Goal: Task Accomplishment & Management: Complete application form

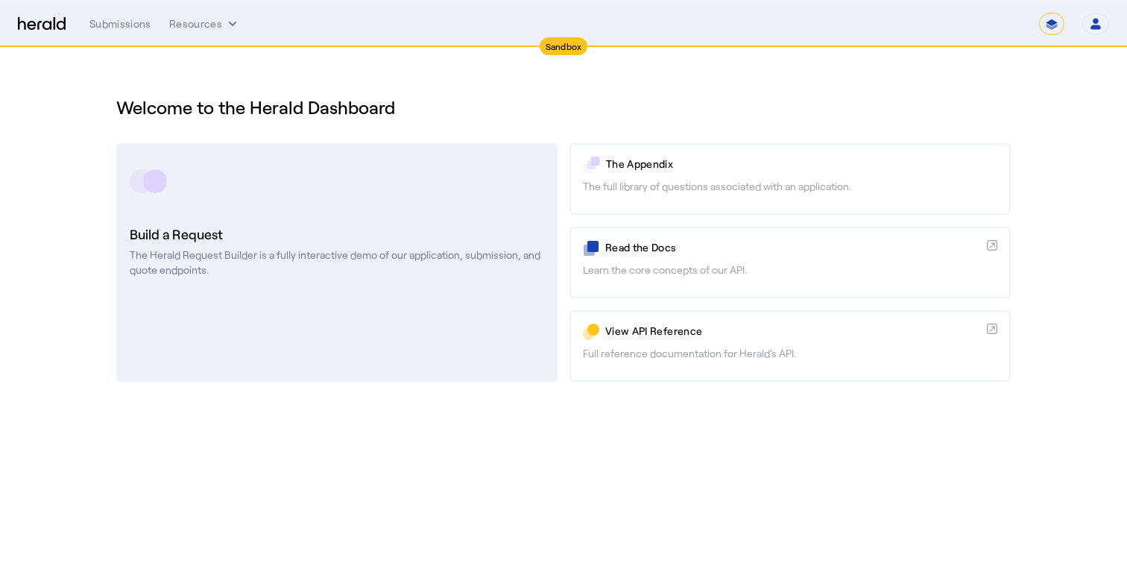
click at [444, 257] on p "The Herald Request Builder is a fully interactive demo of our application, subm…" at bounding box center [337, 262] width 414 height 30
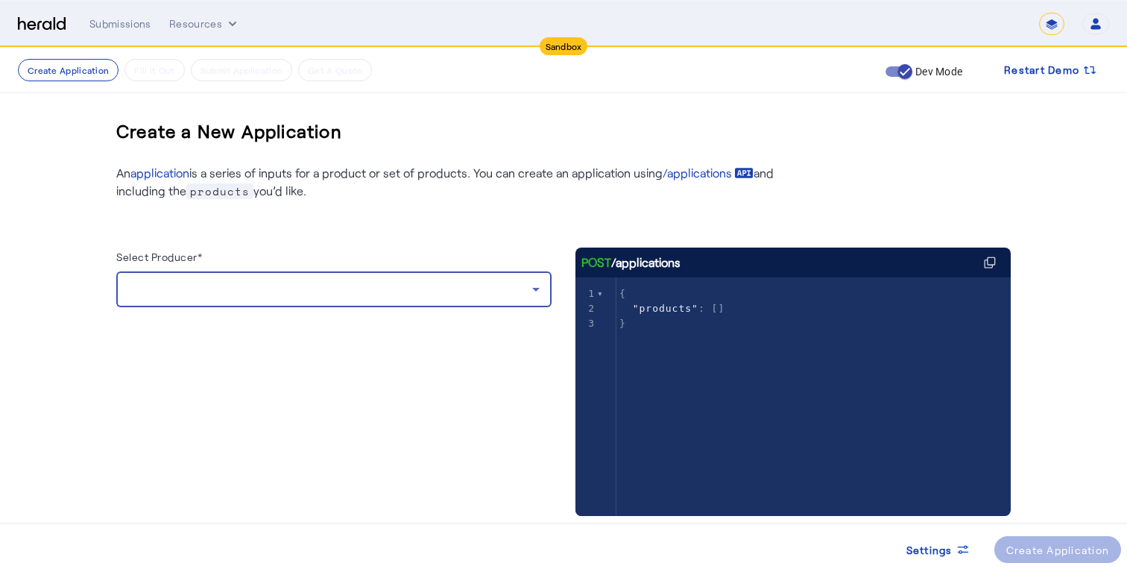
click at [417, 293] on div at bounding box center [330, 289] width 404 height 18
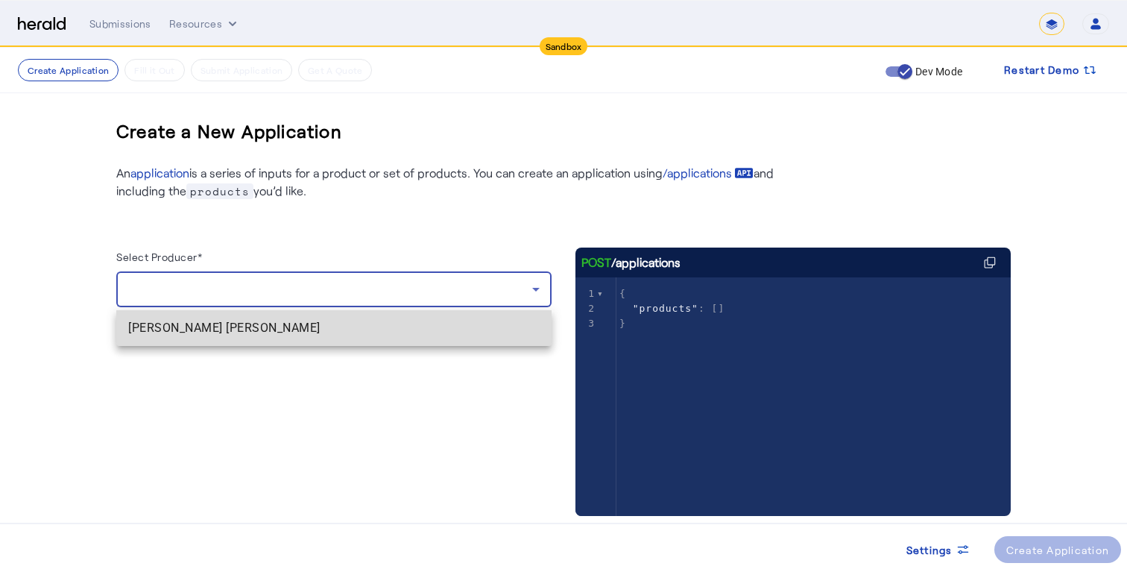
click at [353, 327] on span "[PERSON_NAME] [PERSON_NAME]" at bounding box center [333, 328] width 411 height 18
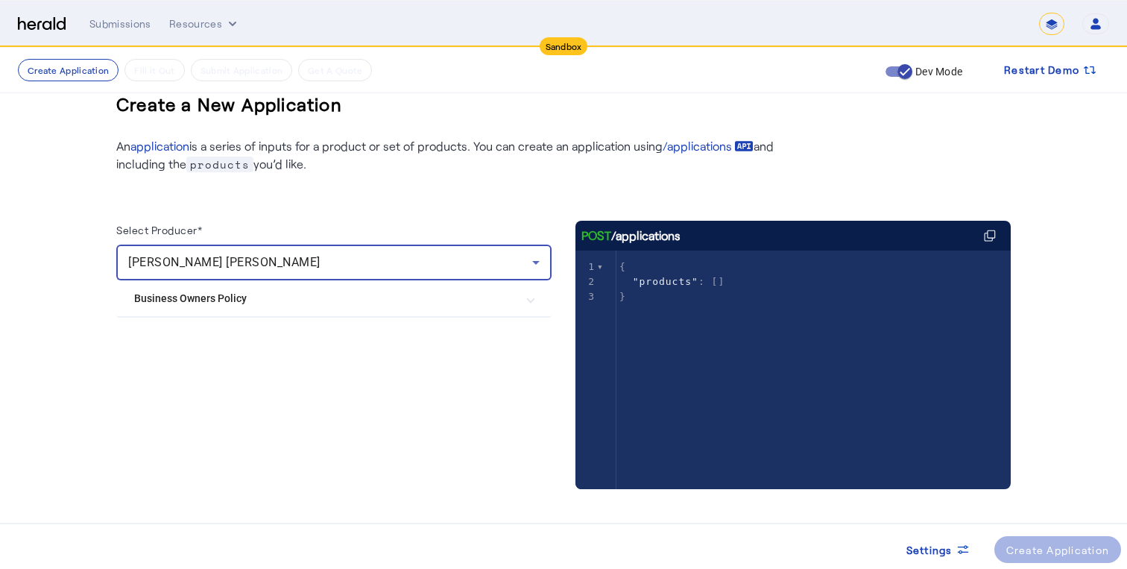
scroll to position [33, 0]
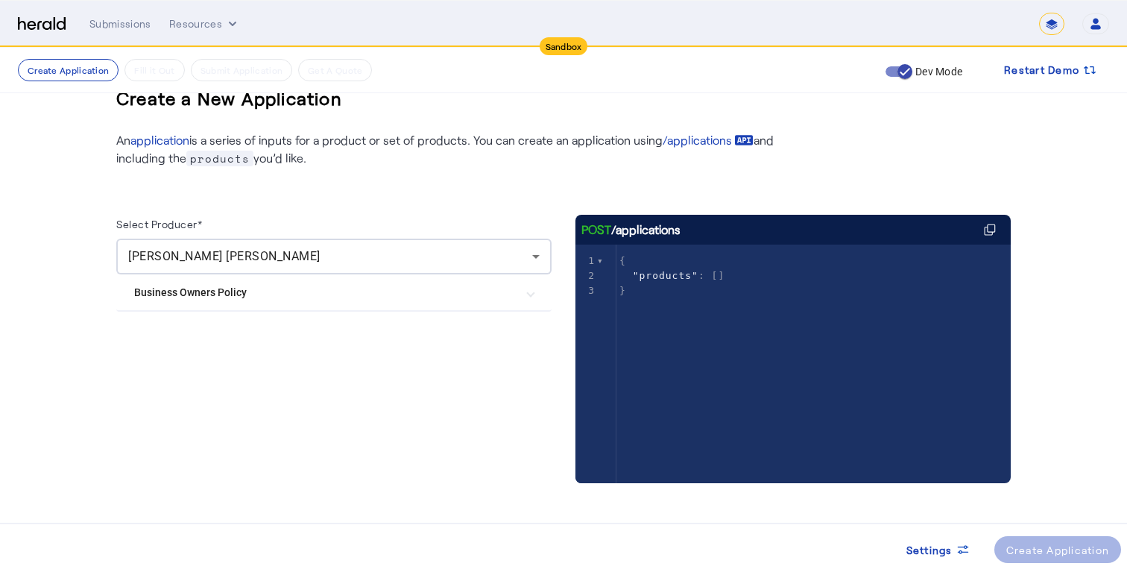
click at [344, 306] on mat-expansion-panel-header "Business Owners Policy" at bounding box center [333, 292] width 435 height 36
click at [334, 327] on BOP "Herald BOP" at bounding box center [334, 337] width 400 height 30
click at [193, 345] on div "Herald BOP" at bounding box center [178, 337] width 89 height 30
click at [183, 341] on label "Herald BOP" at bounding box center [193, 336] width 59 height 15
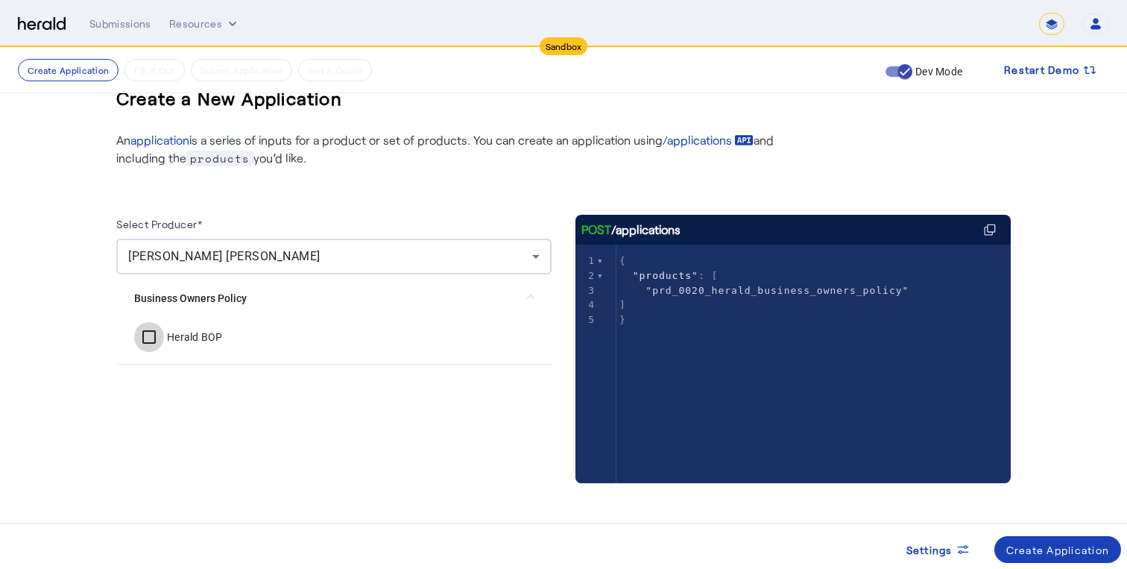
scroll to position [37, 0]
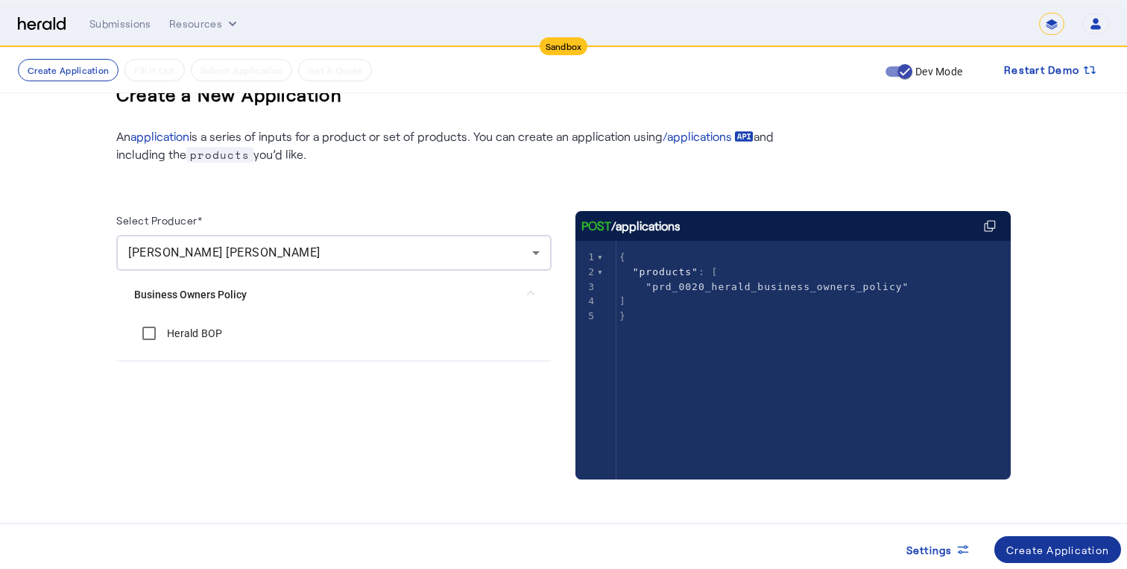
click at [1039, 550] on div "Create Application" at bounding box center [1058, 550] width 104 height 16
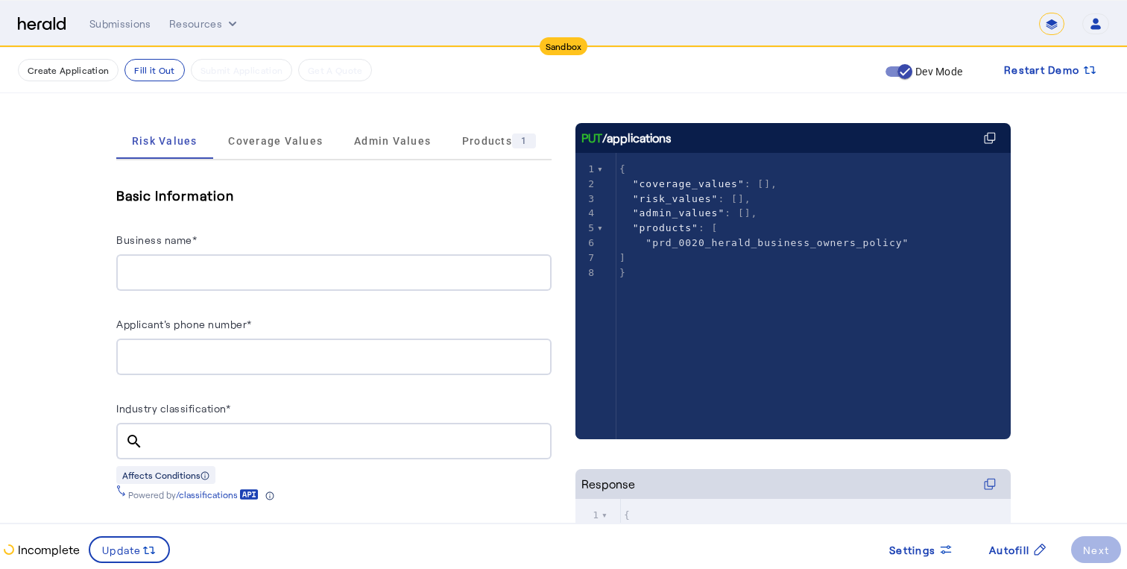
scroll to position [216, 0]
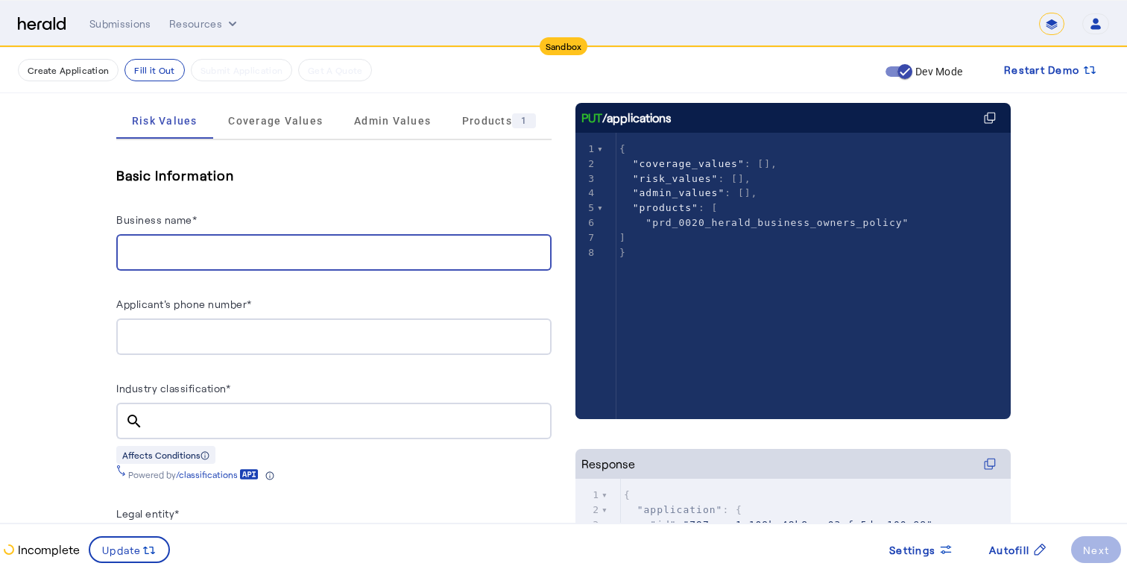
click at [373, 248] on input "Business name*" at bounding box center [333, 253] width 411 height 18
type input "**********"
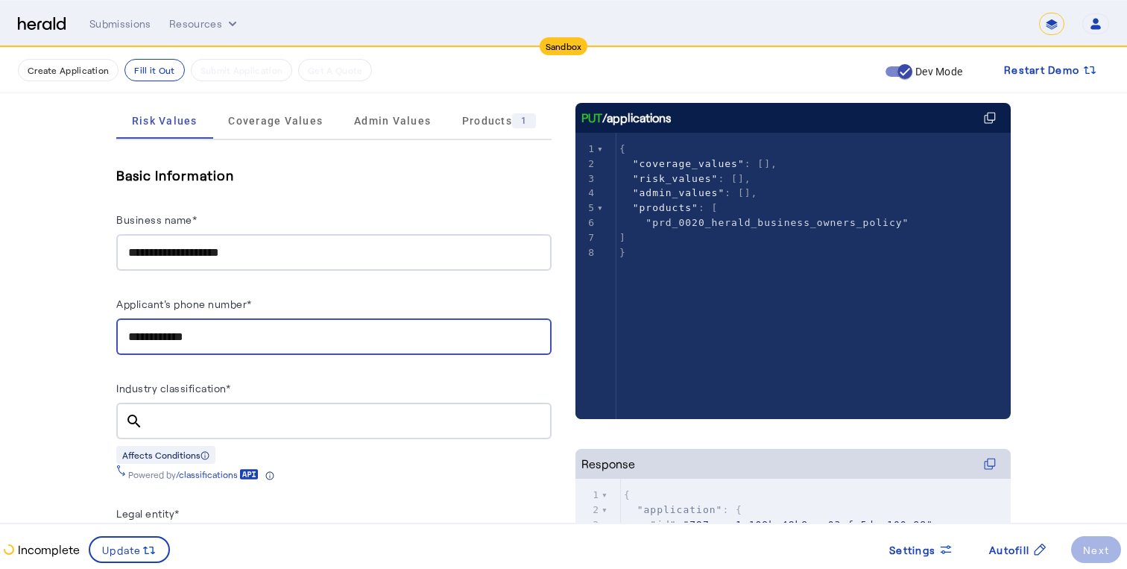
click at [268, 424] on div at bounding box center [347, 421] width 385 height 37
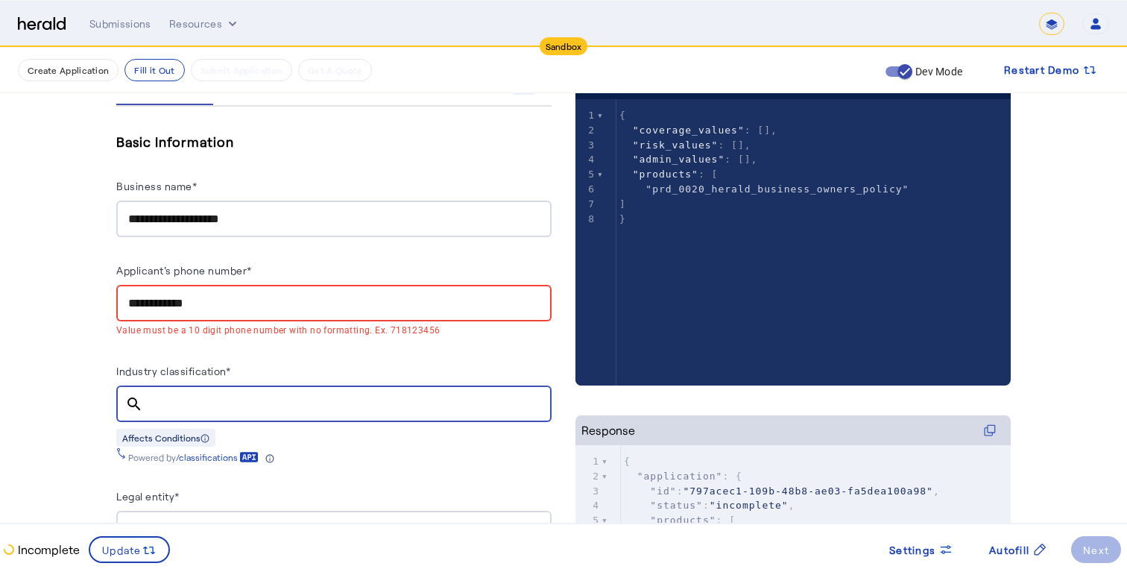
scroll to position [262, 0]
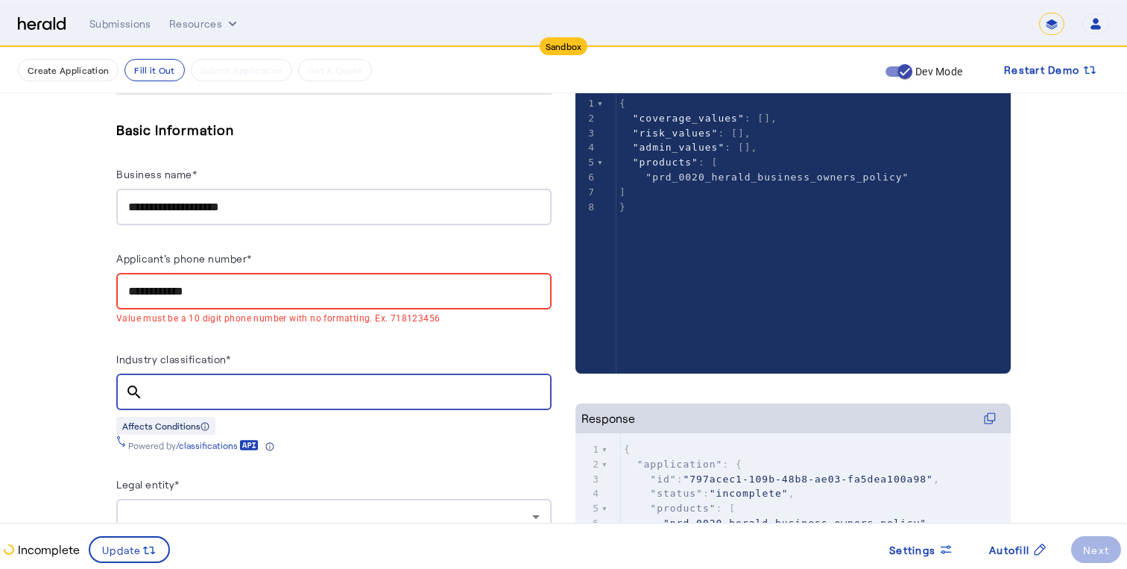
click at [286, 388] on input "Industry classification*" at bounding box center [347, 392] width 385 height 18
click at [250, 383] on input "Industry classification*" at bounding box center [347, 392] width 385 height 18
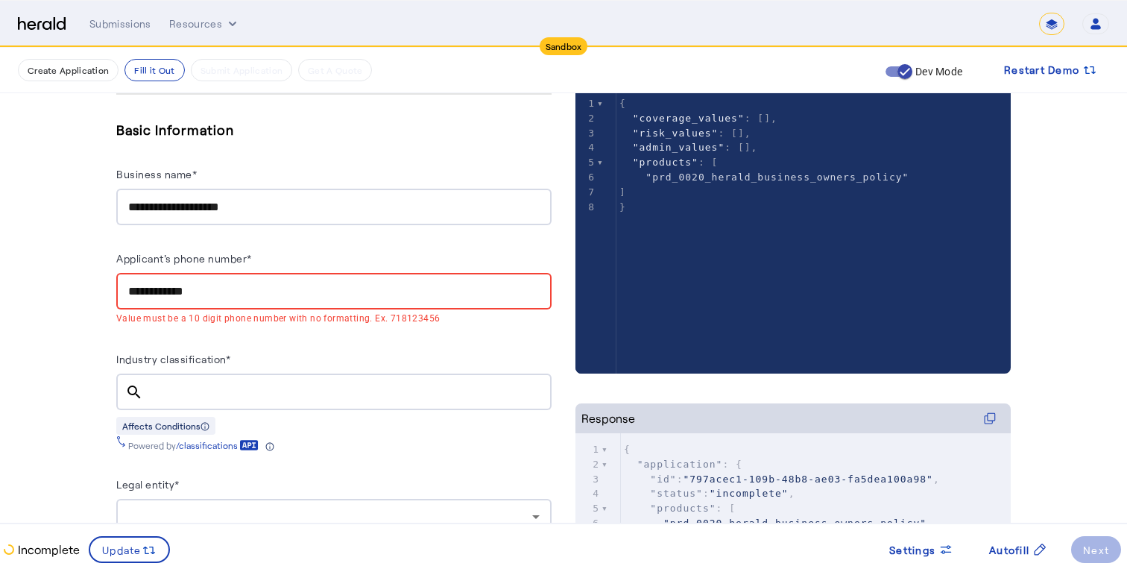
drag, startPoint x: 250, startPoint y: 291, endPoint x: 72, endPoint y: 282, distance: 177.7
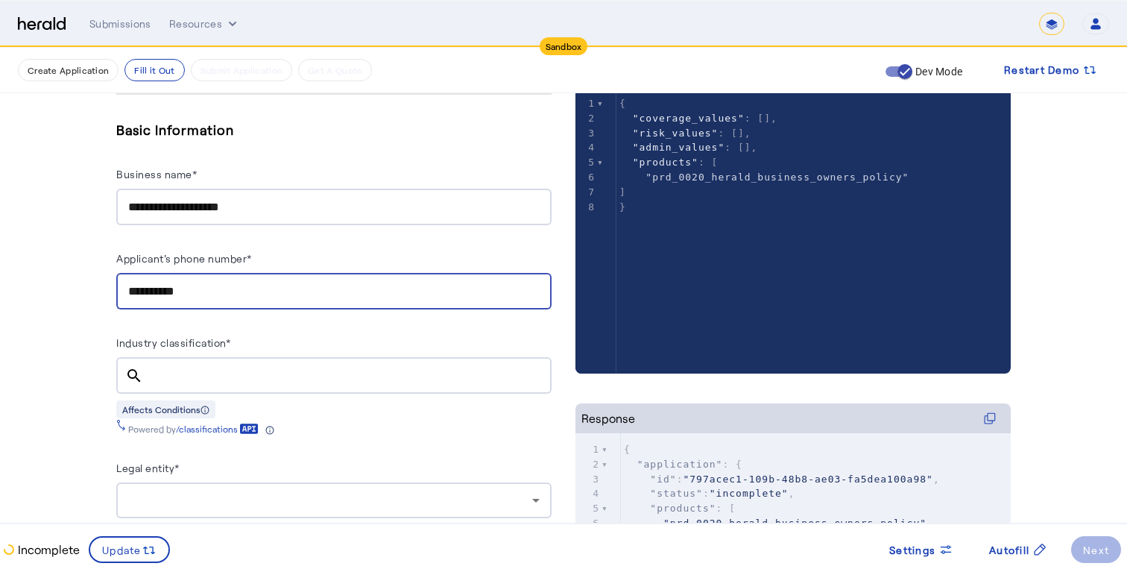
type input "**********"
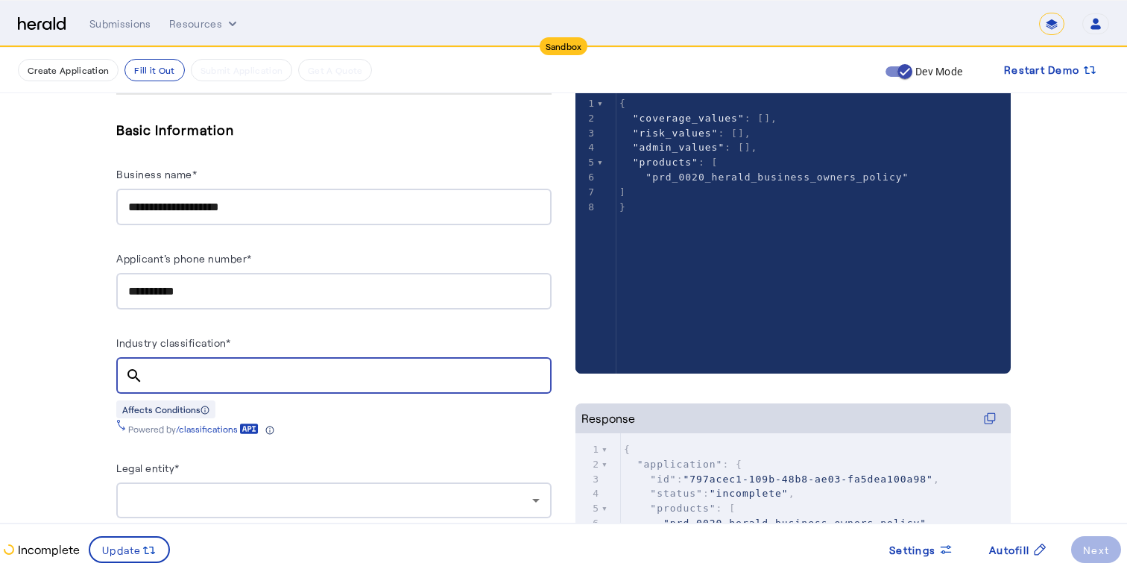
click at [159, 369] on input "Industry classification*" at bounding box center [347, 376] width 385 height 18
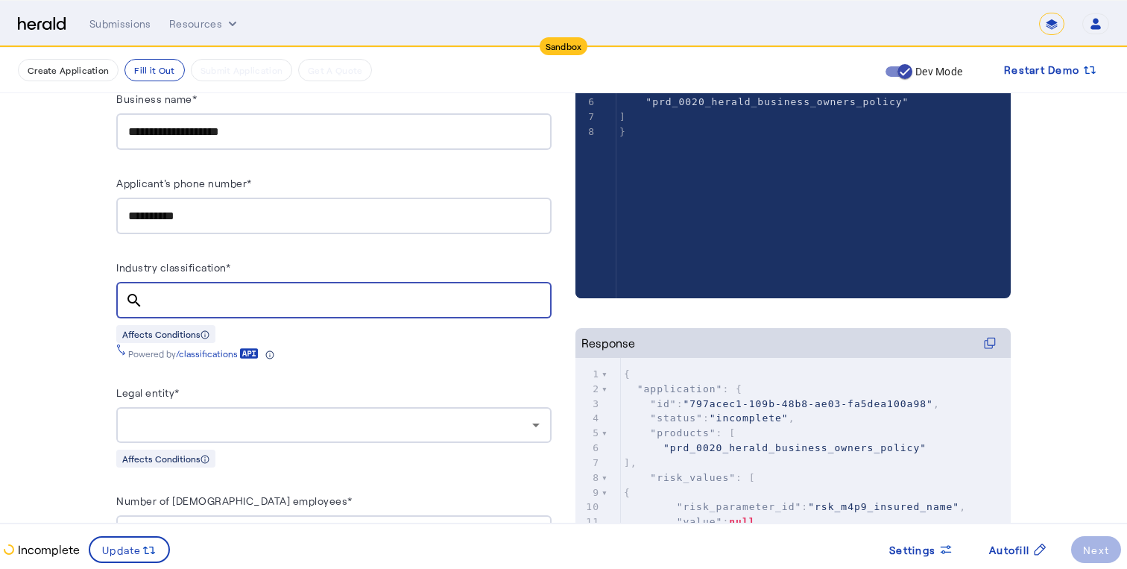
scroll to position [400, 0]
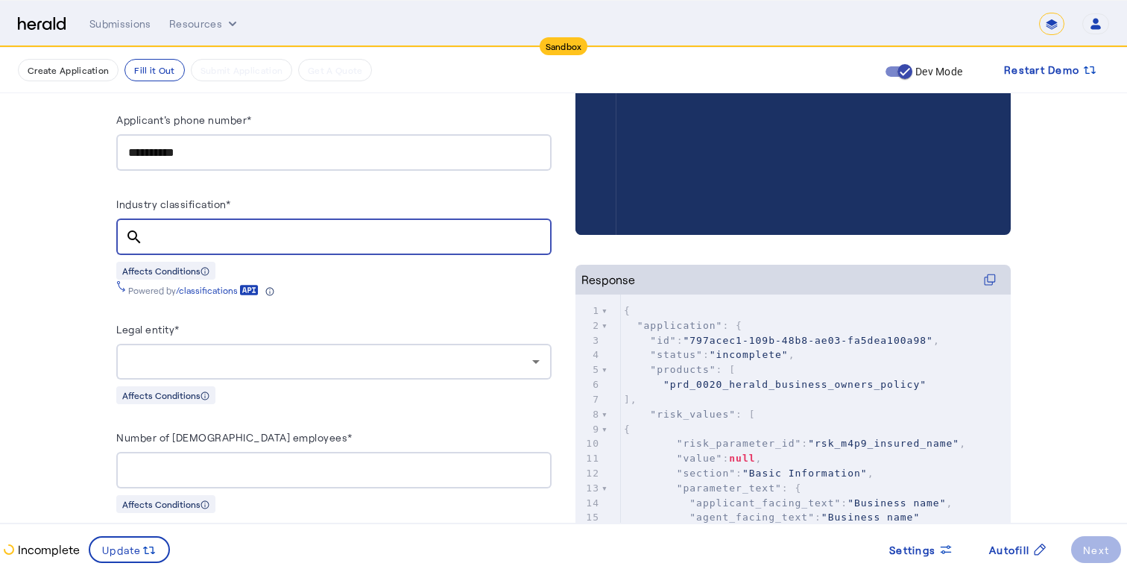
click at [251, 228] on input "Industry classification*" at bounding box center [347, 237] width 385 height 18
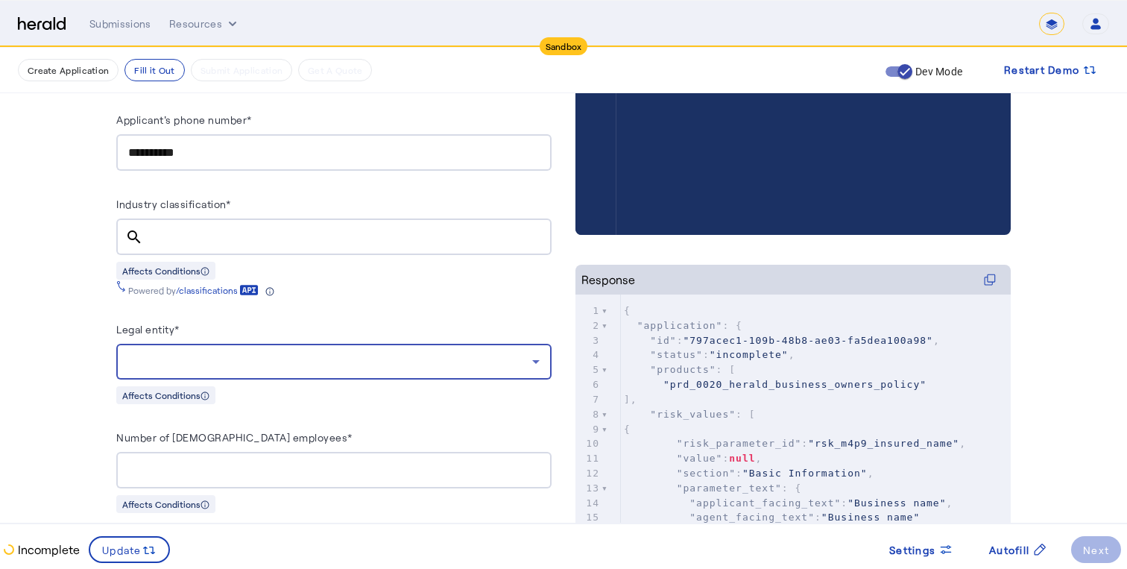
click at [236, 357] on div at bounding box center [330, 362] width 404 height 18
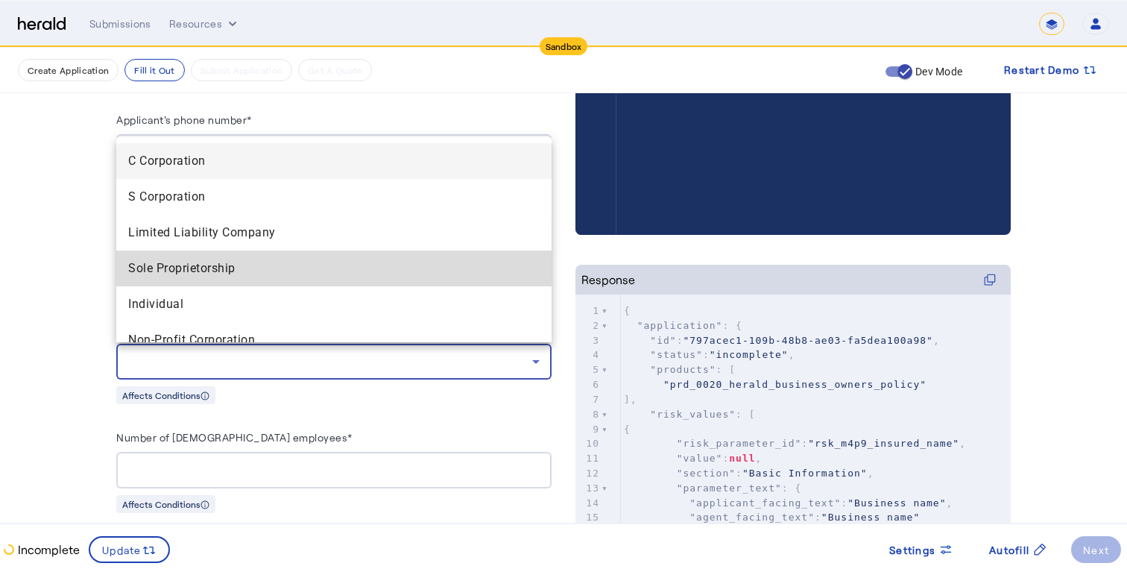
click at [242, 259] on span "Sole Proprietorship" at bounding box center [333, 268] width 411 height 18
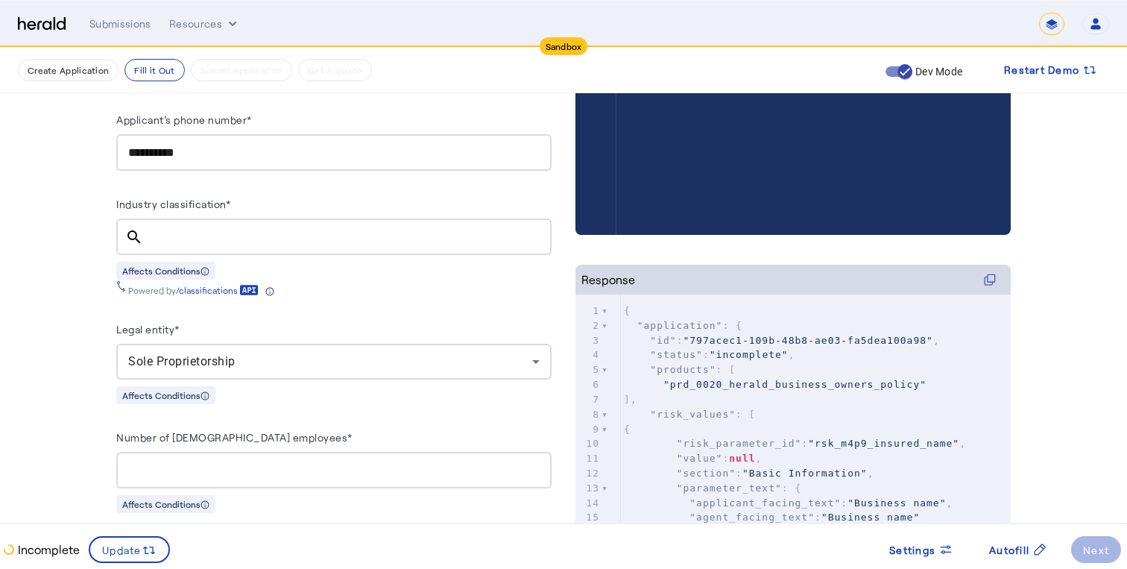
click at [244, 209] on div "Industry classification*" at bounding box center [333, 207] width 435 height 24
click at [239, 223] on div at bounding box center [347, 236] width 385 height 37
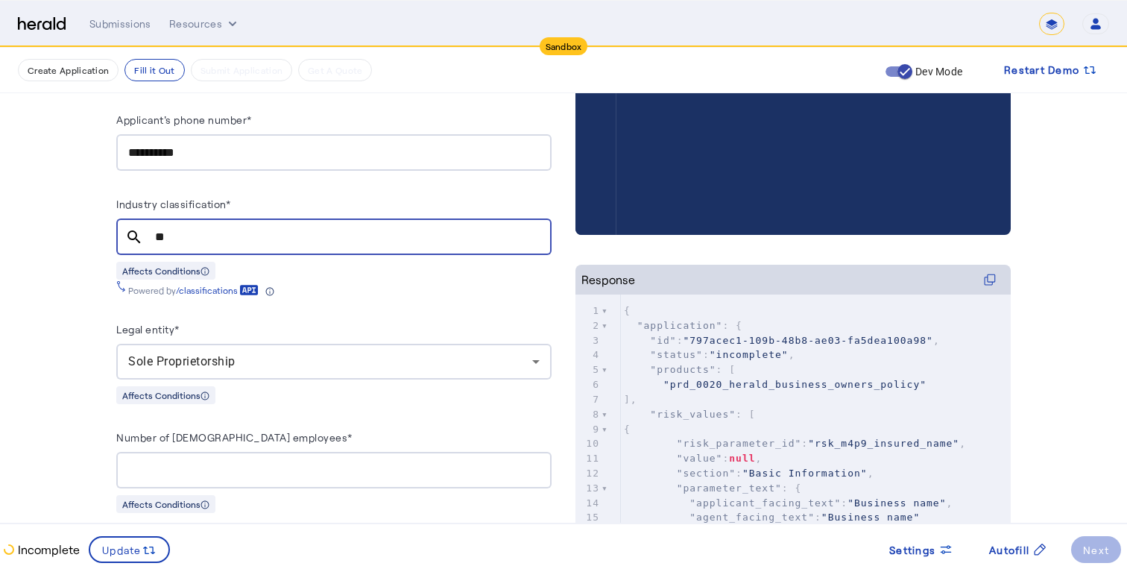
type input "*"
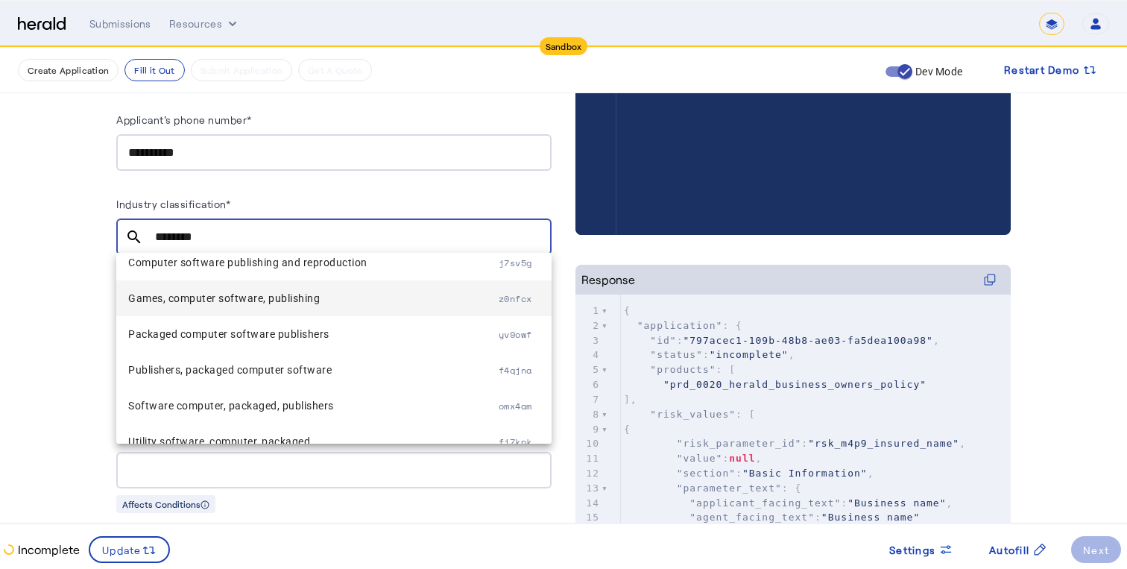
scroll to position [179, 0]
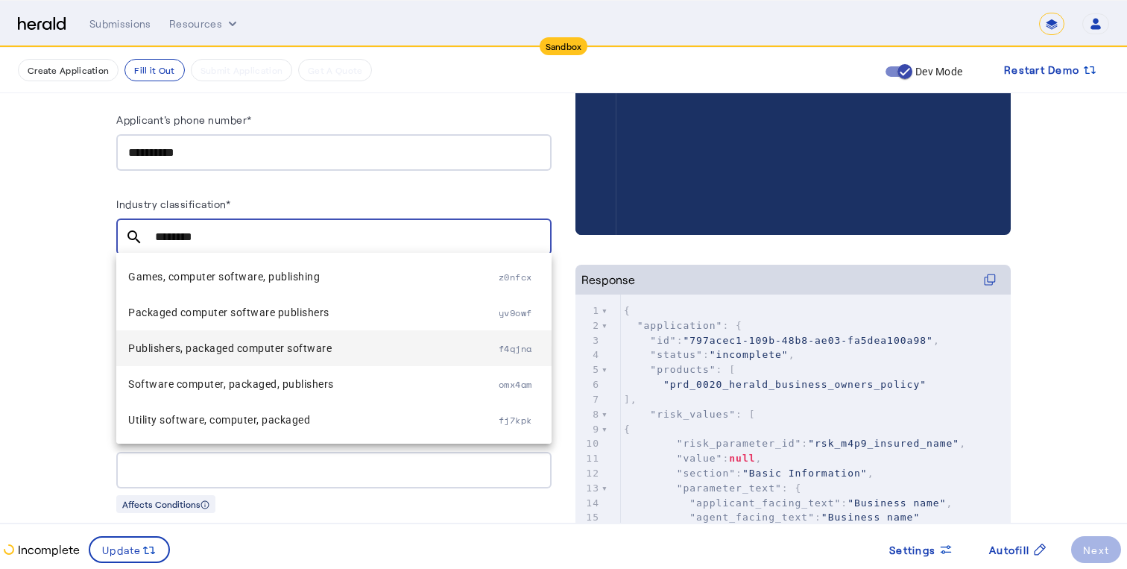
type input "********"
click at [406, 345] on span "Publishers, packaged computer software" at bounding box center [313, 348] width 370 height 18
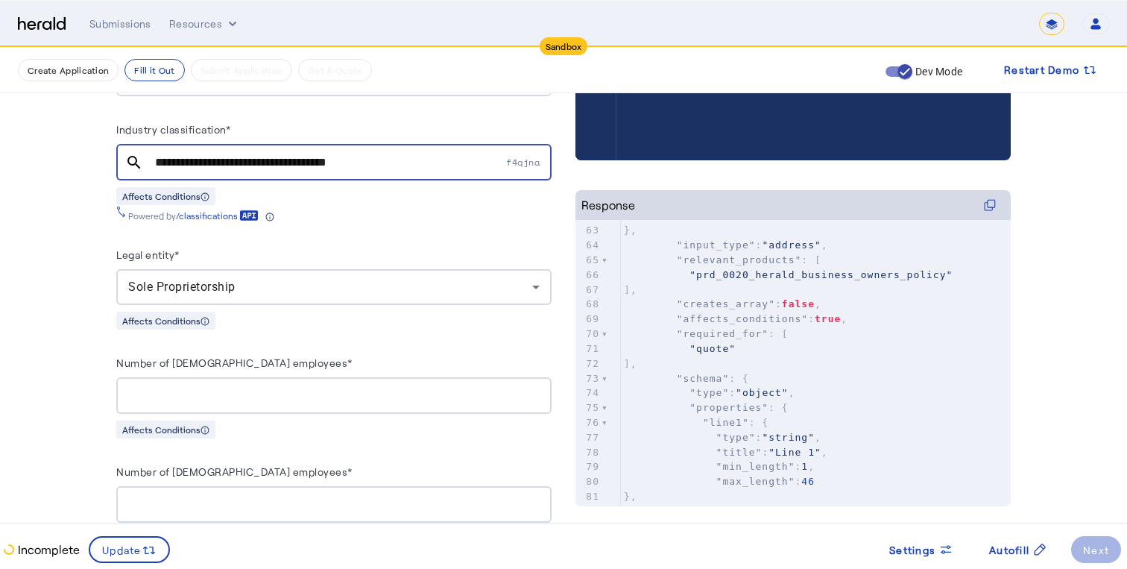
scroll to position [578, 0]
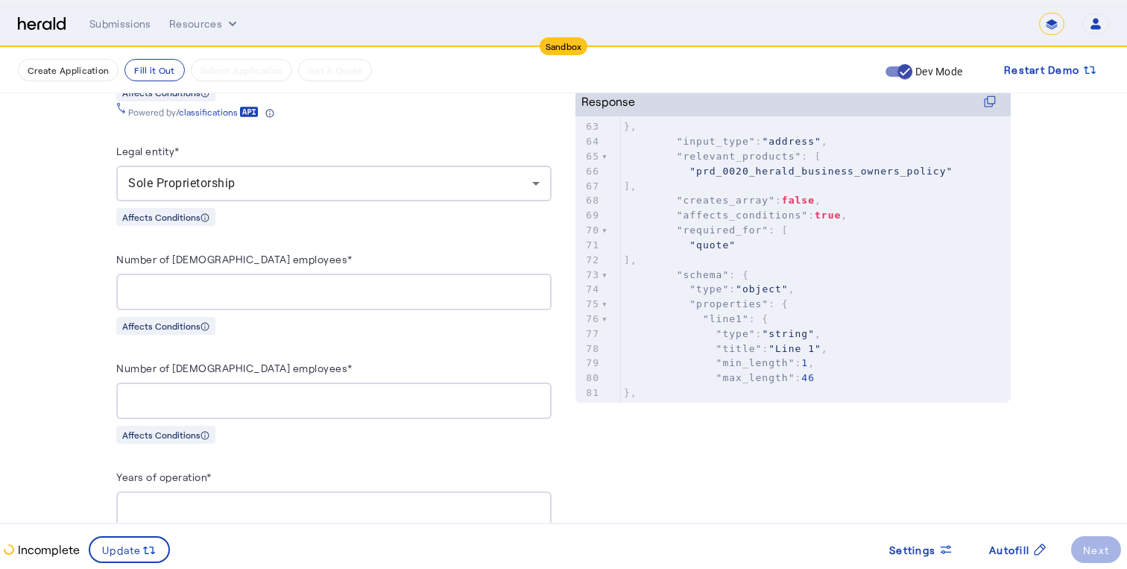
click at [205, 283] on input "Number of [DEMOGRAPHIC_DATA] employees*" at bounding box center [333, 292] width 411 height 18
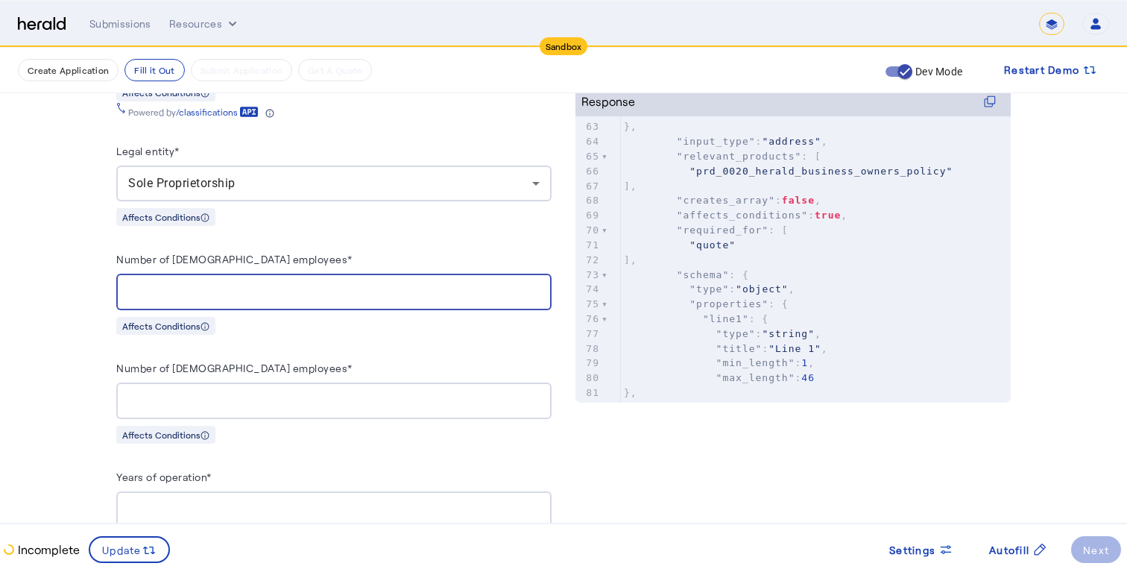
type input "**"
click at [261, 402] on input "Number of [DEMOGRAPHIC_DATA] employees*" at bounding box center [333, 401] width 411 height 18
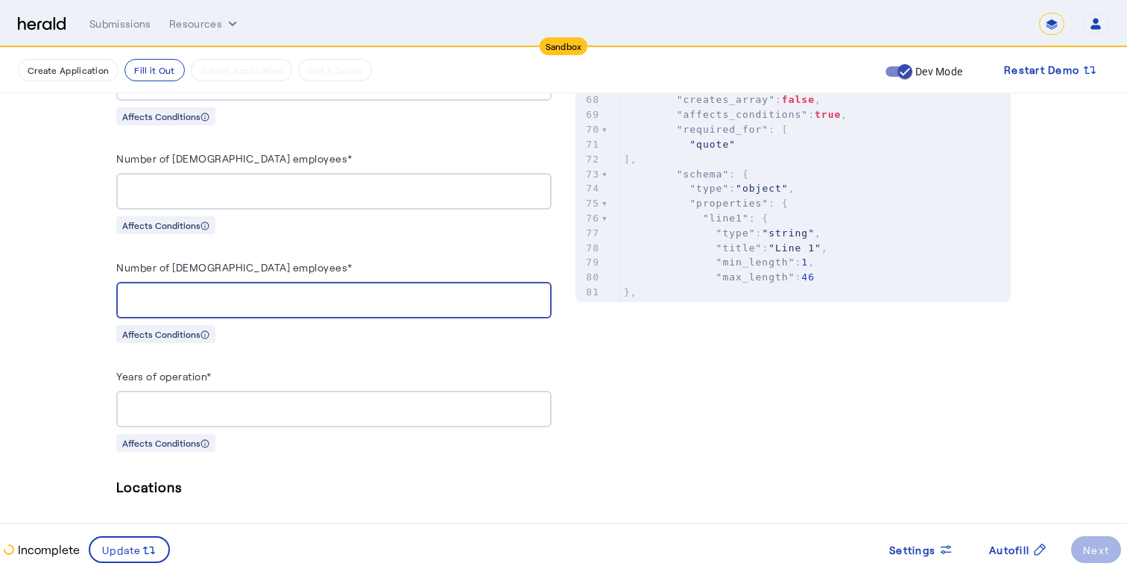
scroll to position [700, 0]
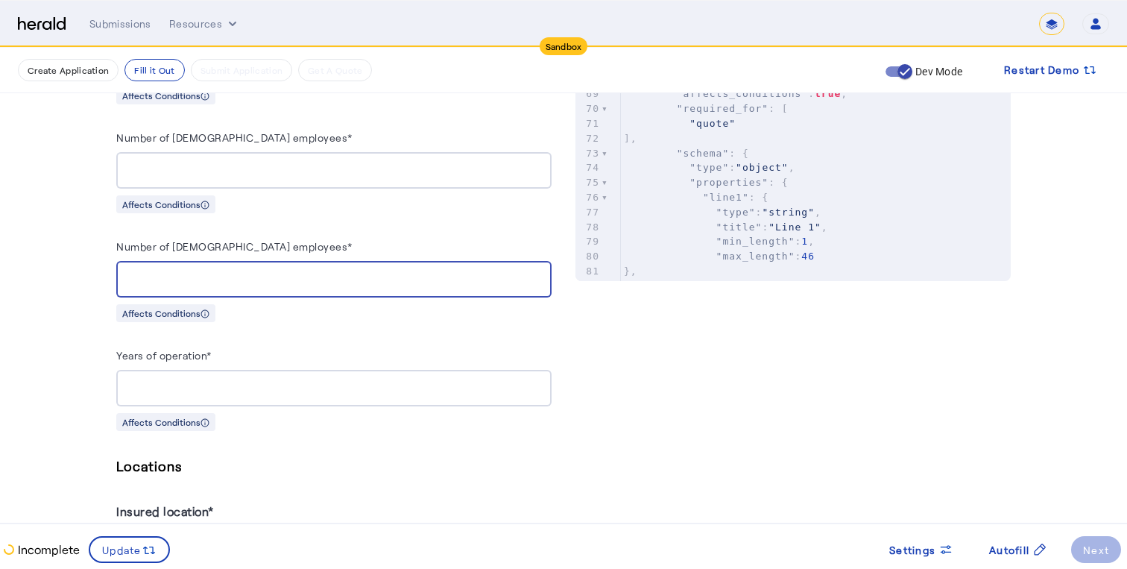
type input "**"
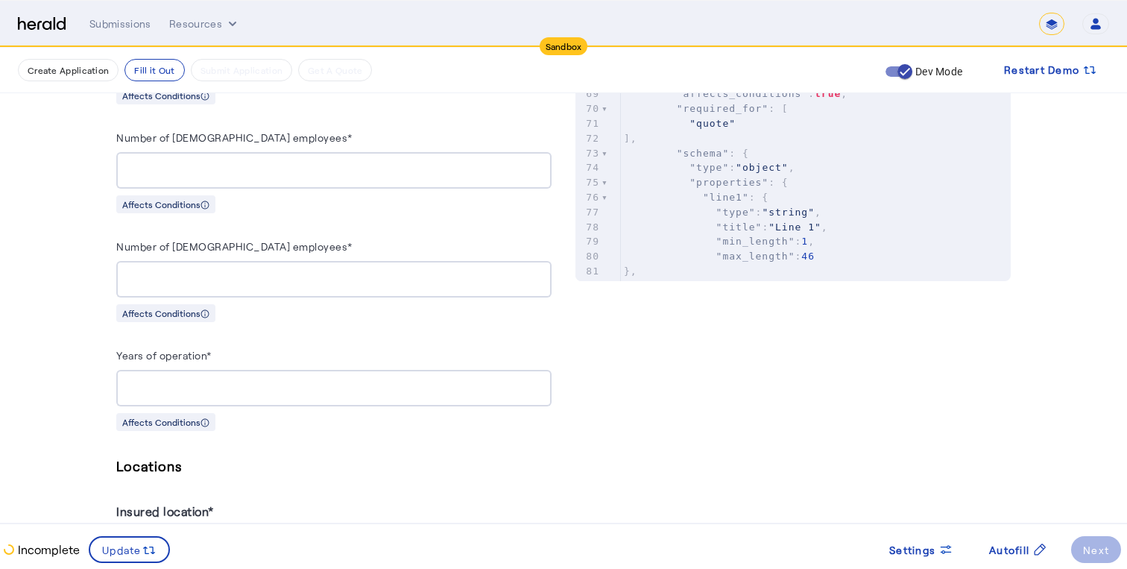
click at [256, 398] on div at bounding box center [333, 388] width 411 height 37
click at [375, 465] on h5 "Locations" at bounding box center [333, 466] width 435 height 22
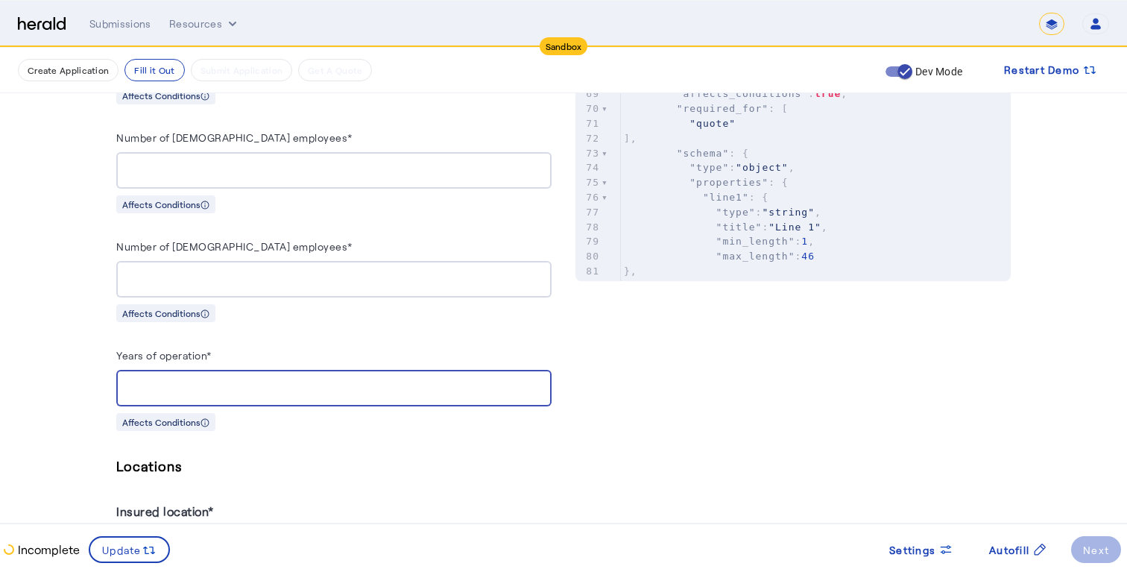
drag, startPoint x: 231, startPoint y: 380, endPoint x: 62, endPoint y: 372, distance: 169.4
type input "*"
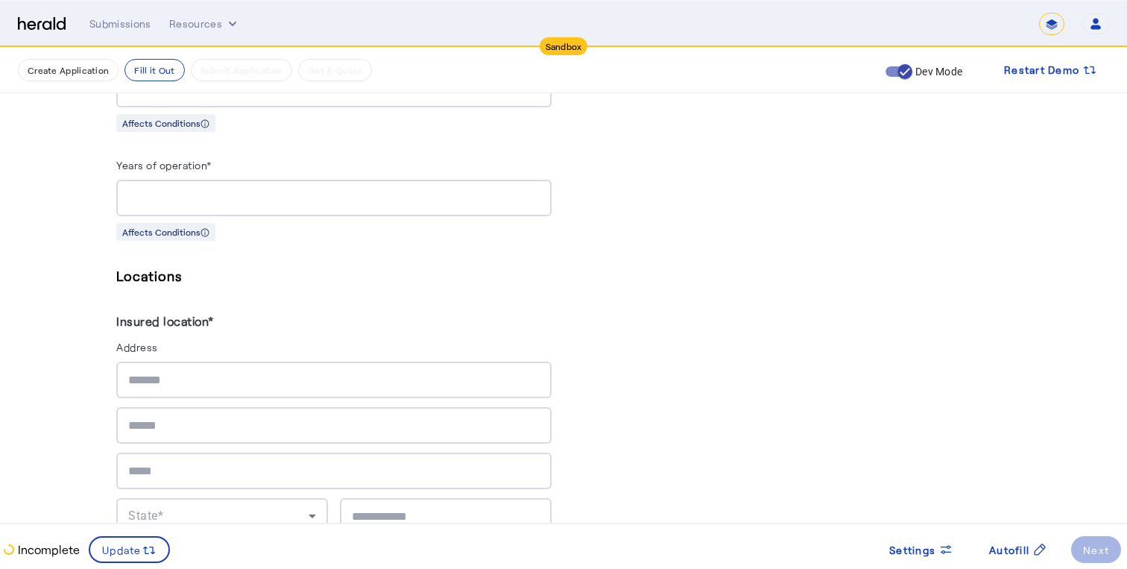
scroll to position [895, 0]
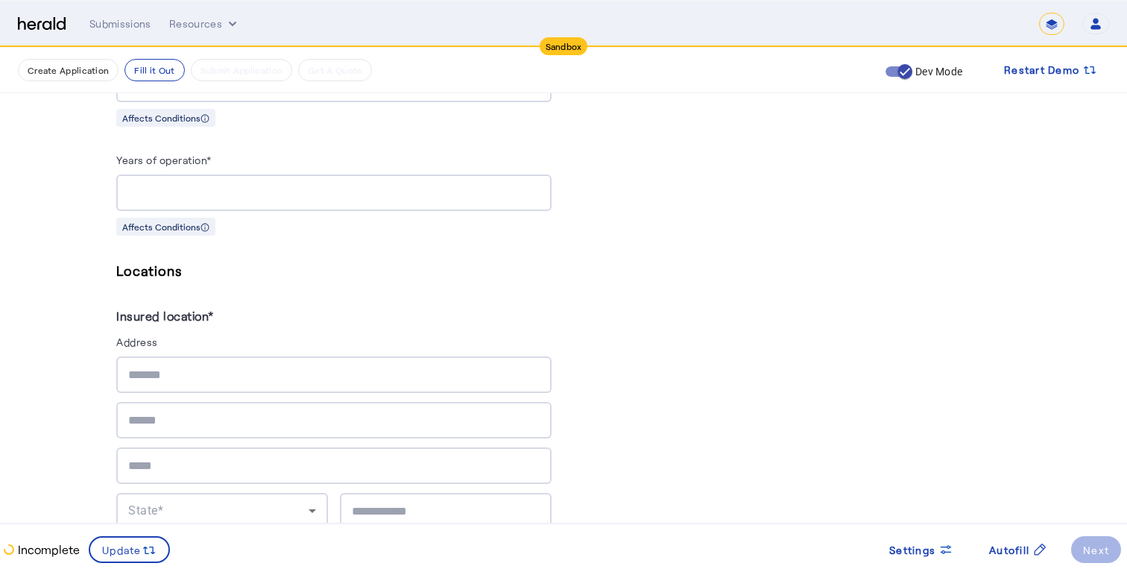
click at [156, 359] on div at bounding box center [333, 374] width 411 height 37
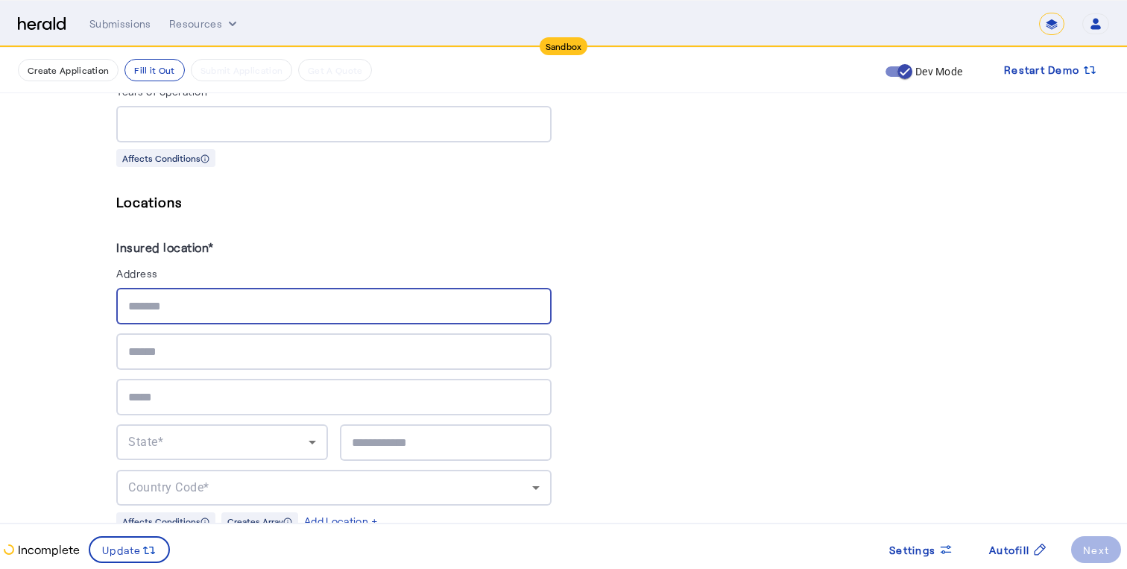
scroll to position [974, 0]
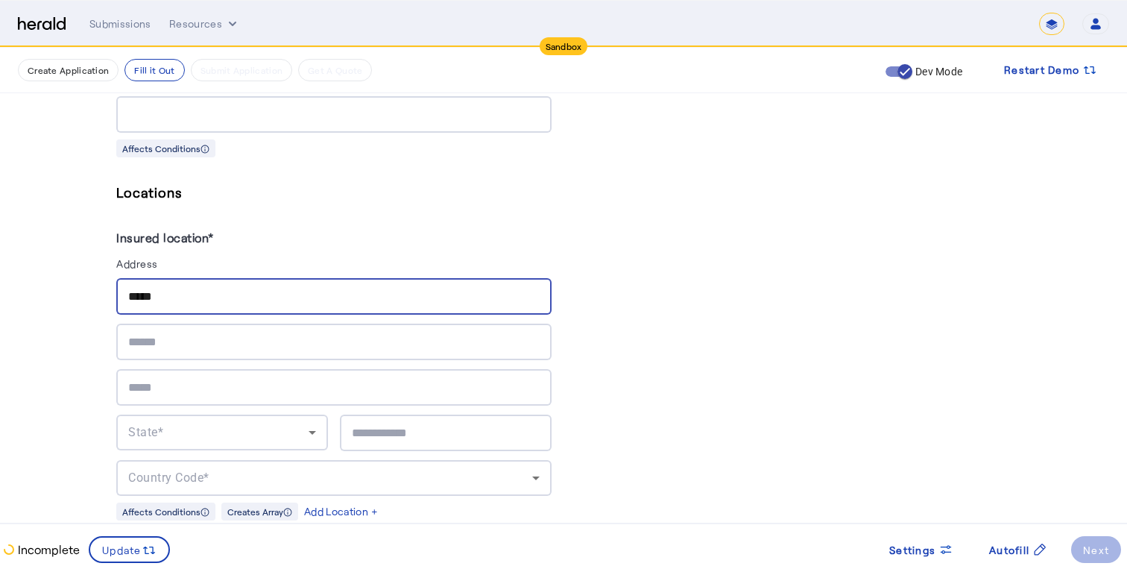
type input "**********"
type input "*****"
click at [209, 328] on div at bounding box center [333, 342] width 411 height 37
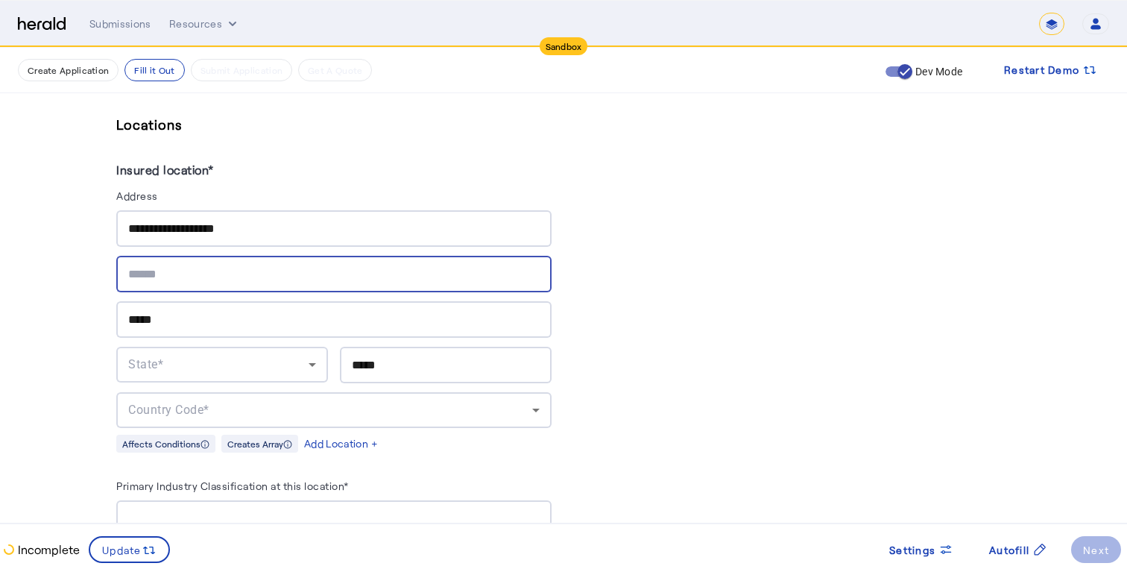
scroll to position [1050, 0]
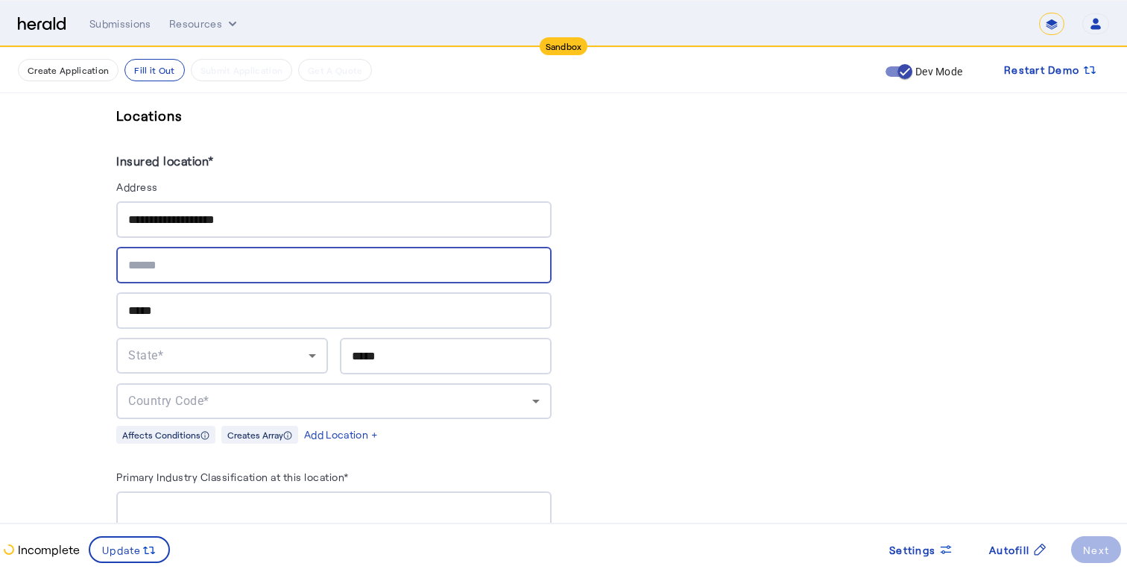
click at [191, 356] on div "State*" at bounding box center [218, 356] width 180 height 18
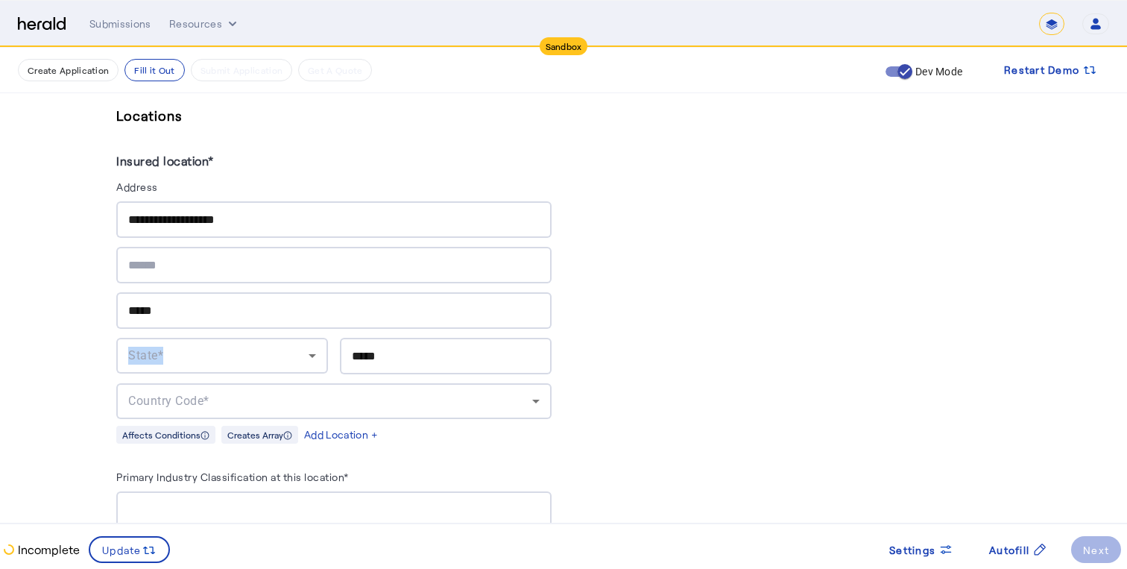
click at [191, 356] on div "State*" at bounding box center [218, 356] width 180 height 18
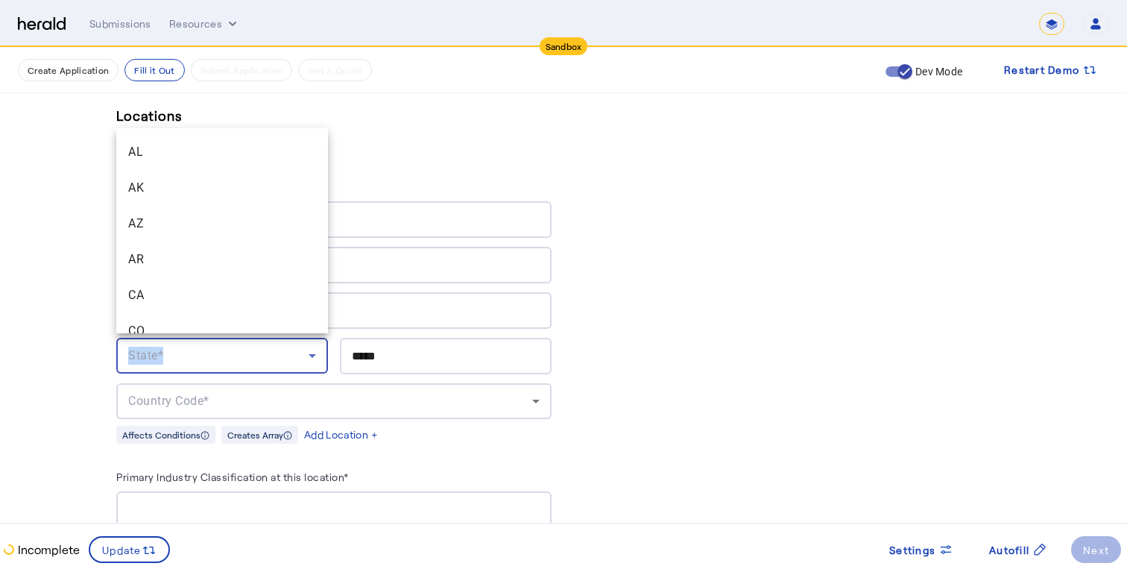
scroll to position [1089, 0]
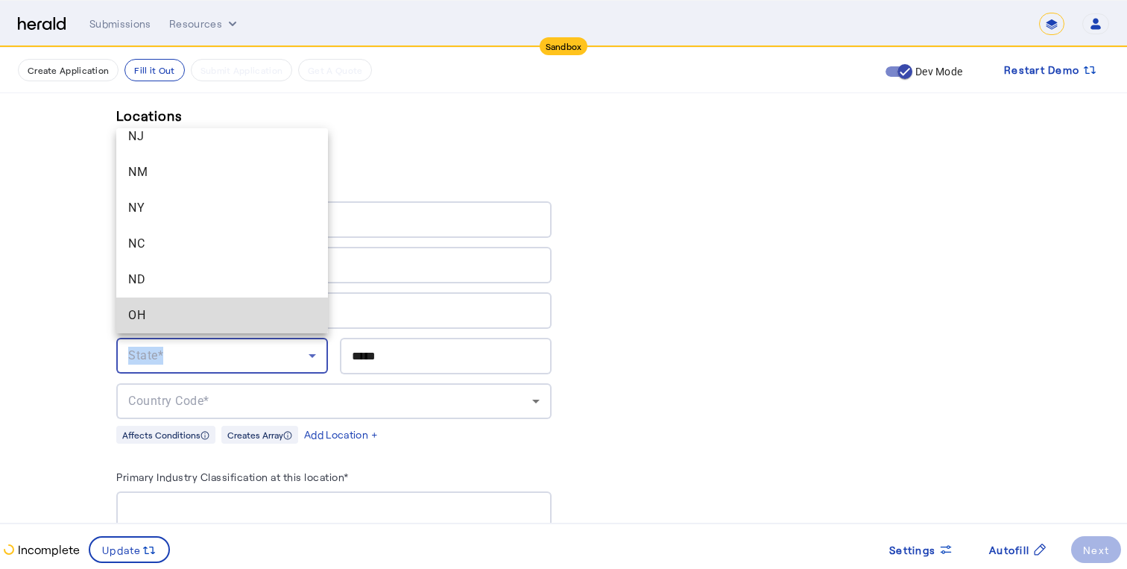
click at [163, 314] on span "OH" at bounding box center [222, 315] width 188 height 18
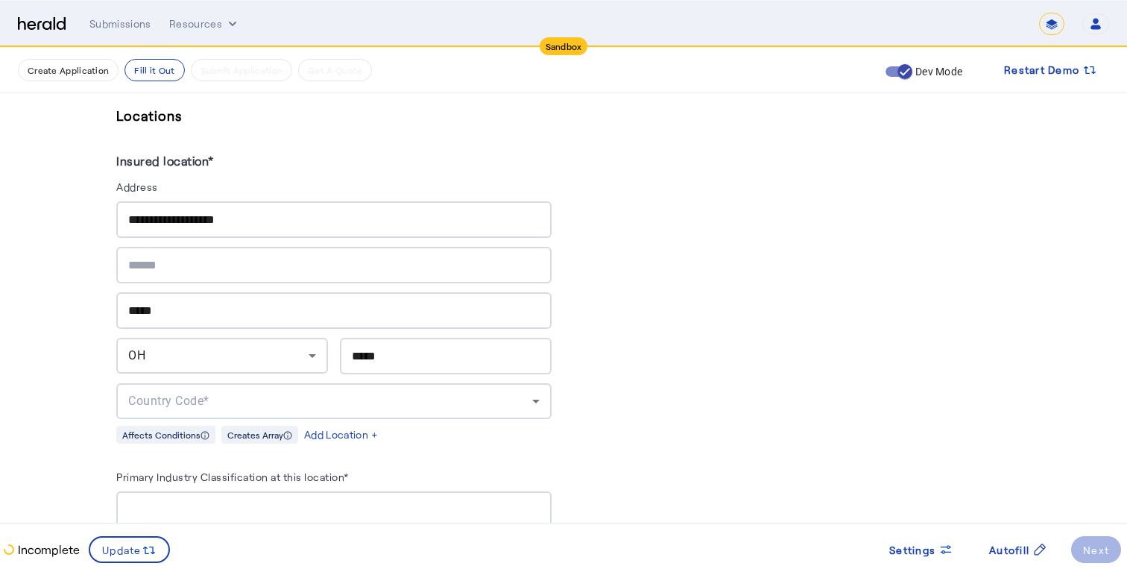
click at [189, 385] on div "Country Code*" at bounding box center [333, 401] width 411 height 36
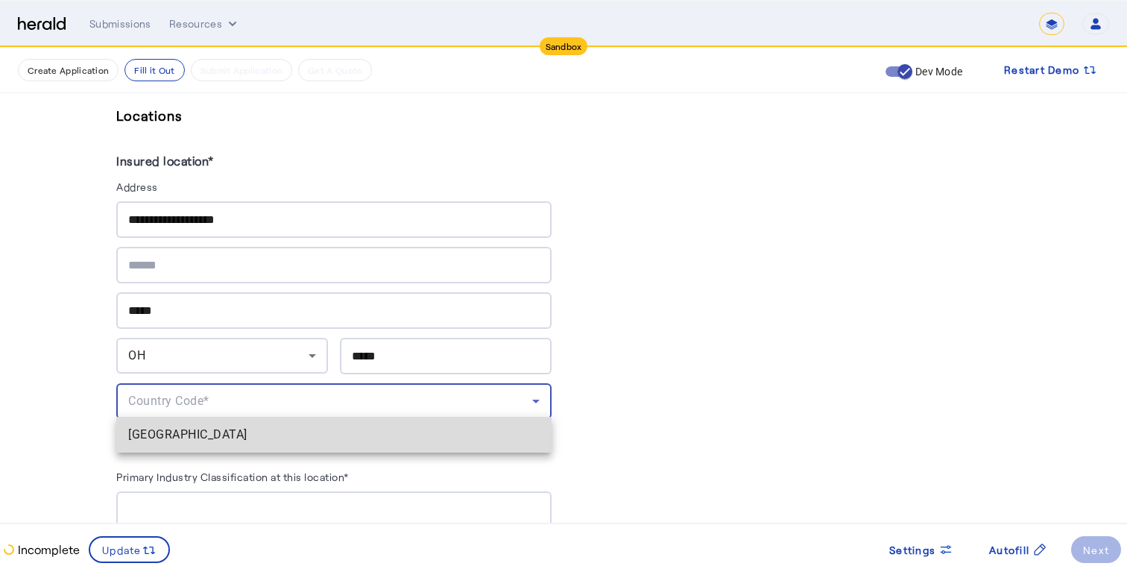
click at [168, 426] on span "[GEOGRAPHIC_DATA]" at bounding box center [333, 435] width 411 height 18
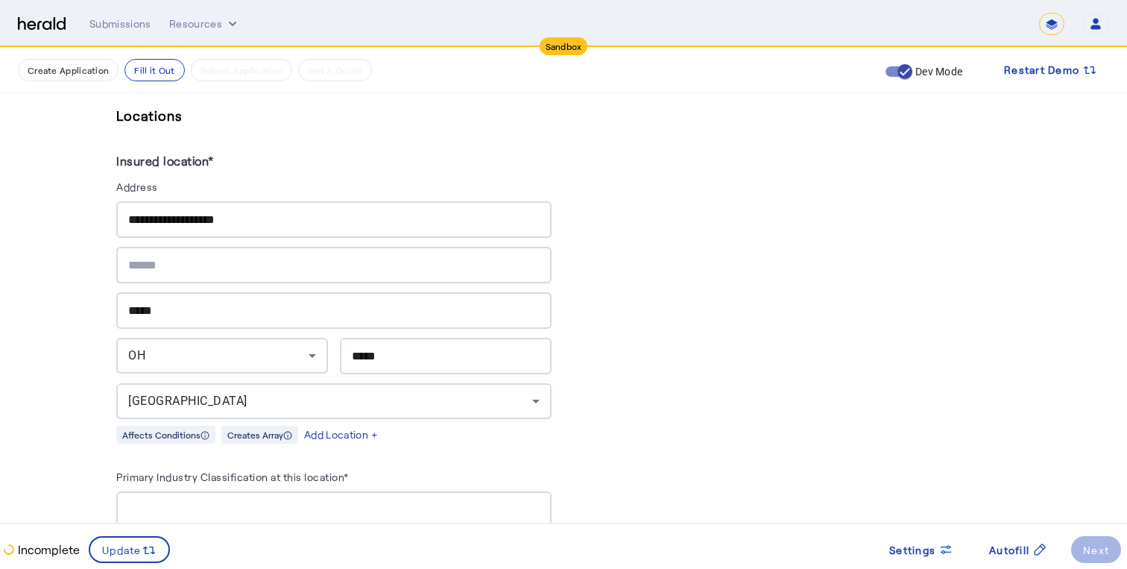
click at [73, 361] on fill-application-step "**********" at bounding box center [563, 293] width 1127 height 2593
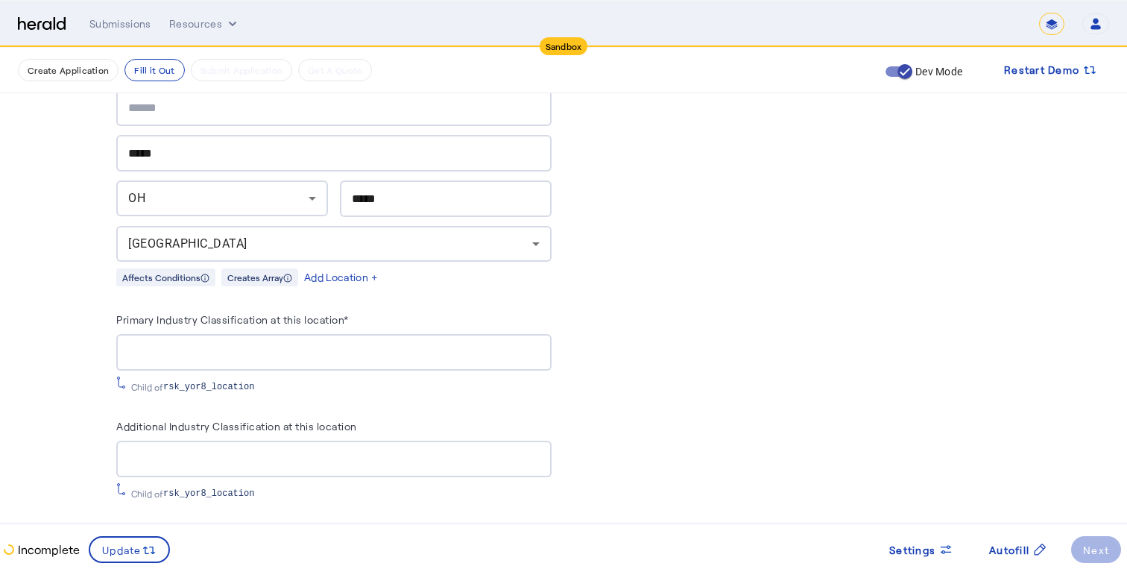
scroll to position [1240, 0]
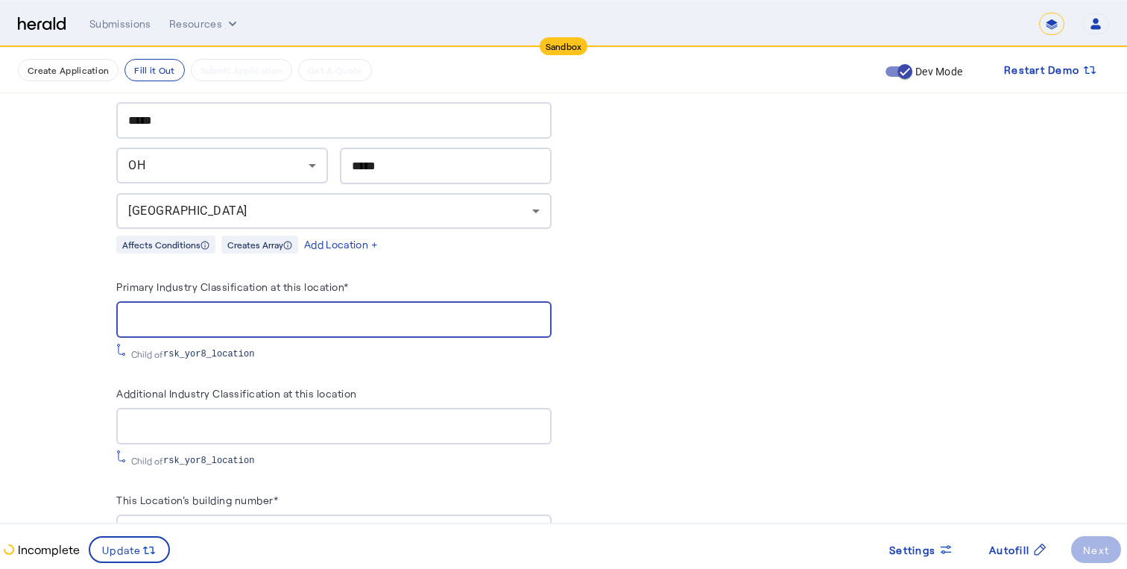
click at [183, 315] on input "Primary Industry Classification at this location*" at bounding box center [333, 320] width 411 height 18
click at [155, 320] on input "Primary Industry Classification at this location*" at bounding box center [333, 320] width 411 height 18
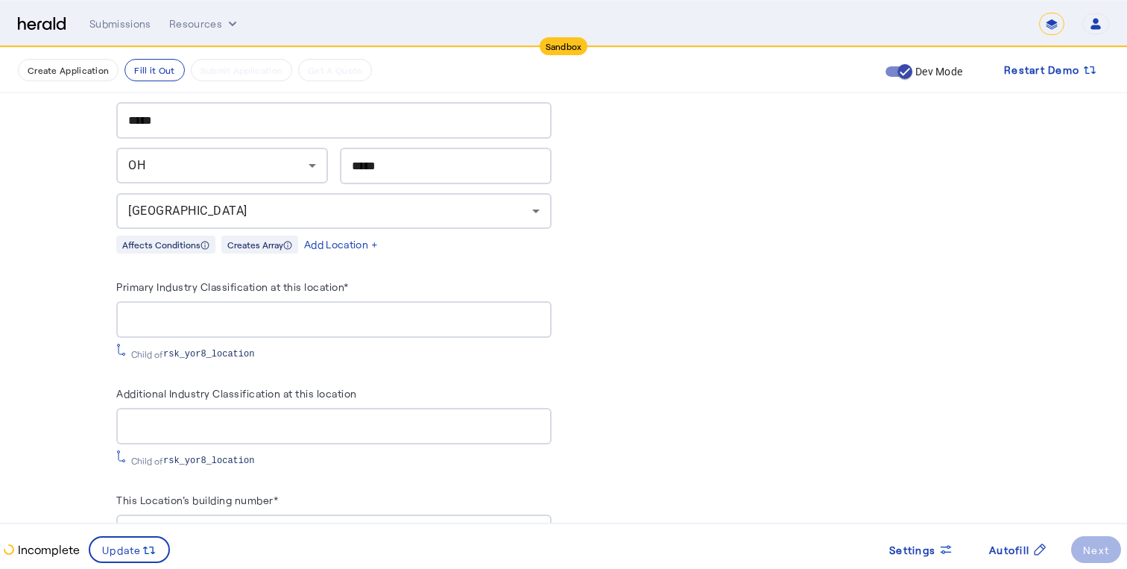
click at [182, 348] on span "rsk_yor8_location" at bounding box center [208, 354] width 91 height 12
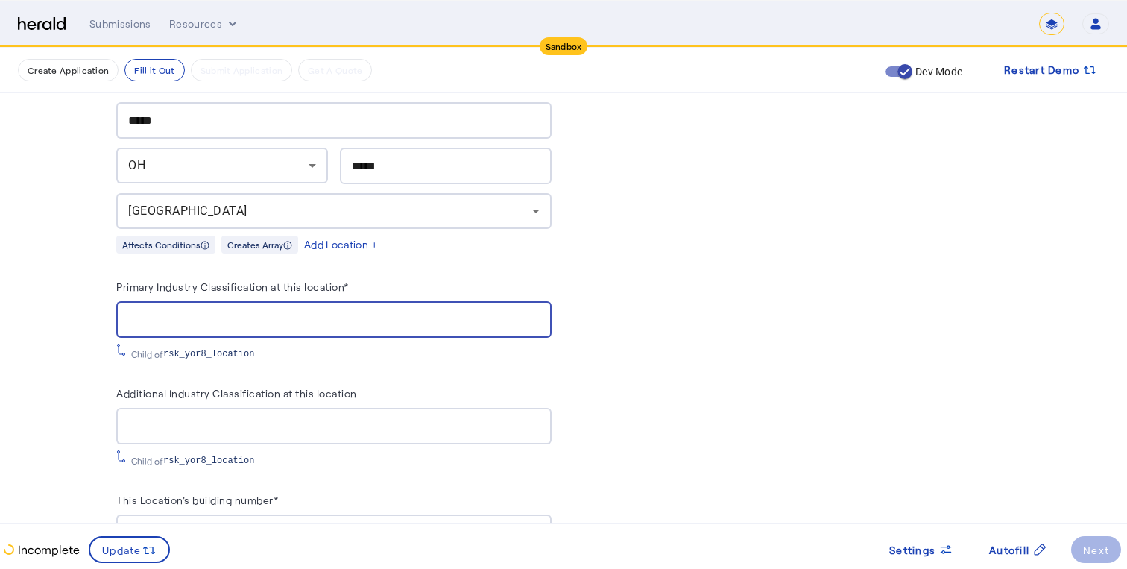
click at [285, 311] on input "Primary Industry Classification at this location*" at bounding box center [333, 320] width 411 height 18
type input "*"
click at [298, 267] on div "**********" at bounding box center [333, 538] width 435 height 1248
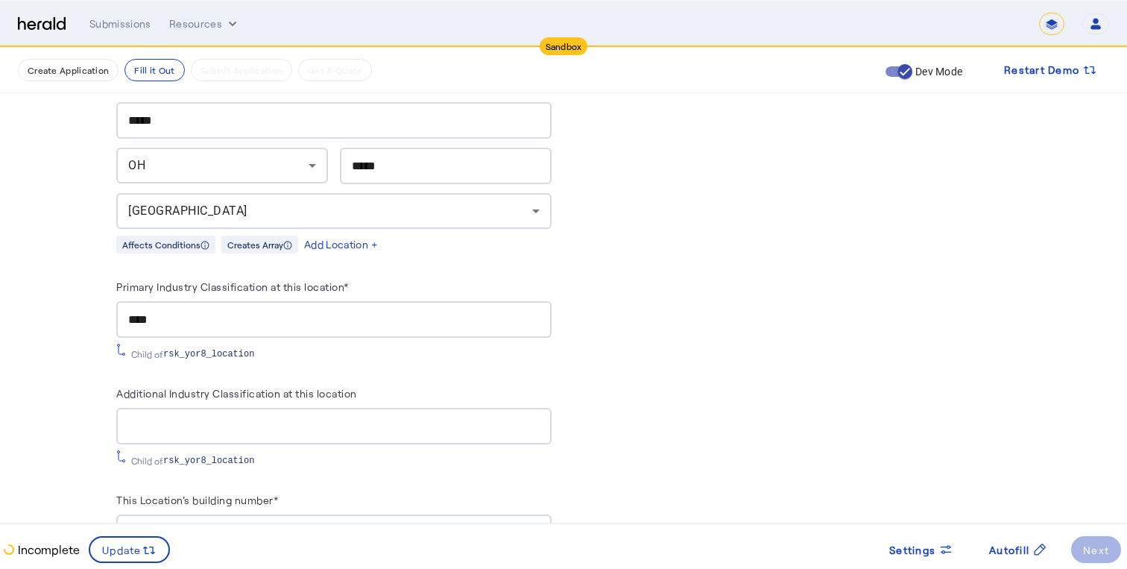
click at [297, 271] on div "**********" at bounding box center [333, 538] width 435 height 1248
click at [177, 321] on input "****" at bounding box center [333, 320] width 411 height 18
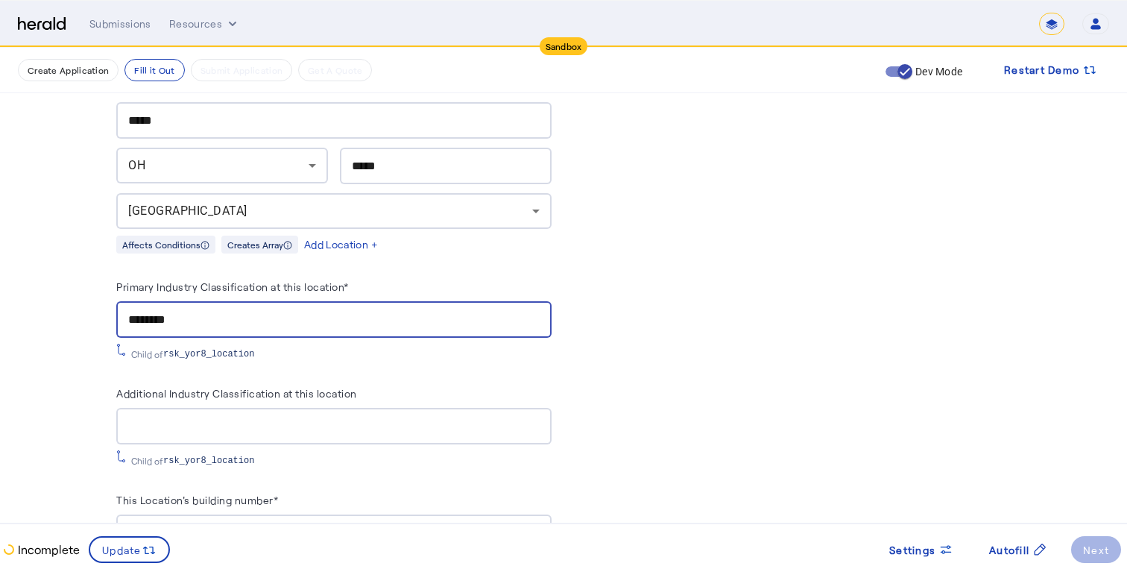
click at [140, 348] on div "Child of rsk_yor8_location" at bounding box center [294, 354] width 326 height 12
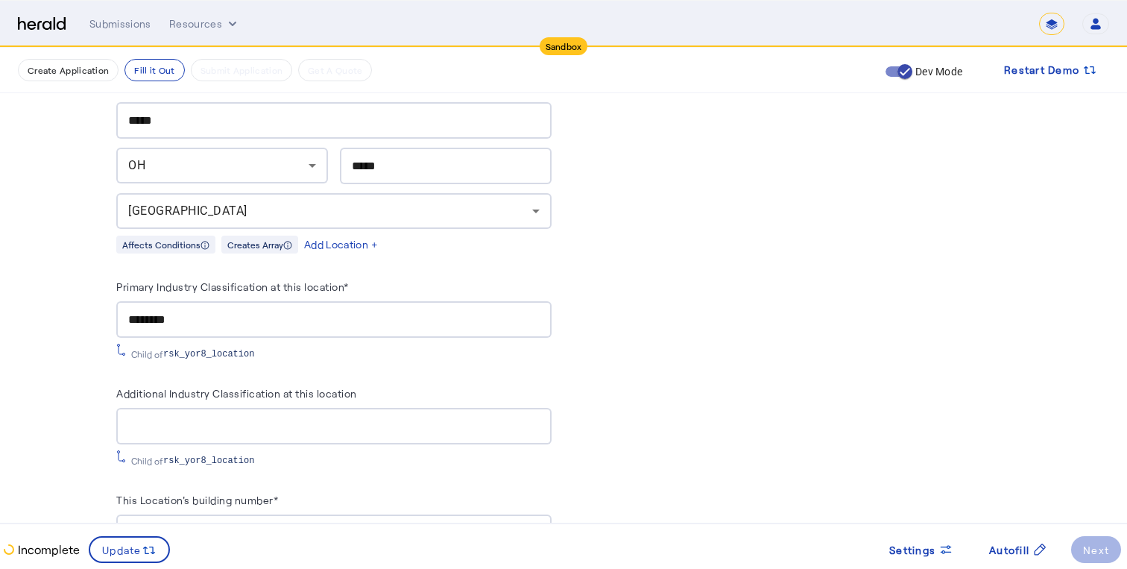
click at [201, 353] on span "rsk_yor8_location" at bounding box center [208, 354] width 91 height 12
click at [256, 422] on input "Additional Industry Classification at this location" at bounding box center [333, 426] width 411 height 18
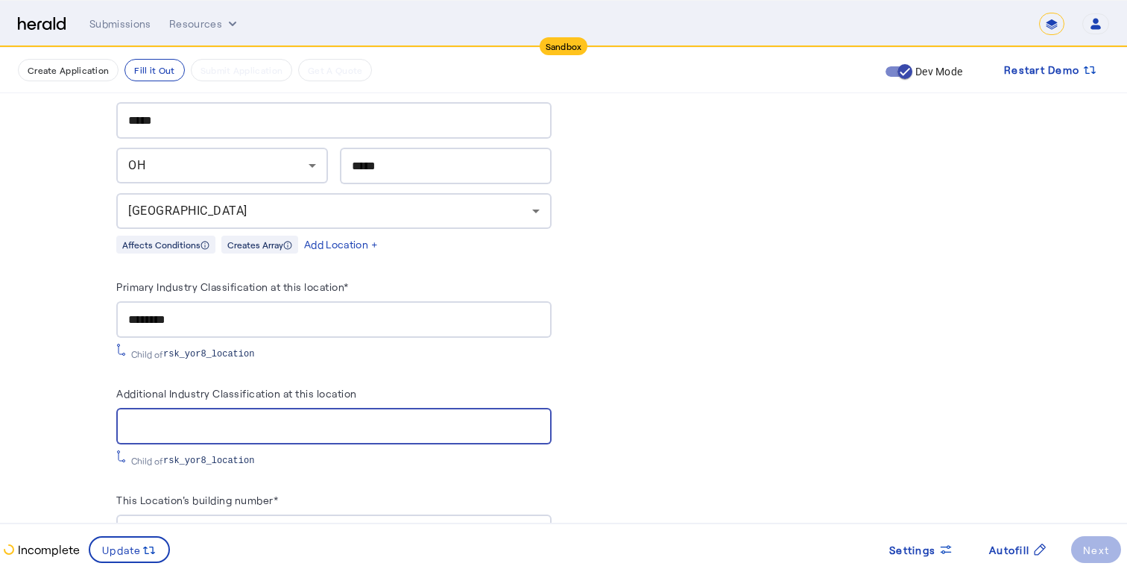
click at [297, 317] on input "********" at bounding box center [333, 320] width 411 height 18
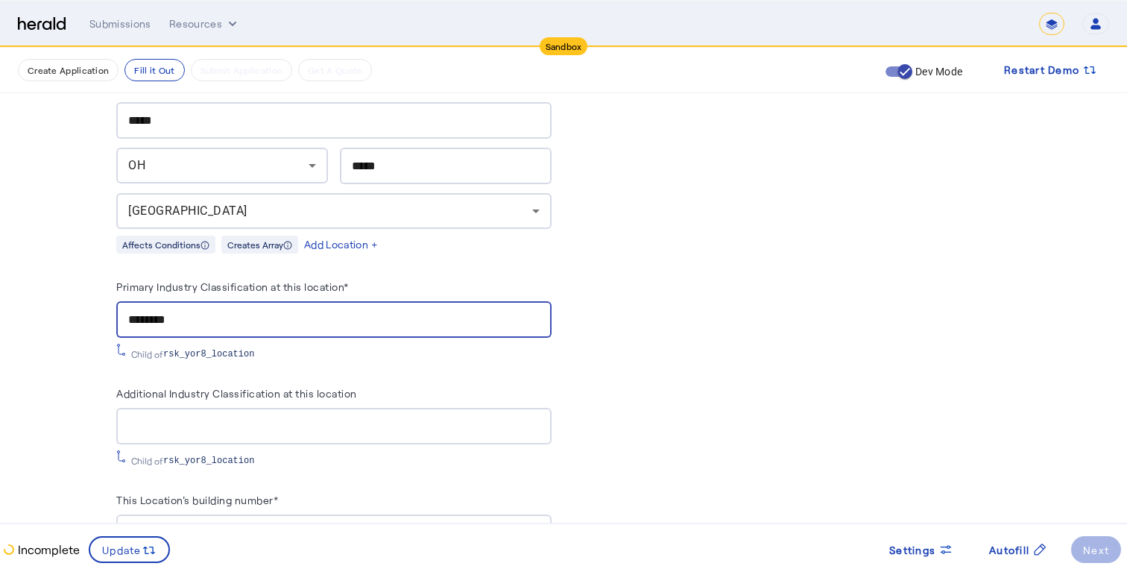
drag, startPoint x: 297, startPoint y: 317, endPoint x: 95, endPoint y: 315, distance: 202.0
click at [95, 315] on div "**********" at bounding box center [563, 103] width 954 height 2593
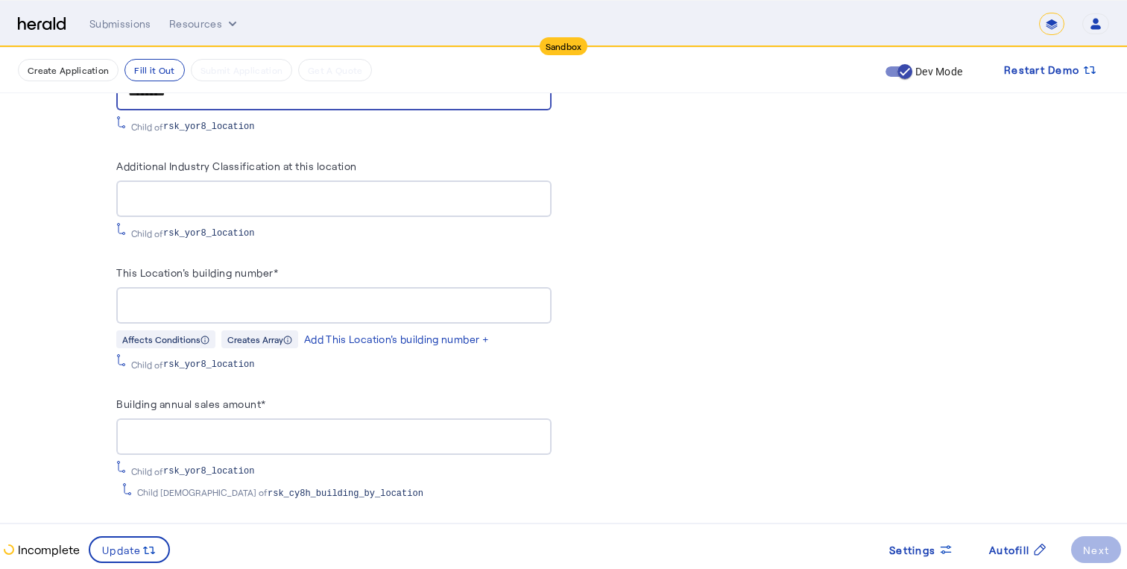
type input "*"
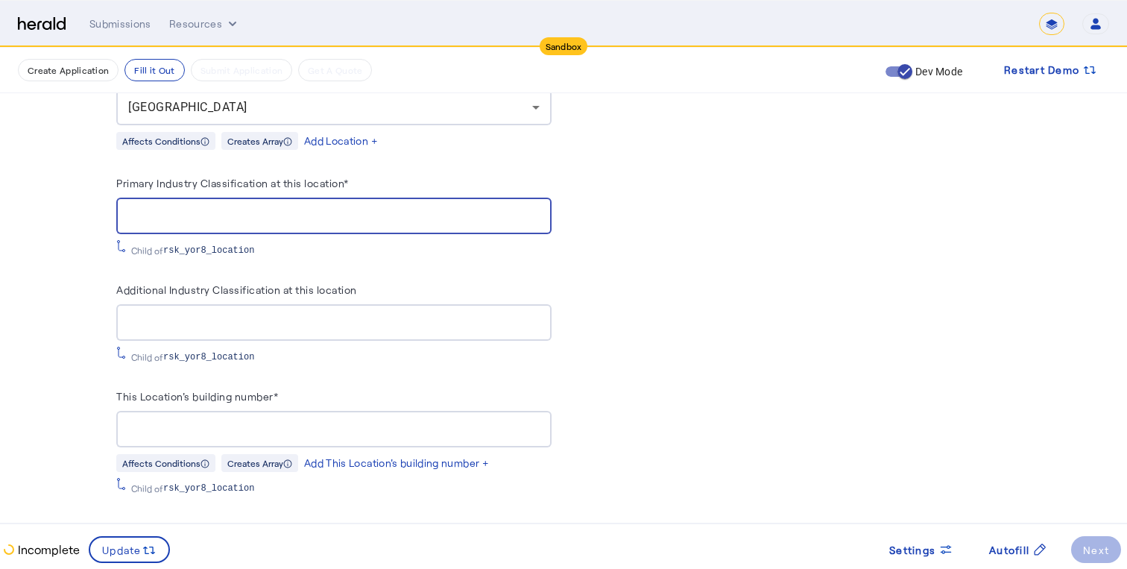
scroll to position [1328, 0]
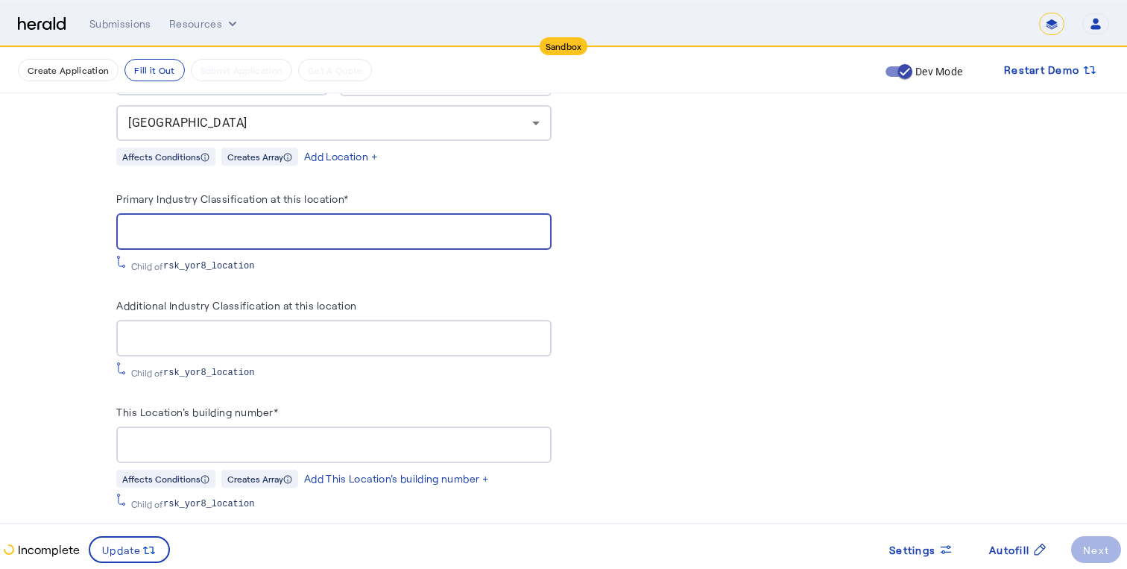
click at [204, 223] on input "Primary Industry Classification at this location*" at bounding box center [333, 232] width 411 height 18
type input "*"
type input "*****"
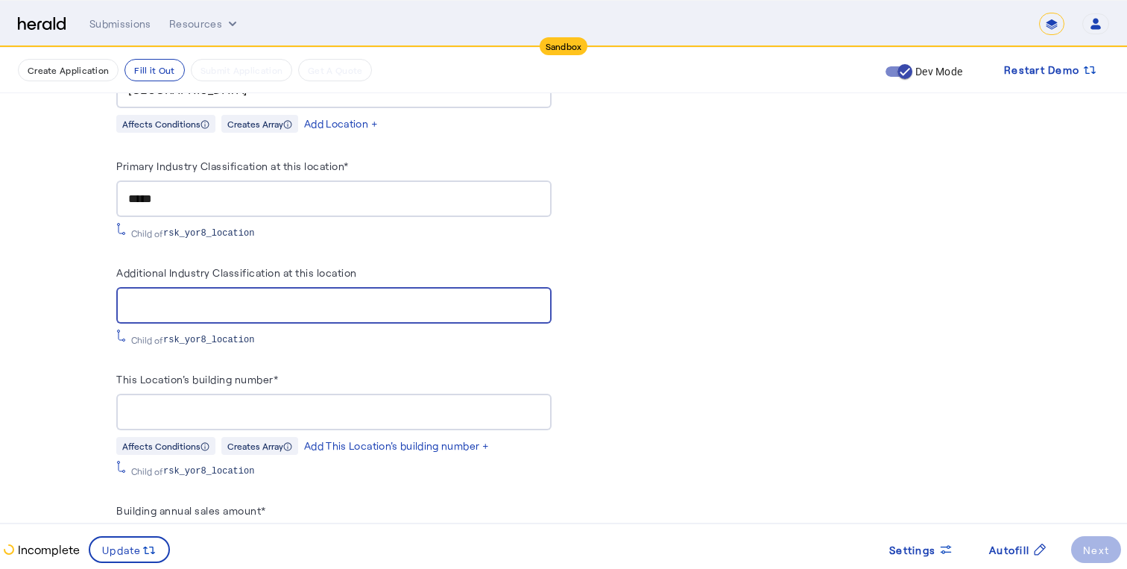
scroll to position [1384, 0]
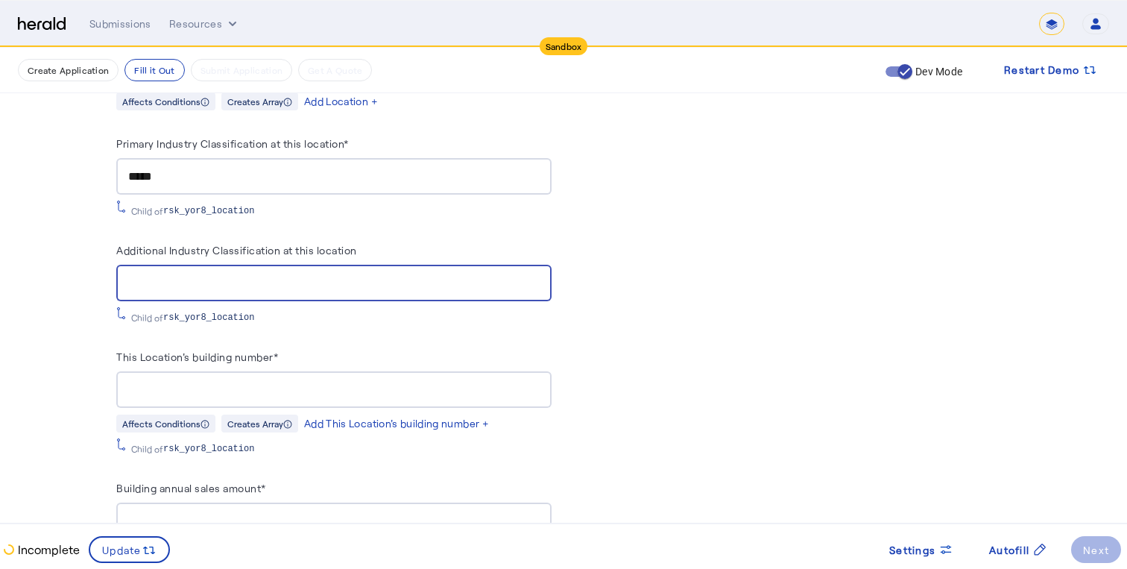
click at [255, 385] on input "This Location's building number*" at bounding box center [333, 390] width 411 height 18
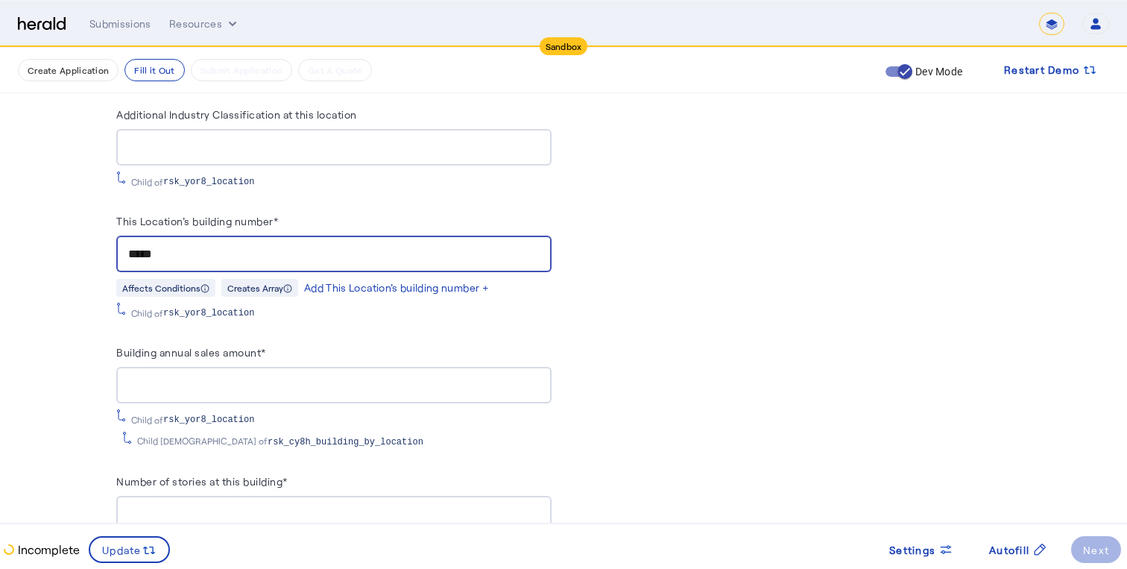
scroll to position [1533, 0]
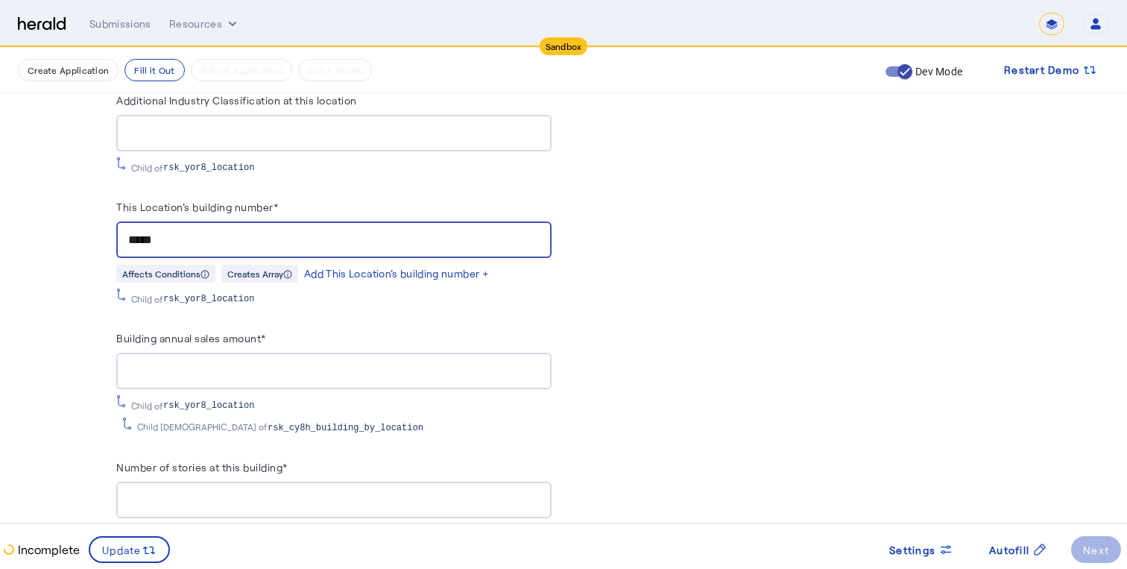
type input "*****"
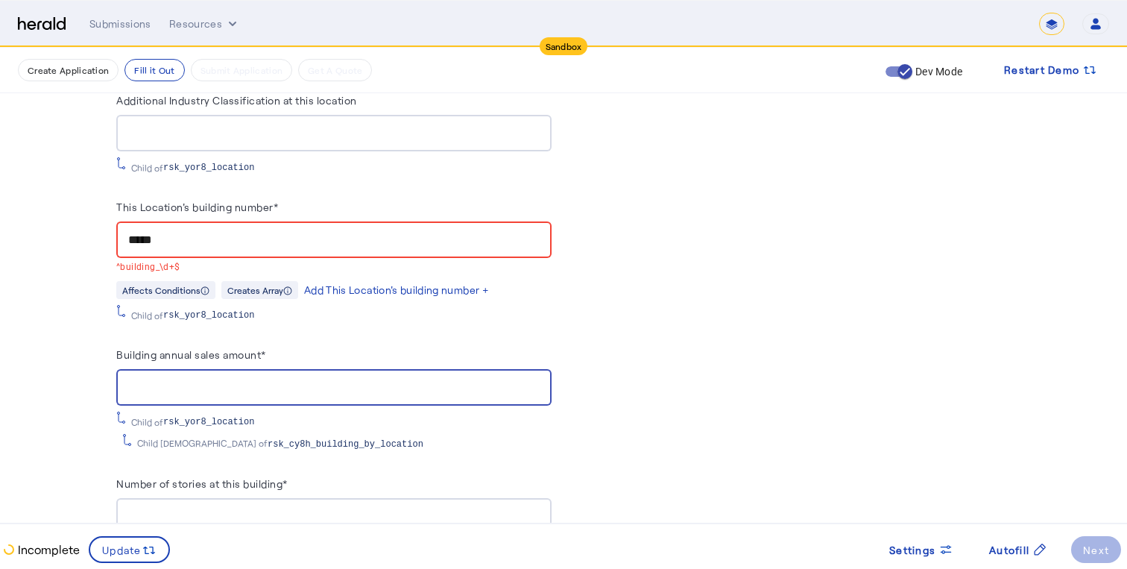
click at [248, 369] on div at bounding box center [333, 387] width 411 height 37
click at [246, 379] on input "Building annual sales amount*" at bounding box center [333, 388] width 411 height 18
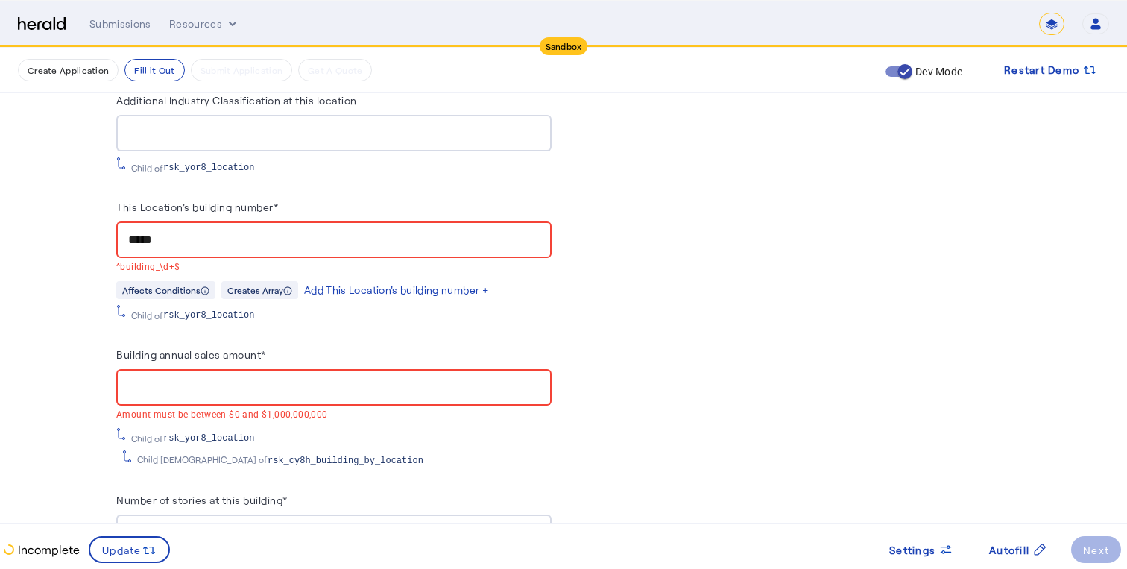
drag, startPoint x: 230, startPoint y: 242, endPoint x: 230, endPoint y: 219, distance: 23.1
click at [230, 229] on div "*****" at bounding box center [333, 239] width 411 height 37
click at [229, 221] on div "*****" at bounding box center [333, 239] width 411 height 37
drag, startPoint x: 218, startPoint y: 230, endPoint x: 102, endPoint y: 230, distance: 115.5
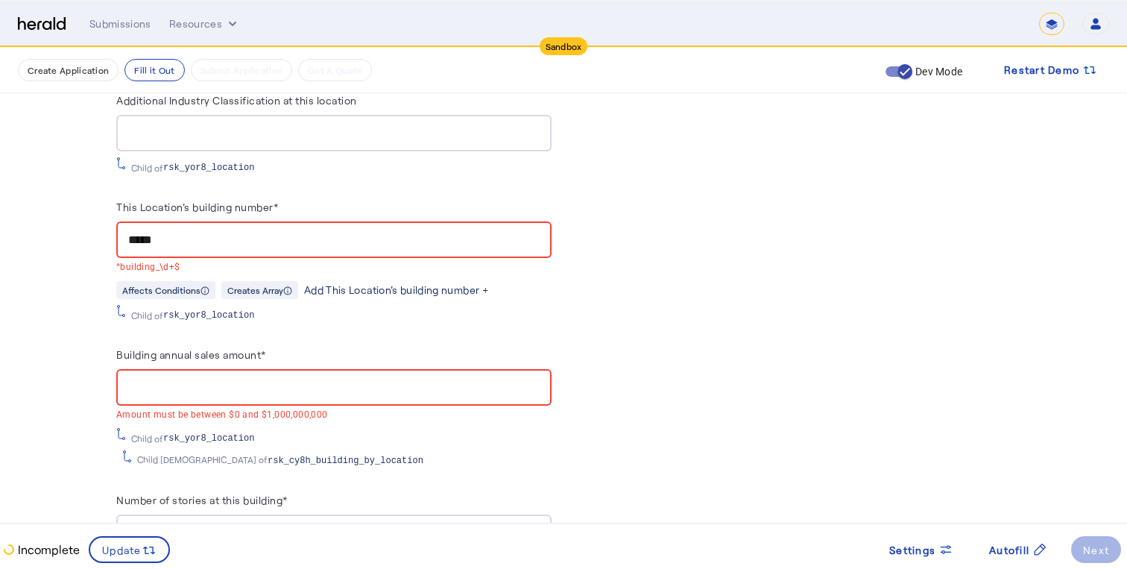
click at [367, 283] on div "Add This Location's building number +" at bounding box center [396, 290] width 185 height 15
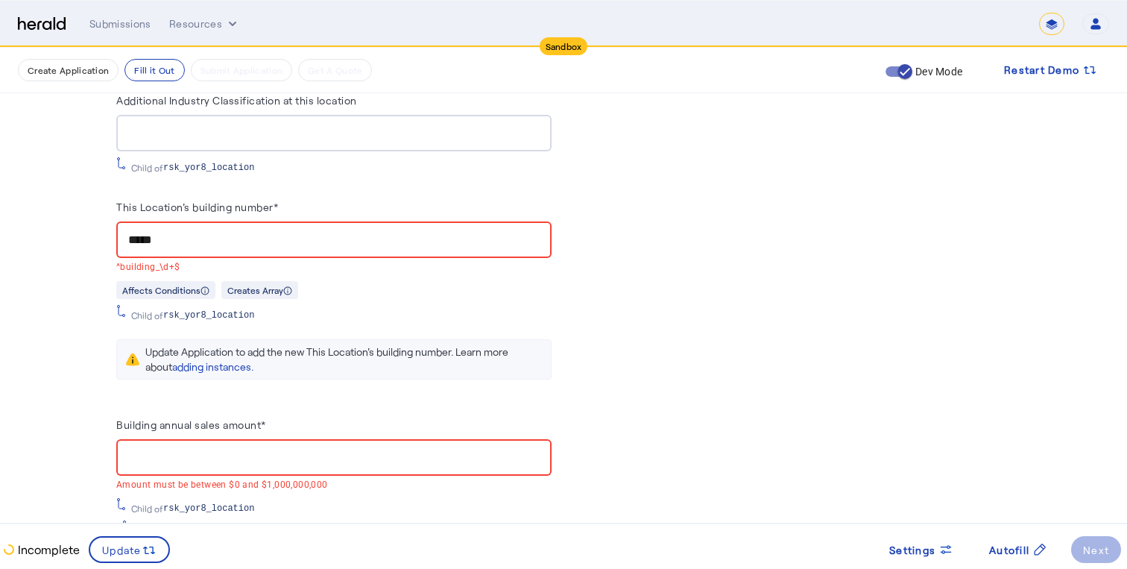
scroll to position [0, 0]
drag, startPoint x: 277, startPoint y: 345, endPoint x: 227, endPoint y: 346, distance: 49.2
click at [227, 346] on div "Update Application to add the new This Location's building number. Learn more a…" at bounding box center [343, 359] width 397 height 30
drag, startPoint x: 186, startPoint y: 232, endPoint x: 84, endPoint y: 227, distance: 101.5
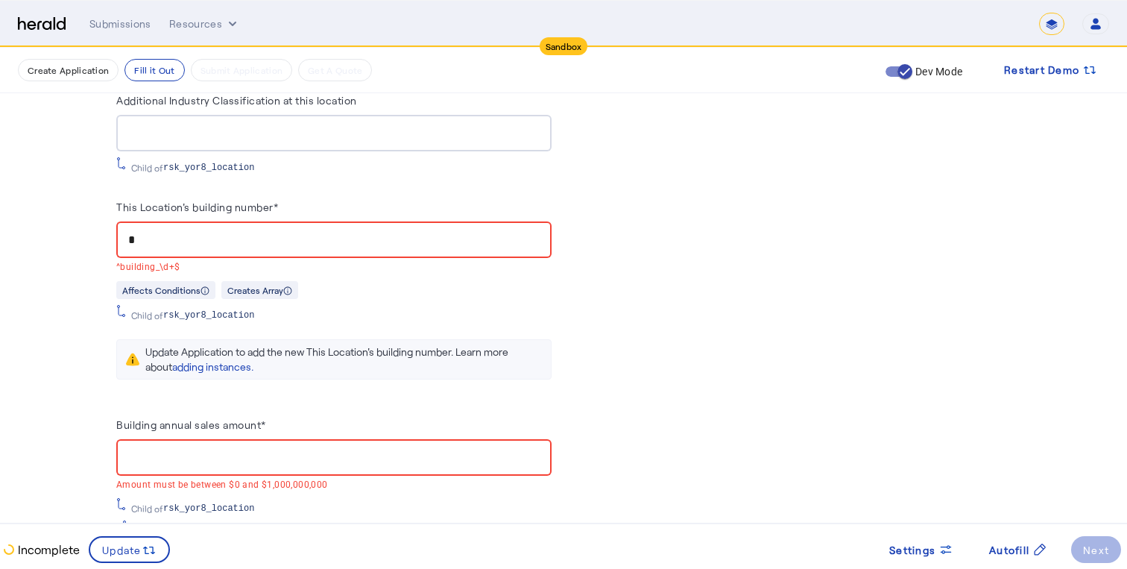
type input "*"
click at [183, 124] on input "Additional Industry Classification at this location" at bounding box center [333, 133] width 411 height 18
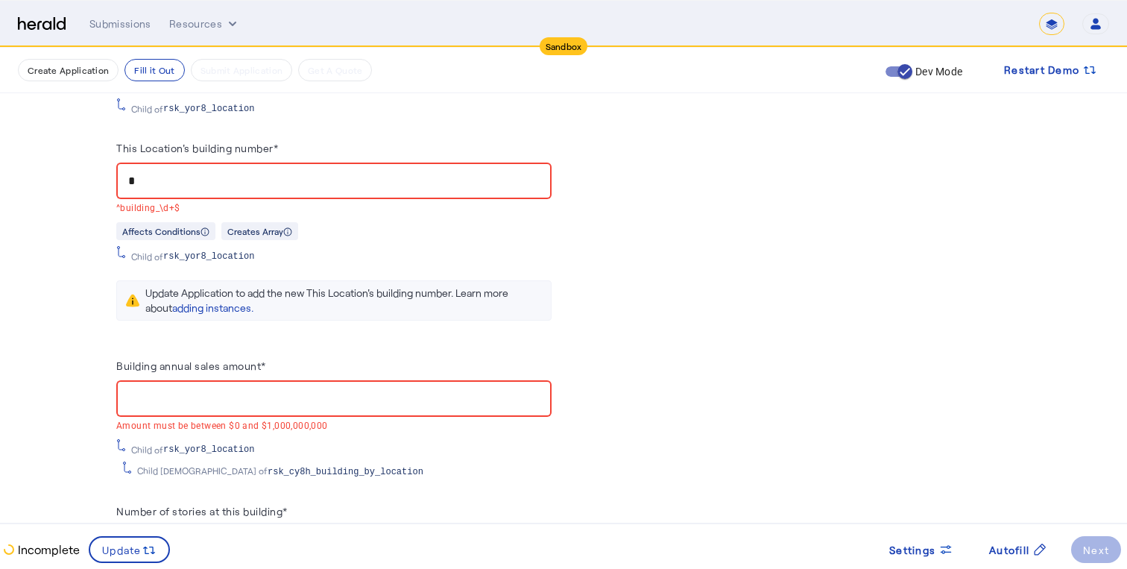
scroll to position [1676, 0]
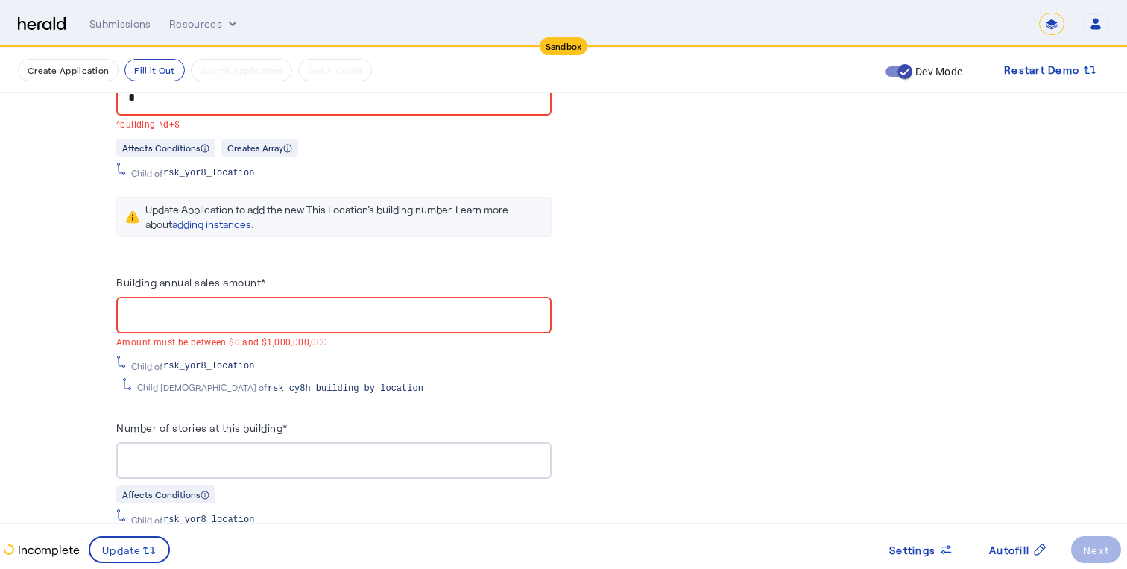
click at [192, 312] on input "Building annual sales amount*" at bounding box center [333, 315] width 411 height 18
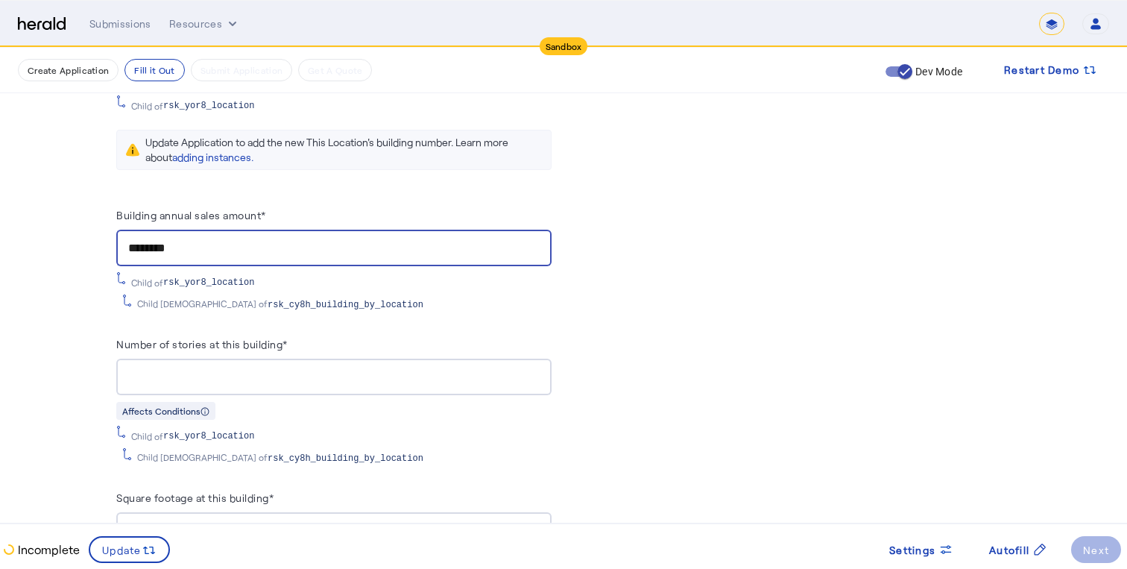
scroll to position [1756, 0]
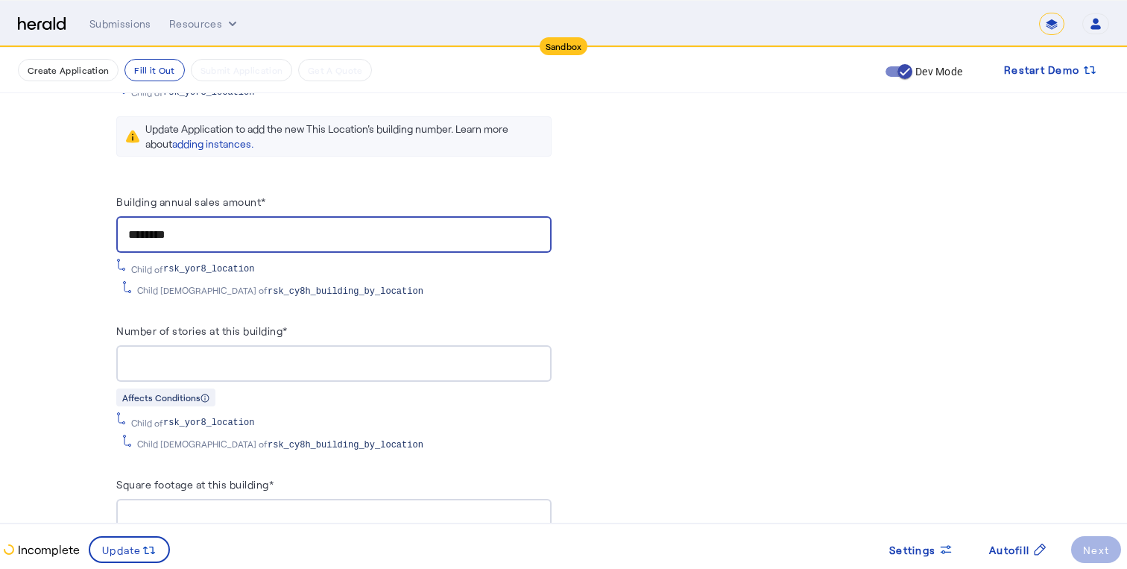
type input "********"
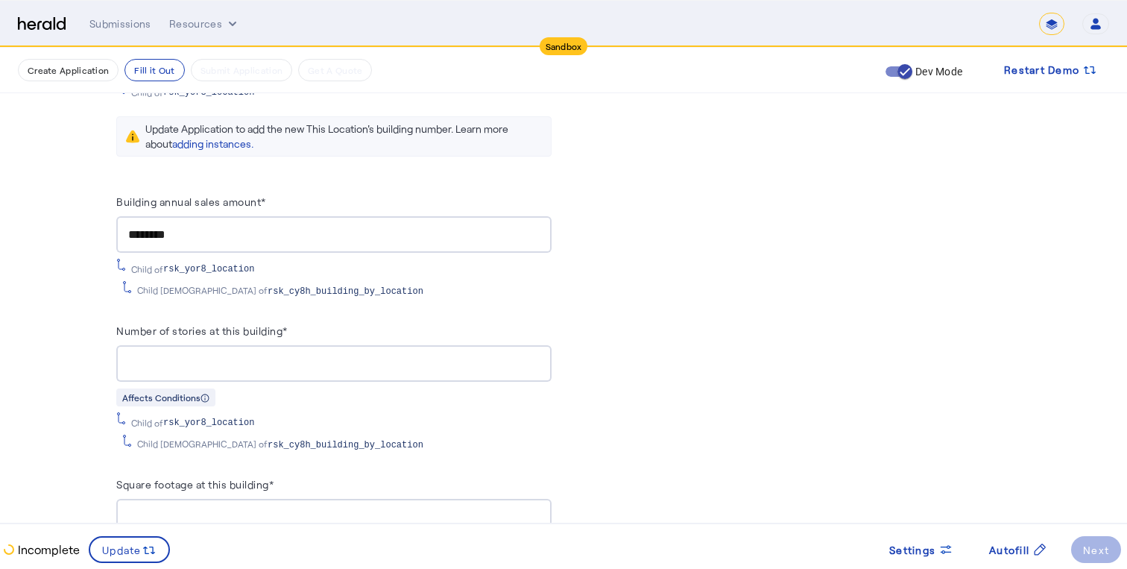
click at [221, 366] on div at bounding box center [333, 363] width 411 height 37
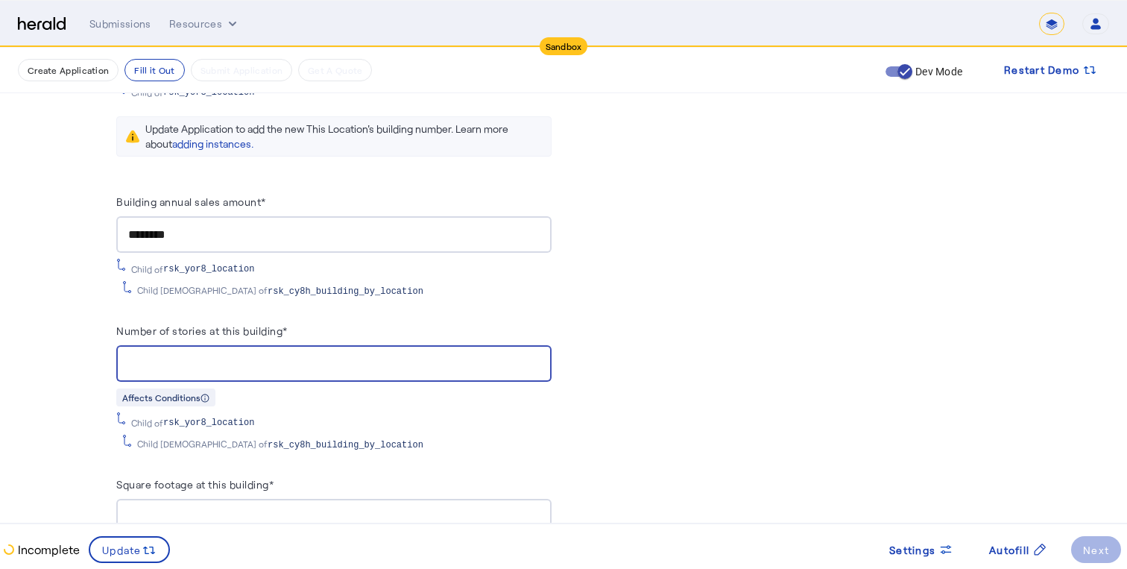
type input "*"
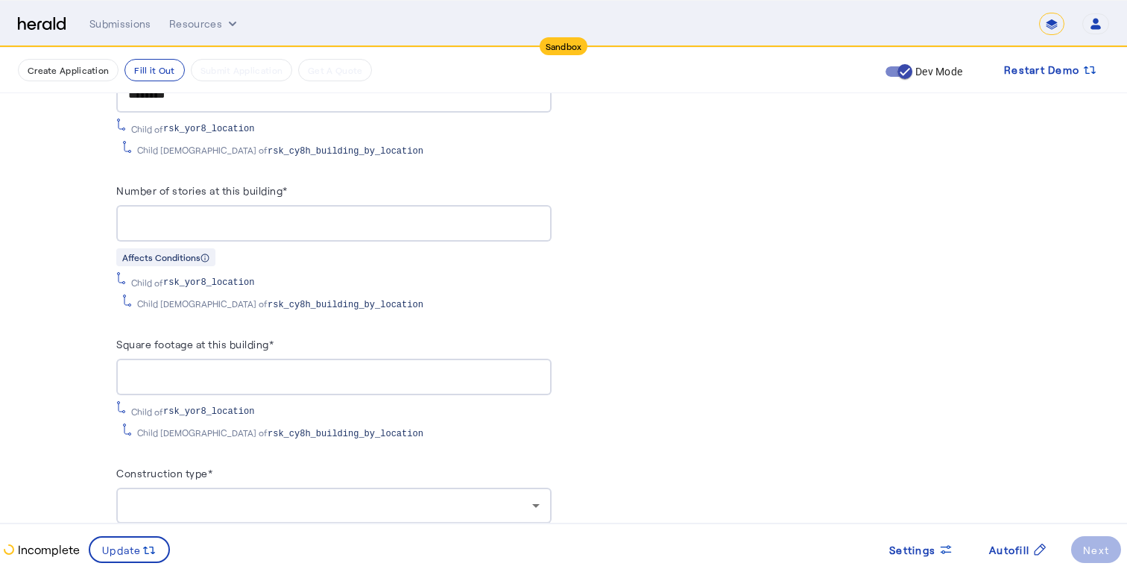
scroll to position [1899, 0]
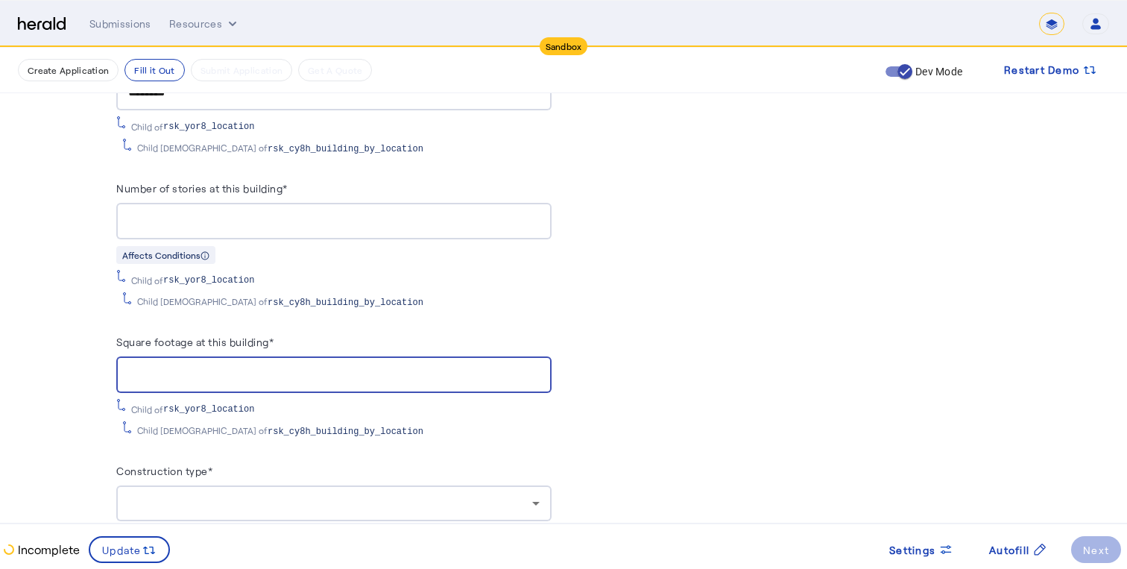
click at [180, 370] on input "Square footage at this building*" at bounding box center [333, 375] width 411 height 18
type input "****"
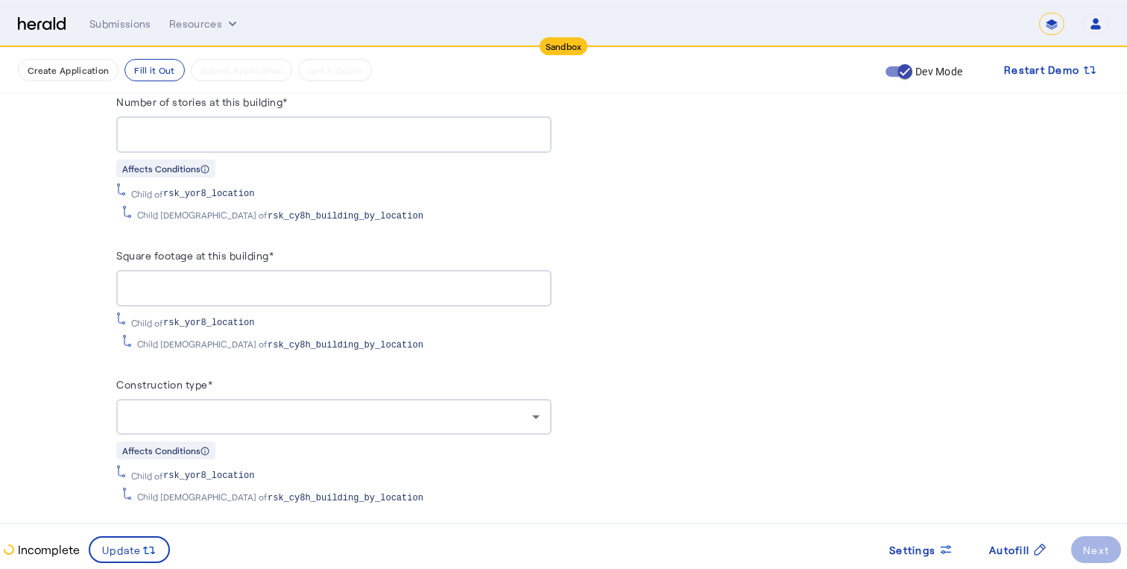
scroll to position [1988, 0]
click at [198, 408] on div at bounding box center [330, 414] width 404 height 18
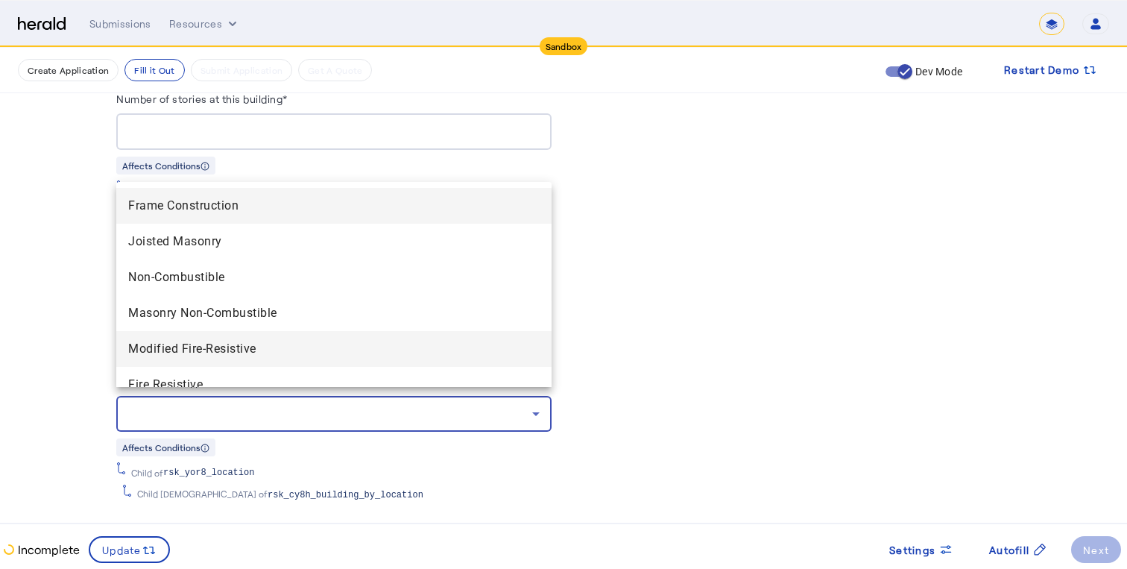
click at [222, 344] on span "Modified Fire-Resistive" at bounding box center [333, 349] width 411 height 18
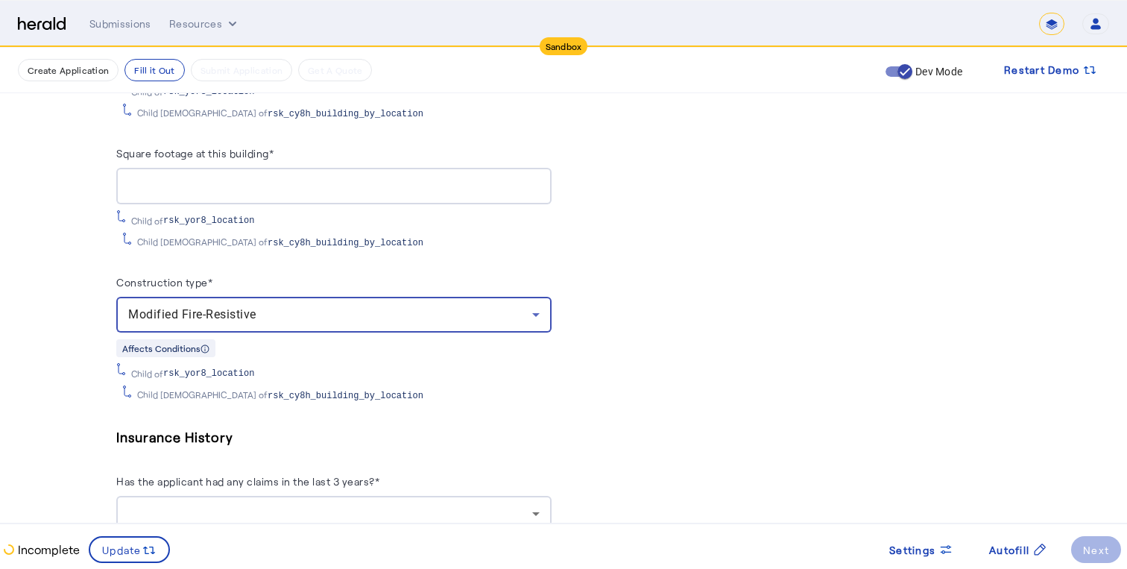
scroll to position [2150, 0]
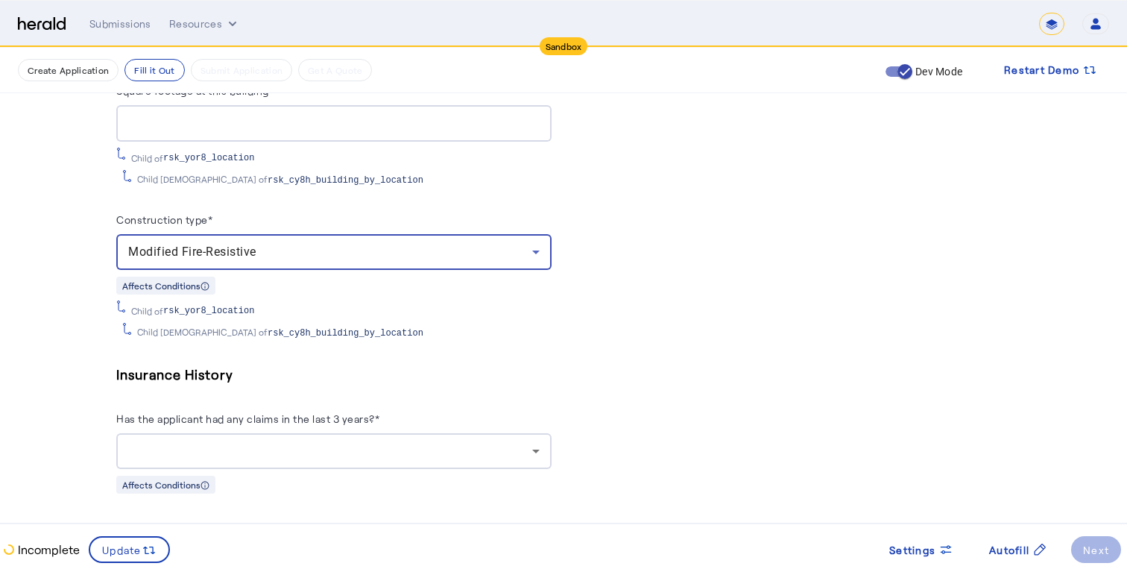
click at [219, 222] on div "Construction type*" at bounding box center [333, 222] width 435 height 24
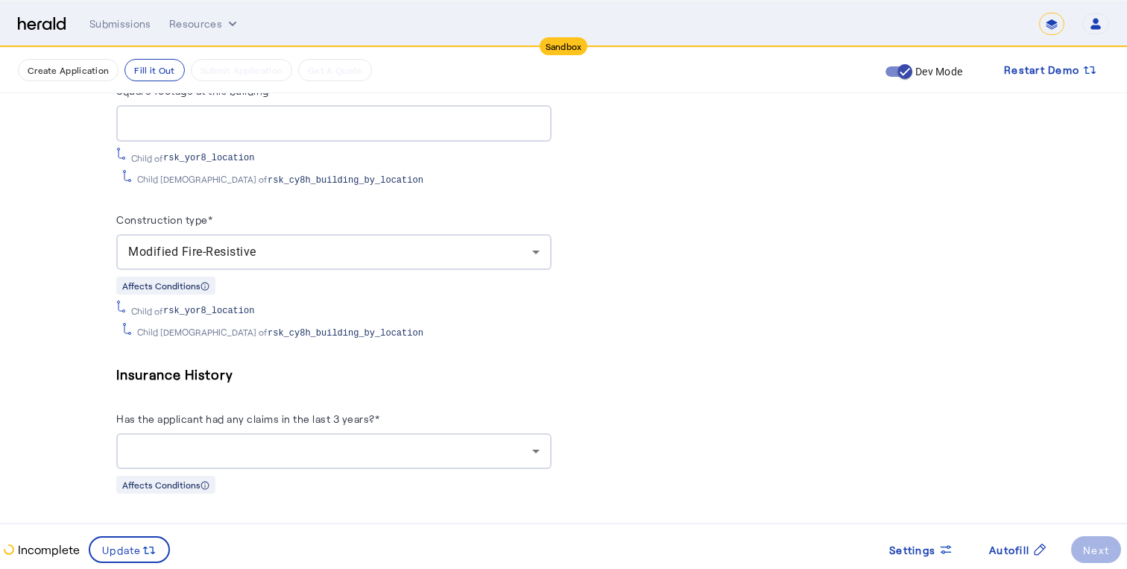
click at [223, 243] on div "Modified Fire-Resistive" at bounding box center [330, 252] width 404 height 18
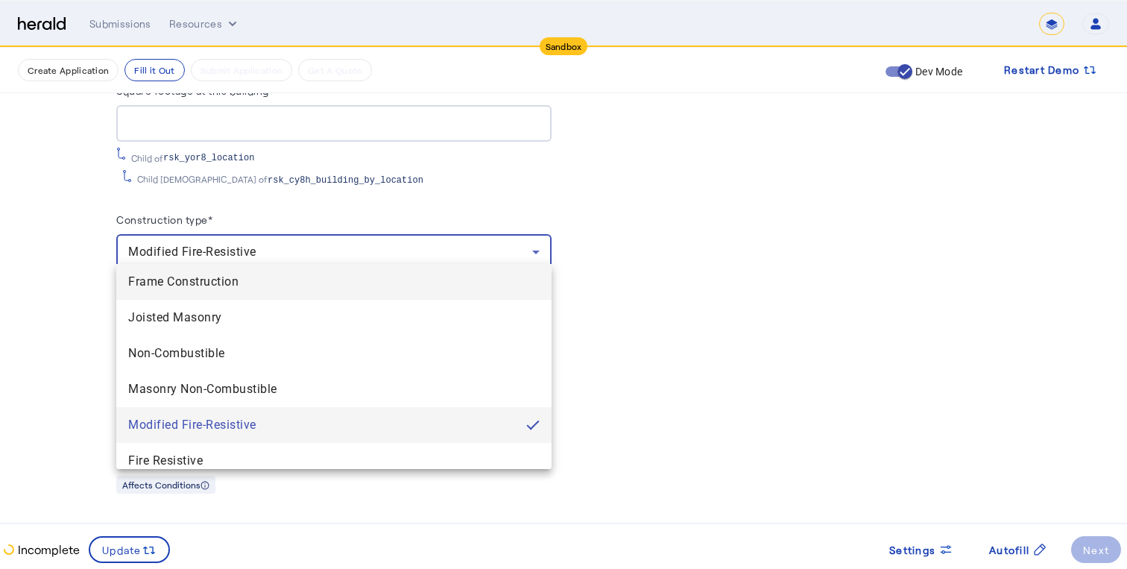
scroll to position [10, 0]
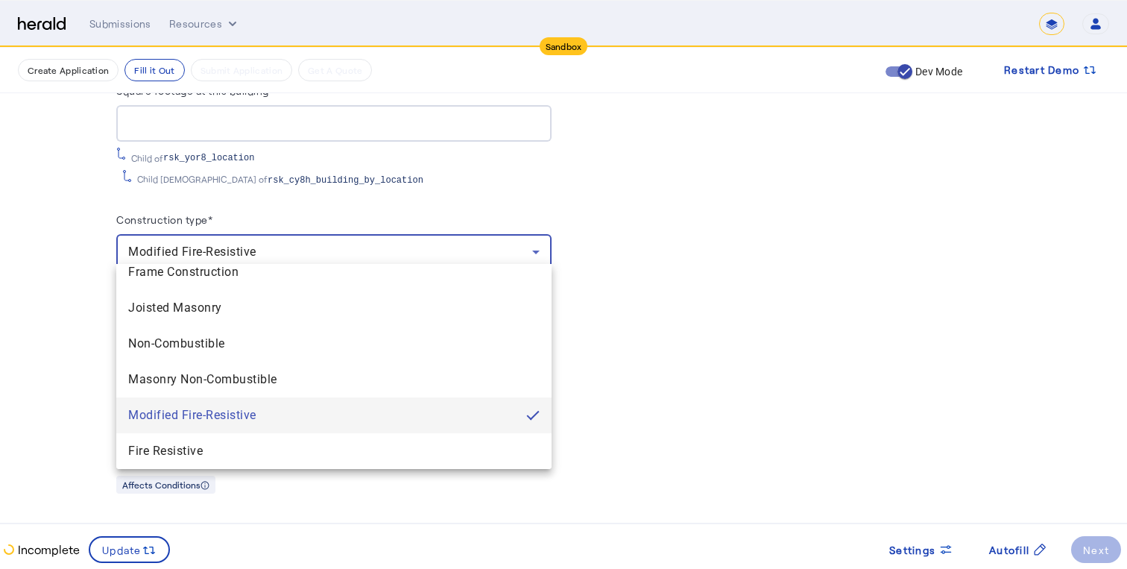
click at [16, 277] on div at bounding box center [563, 284] width 1127 height 569
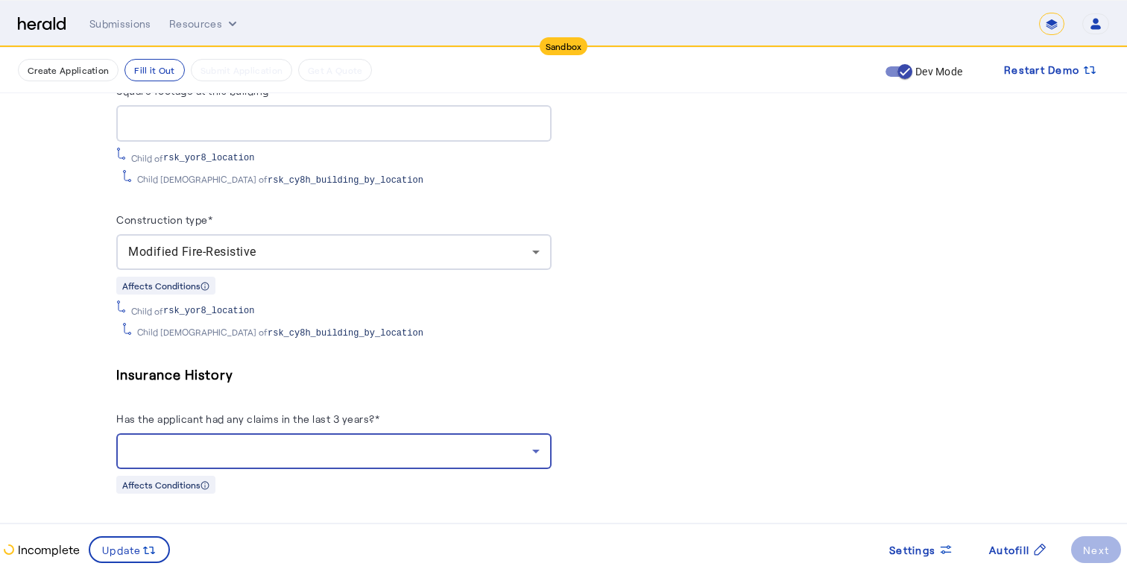
click at [201, 446] on div at bounding box center [330, 451] width 404 height 18
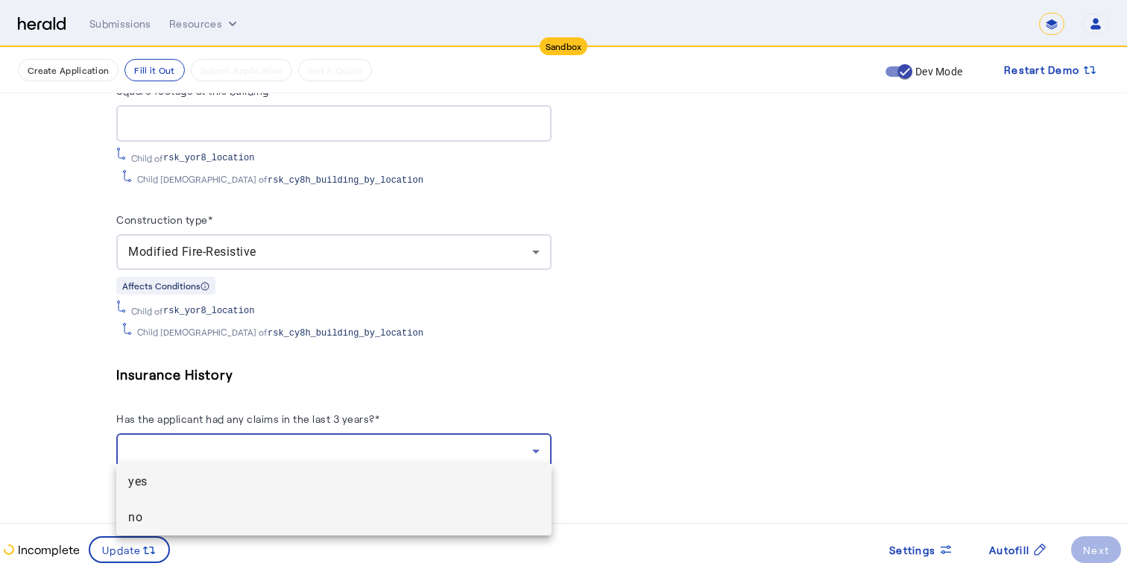
click at [193, 517] on span "no" at bounding box center [333, 517] width 411 height 18
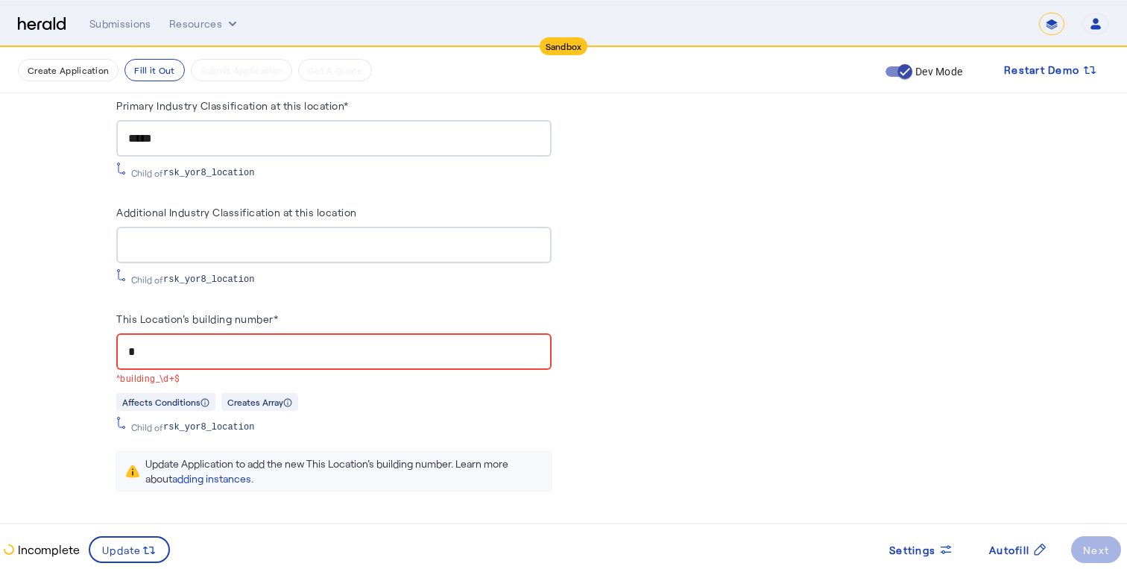
scroll to position [1413, 0]
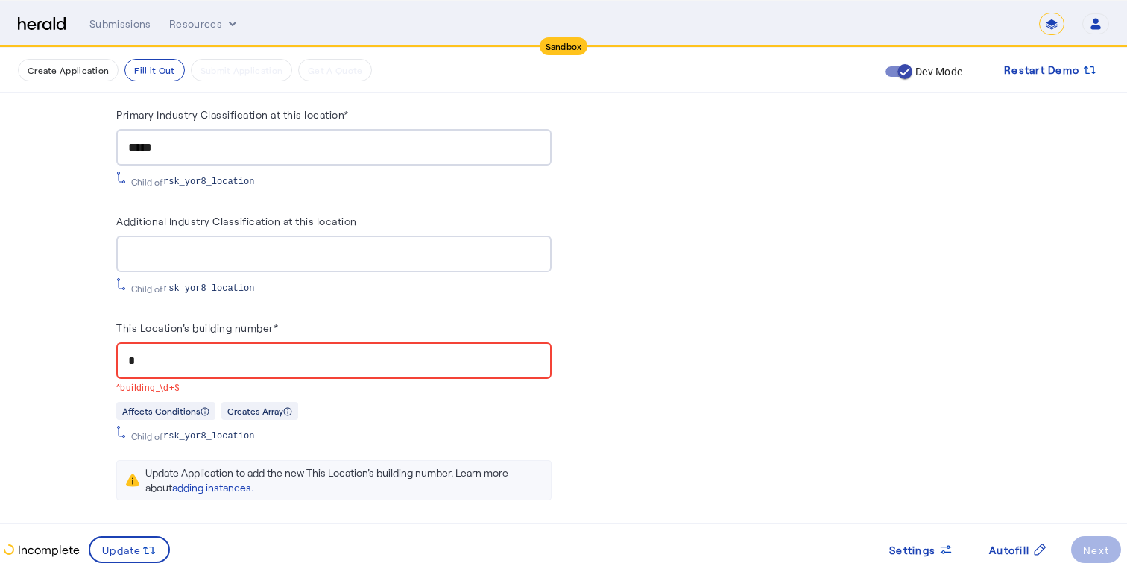
click at [267, 367] on div "*" at bounding box center [333, 360] width 411 height 37
click at [264, 352] on input "*" at bounding box center [333, 361] width 411 height 18
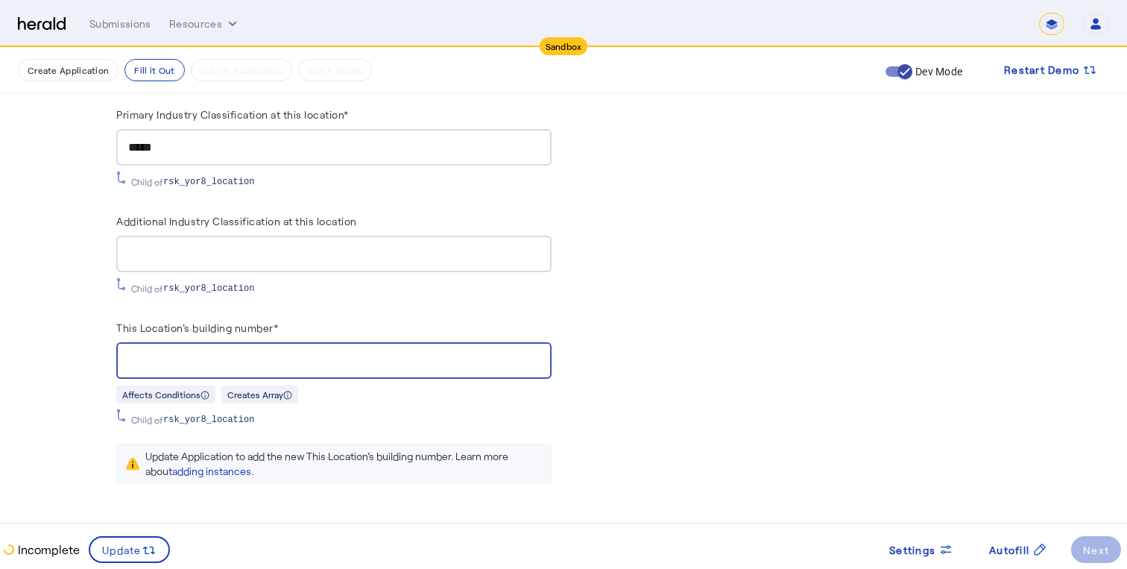
click at [282, 353] on input "This Location's building number*" at bounding box center [333, 361] width 411 height 18
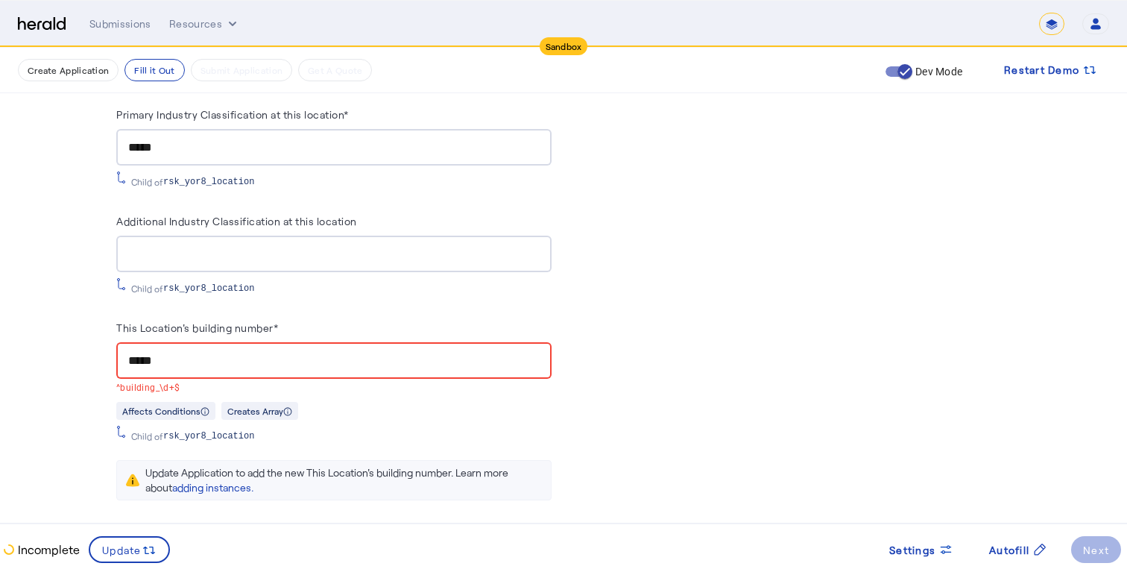
type input "*****"
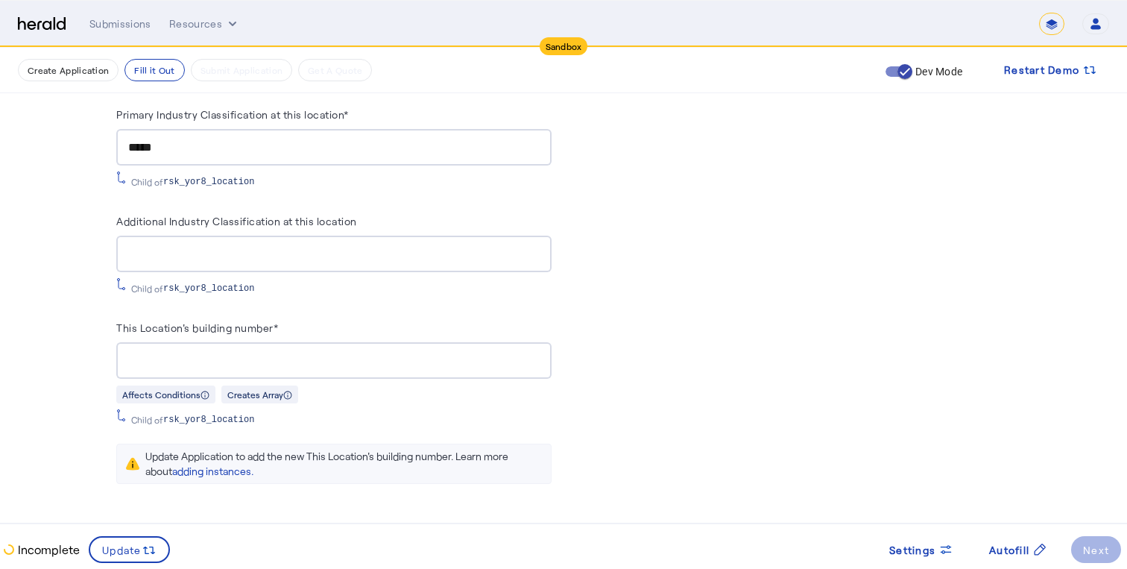
click at [543, 329] on div "This Location's building number*" at bounding box center [333, 330] width 435 height 24
click at [1088, 549] on herald-button "Next" at bounding box center [1096, 549] width 50 height 27
click at [1018, 552] on span "Autofill" at bounding box center [1009, 550] width 40 height 16
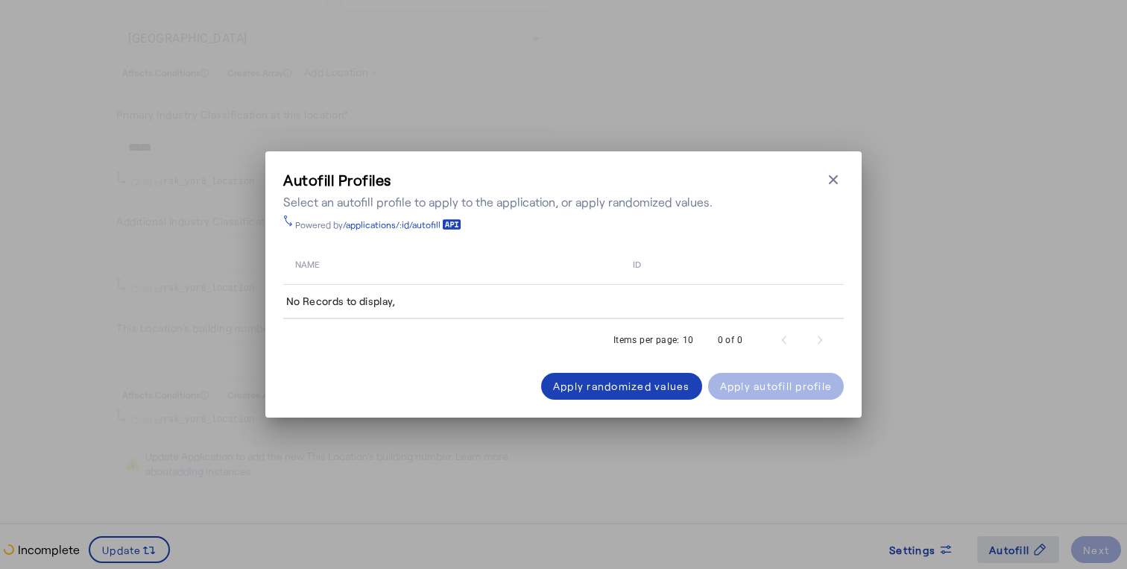
scroll to position [0, 0]
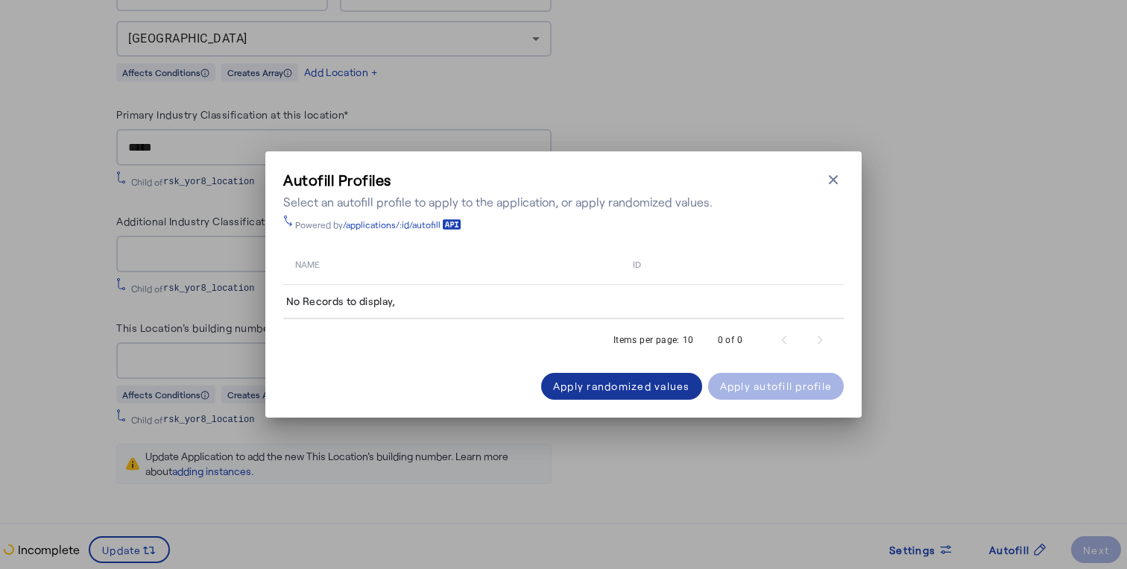
click at [613, 391] on div "Apply randomized values" at bounding box center [621, 386] width 137 height 16
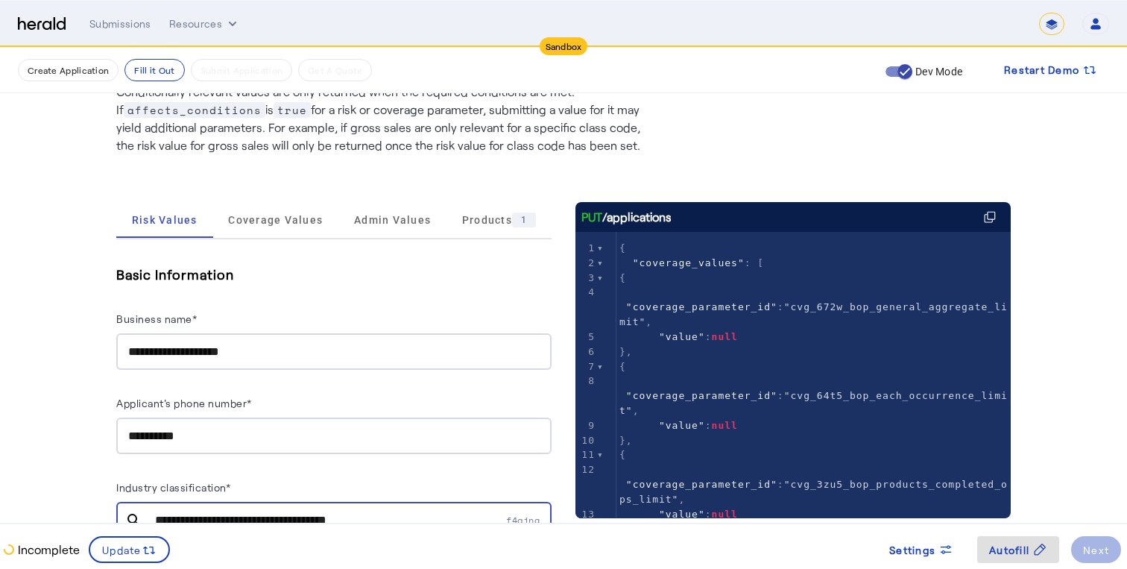
scroll to position [110, 0]
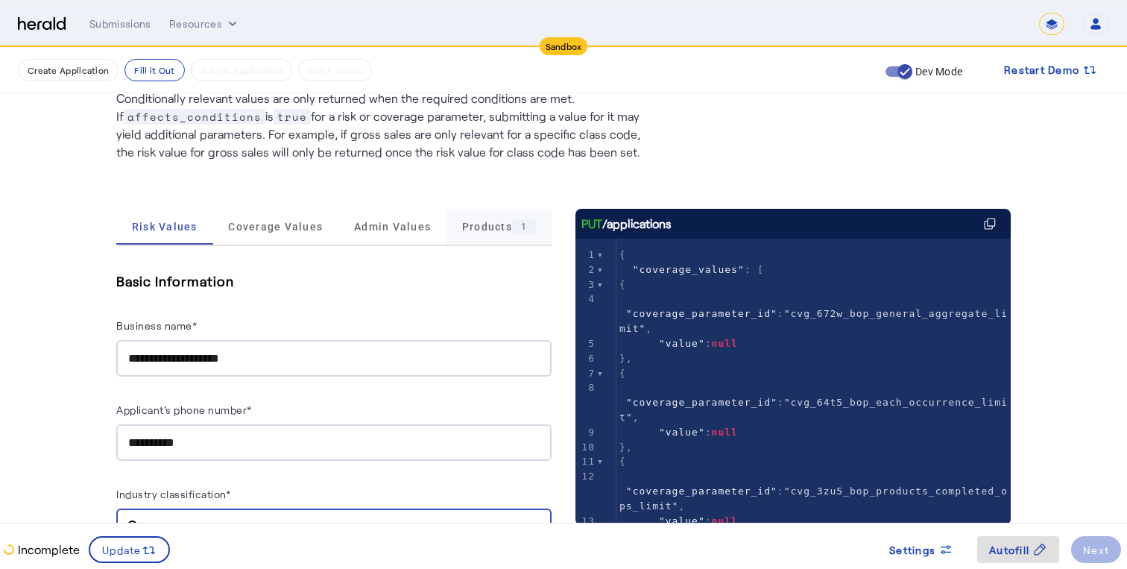
click at [462, 239] on span "Products 1" at bounding box center [499, 227] width 74 height 36
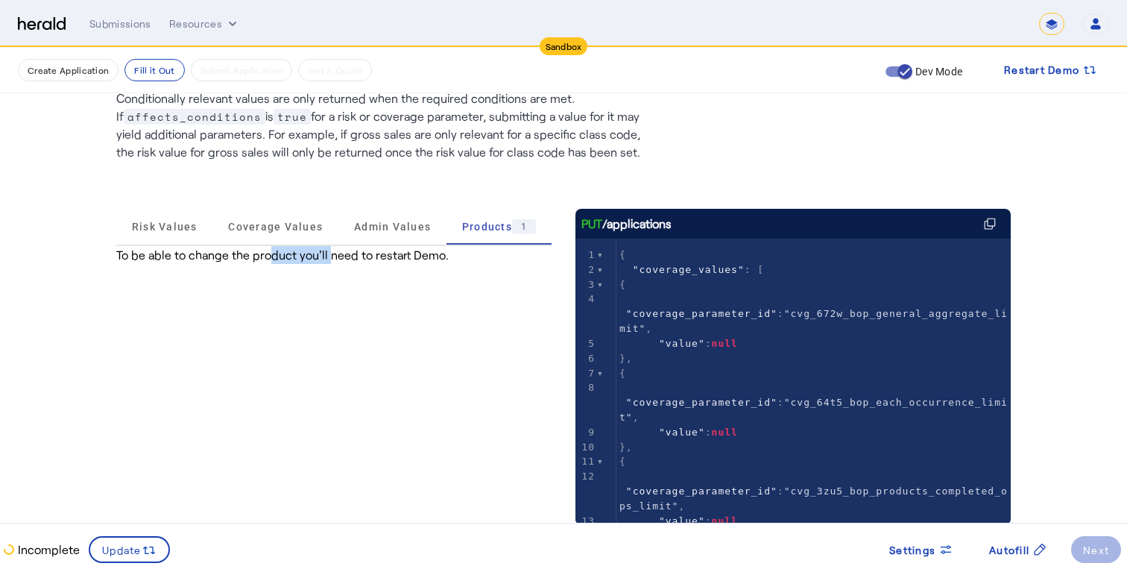
drag, startPoint x: 322, startPoint y: 260, endPoint x: 263, endPoint y: 260, distance: 58.9
click at [263, 260] on div "To be able to change the product you'll need to restart Demo." at bounding box center [333, 255] width 435 height 18
click at [377, 225] on span "Admin Values" at bounding box center [392, 226] width 77 height 10
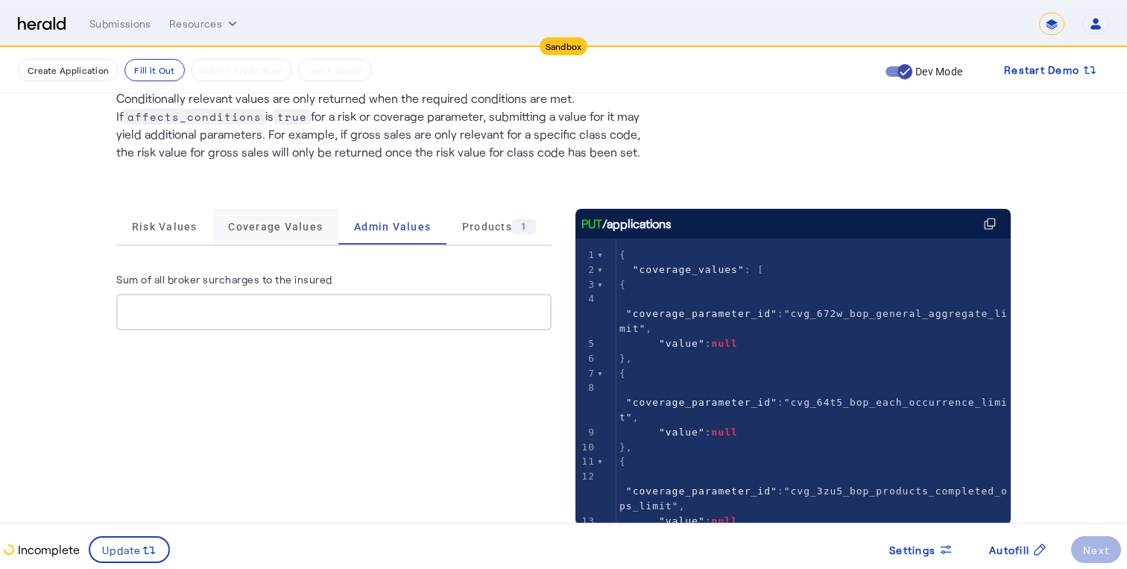
click at [265, 218] on span "Coverage Values" at bounding box center [275, 227] width 95 height 36
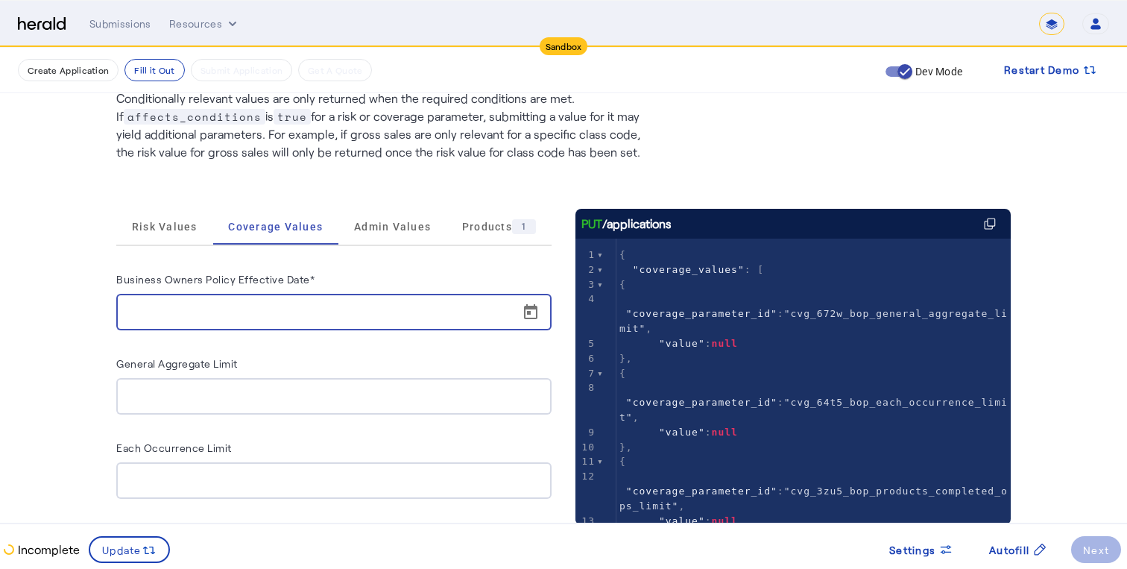
click at [341, 309] on input "Business Owners Policy Effective Date*" at bounding box center [338, 312] width 420 height 18
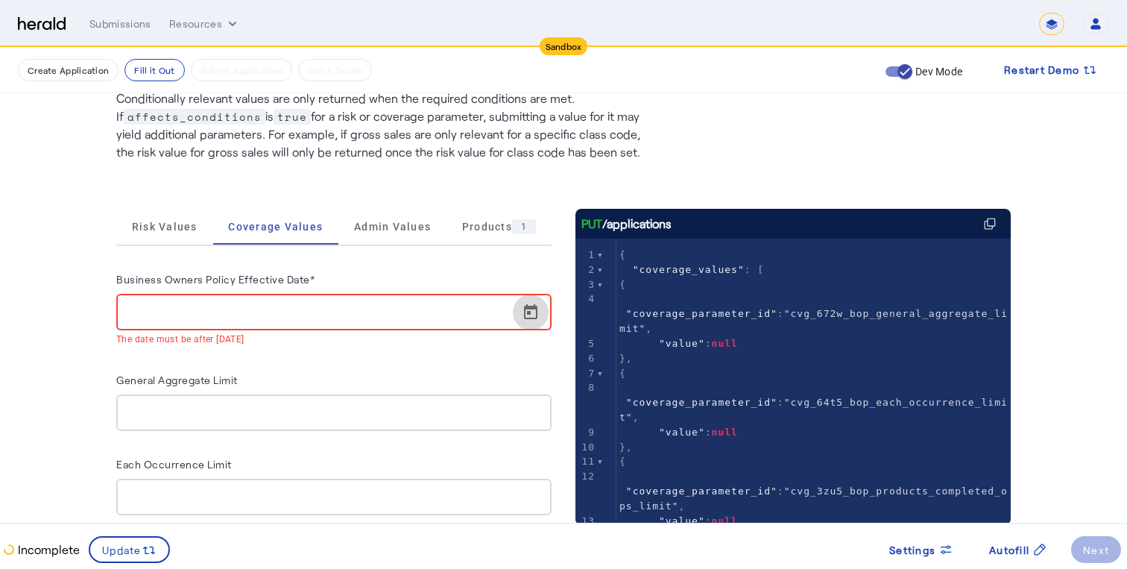
click at [531, 315] on span "Open calendar" at bounding box center [531, 312] width 36 height 36
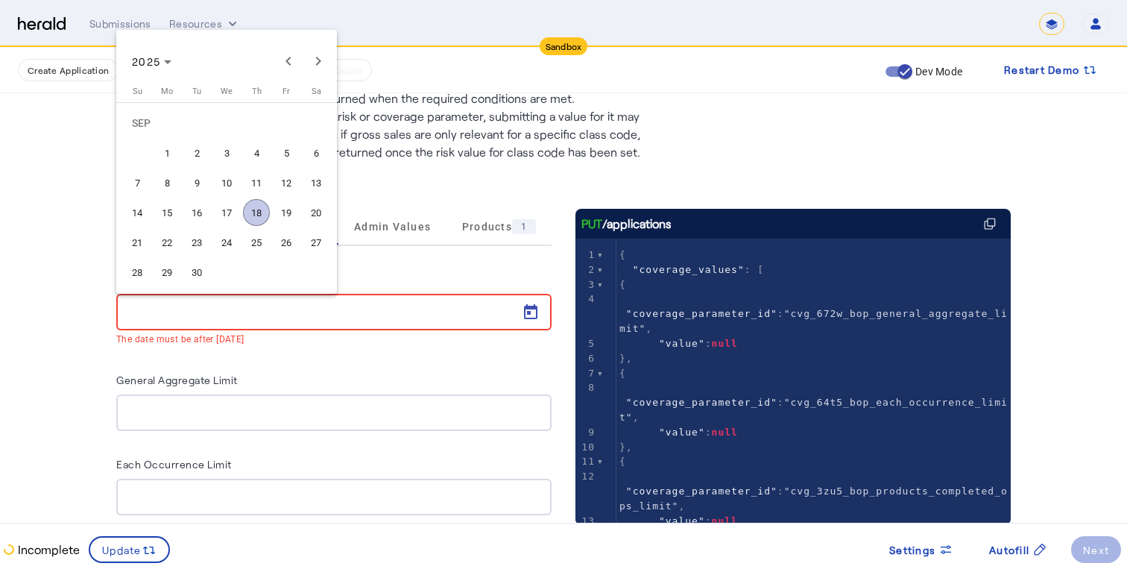
click at [260, 247] on span "25" at bounding box center [256, 242] width 27 height 27
type input "**********"
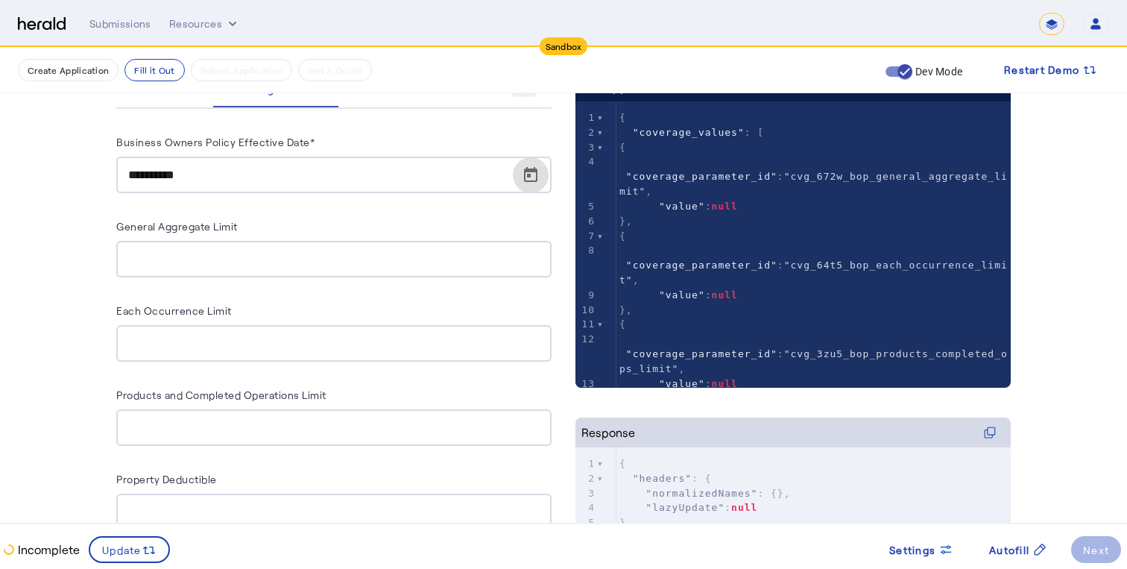
scroll to position [250, 0]
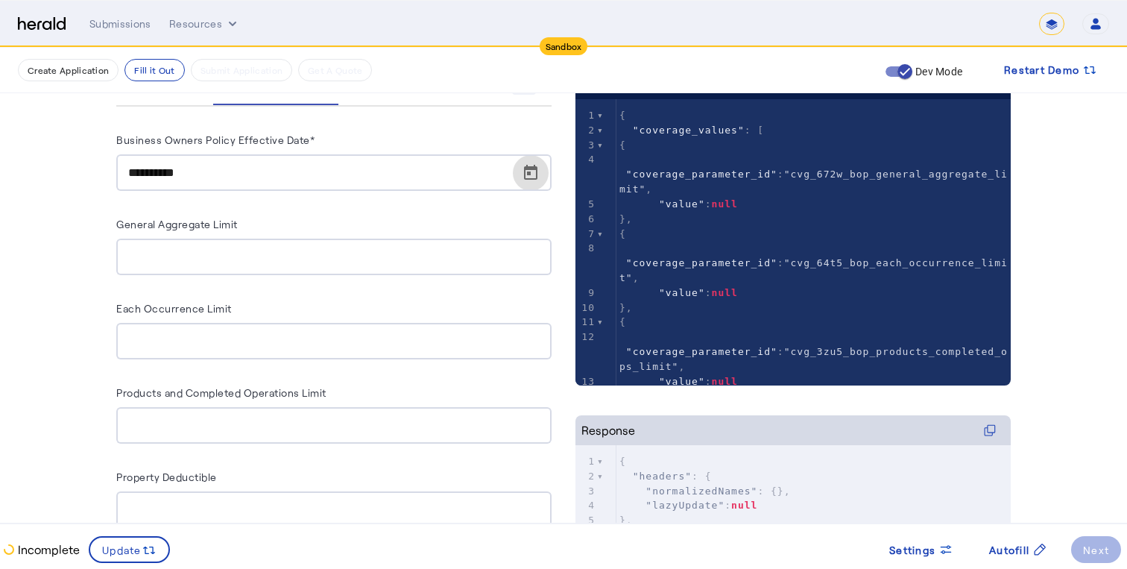
click at [264, 259] on input "General Aggregate Limit" at bounding box center [333, 257] width 411 height 18
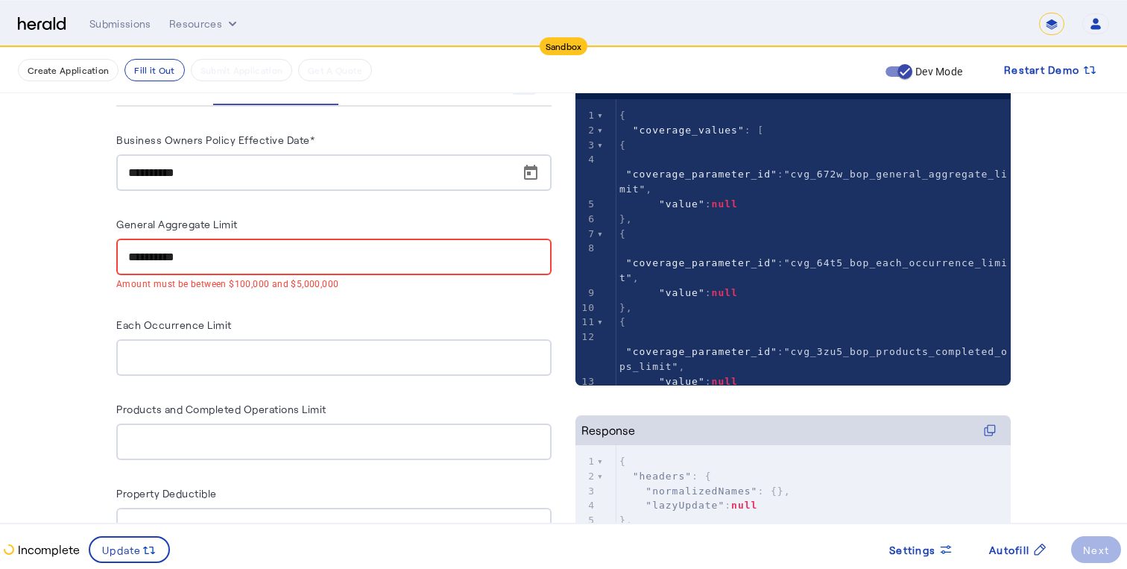
drag, startPoint x: 268, startPoint y: 265, endPoint x: 191, endPoint y: 254, distance: 78.2
click at [191, 255] on div "**********" at bounding box center [333, 257] width 411 height 37
drag, startPoint x: 209, startPoint y: 258, endPoint x: 92, endPoint y: 250, distance: 117.3
click at [92, 250] on div "**********" at bounding box center [563, 309] width 954 height 1023
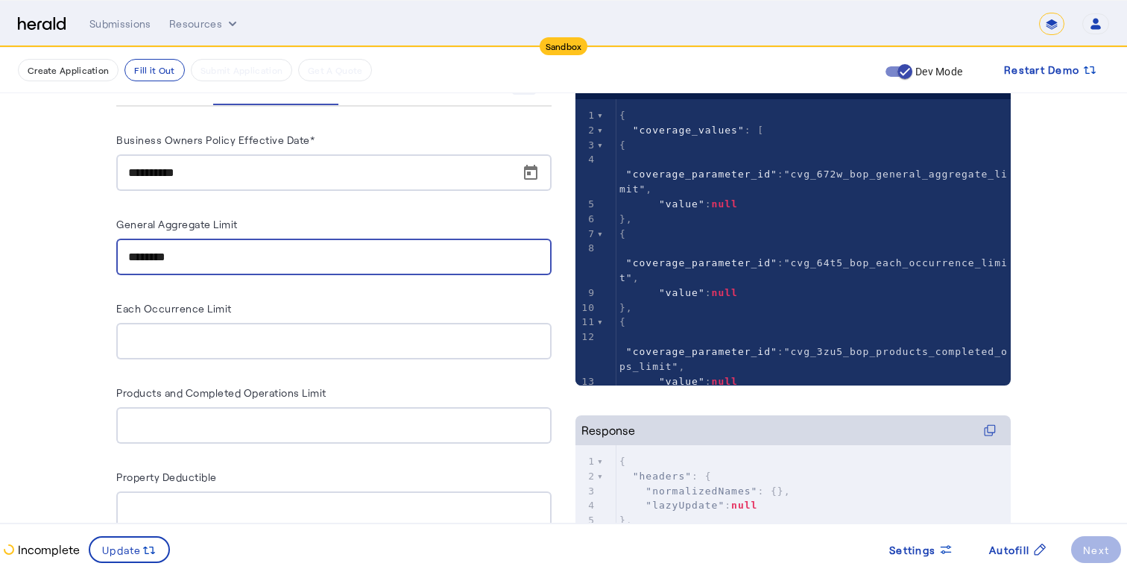
type input "********"
click at [198, 323] on div at bounding box center [333, 341] width 411 height 37
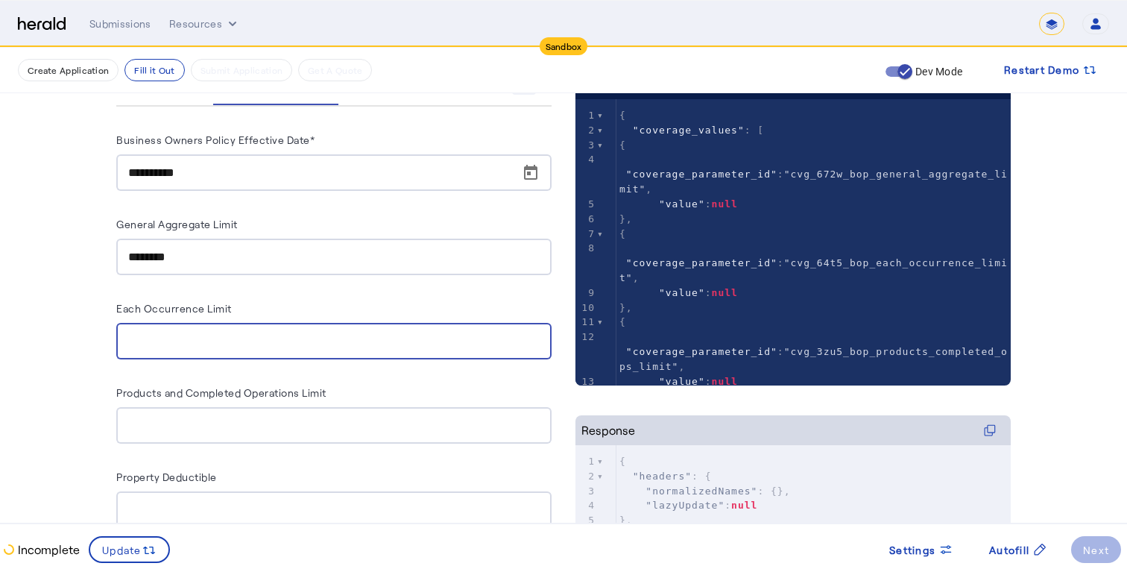
paste input "********"
type input "********"
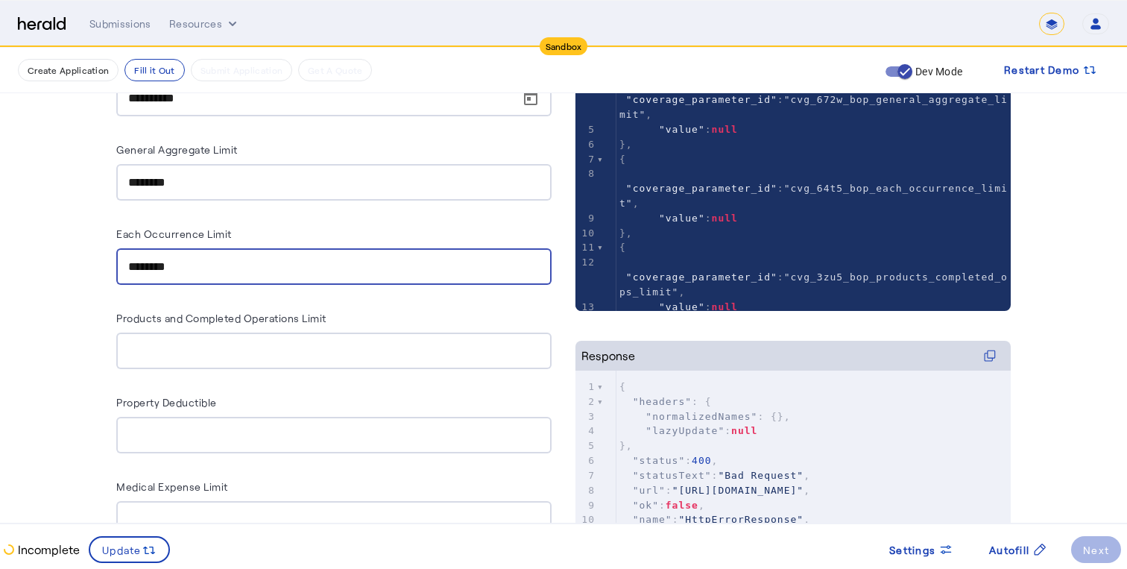
scroll to position [345, 0]
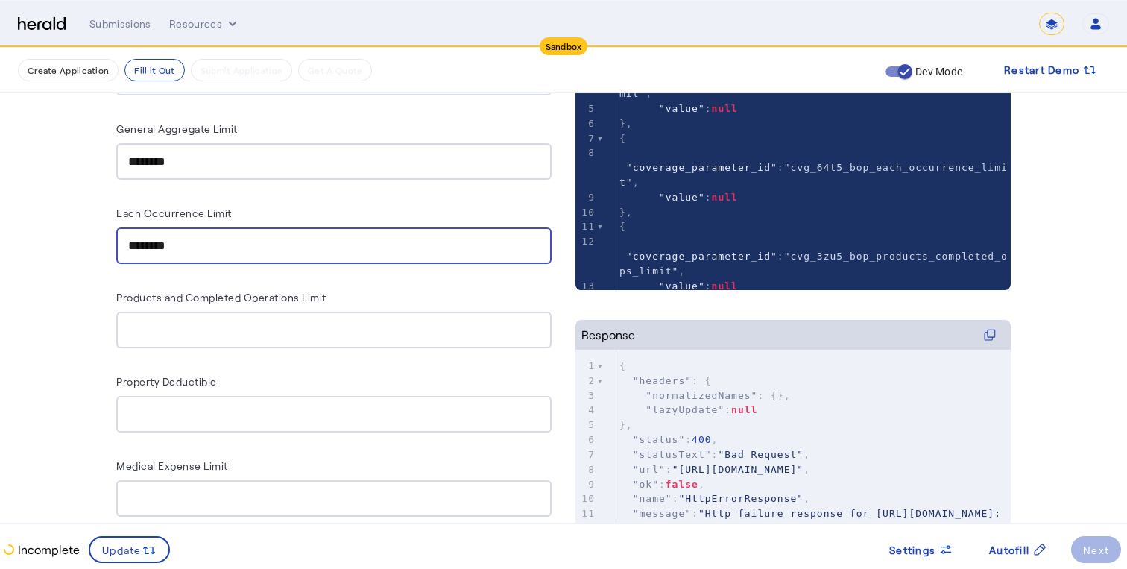
click at [225, 322] on herald-input "Products and Completed Operations Limit" at bounding box center [333, 318] width 435 height 60
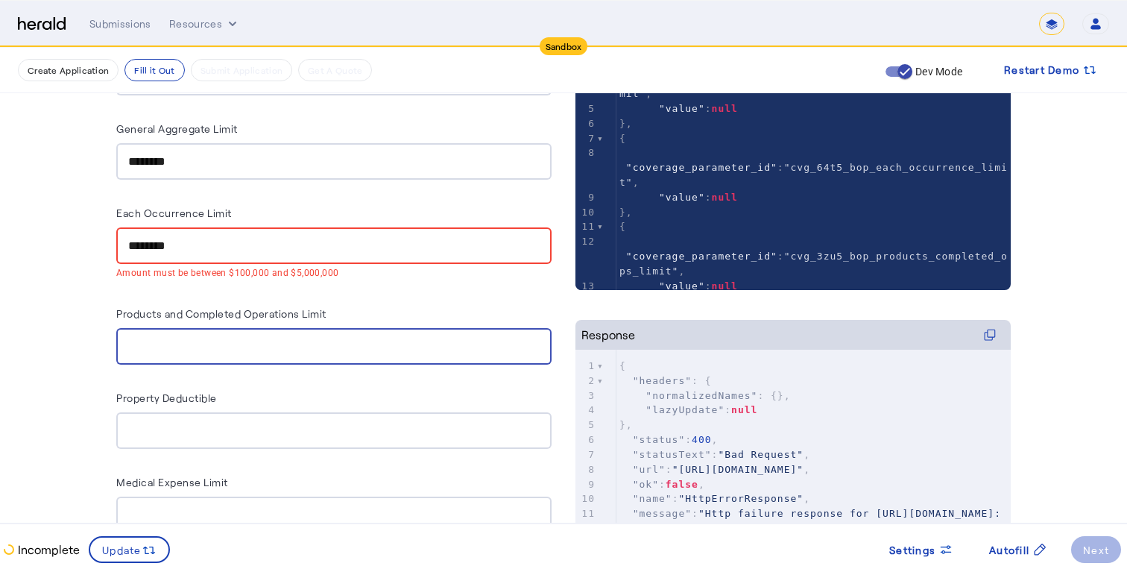
paste input "********"
type input "********"
click at [243, 258] on div "********" at bounding box center [333, 245] width 411 height 37
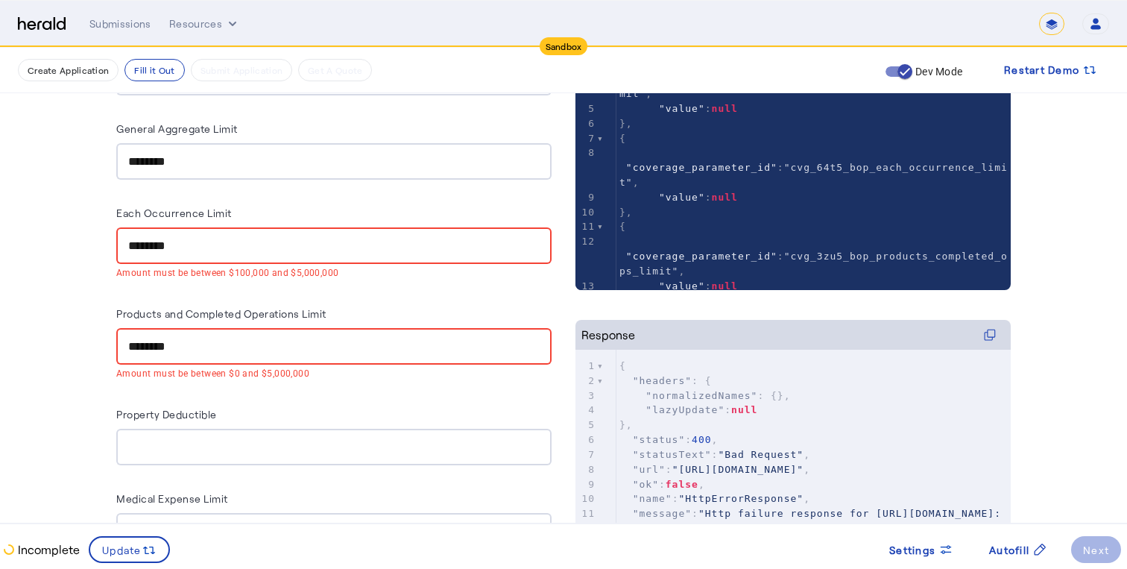
click at [243, 247] on input "********" at bounding box center [333, 246] width 411 height 18
type input "********"
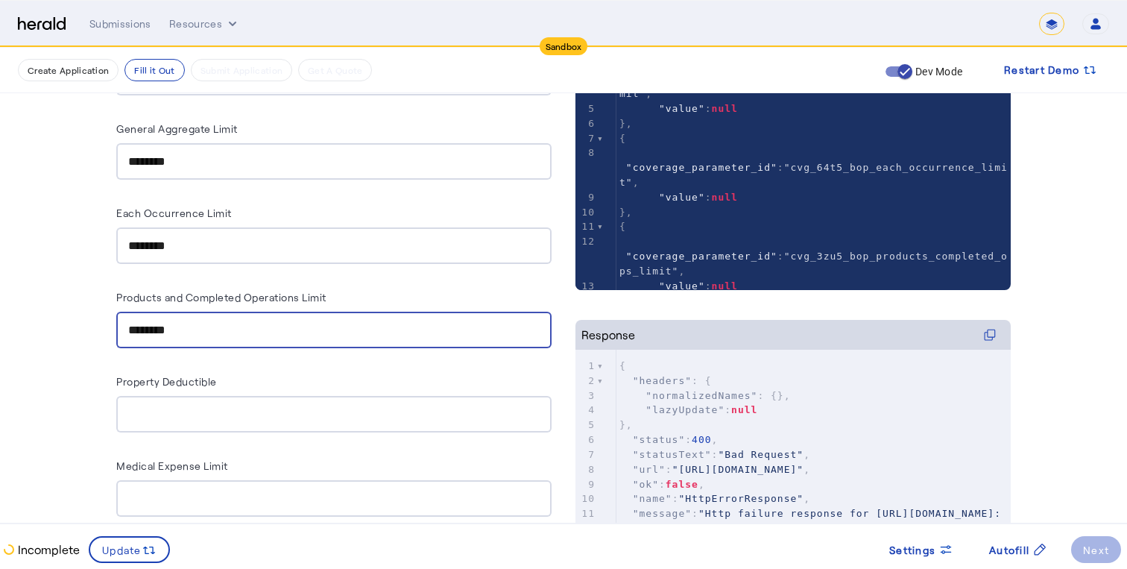
type input "********"
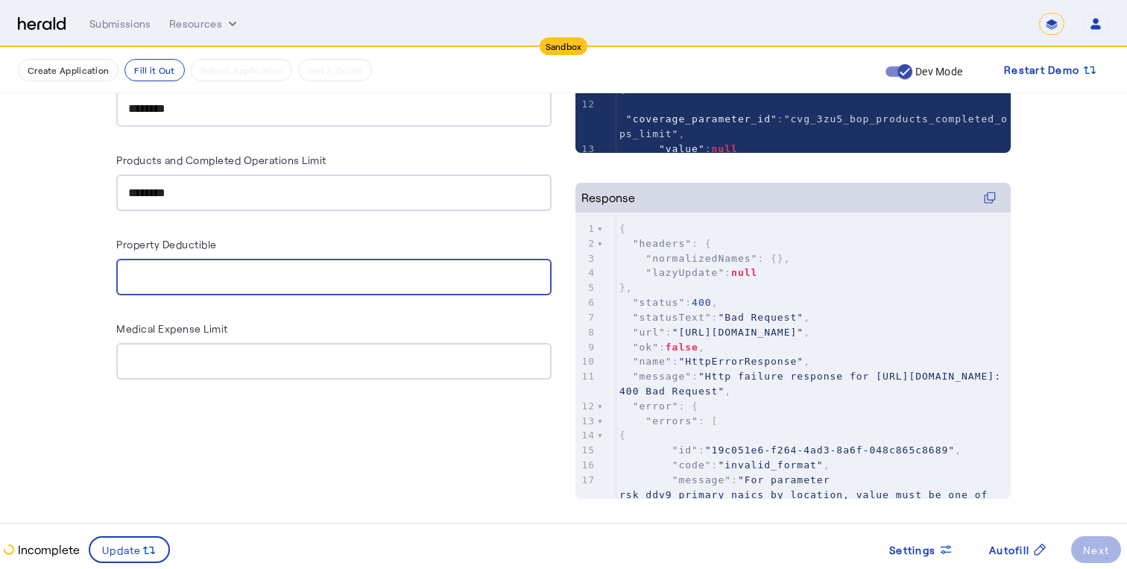
scroll to position [477, 0]
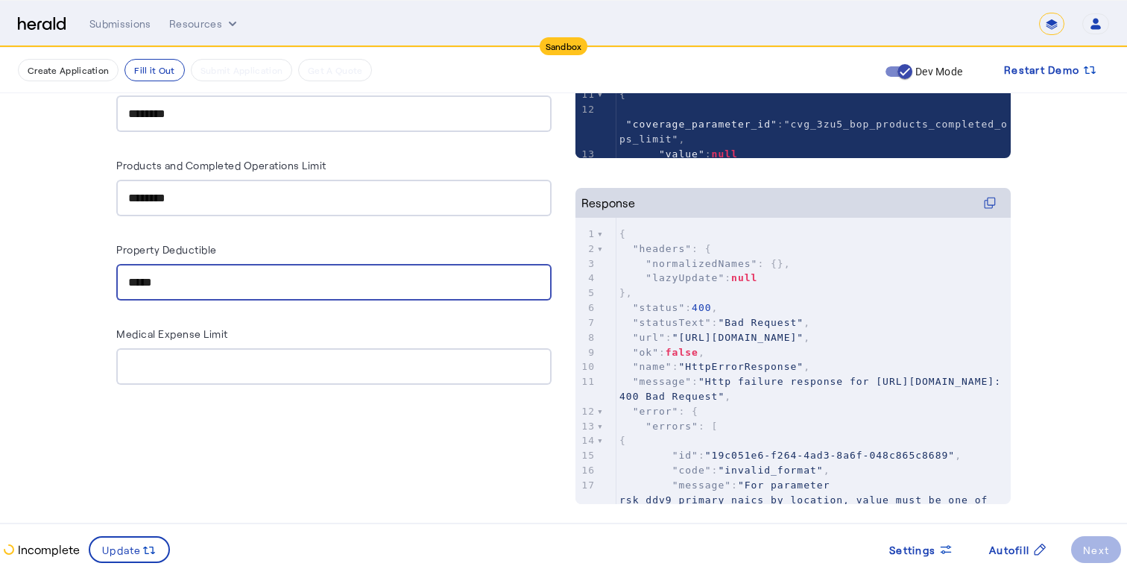
type input "*****"
click at [217, 376] on div at bounding box center [333, 366] width 411 height 37
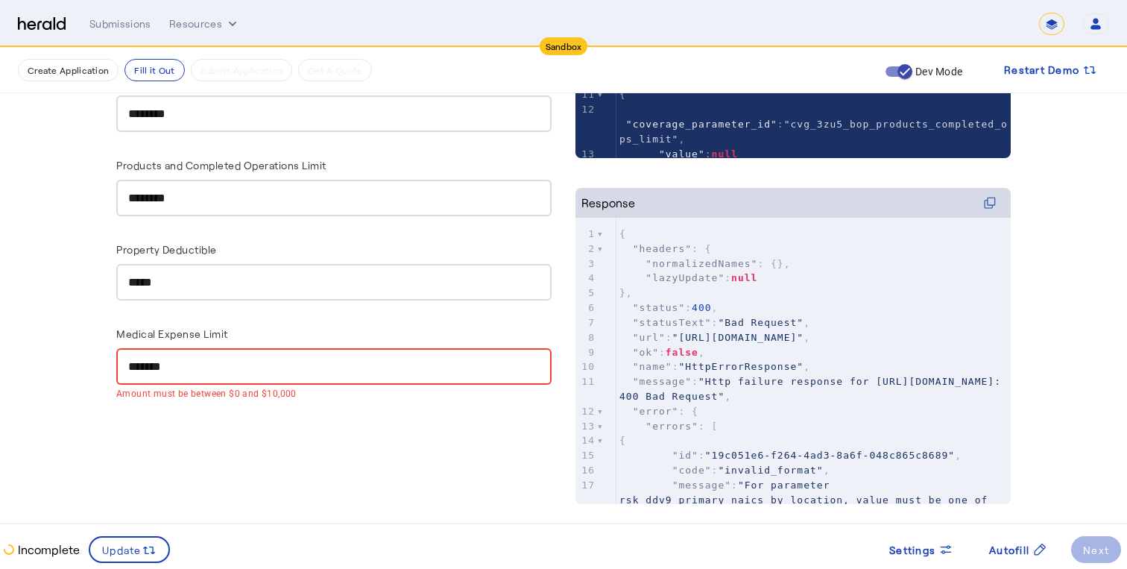
click at [351, 426] on div "**********" at bounding box center [333, 188] width 435 height 692
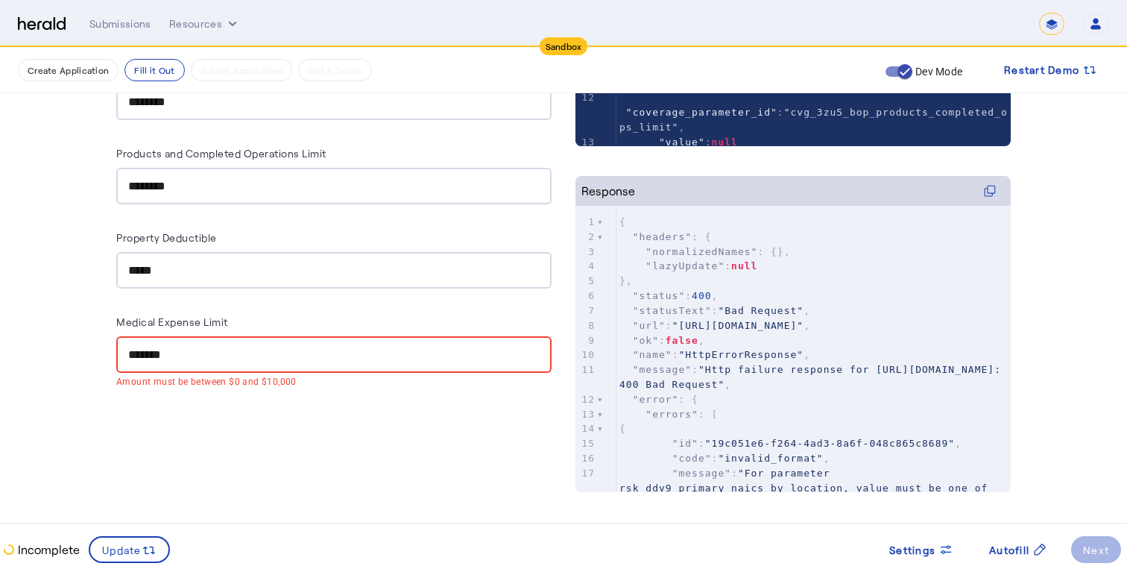
click at [303, 349] on input "*******" at bounding box center [333, 355] width 411 height 18
drag, startPoint x: 295, startPoint y: 349, endPoint x: 68, endPoint y: 338, distance: 227.6
click at [68, 338] on fill-application-step "**********" at bounding box center [563, 70] width 1127 height 1023
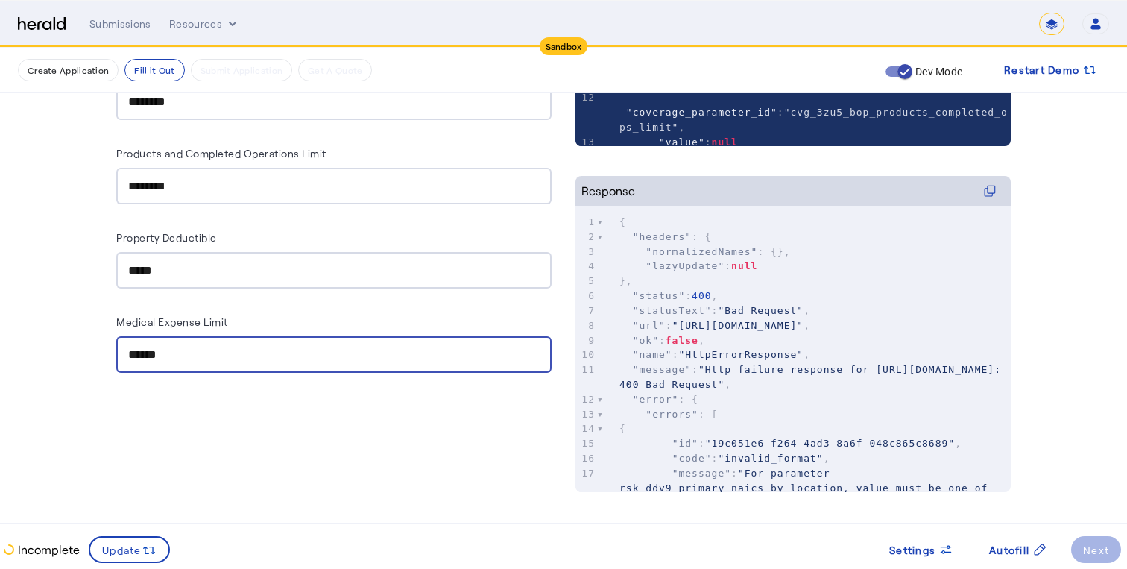
type input "******"
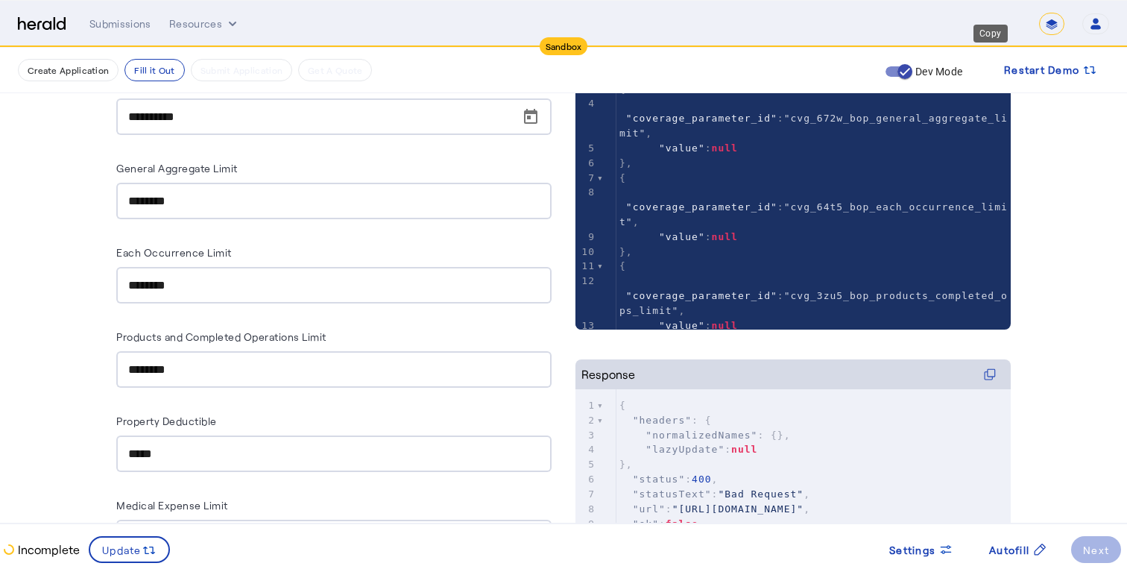
scroll to position [502, 0]
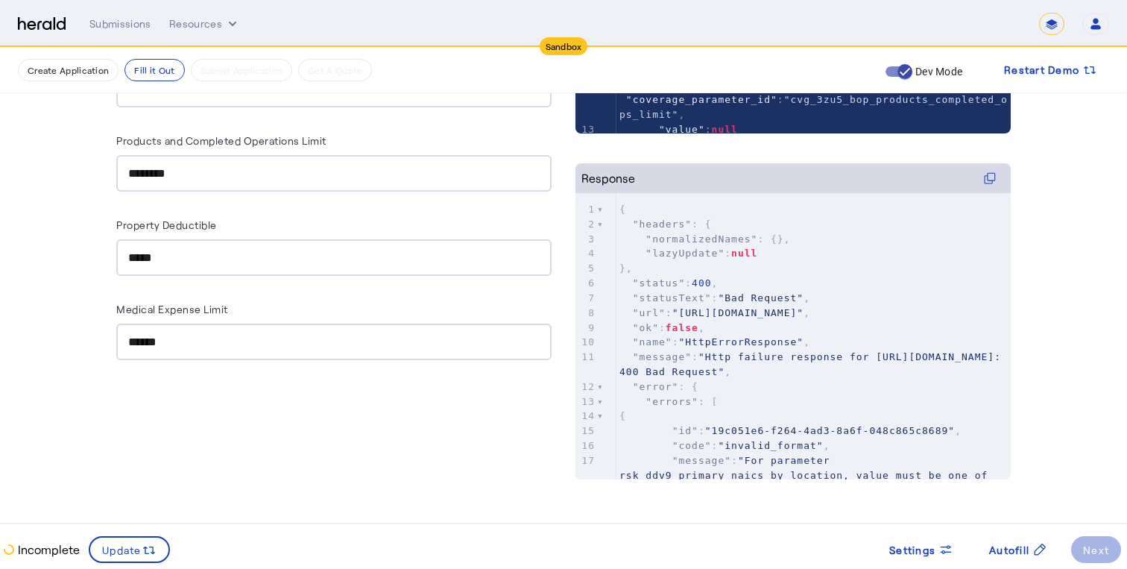
click at [361, 373] on div "**********" at bounding box center [333, 119] width 435 height 529
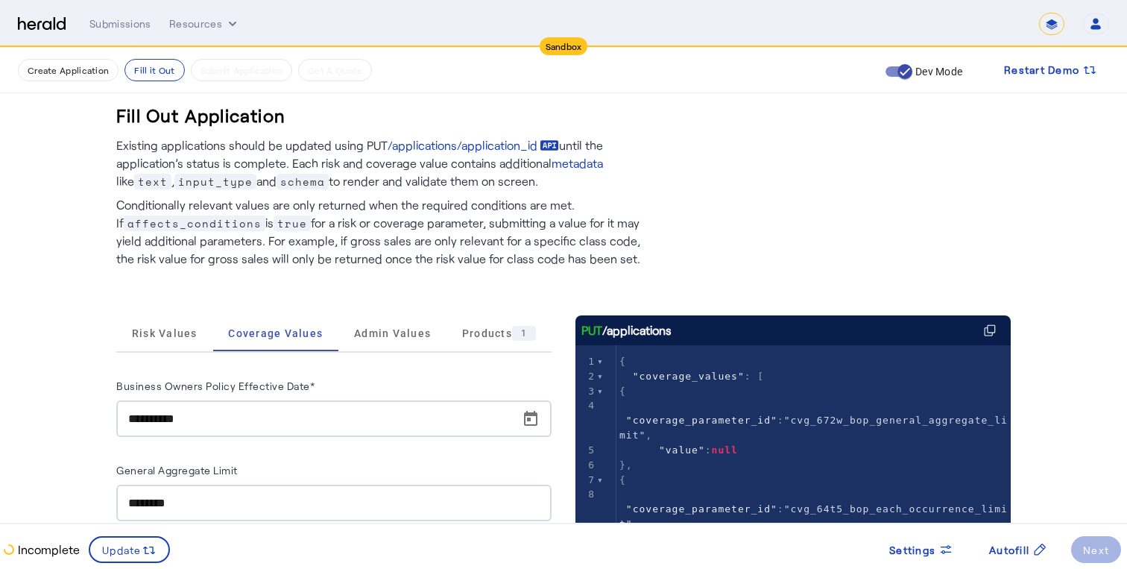
scroll to position [0, 0]
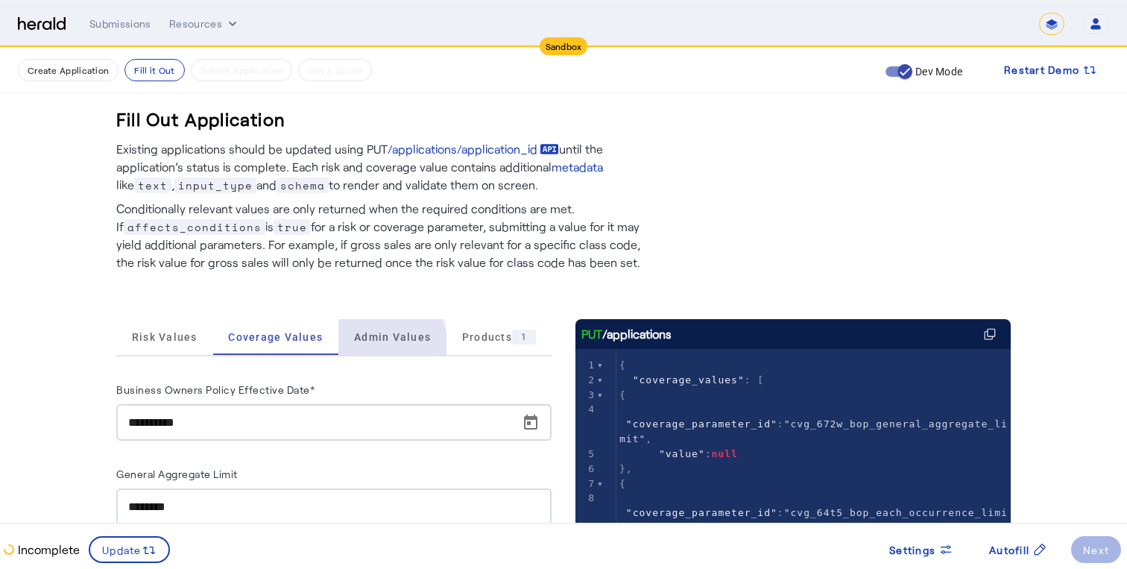
click at [372, 343] on span "Admin Values" at bounding box center [392, 337] width 77 height 36
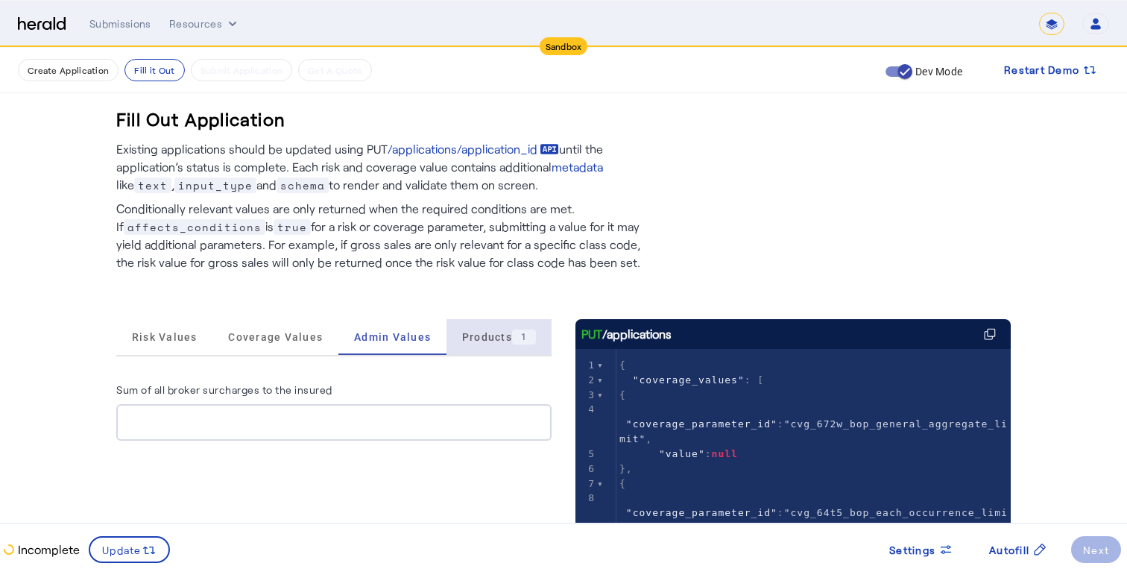
click at [487, 339] on span "Products 1" at bounding box center [499, 336] width 74 height 15
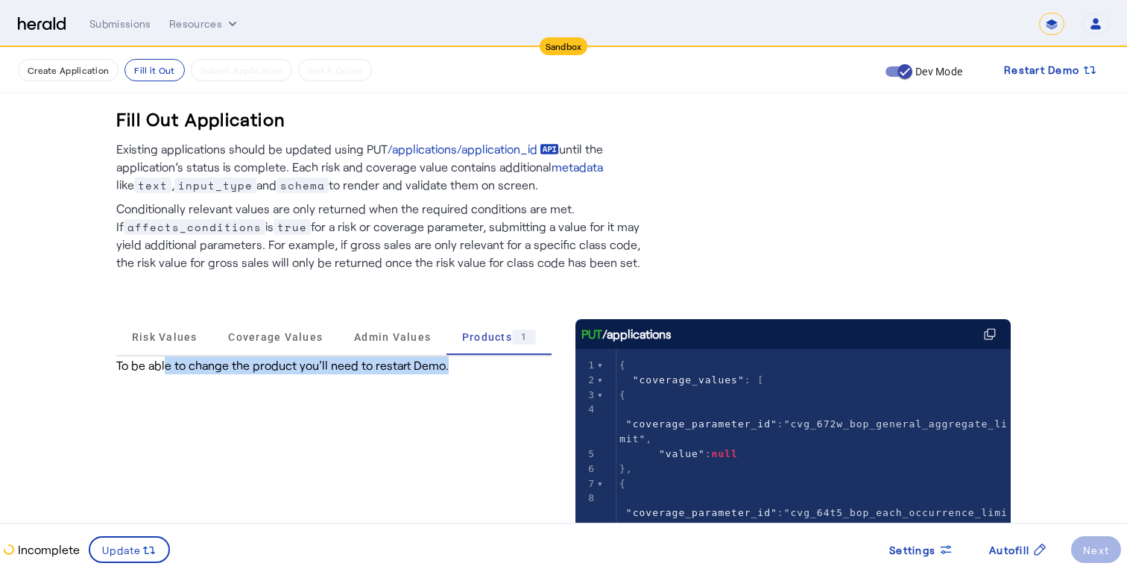
drag, startPoint x: 437, startPoint y: 362, endPoint x: 159, endPoint y: 365, distance: 278.1
click at [159, 365] on div "To be able to change the product you'll need to restart Demo." at bounding box center [333, 365] width 435 height 18
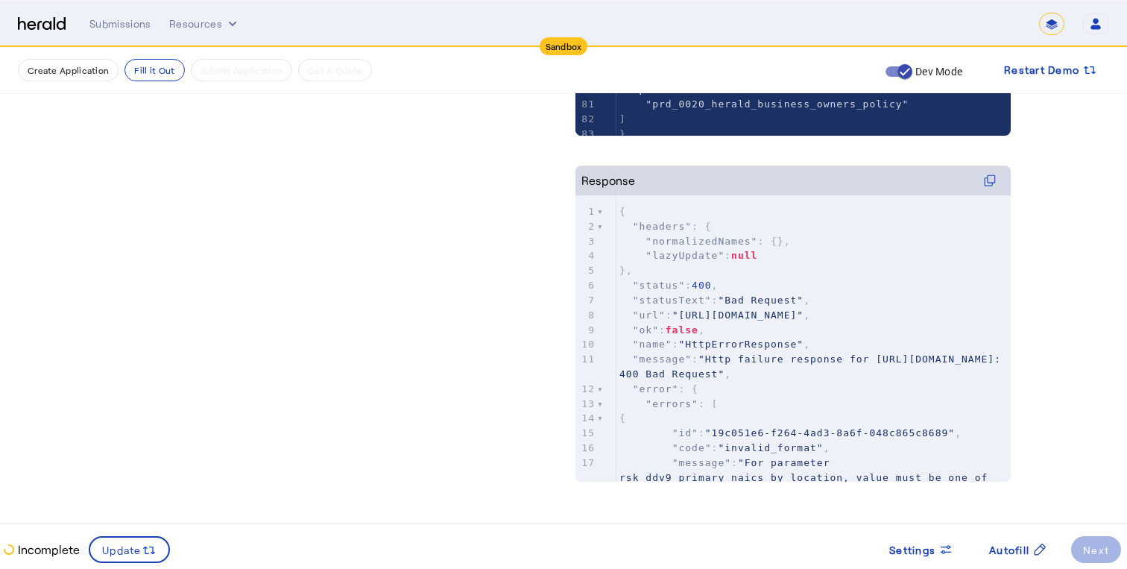
scroll to position [338, 0]
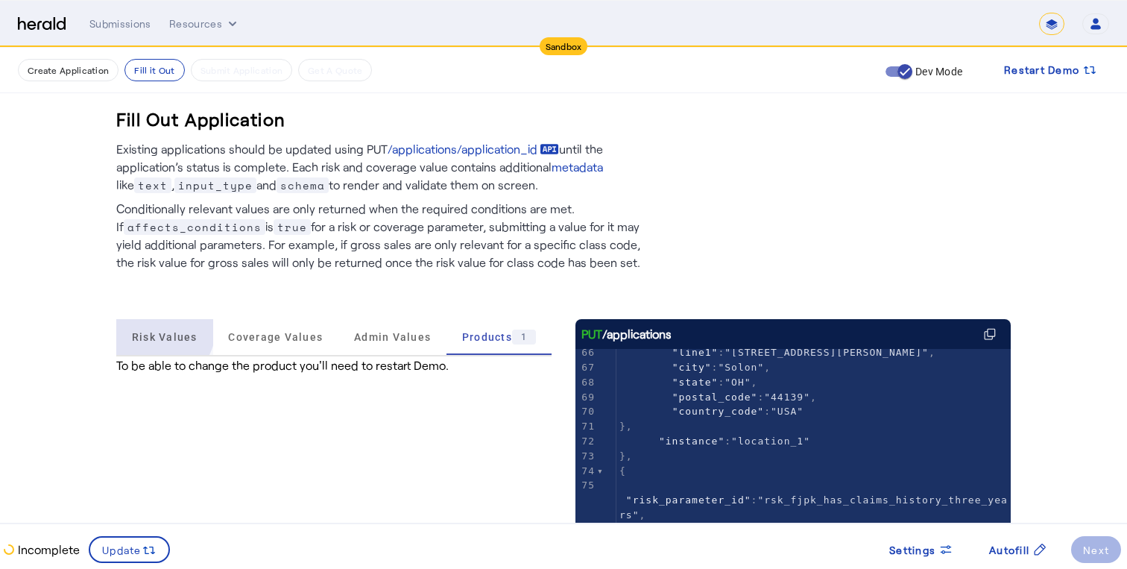
click at [159, 329] on span "Risk Values" at bounding box center [165, 337] width 66 height 36
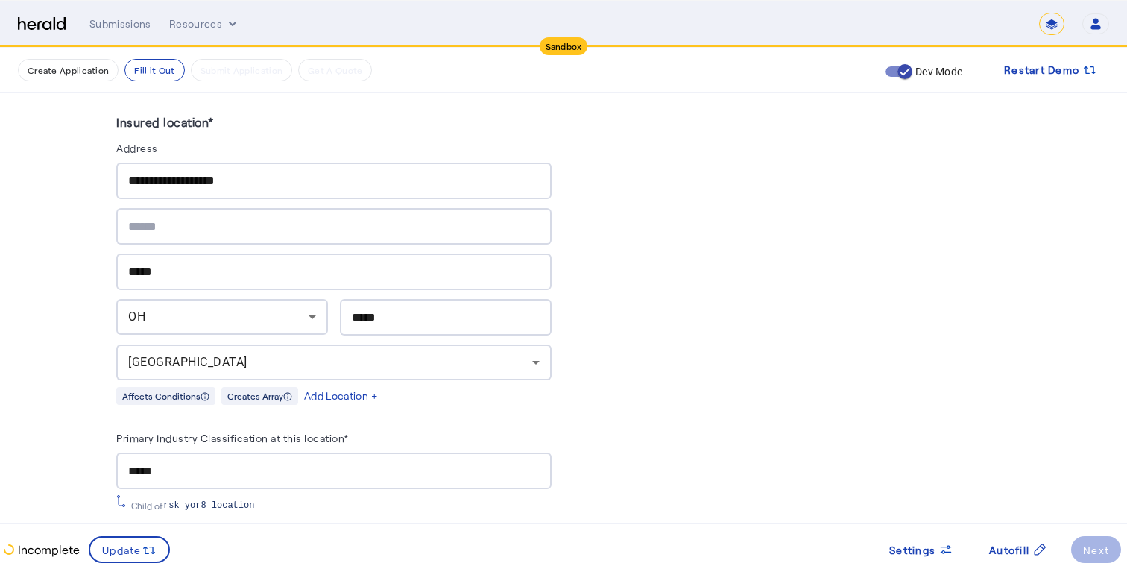
scroll to position [1167, 0]
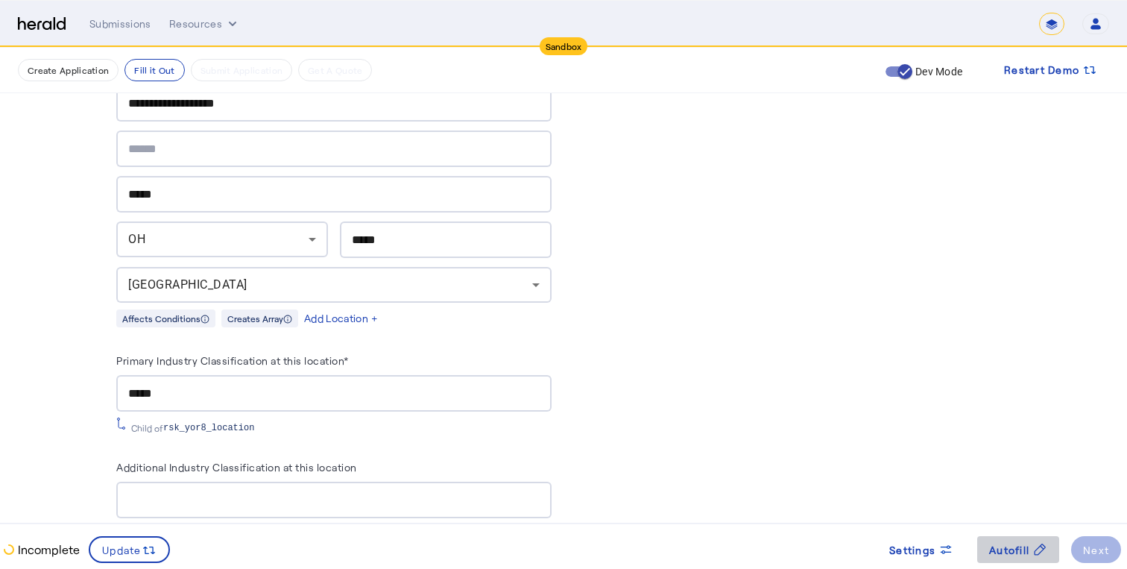
click at [1005, 555] on span "Autofill" at bounding box center [1009, 550] width 40 height 16
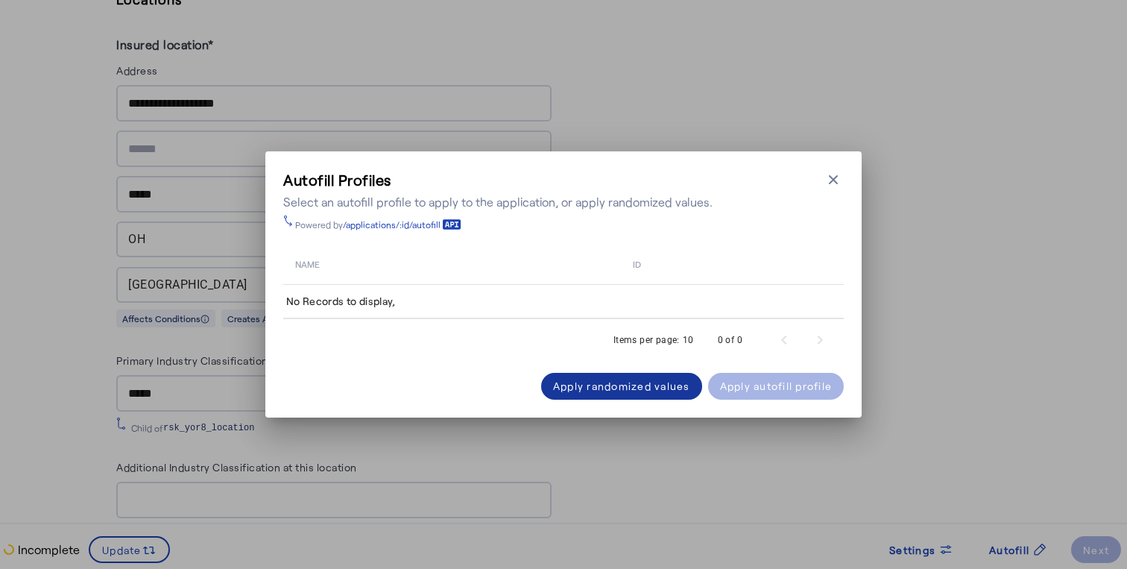
click at [590, 379] on div "Apply randomized values" at bounding box center [621, 386] width 137 height 16
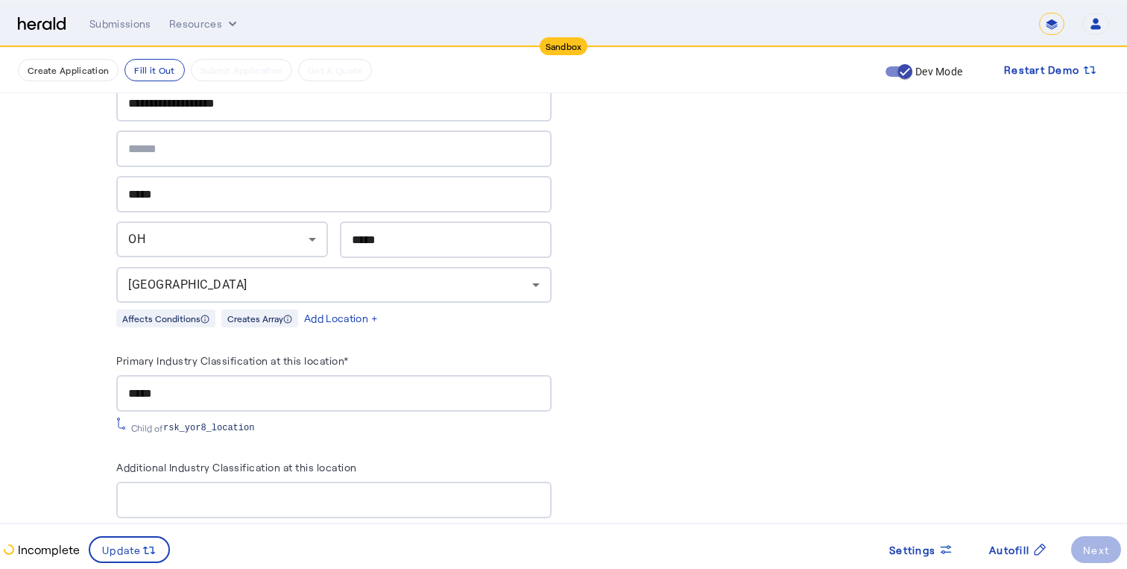
click at [611, 364] on div "PUT /applications xxxxxxxxxx 8 83 { 1 { 2 "coverage_values" : [ 3 { 4 "coverage…" at bounding box center [792, 318] width 435 height 2332
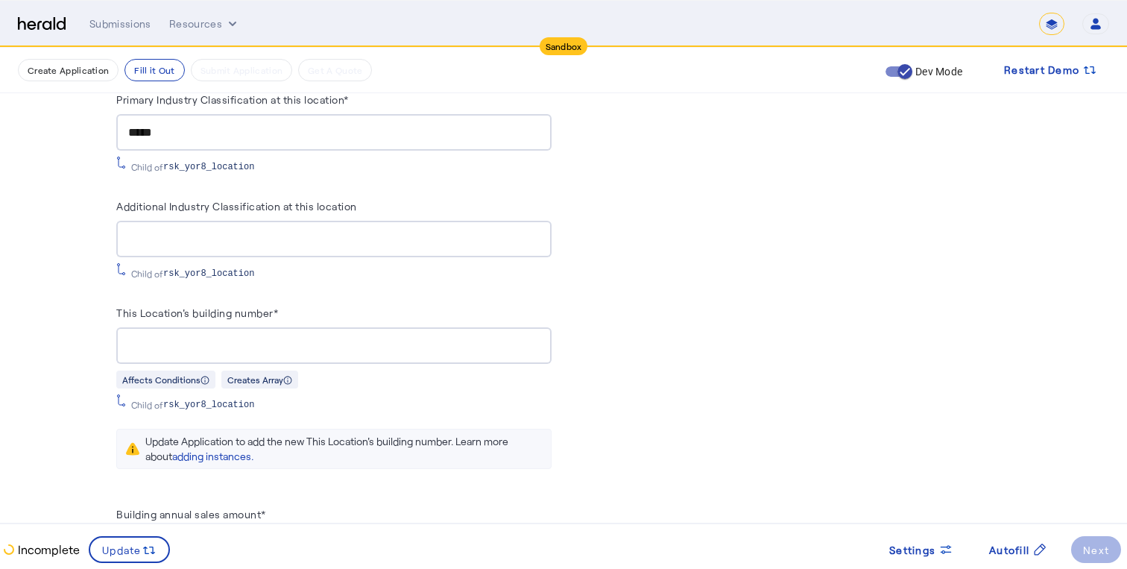
click at [1094, 543] on herald-button "Next" at bounding box center [1096, 549] width 50 height 27
click at [864, 319] on div "PUT /applications xxxxxxxxxx 8 83 { 1 { 2 "coverage_values" : [ 3 { 4 "coverage…" at bounding box center [792, 58] width 435 height 2332
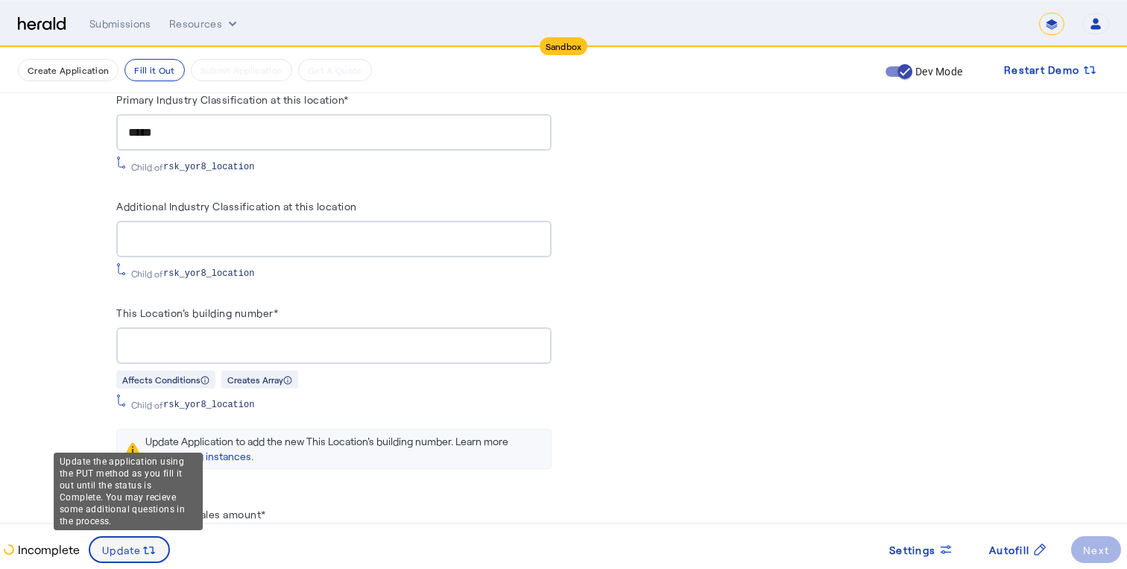
click at [111, 544] on span "Update" at bounding box center [122, 550] width 40 height 16
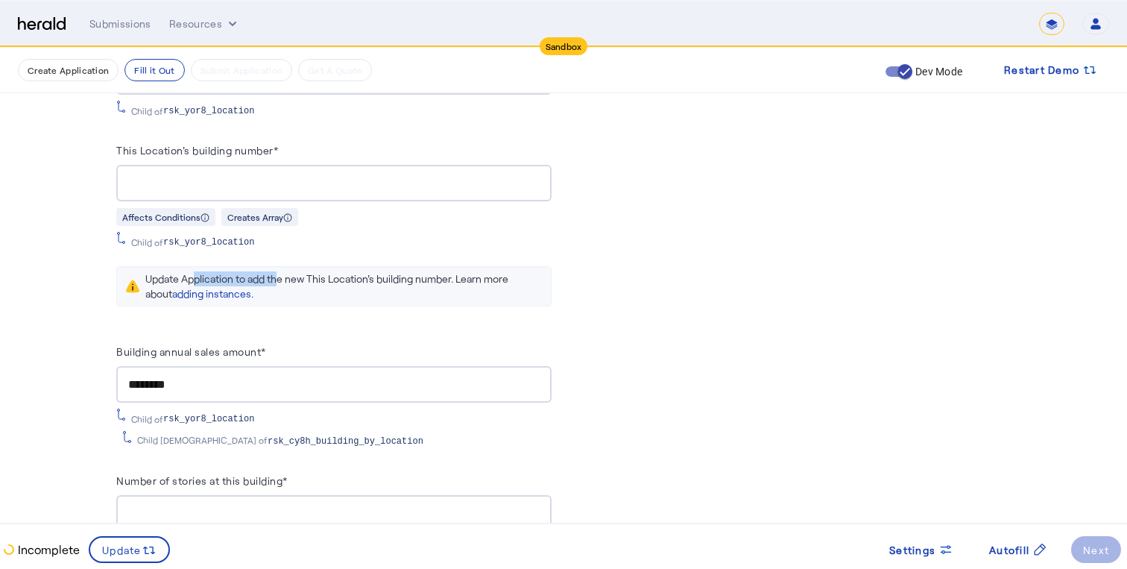
drag, startPoint x: 187, startPoint y: 270, endPoint x: 277, endPoint y: 271, distance: 89.5
click at [277, 271] on div "Update Application to add the new This Location's building number. Learn more a…" at bounding box center [343, 286] width 397 height 30
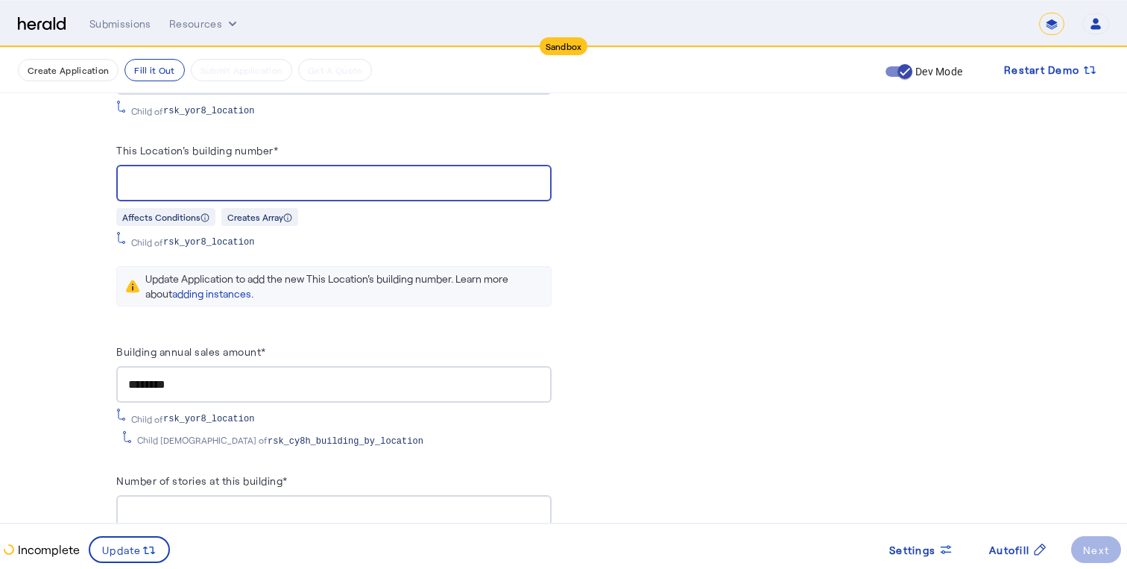
click at [294, 174] on input "This Location's building number*" at bounding box center [333, 183] width 411 height 18
click at [175, 236] on span "rsk_yor8_location" at bounding box center [208, 242] width 91 height 12
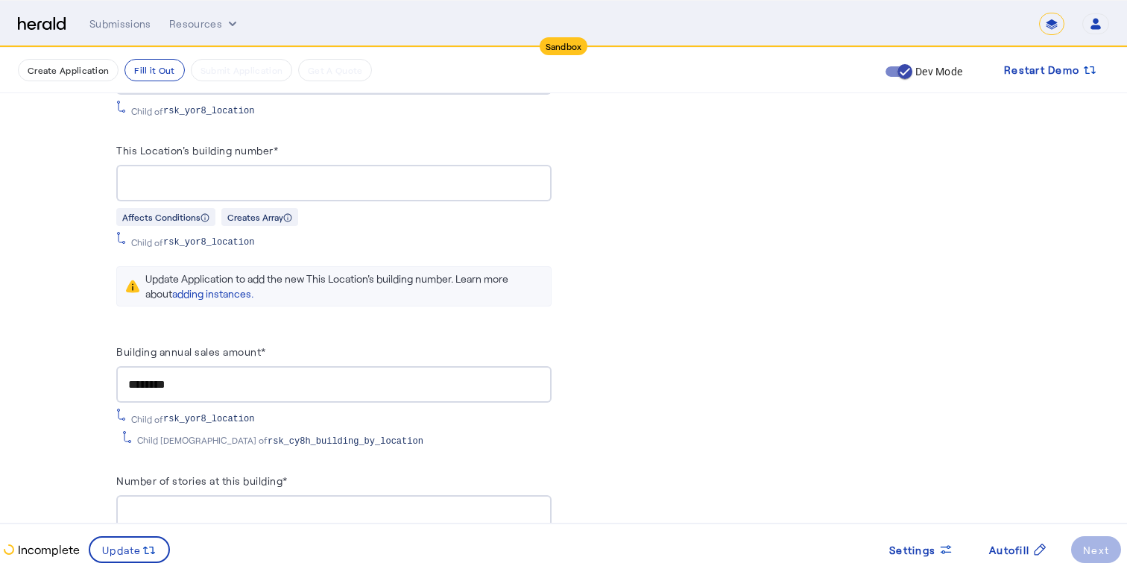
click at [333, 165] on div at bounding box center [333, 183] width 411 height 37
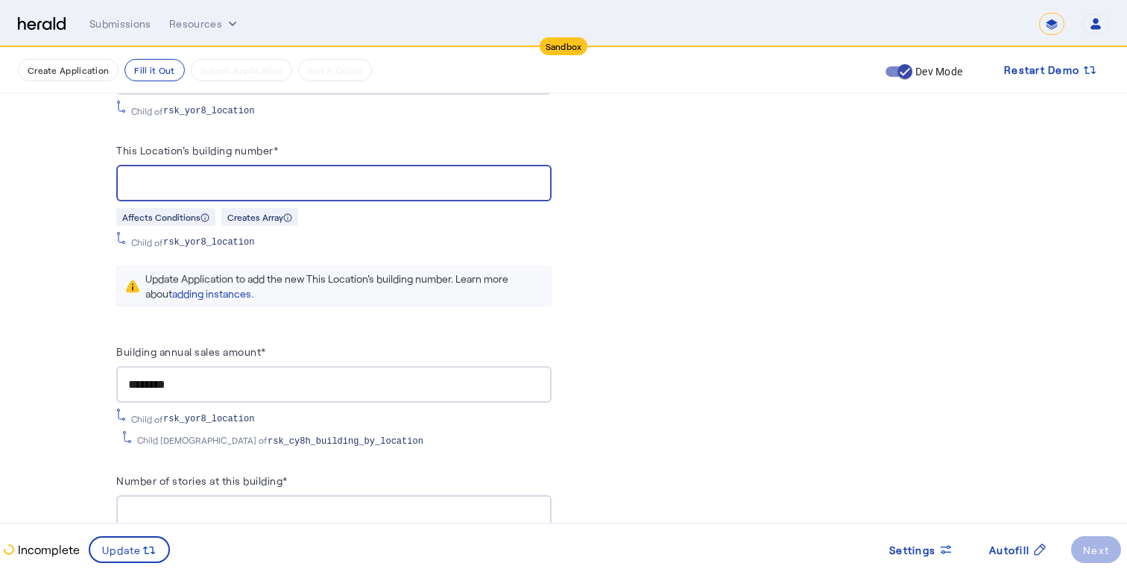
click at [327, 174] on input "This Location's building number*" at bounding box center [333, 183] width 411 height 18
type input "*"
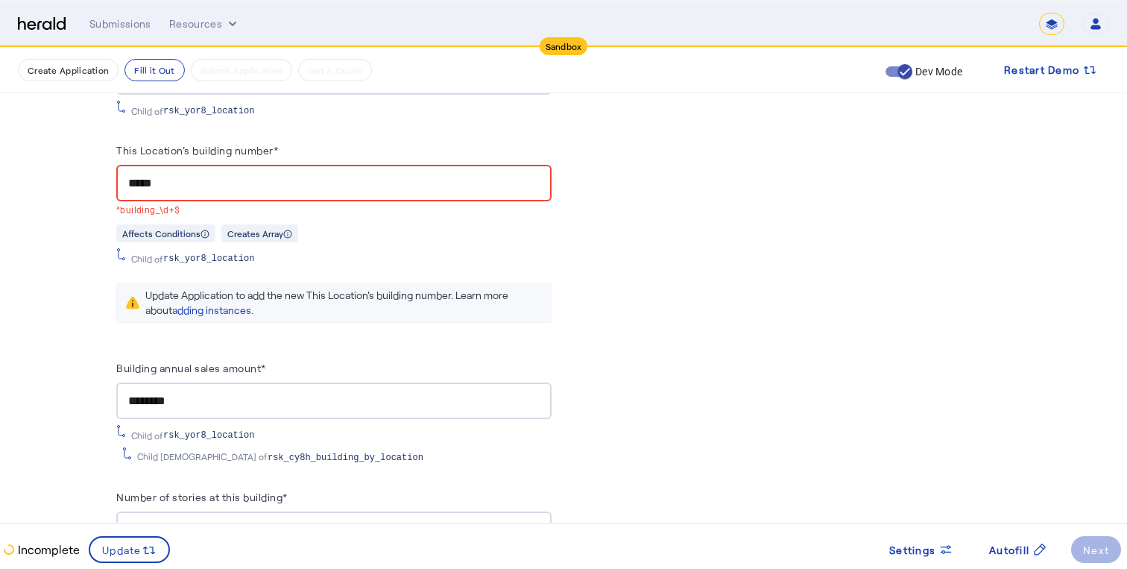
drag, startPoint x: 271, startPoint y: 154, endPoint x: 253, endPoint y: 158, distance: 18.4
click at [254, 157] on herald-input "This Location's building number* ***** ^building_\d+$" at bounding box center [333, 179] width 435 height 77
drag, startPoint x: 233, startPoint y: 165, endPoint x: 72, endPoint y: 168, distance: 161.1
click at [156, 177] on input "*****" at bounding box center [333, 183] width 411 height 18
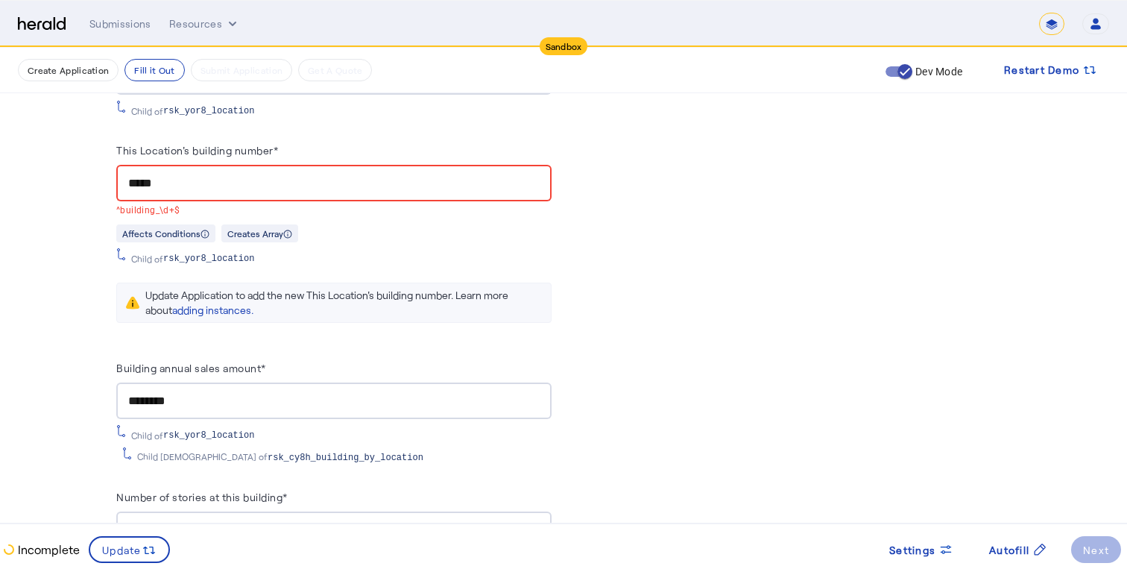
click at [156, 177] on input "*****" at bounding box center [333, 183] width 411 height 18
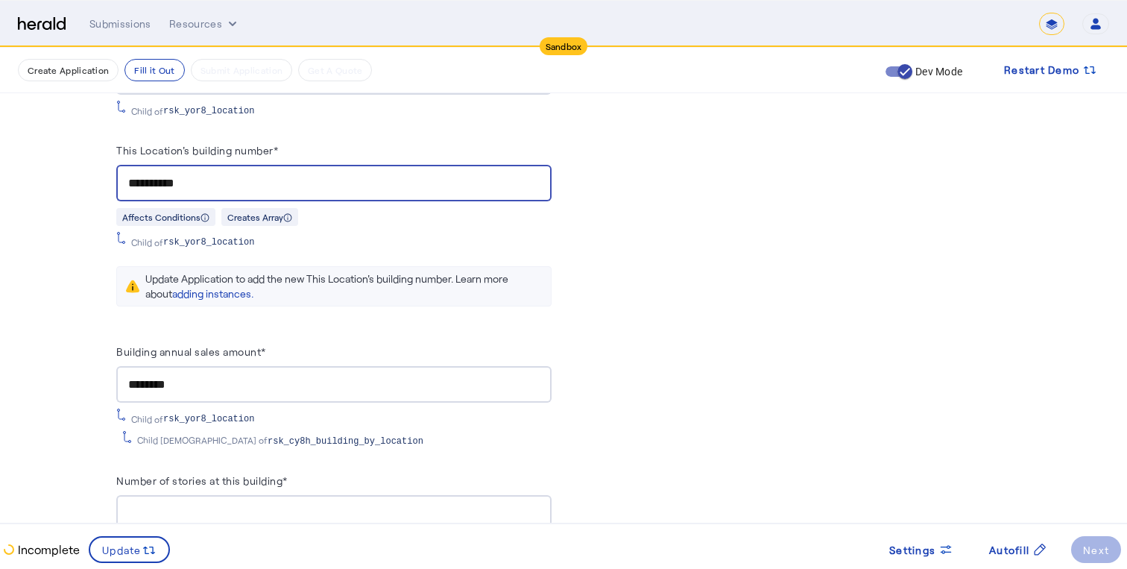
type input "**********"
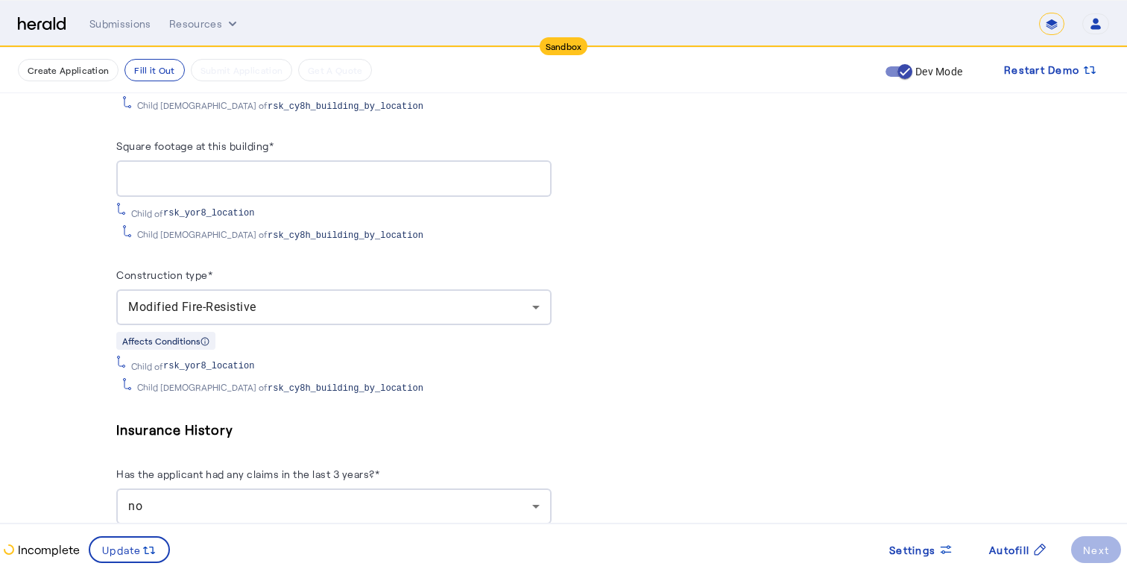
scroll to position [2133, 0]
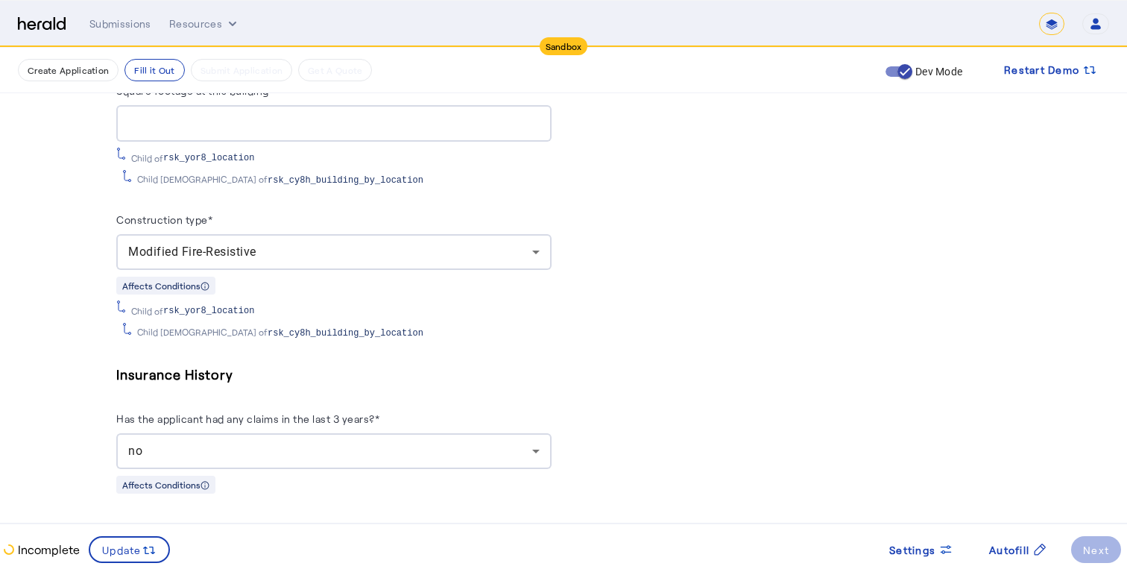
click at [447, 433] on div "no" at bounding box center [333, 451] width 411 height 36
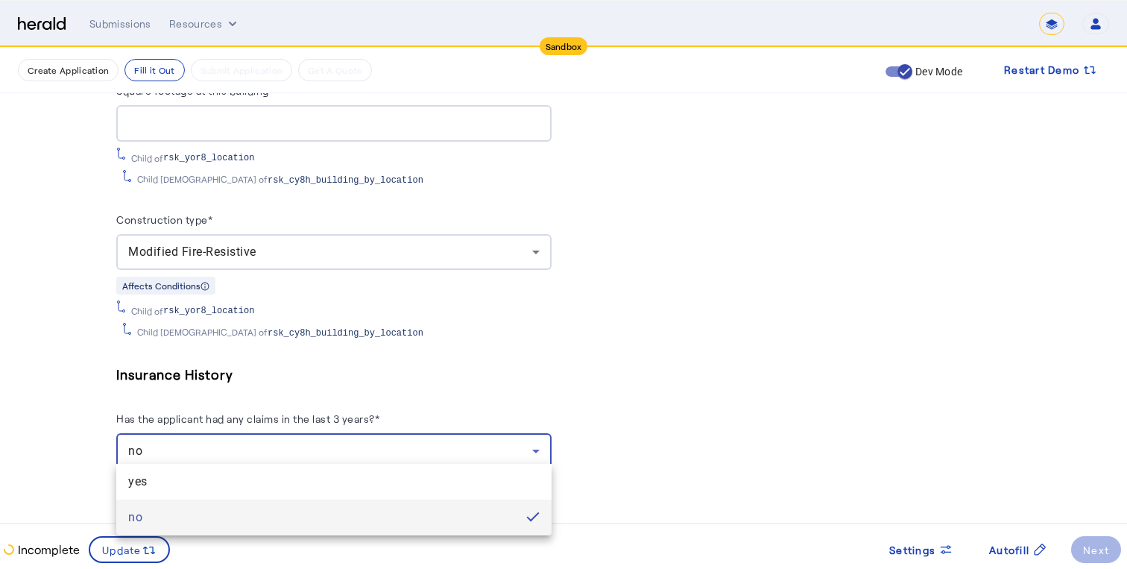
click at [505, 398] on div at bounding box center [563, 284] width 1127 height 569
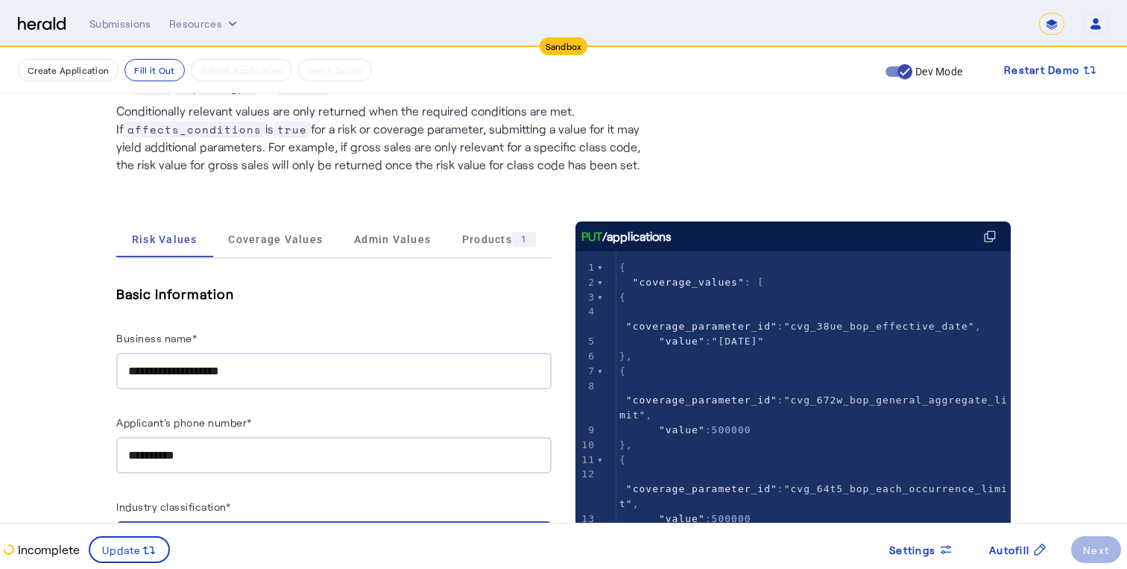
scroll to position [0, 0]
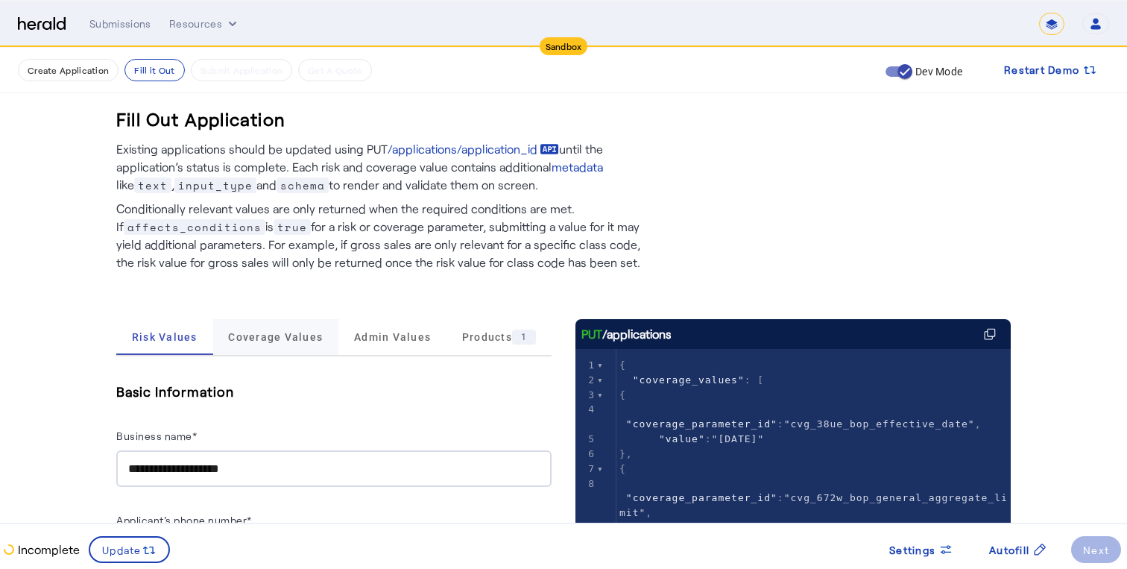
click at [280, 343] on span "Coverage Values" at bounding box center [275, 337] width 95 height 36
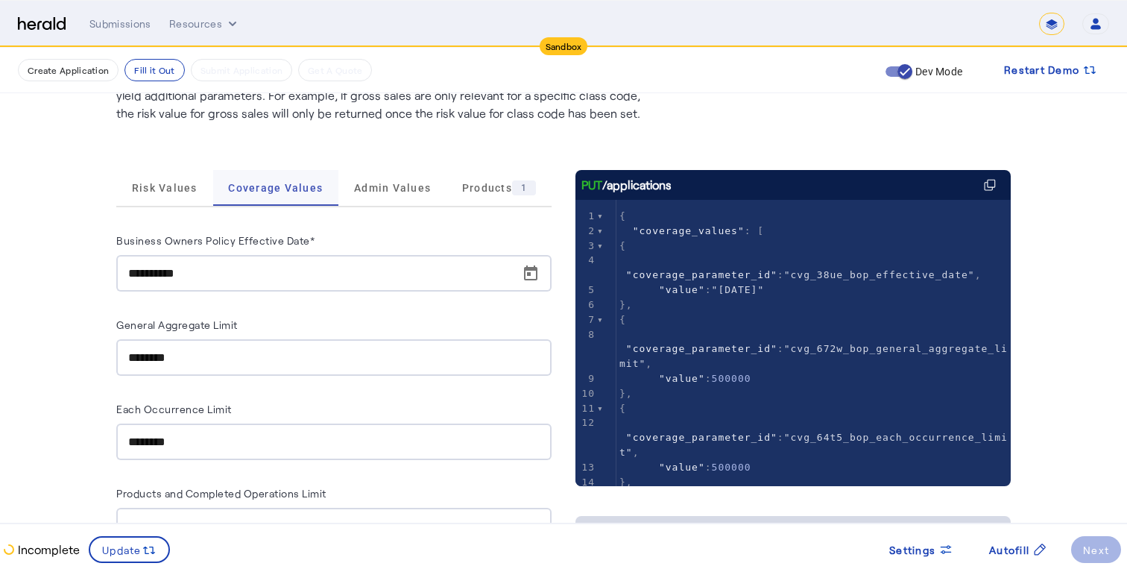
scroll to position [3, 0]
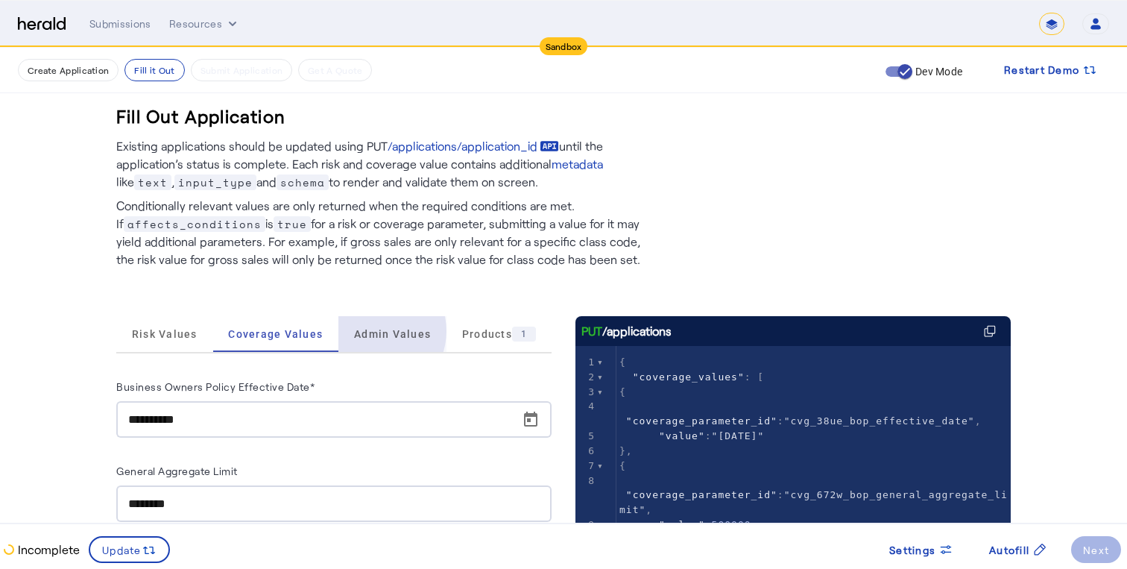
click at [367, 331] on span "Admin Values" at bounding box center [392, 334] width 77 height 10
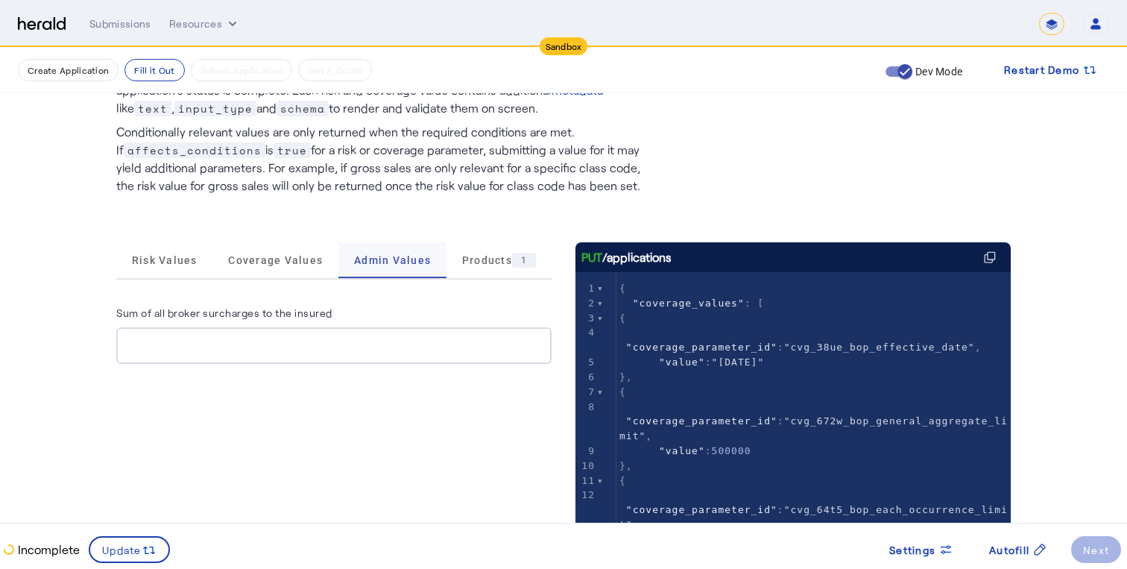
scroll to position [89, 0]
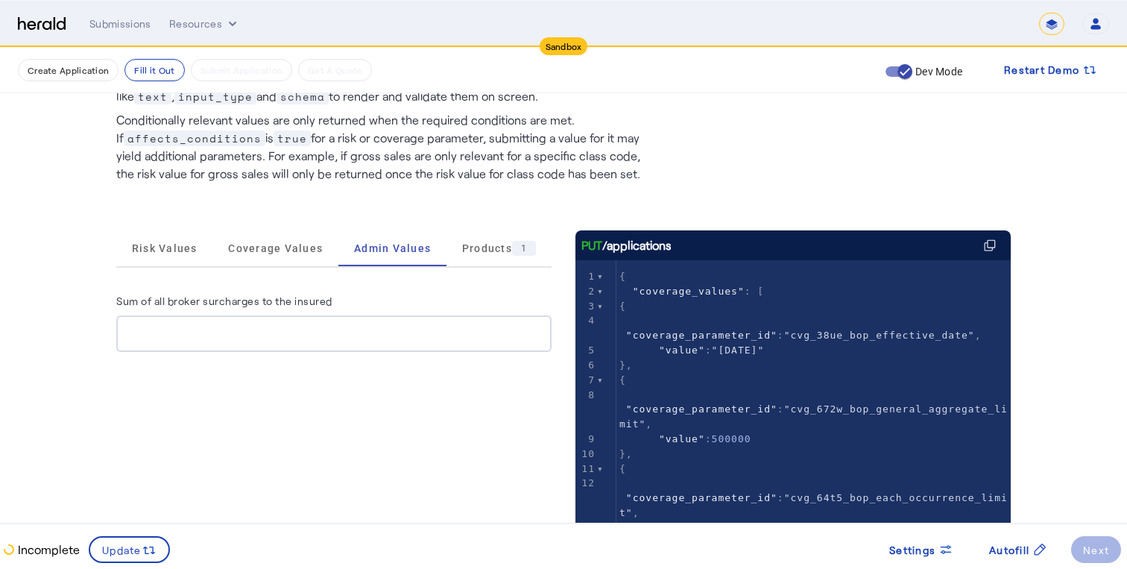
click at [408, 338] on input "Sum of all broker surcharges to the insured" at bounding box center [333, 334] width 411 height 18
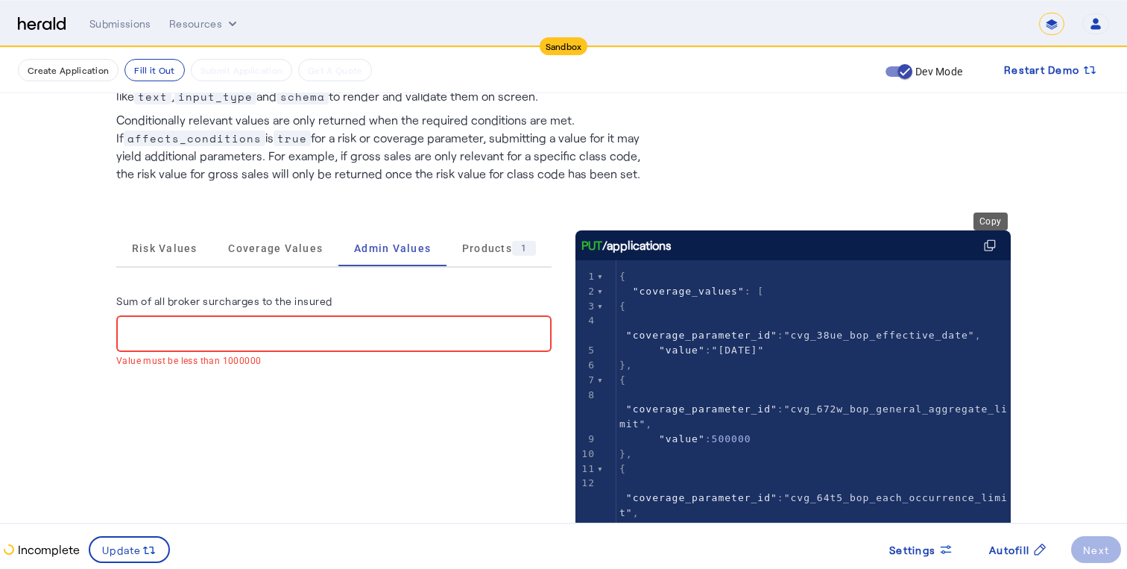
click at [236, 358] on mat-error "Value must be less than 1000000" at bounding box center [333, 360] width 435 height 16
copy mat-error "1000000"
click at [194, 325] on input "*******" at bounding box center [333, 334] width 411 height 18
paste input "number"
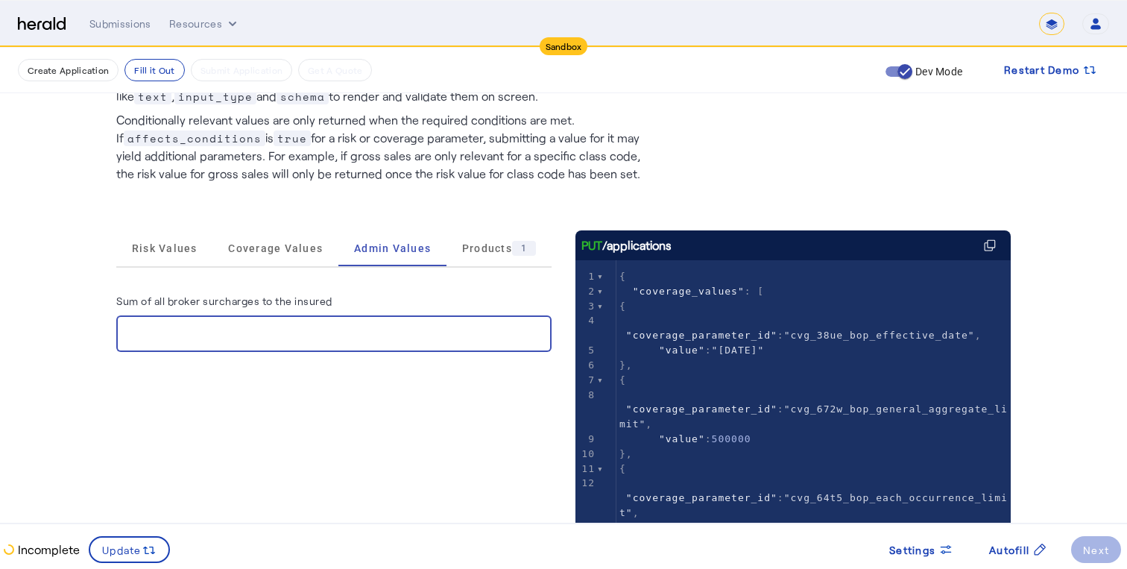
type input "*******"
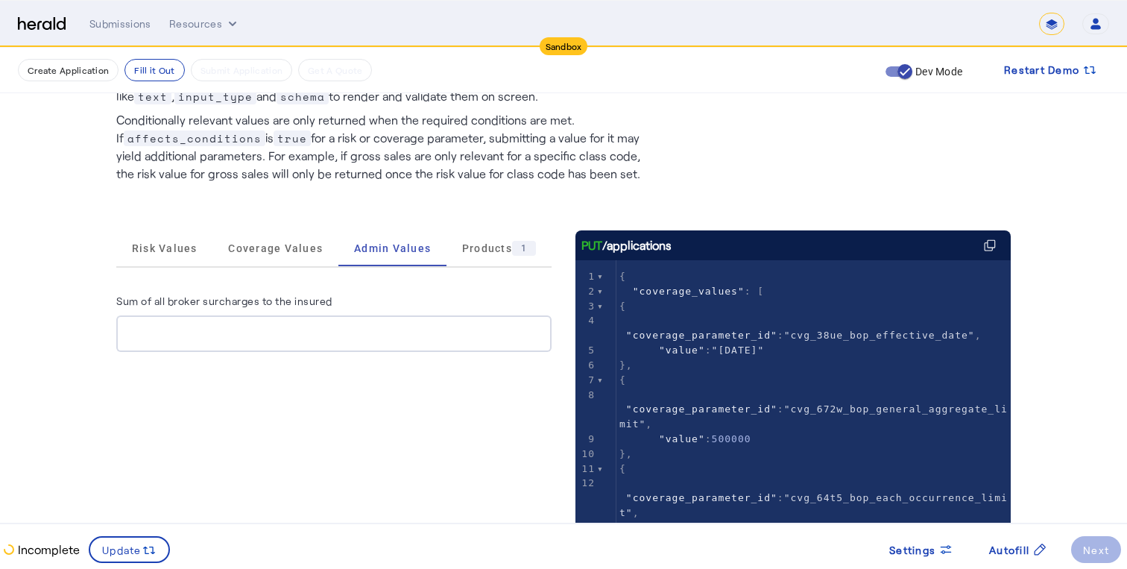
click at [239, 403] on div "Risk Values Coverage Values Admin Values Products 1 Sum of all broker surcharge…" at bounding box center [333, 576] width 435 height 692
click at [464, 254] on span "Products 1" at bounding box center [499, 248] width 74 height 15
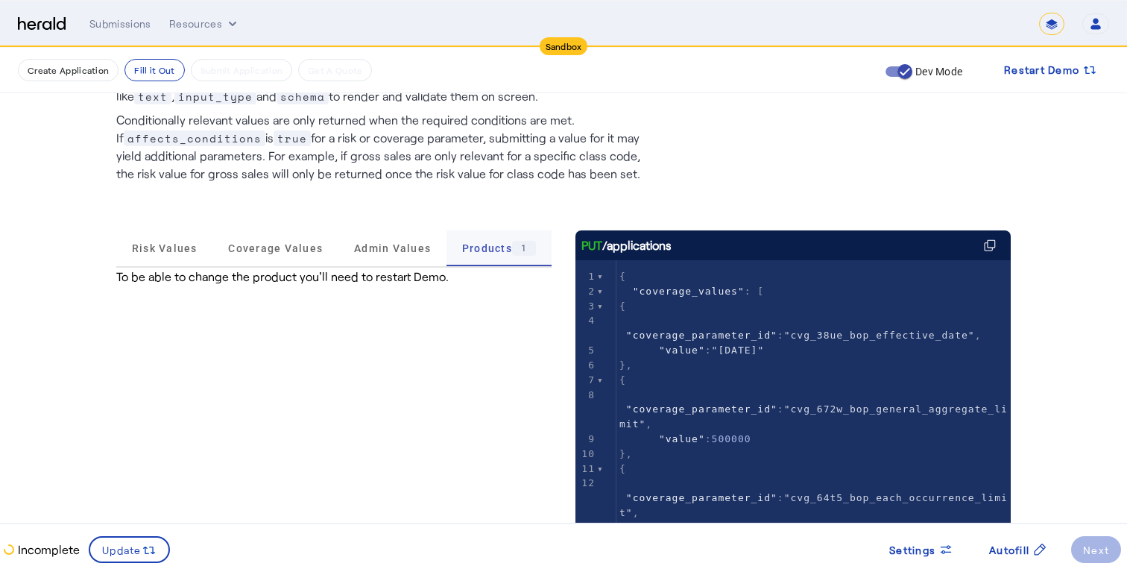
click at [508, 253] on span "Products 1" at bounding box center [499, 248] width 74 height 15
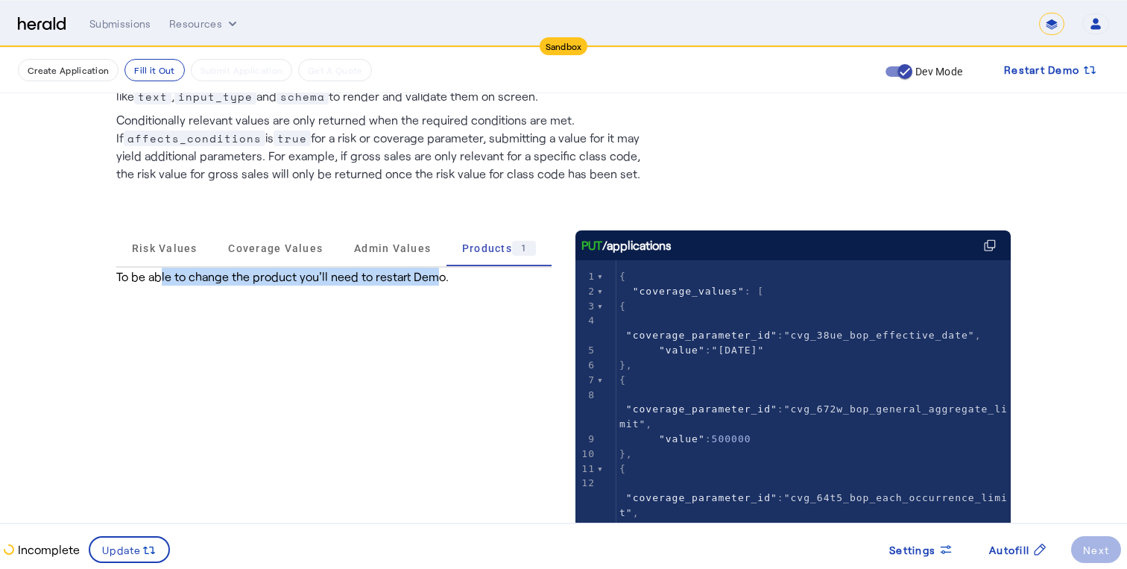
drag, startPoint x: 152, startPoint y: 282, endPoint x: 420, endPoint y: 275, distance: 268.4
click at [420, 275] on div "To be able to change the product you'll need to restart Demo." at bounding box center [333, 277] width 435 height 18
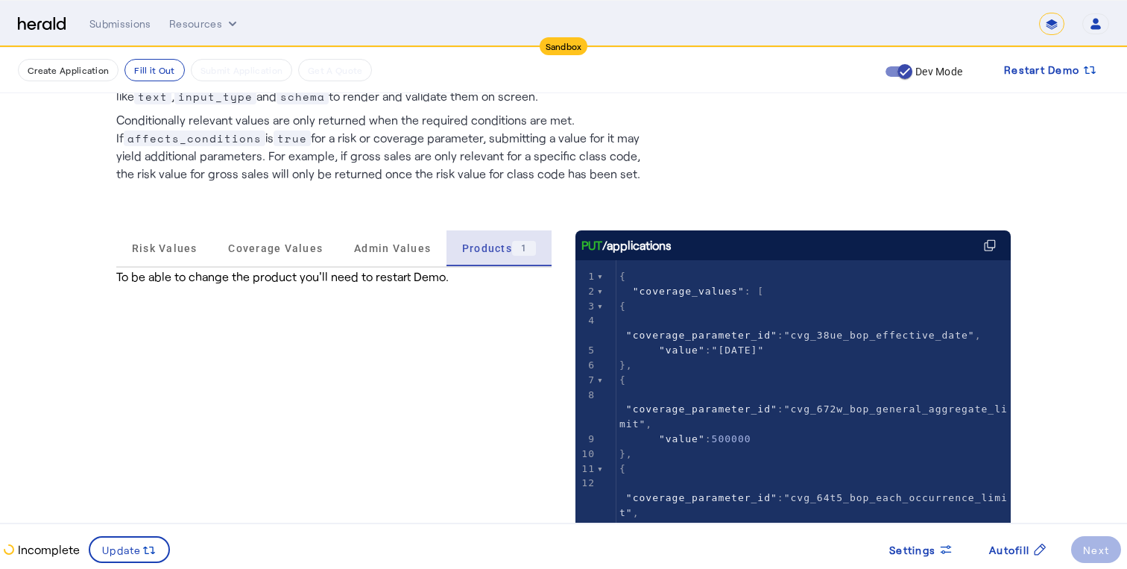
click at [469, 253] on span "Products 1" at bounding box center [499, 248] width 74 height 15
click at [382, 243] on span "Admin Values" at bounding box center [392, 248] width 77 height 10
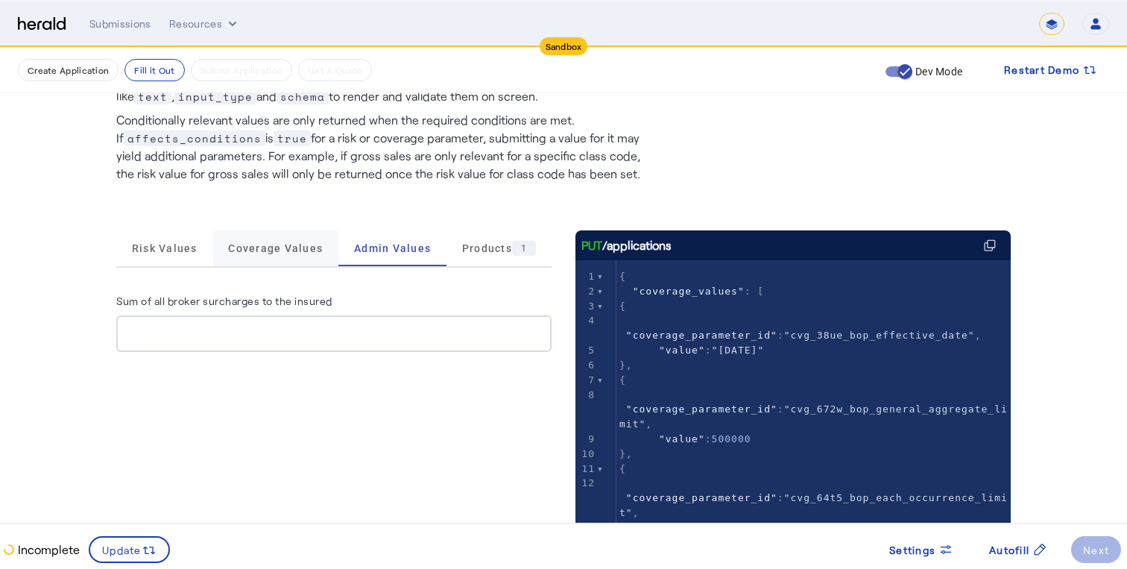
click at [287, 237] on span "Coverage Values" at bounding box center [275, 248] width 95 height 36
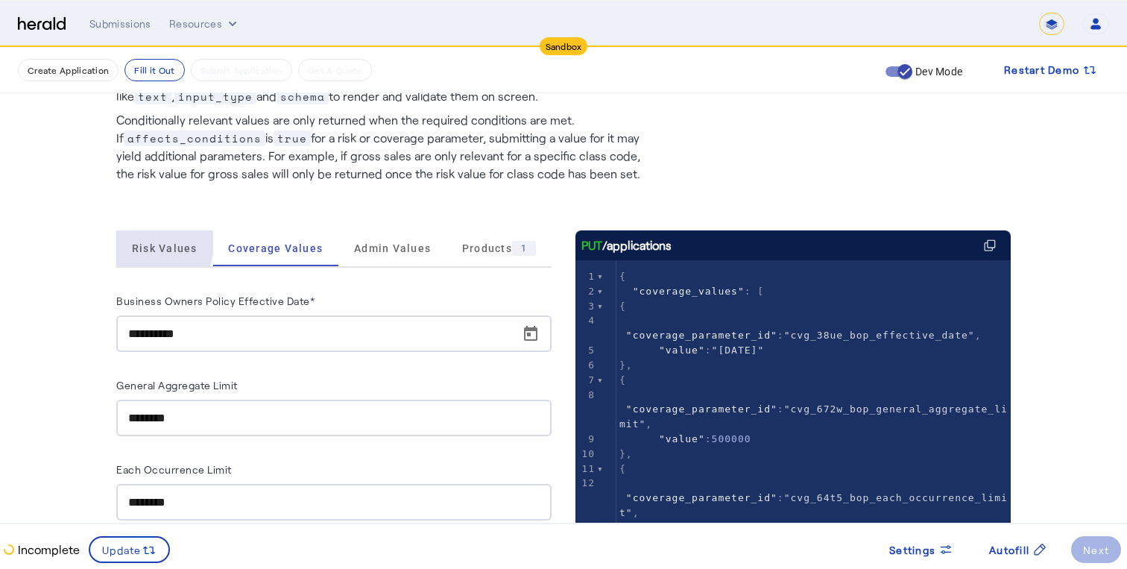
click at [137, 243] on span "Risk Values" at bounding box center [165, 248] width 66 height 10
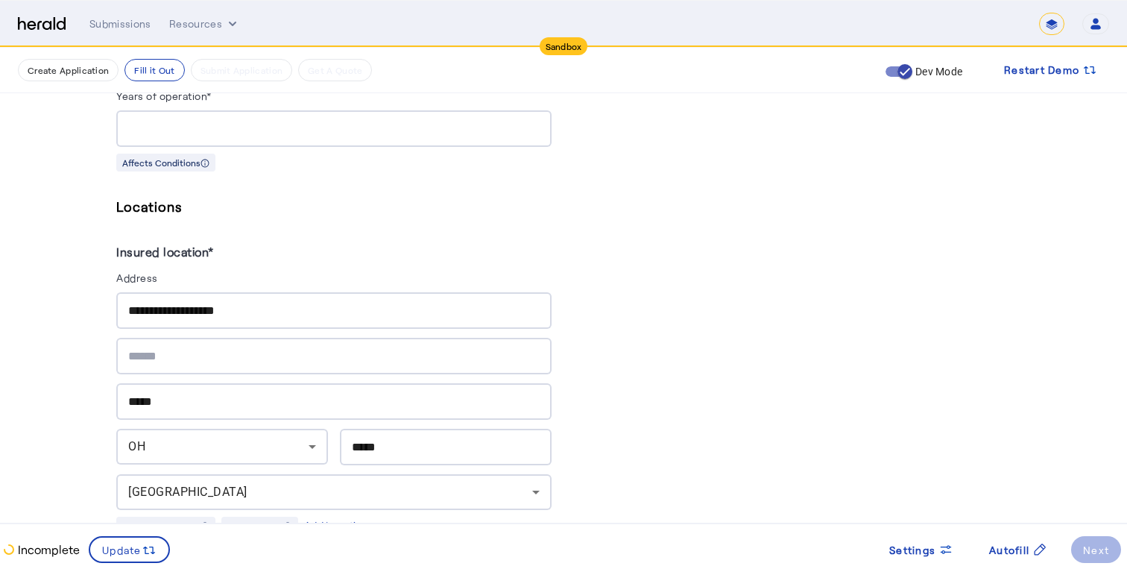
click at [372, 244] on herald-label "Insured location*" at bounding box center [333, 255] width 435 height 27
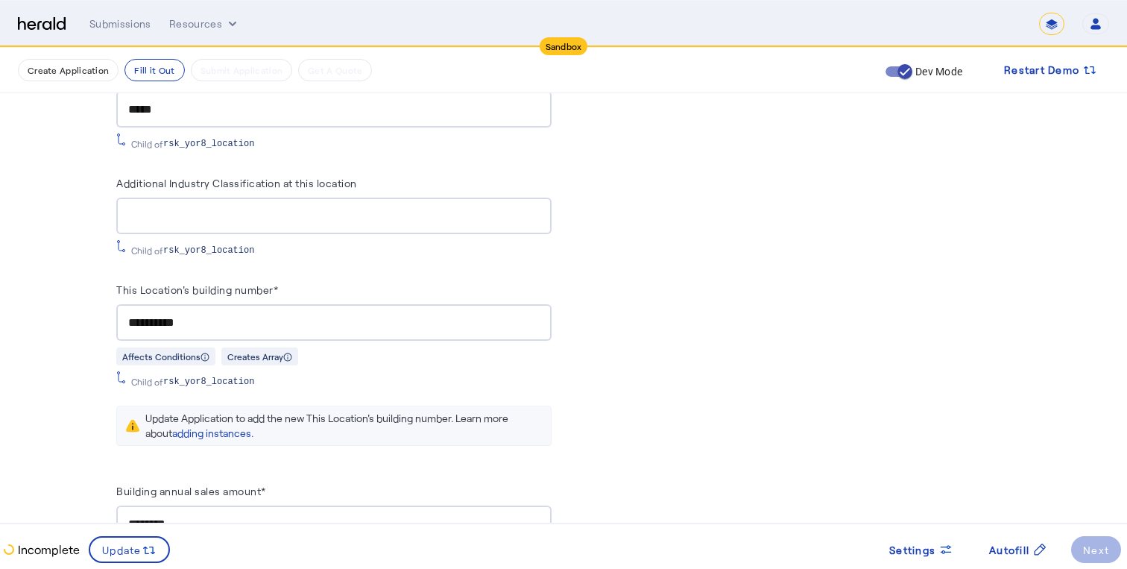
scroll to position [1463, 0]
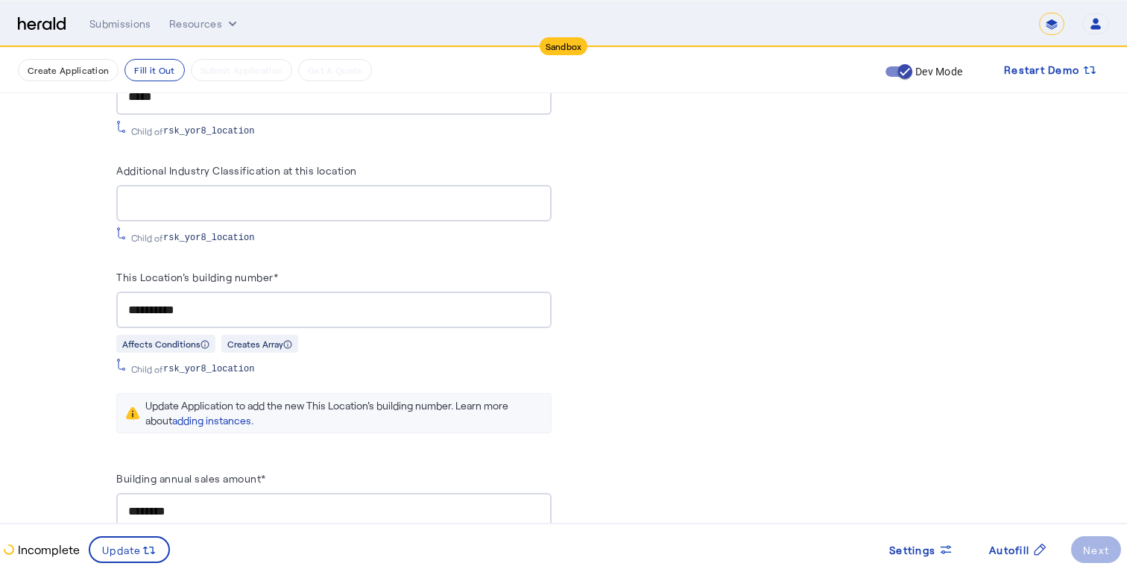
drag, startPoint x: 251, startPoint y: 395, endPoint x: 432, endPoint y: 414, distance: 181.4
click at [432, 414] on div "Update Application to add the new This Location's building number. Learn more a…" at bounding box center [343, 413] width 397 height 30
drag, startPoint x: 149, startPoint y: 394, endPoint x: 424, endPoint y: 417, distance: 276.0
click at [424, 417] on div "Update Application to add the new This Location's building number. Learn more a…" at bounding box center [343, 413] width 397 height 30
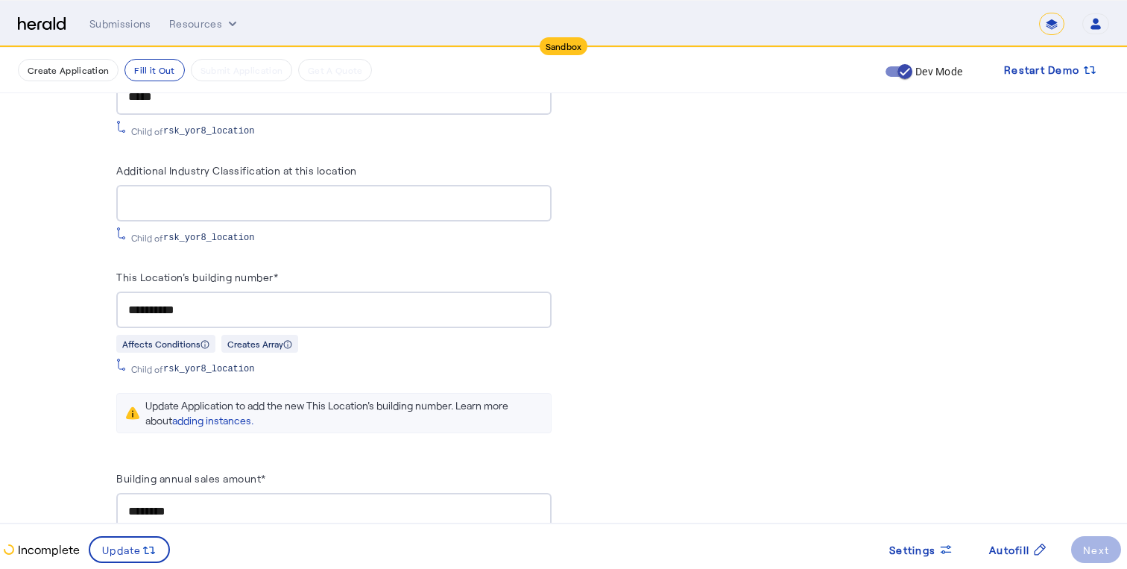
click at [223, 400] on div "Update Application to add the new This Location's building number. Learn more a…" at bounding box center [343, 413] width 397 height 30
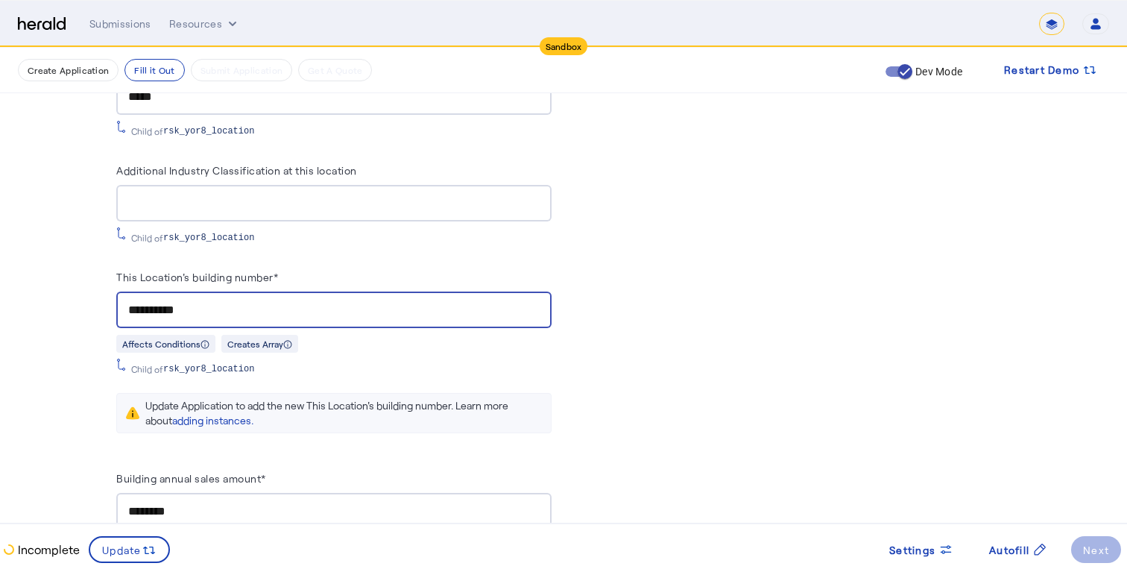
drag, startPoint x: 206, startPoint y: 306, endPoint x: 124, endPoint y: 295, distance: 81.9
click at [124, 295] on div "**********" at bounding box center [333, 309] width 435 height 37
click at [221, 303] on input "**********" at bounding box center [333, 310] width 411 height 18
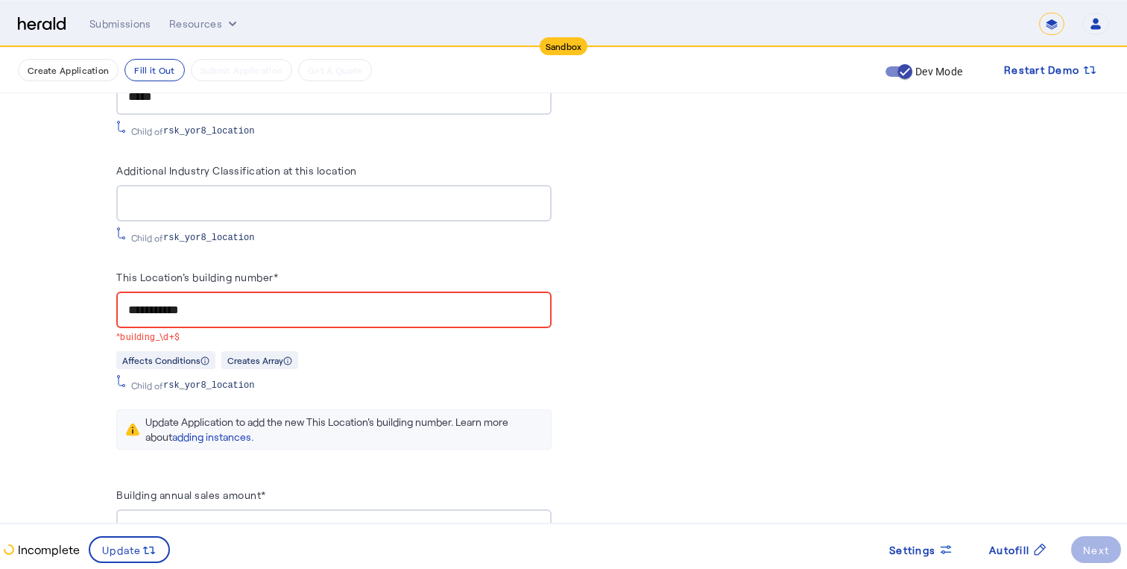
type input "**********"
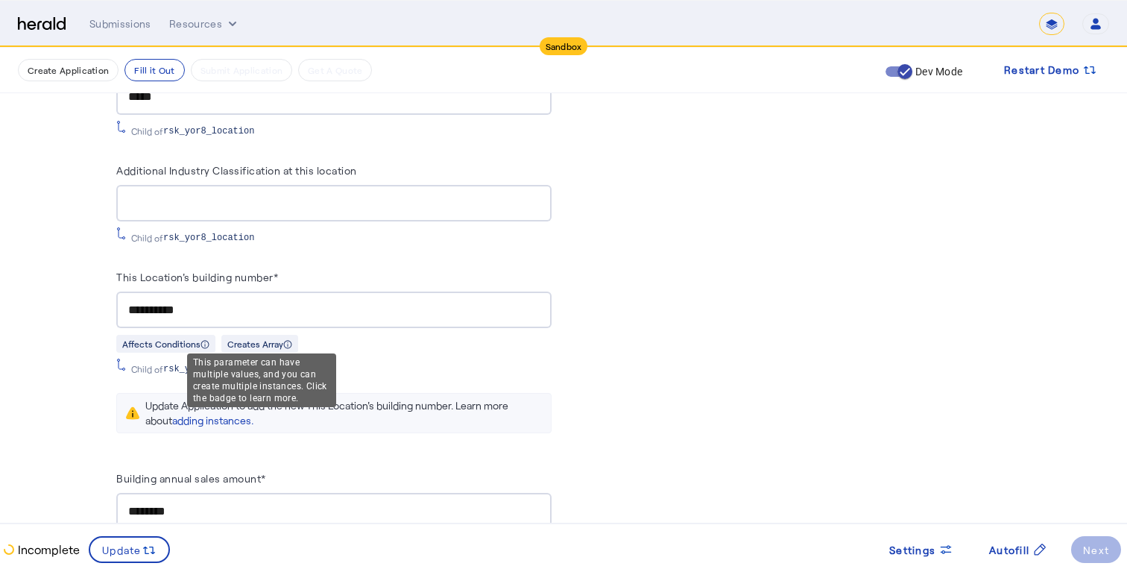
click at [262, 339] on div "Creates Array" at bounding box center [259, 344] width 77 height 18
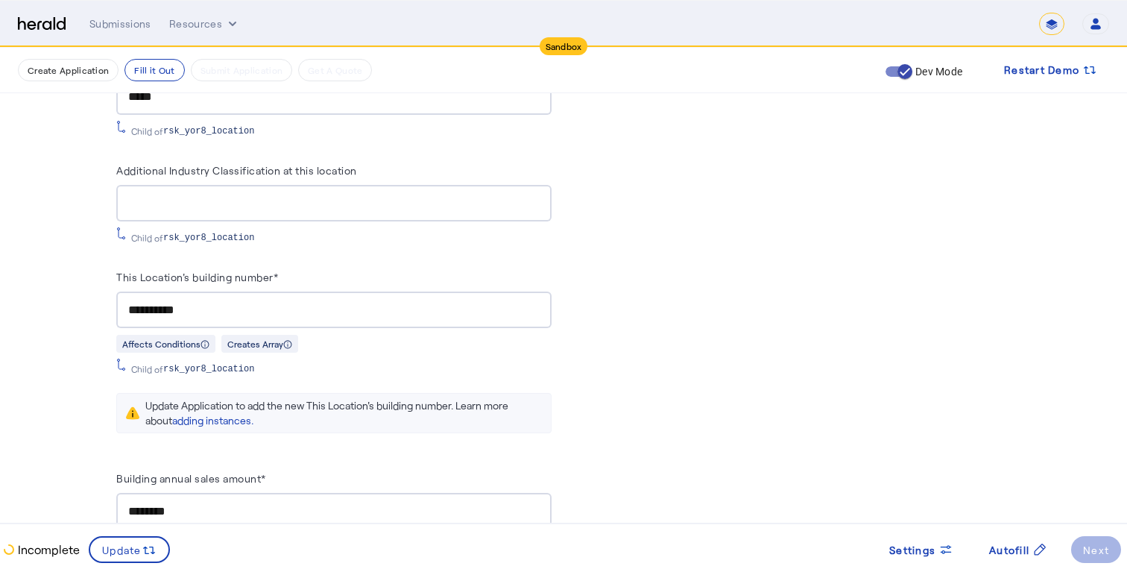
click at [300, 304] on input "**********" at bounding box center [333, 310] width 411 height 18
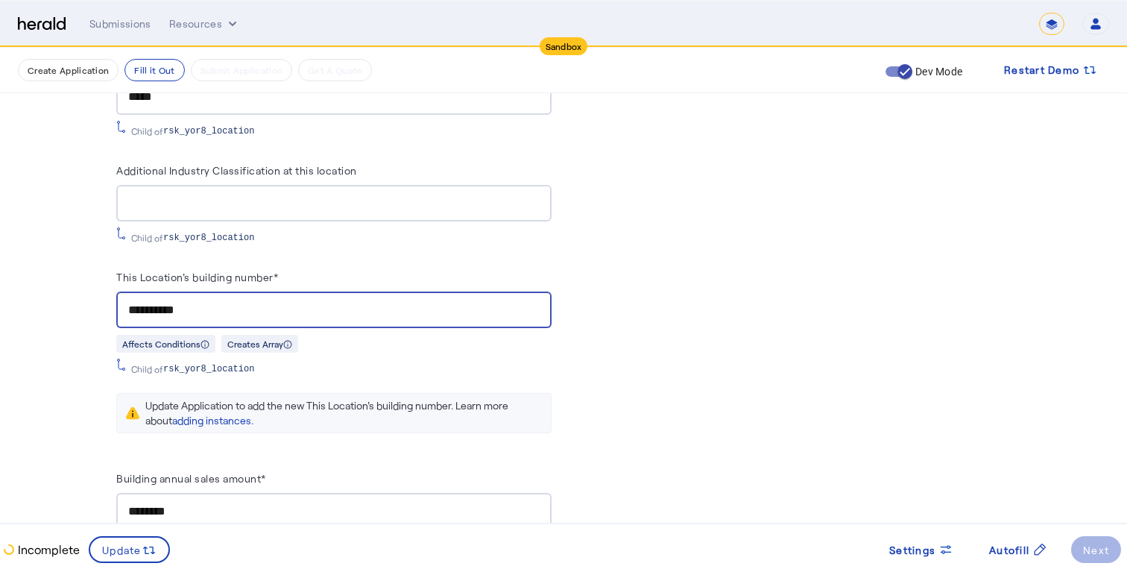
click at [130, 407] on icon at bounding box center [132, 413] width 13 height 13
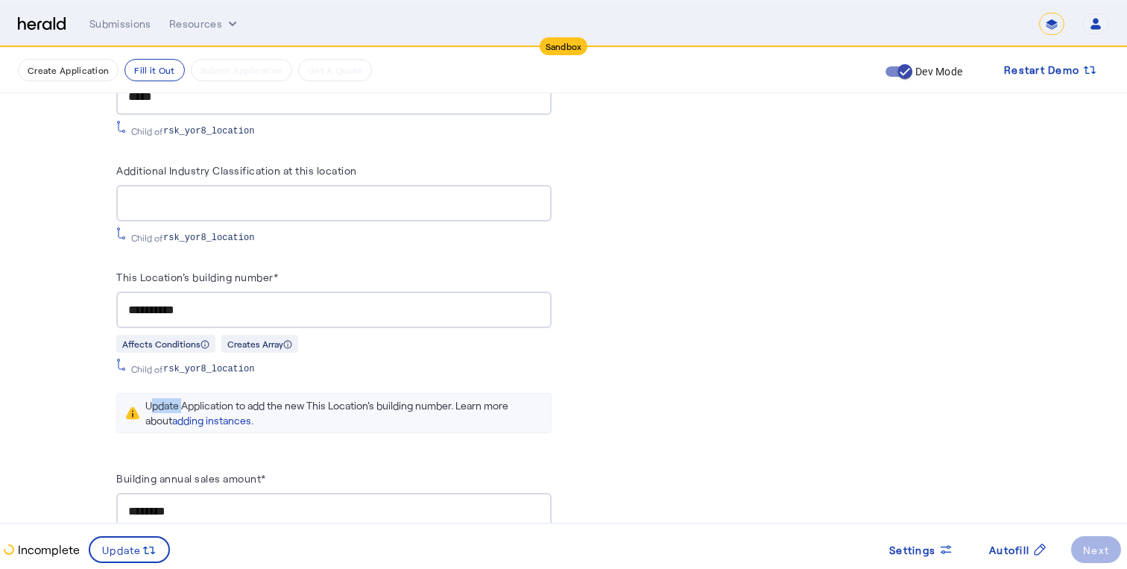
click at [130, 407] on icon at bounding box center [132, 413] width 13 height 13
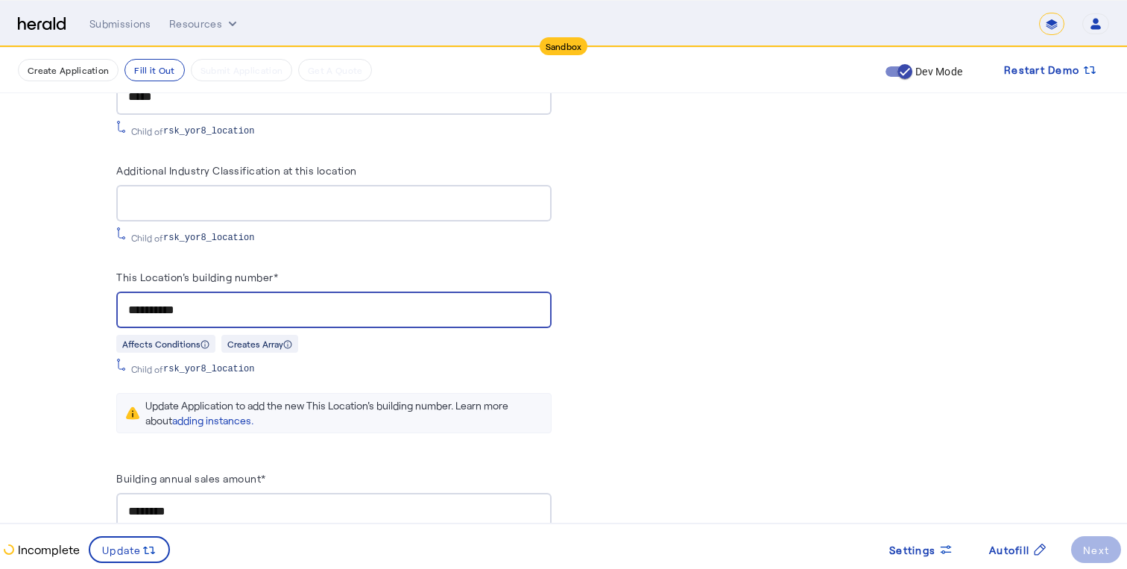
drag, startPoint x: 223, startPoint y: 303, endPoint x: 119, endPoint y: 297, distance: 103.7
click at [119, 297] on div "**********" at bounding box center [333, 309] width 435 height 37
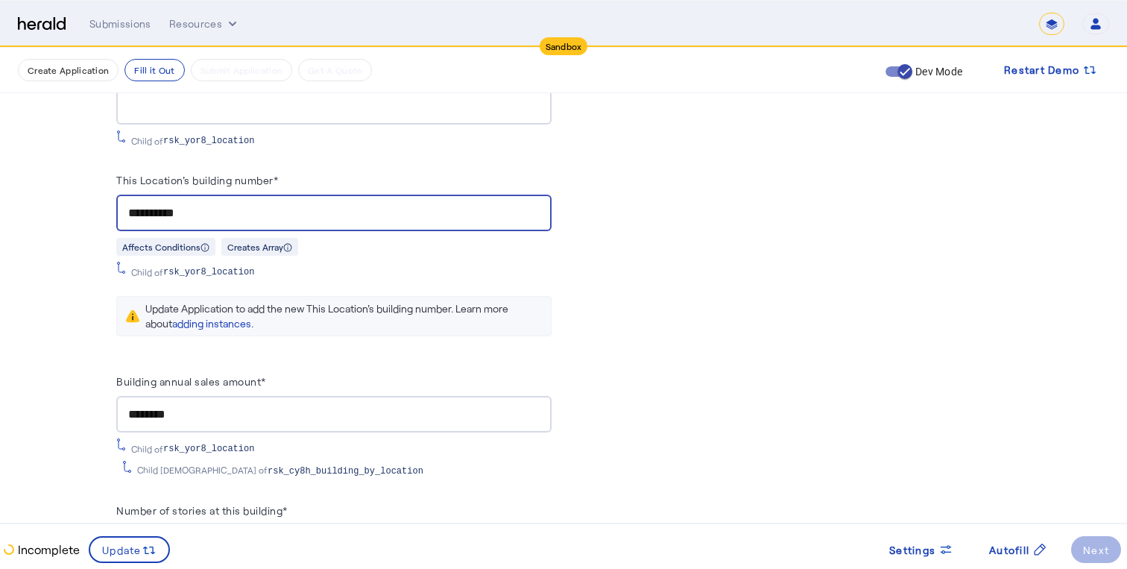
scroll to position [1586, 0]
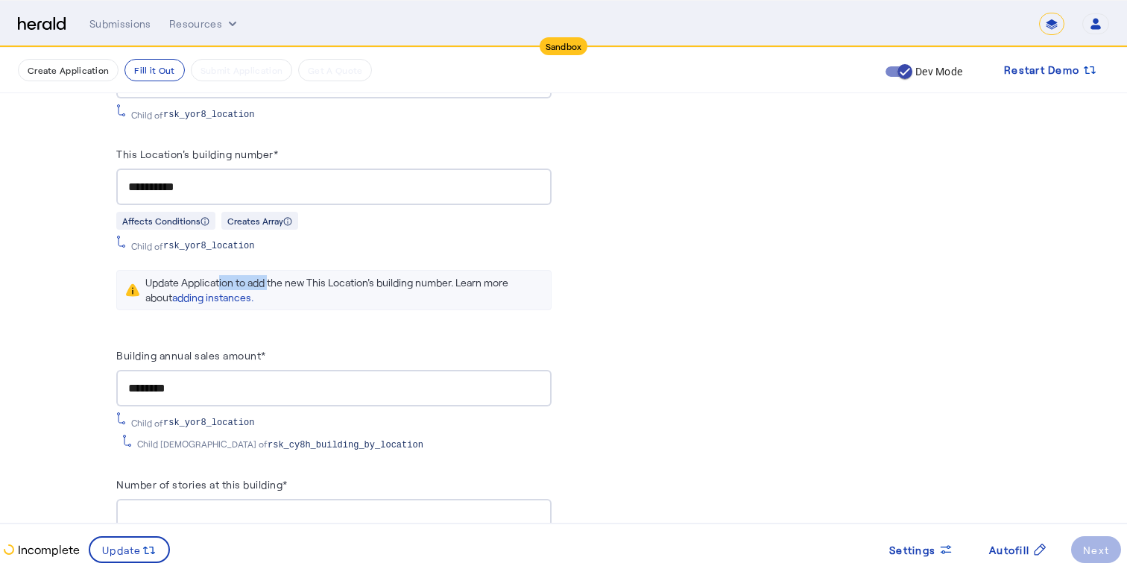
drag, startPoint x: 218, startPoint y: 281, endPoint x: 265, endPoint y: 274, distance: 46.8
click at [265, 275] on div "Update Application to add the new This Location's building number. Learn more a…" at bounding box center [343, 290] width 397 height 30
click at [540, 275] on div "Update Application to add the new This Location's building number. Learn more a…" at bounding box center [343, 290] width 397 height 30
drag, startPoint x: 208, startPoint y: 274, endPoint x: 522, endPoint y: 283, distance: 314.0
click at [522, 283] on div "Update Application to add the new This Location's building number. Learn more a…" at bounding box center [343, 290] width 397 height 30
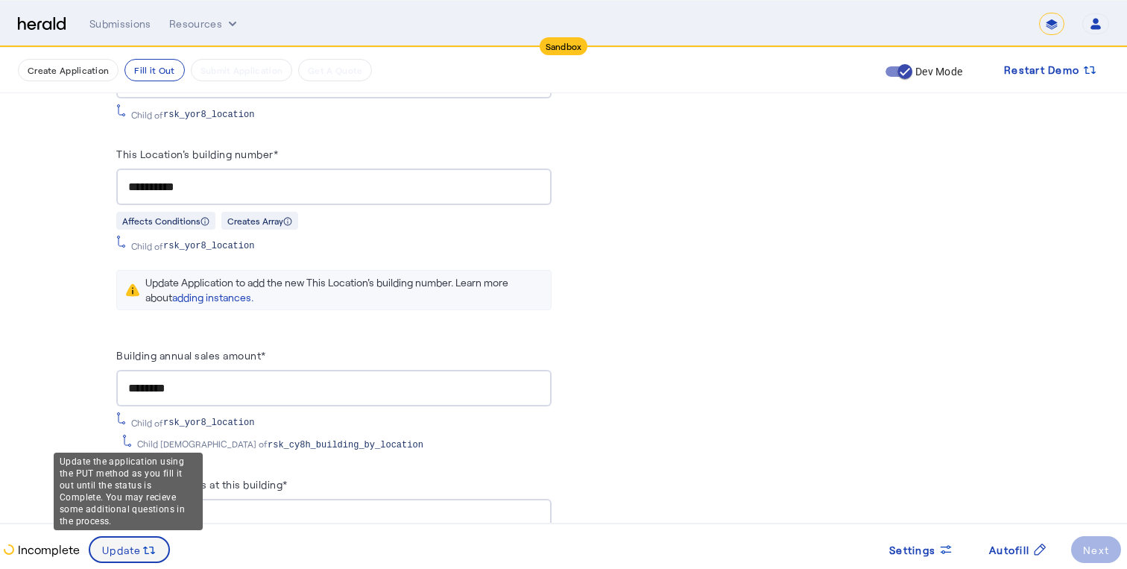
click at [109, 561] on span at bounding box center [129, 549] width 78 height 36
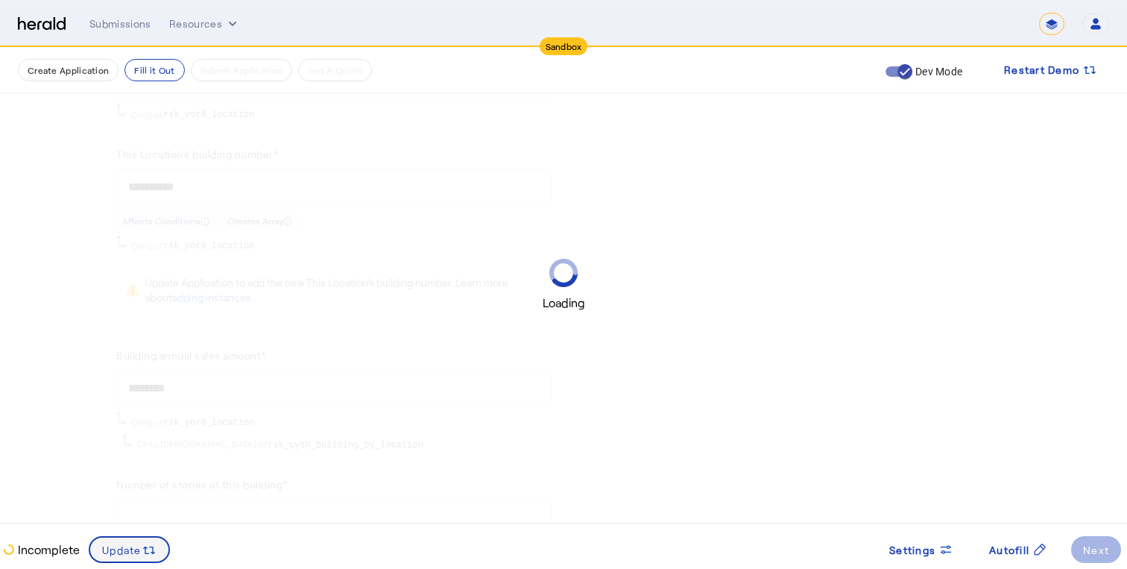
scroll to position [0, 0]
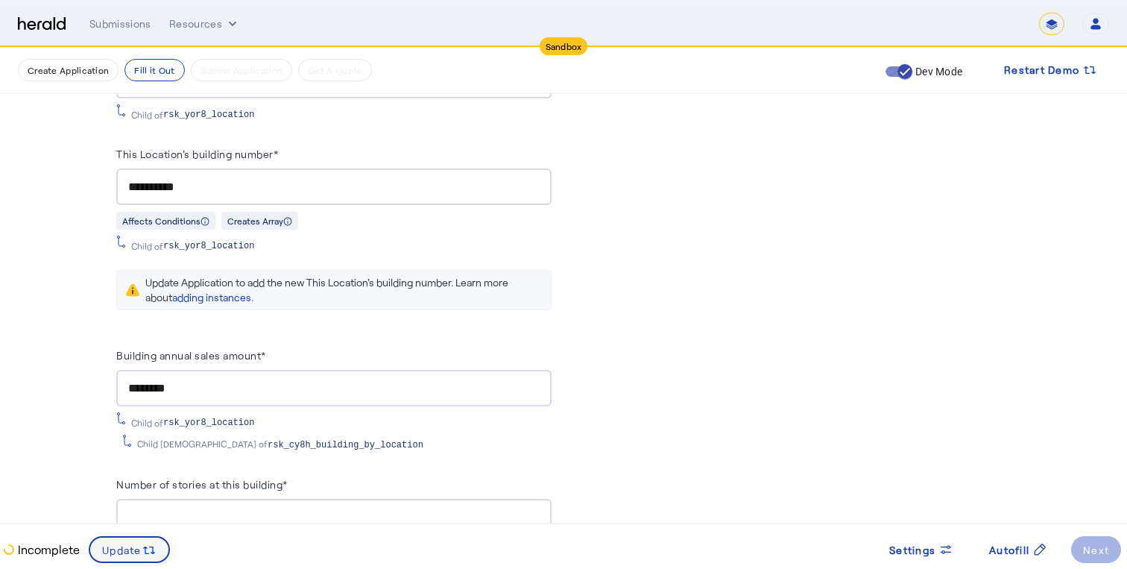
click at [109, 561] on span at bounding box center [129, 549] width 78 height 36
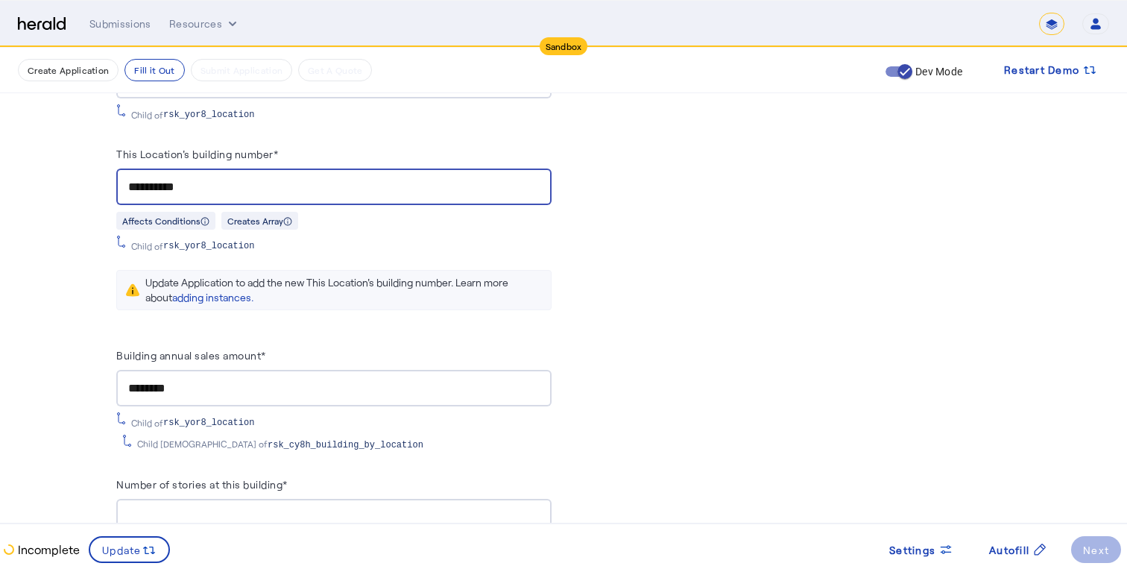
drag, startPoint x: 204, startPoint y: 186, endPoint x: 83, endPoint y: 180, distance: 120.9
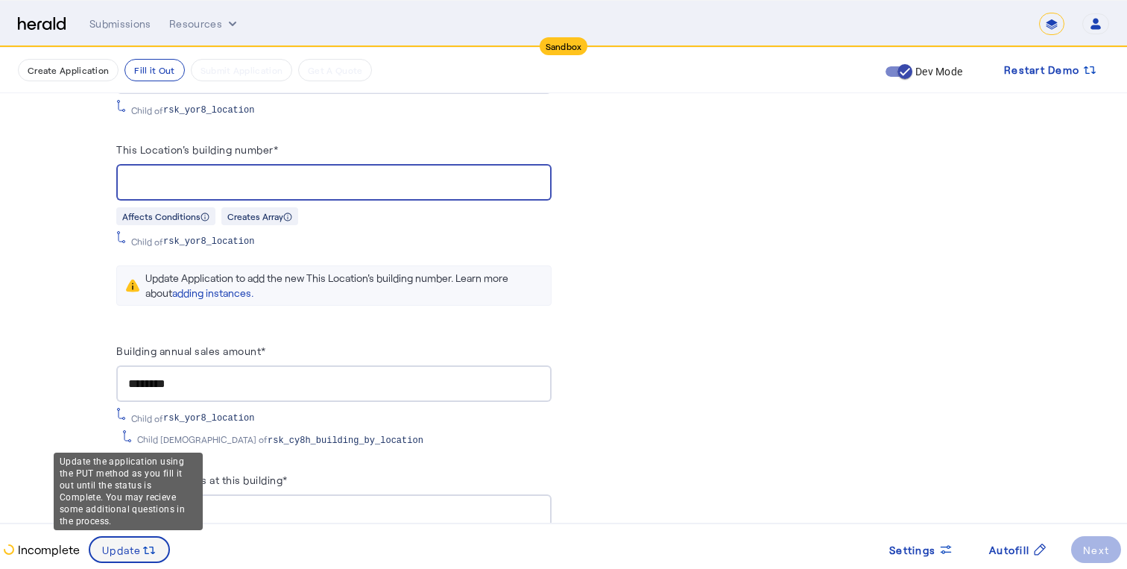
click at [130, 558] on div "Update" at bounding box center [129, 549] width 54 height 16
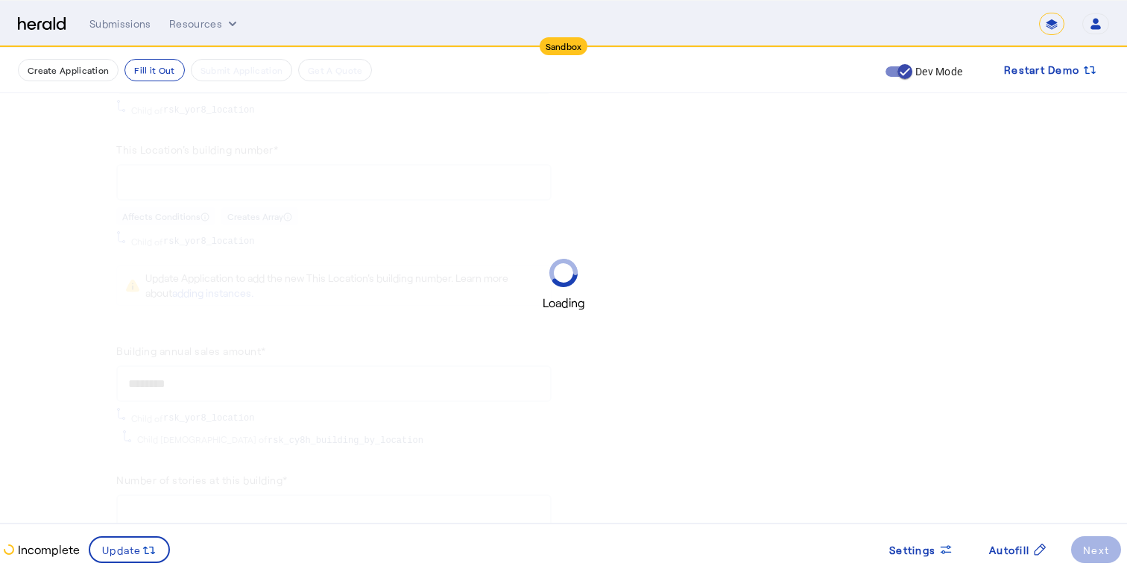
scroll to position [0, 0]
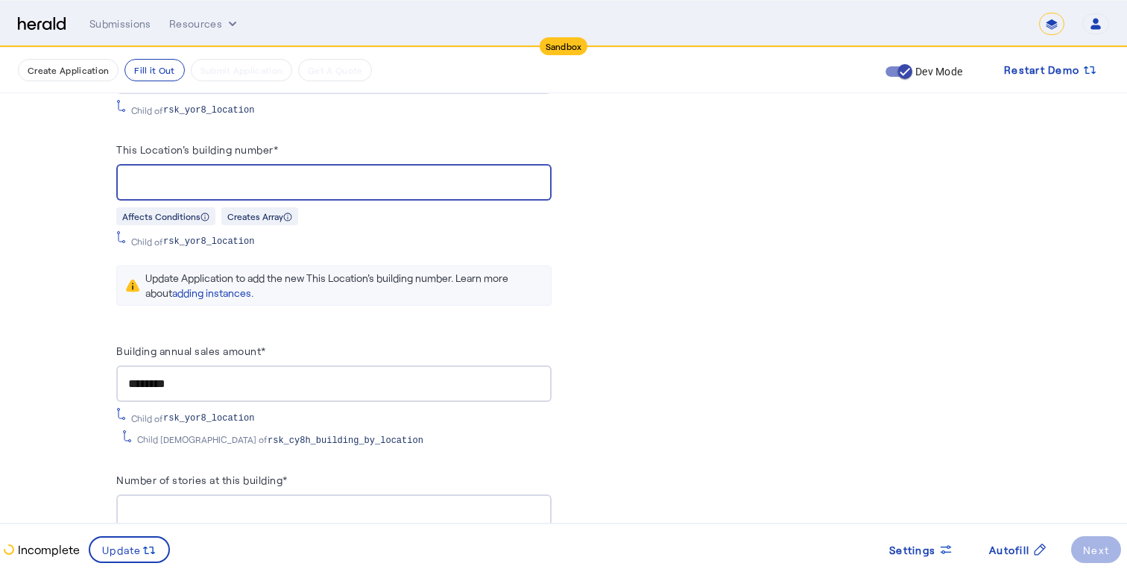
click at [186, 183] on input "This Location's building number*" at bounding box center [333, 183] width 411 height 18
paste input "*******"
type input "**********"
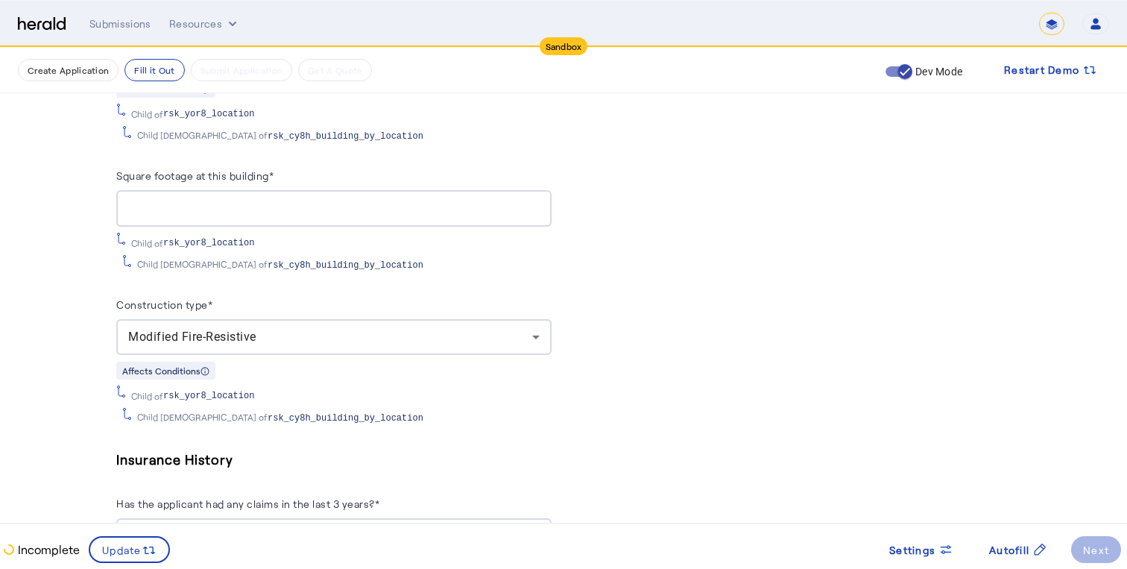
scroll to position [2133, 0]
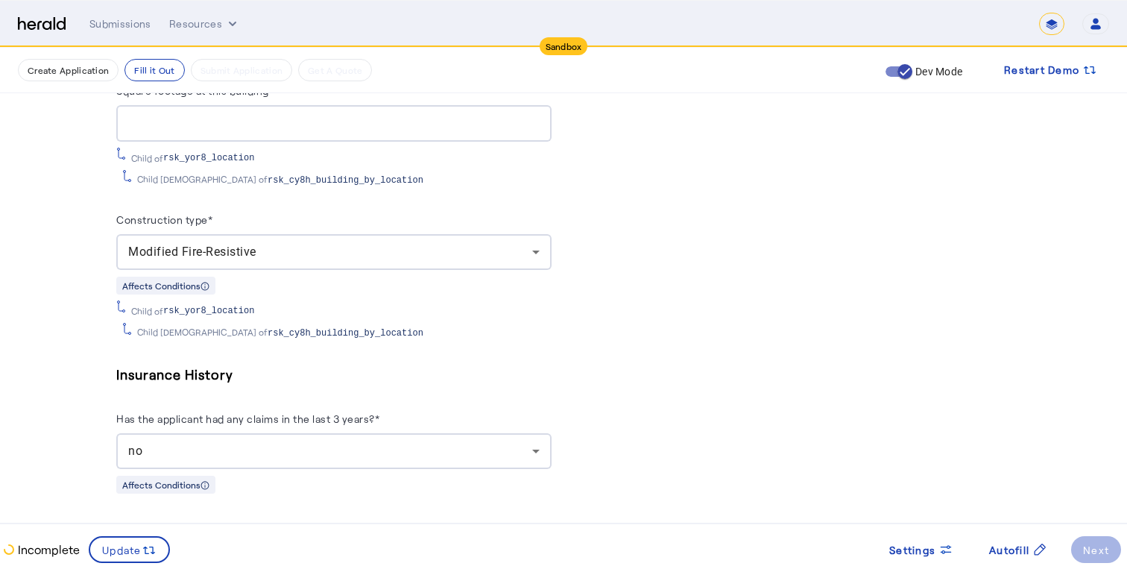
click at [1105, 541] on herald-button "Next" at bounding box center [1096, 549] width 50 height 27
click at [1031, 548] on div "Autofill" at bounding box center [1018, 550] width 58 height 16
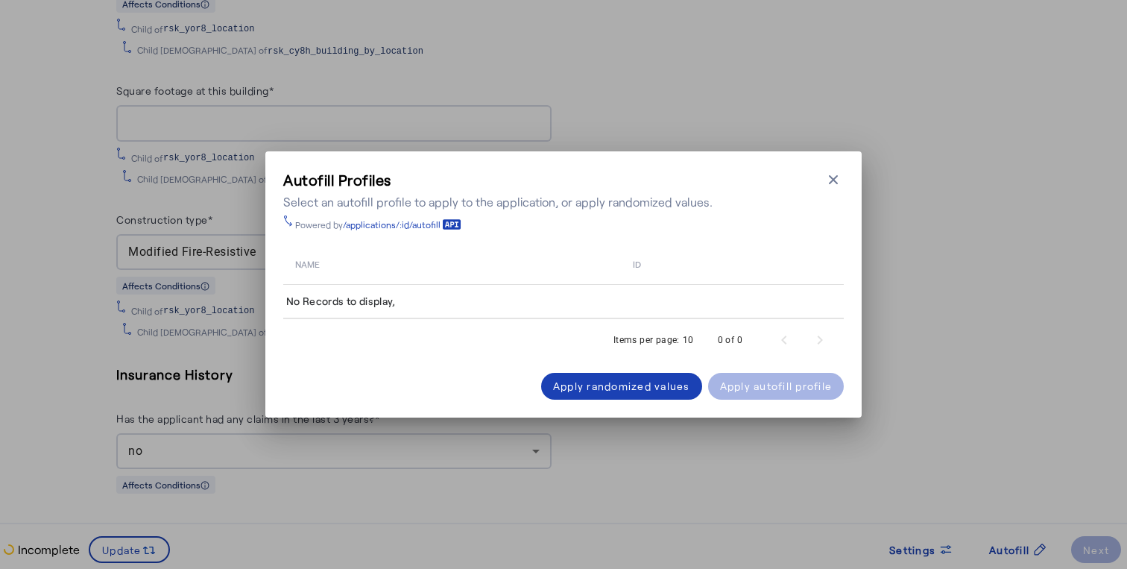
click at [780, 330] on div "0 of 0" at bounding box center [769, 340] width 138 height 36
click at [607, 382] on div "Apply randomized values" at bounding box center [621, 386] width 137 height 16
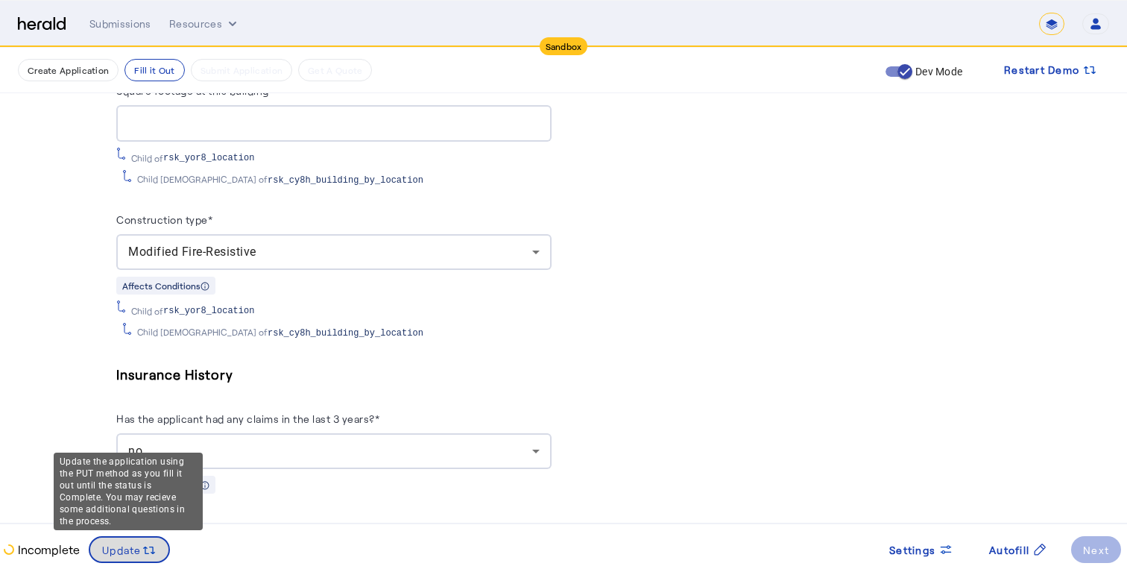
click at [136, 539] on span at bounding box center [129, 549] width 78 height 36
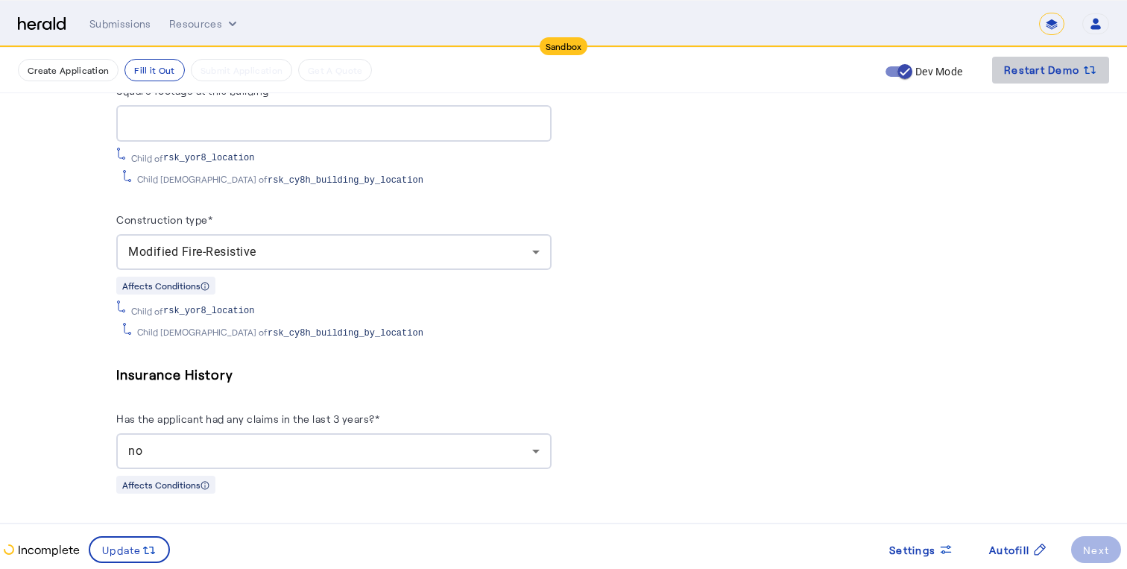
click at [1024, 70] on span "Restart Demo" at bounding box center [1041, 70] width 75 height 18
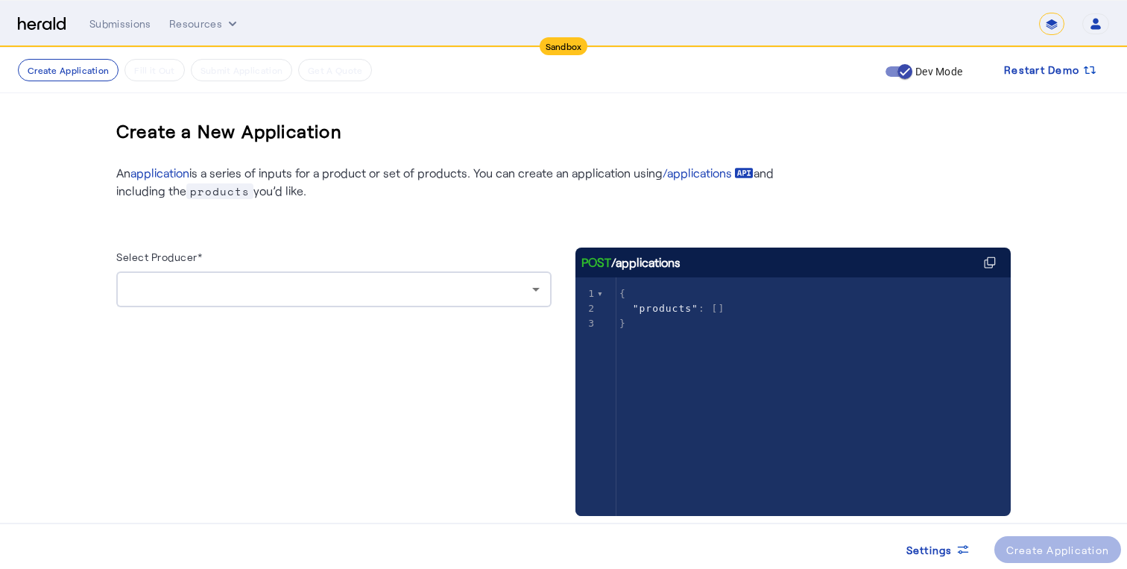
click at [341, 299] on div at bounding box center [333, 289] width 411 height 36
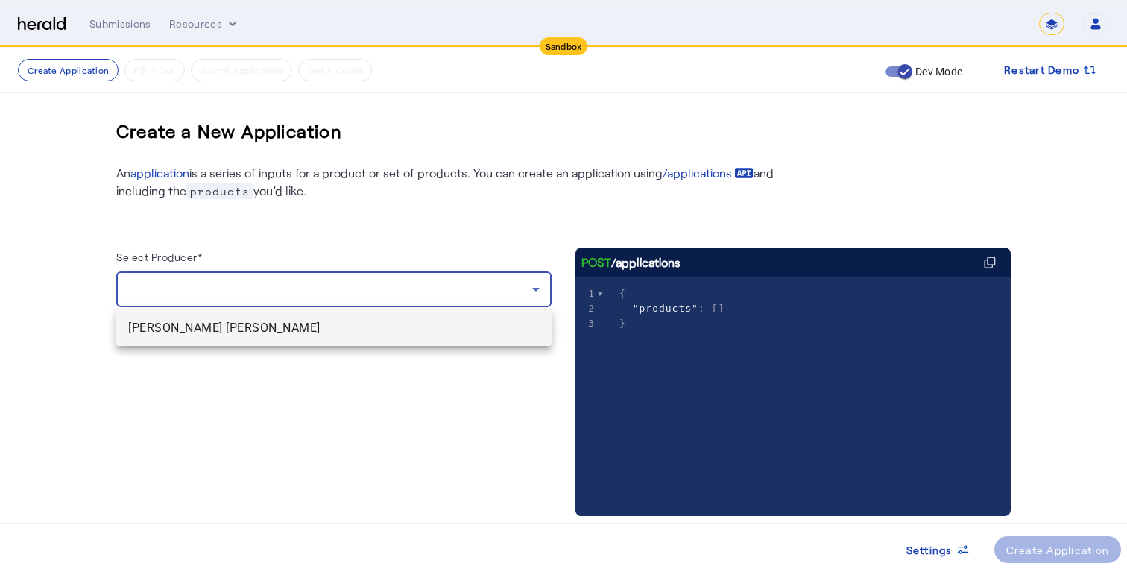
click at [319, 325] on span "[PERSON_NAME] [PERSON_NAME]" at bounding box center [333, 328] width 411 height 18
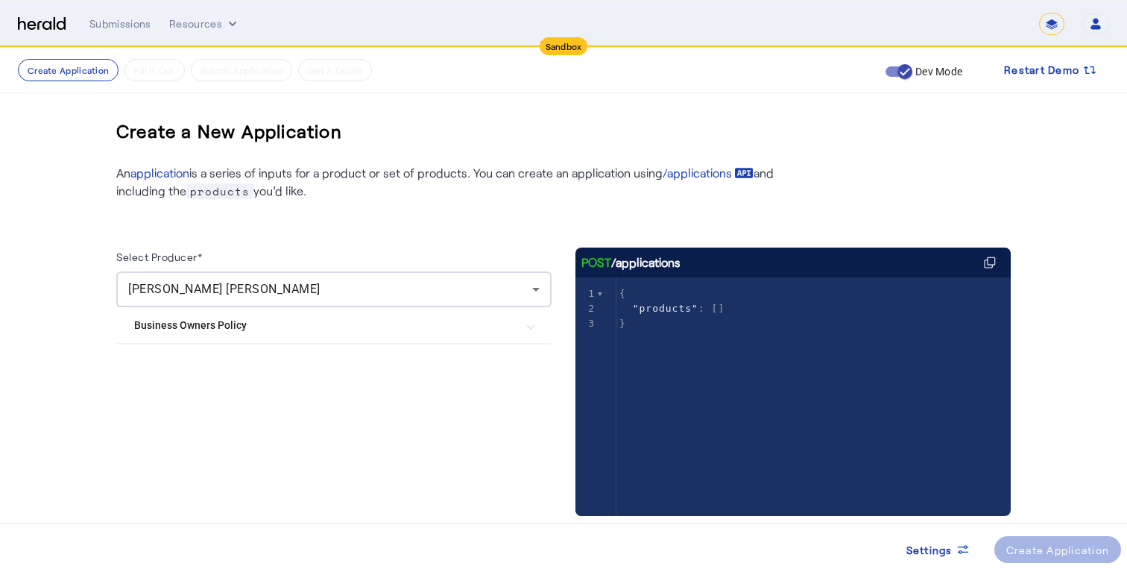
click at [329, 335] on mat-expansion-panel-header "Business Owners Policy" at bounding box center [333, 325] width 435 height 36
click at [271, 371] on BOP "Herald BOP" at bounding box center [334, 370] width 400 height 30
click at [189, 374] on label "Herald BOP" at bounding box center [193, 369] width 59 height 15
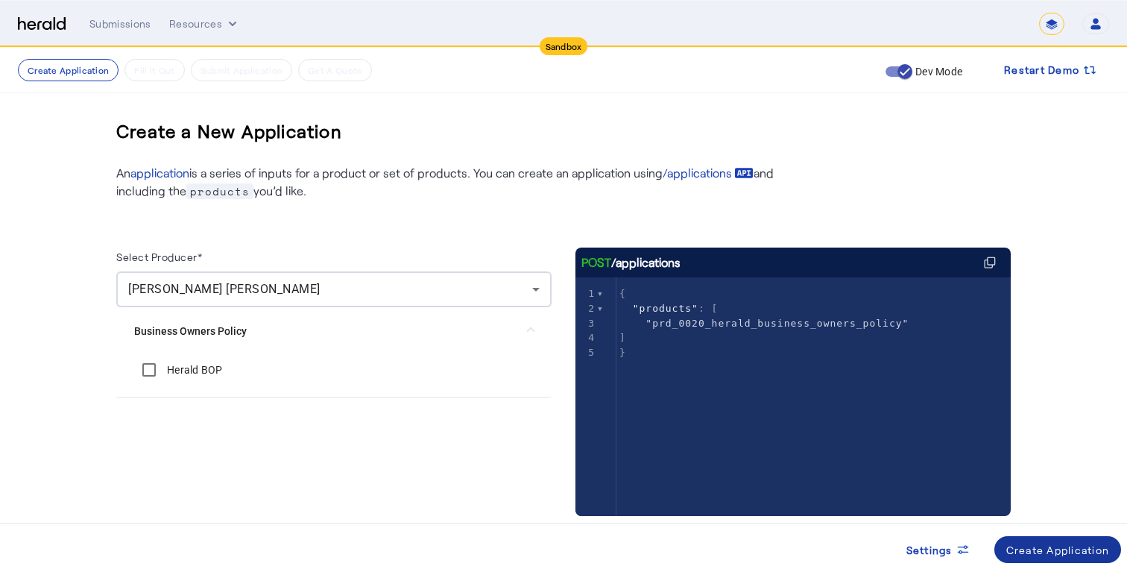
click at [1054, 552] on div "Create Application" at bounding box center [1058, 550] width 104 height 16
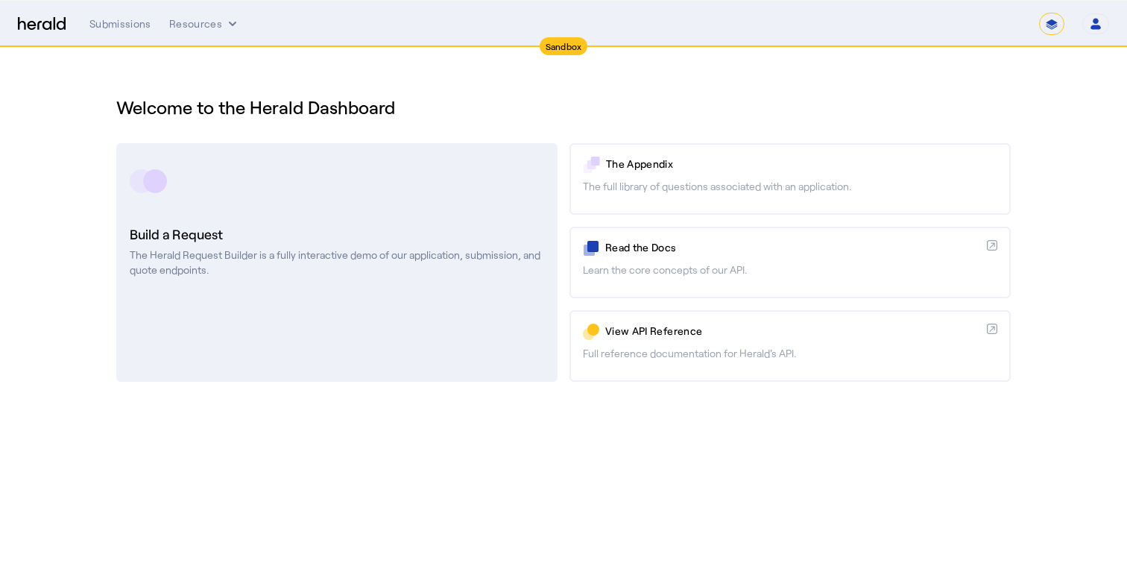
click at [424, 239] on h3 "Build a Request" at bounding box center [337, 234] width 414 height 21
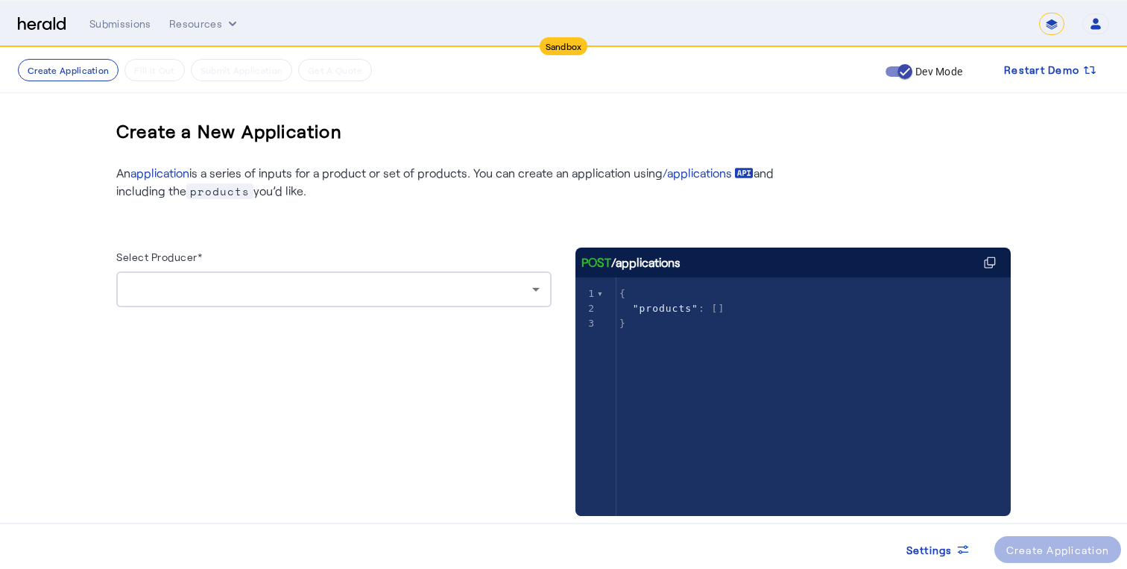
click at [429, 297] on div at bounding box center [330, 289] width 404 height 18
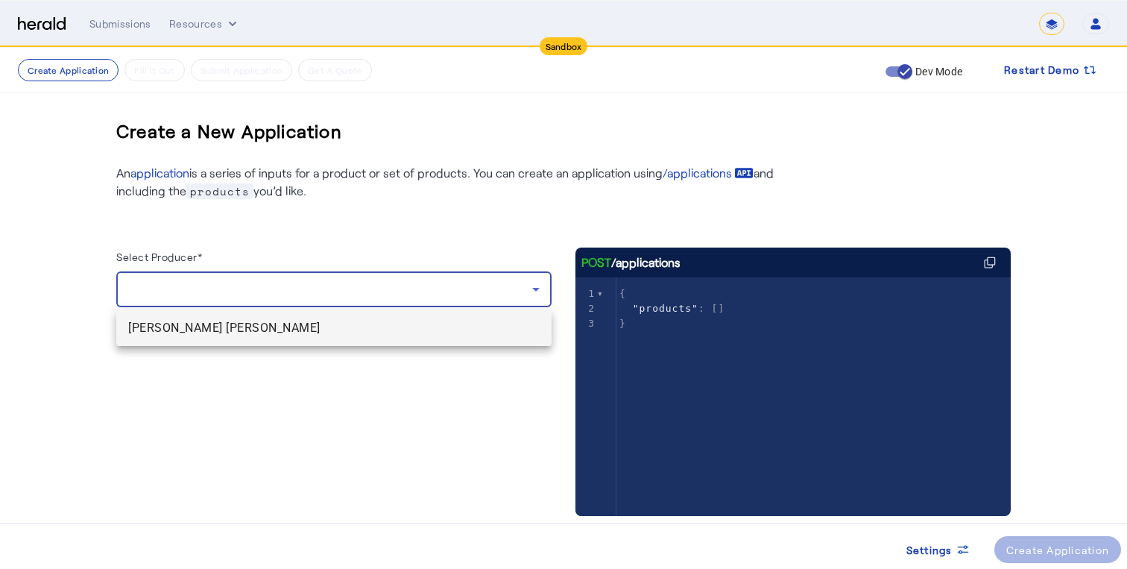
click at [395, 331] on span "[PERSON_NAME] [PERSON_NAME]" at bounding box center [333, 328] width 411 height 18
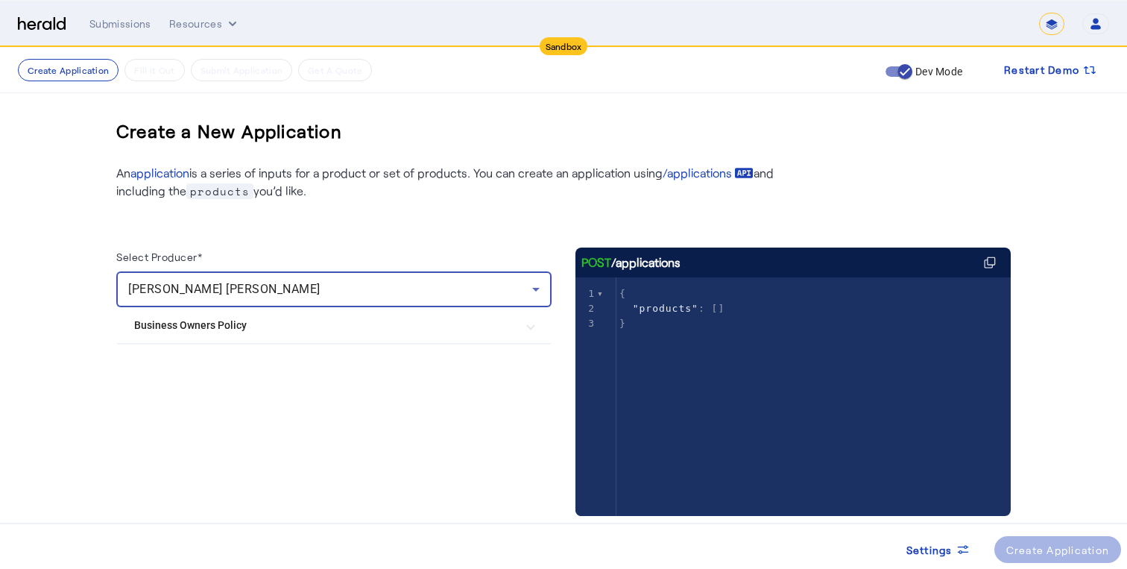
click at [382, 311] on mat-expansion-panel-header "Business Owners Policy" at bounding box center [333, 325] width 435 height 36
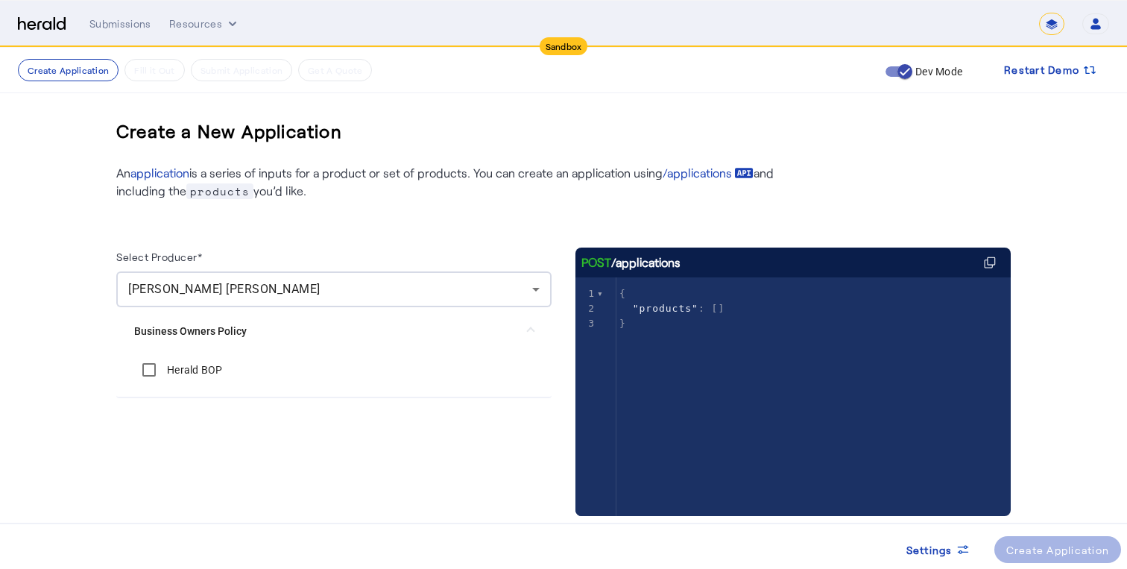
click at [347, 382] on BOP "Herald BOP" at bounding box center [334, 370] width 400 height 30
click at [197, 373] on label "Herald BOP" at bounding box center [193, 369] width 59 height 15
click at [1061, 547] on div "Create Application" at bounding box center [1058, 550] width 104 height 16
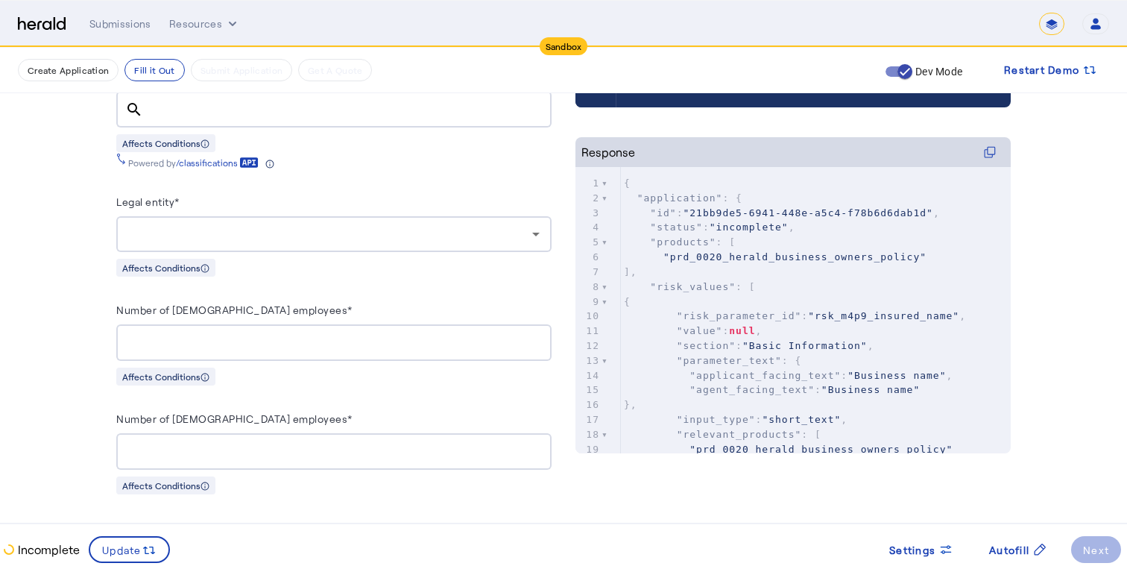
scroll to position [574, 0]
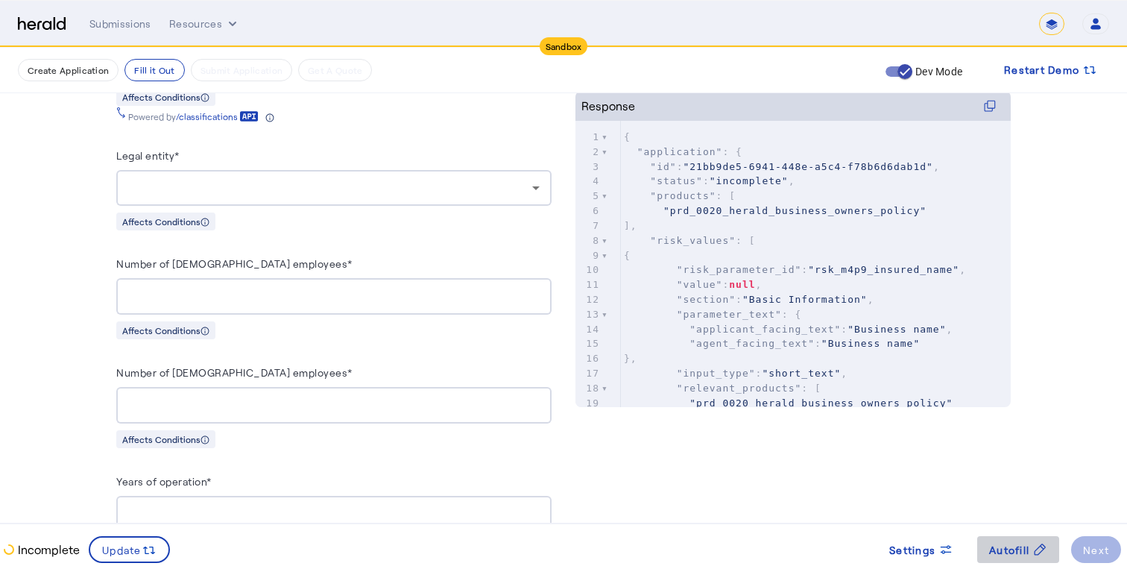
click at [1025, 556] on span "Autofill" at bounding box center [1009, 550] width 40 height 16
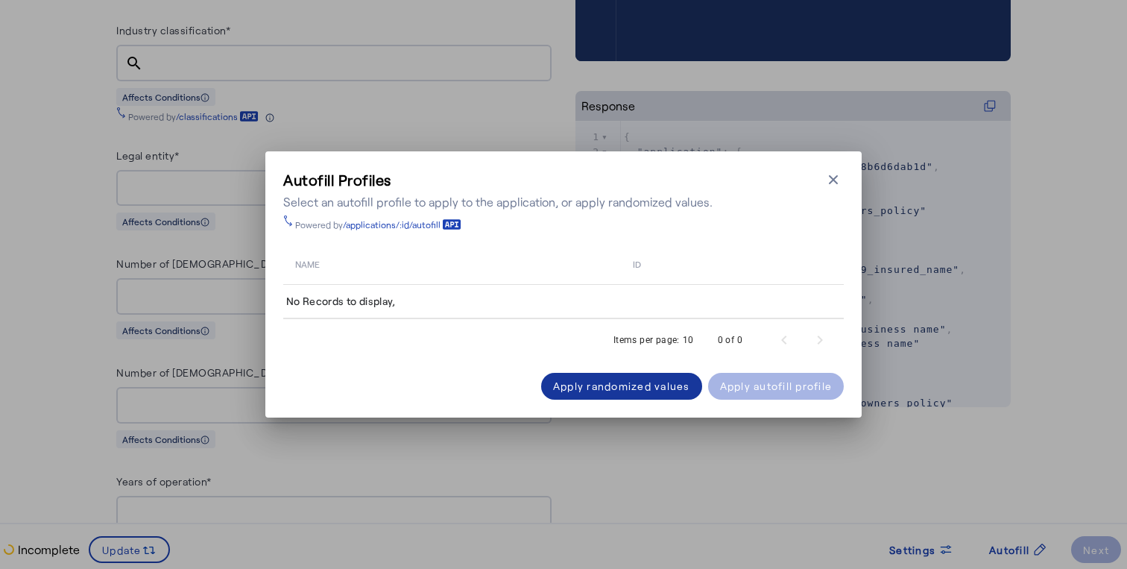
click at [657, 382] on div "Apply randomized values" at bounding box center [621, 386] width 137 height 16
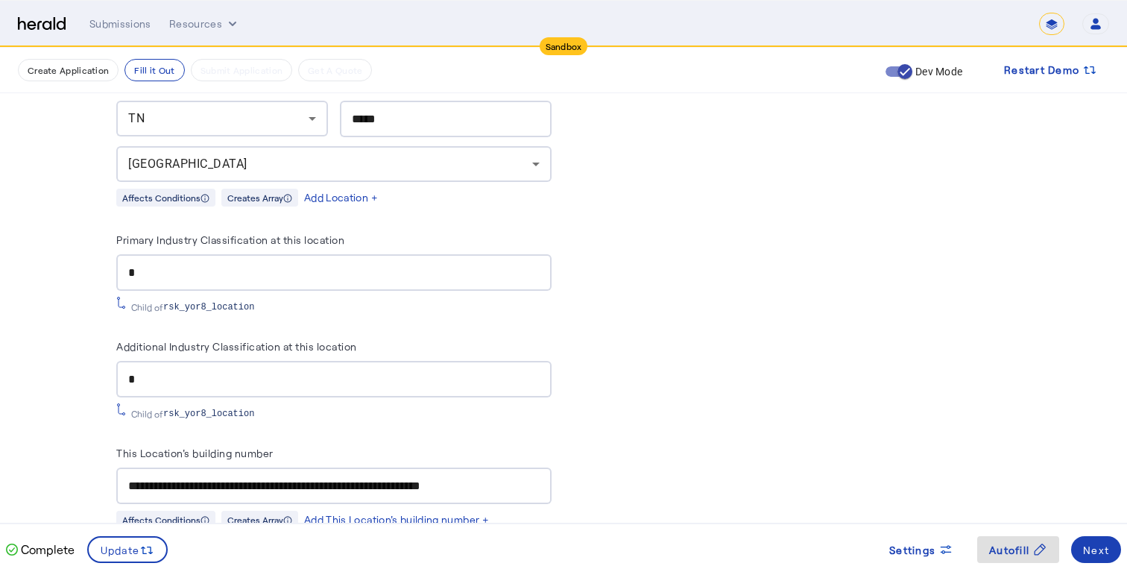
scroll to position [1410, 0]
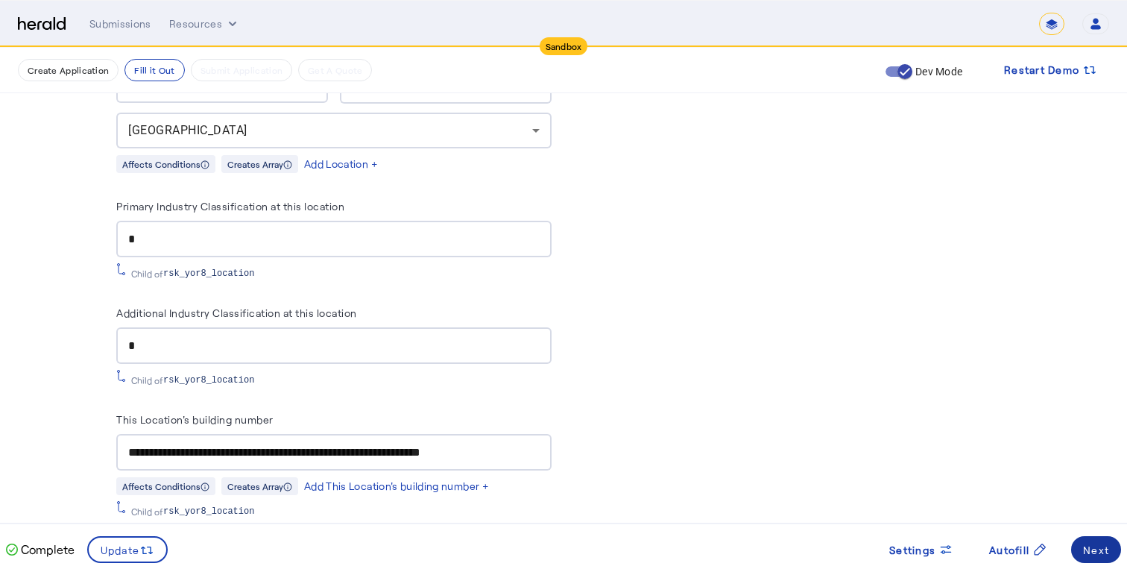
click at [1092, 543] on div "Next" at bounding box center [1096, 550] width 26 height 16
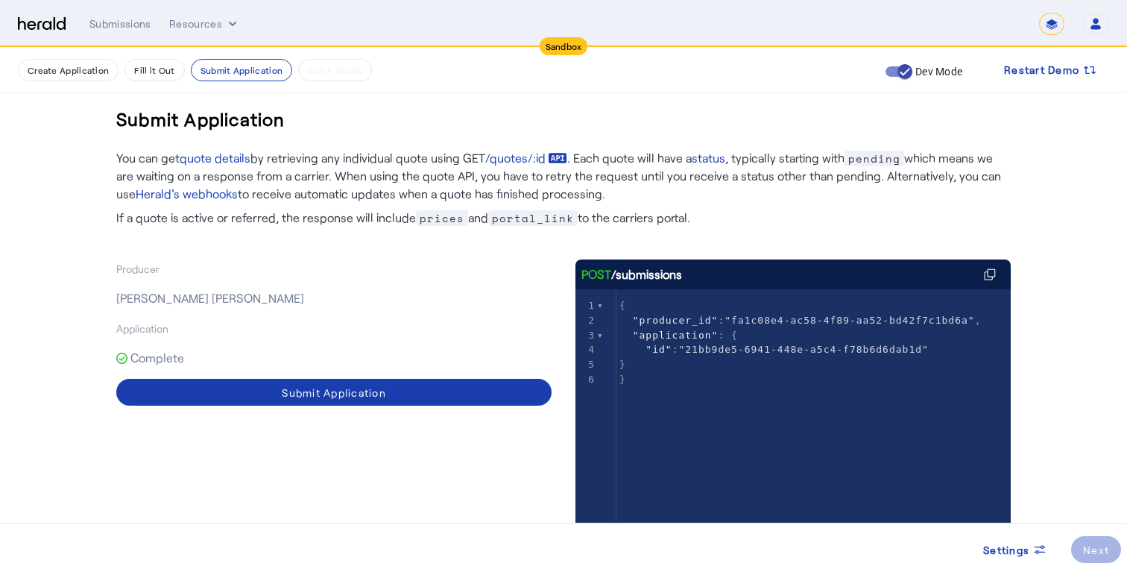
click at [458, 391] on span at bounding box center [333, 392] width 435 height 36
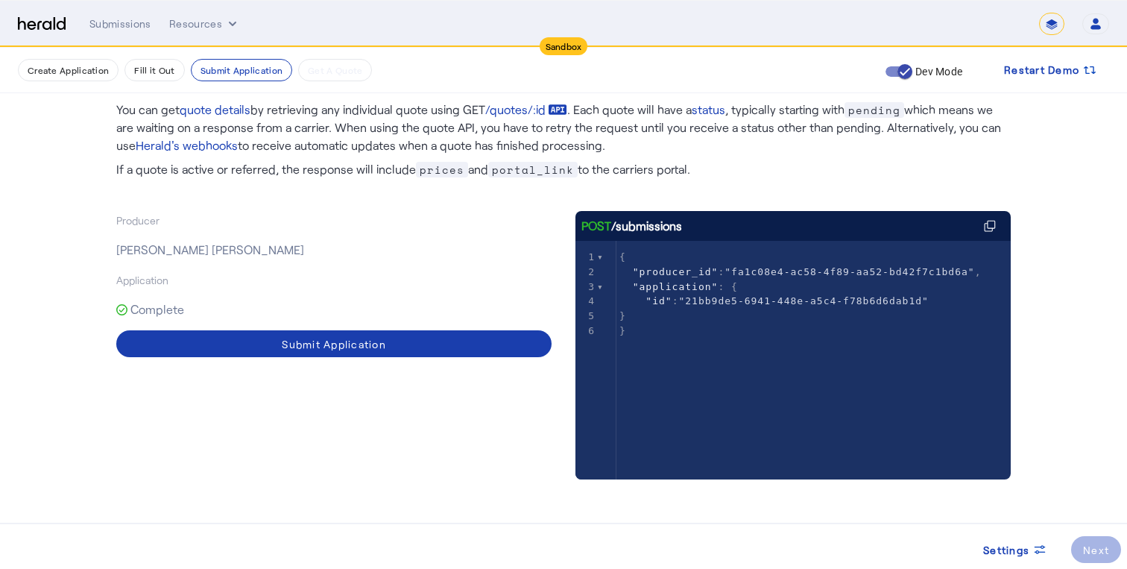
click at [377, 336] on div "Submit Application" at bounding box center [334, 344] width 104 height 16
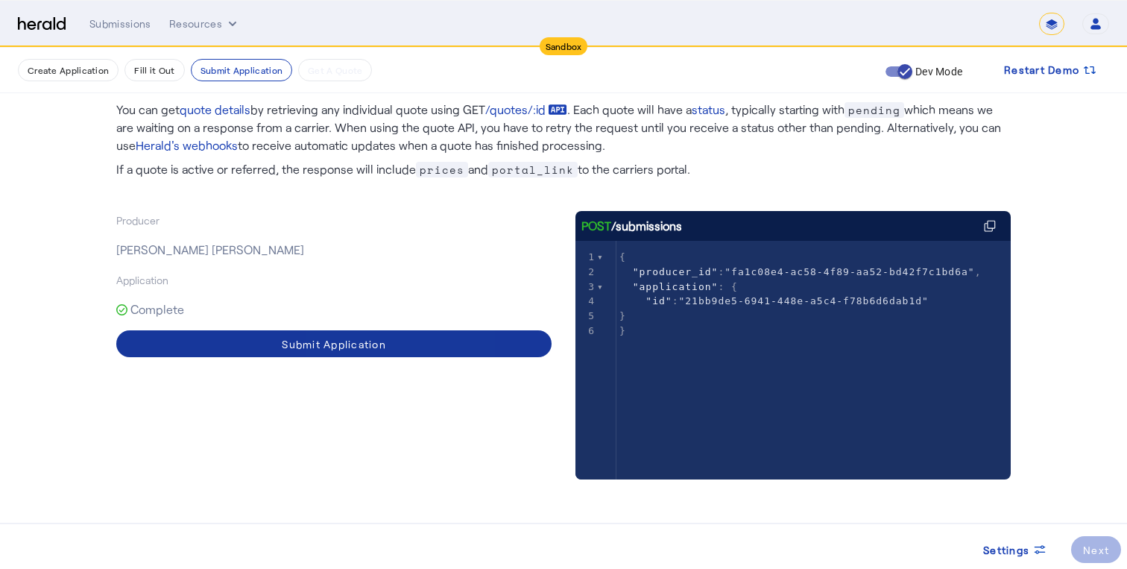
click at [377, 336] on div "Submit Application" at bounding box center [334, 344] width 104 height 16
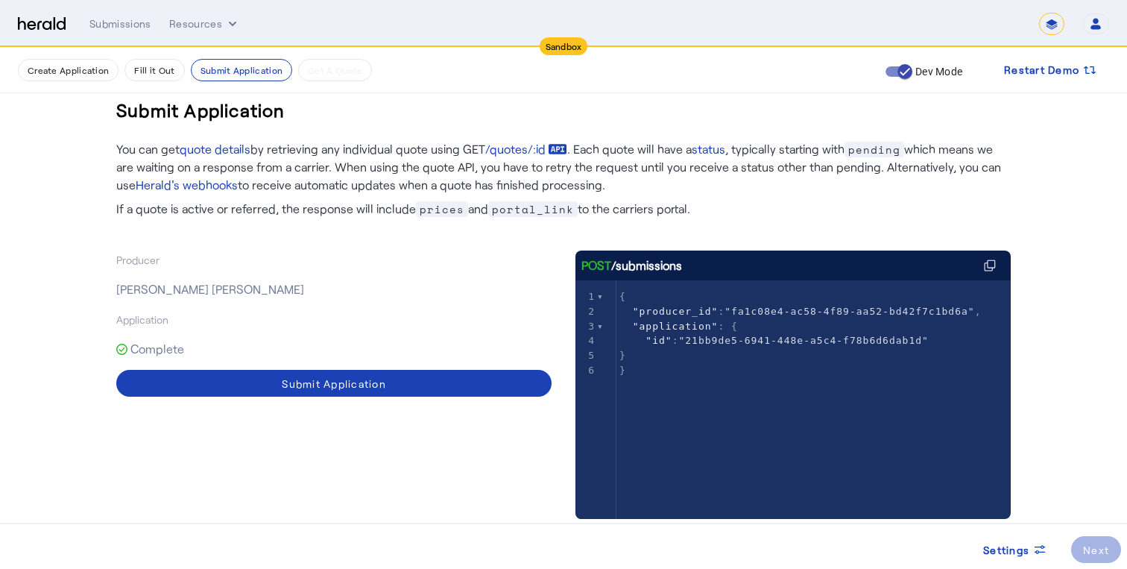
scroll to position [0, 0]
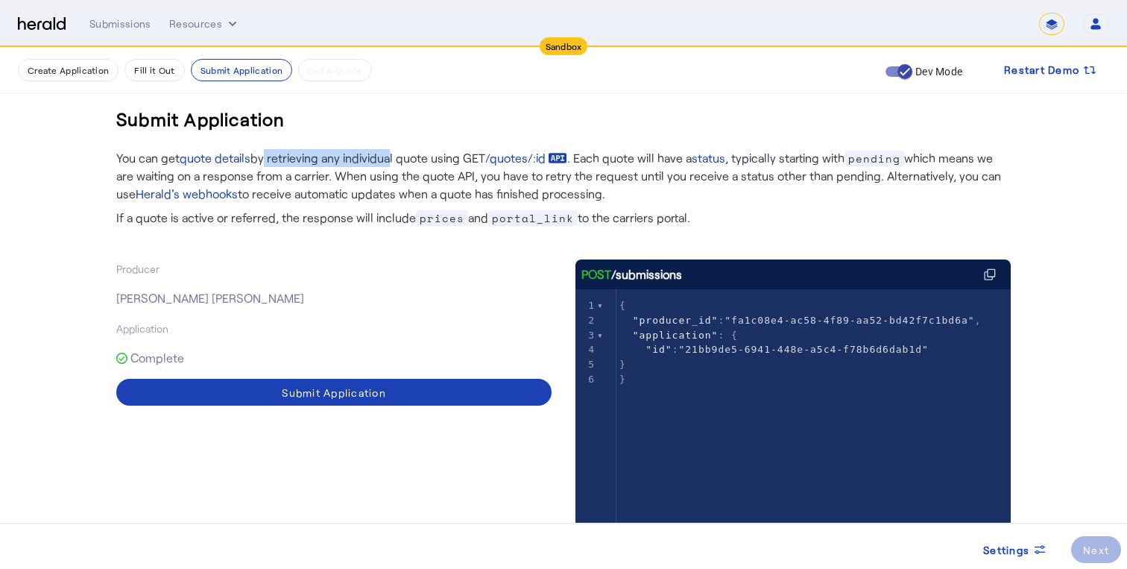
drag, startPoint x: 262, startPoint y: 152, endPoint x: 382, endPoint y: 157, distance: 120.9
click at [382, 157] on p "You can get quote details by retrieving any individual quote using GET /quotes/…" at bounding box center [563, 167] width 895 height 72
click at [225, 158] on link "quote details" at bounding box center [215, 158] width 71 height 18
click at [72, 69] on button "Create Application" at bounding box center [68, 70] width 101 height 22
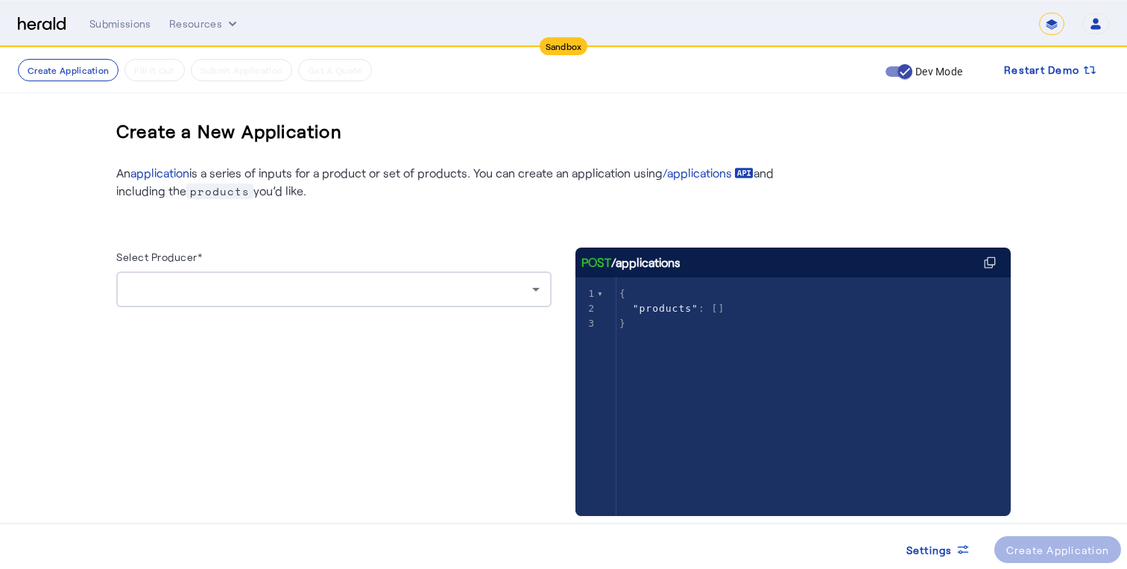
click at [233, 283] on div at bounding box center [330, 289] width 404 height 18
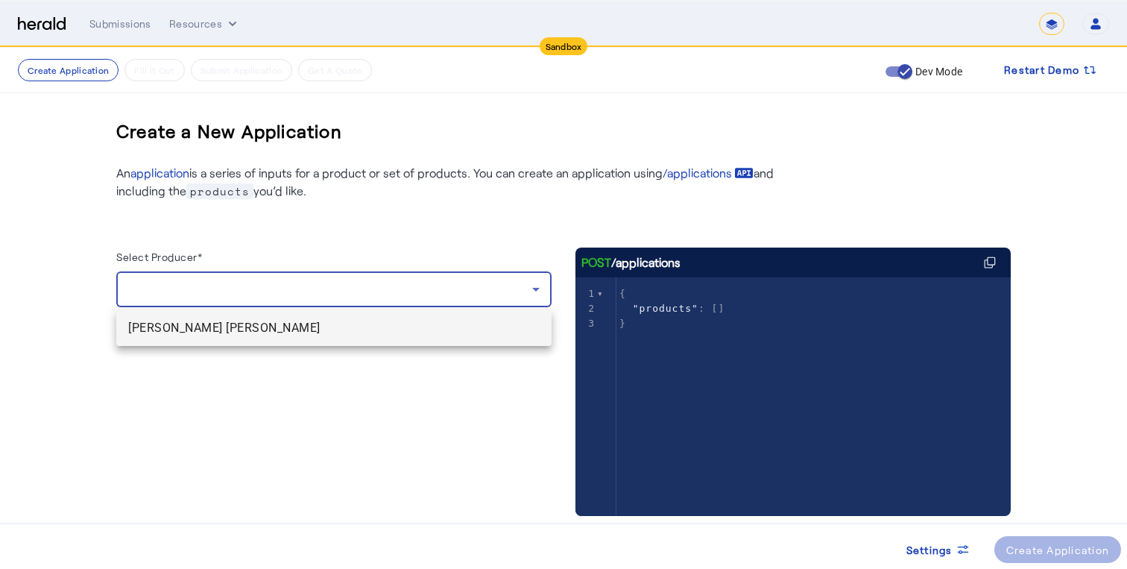
click at [247, 236] on div at bounding box center [563, 284] width 1127 height 569
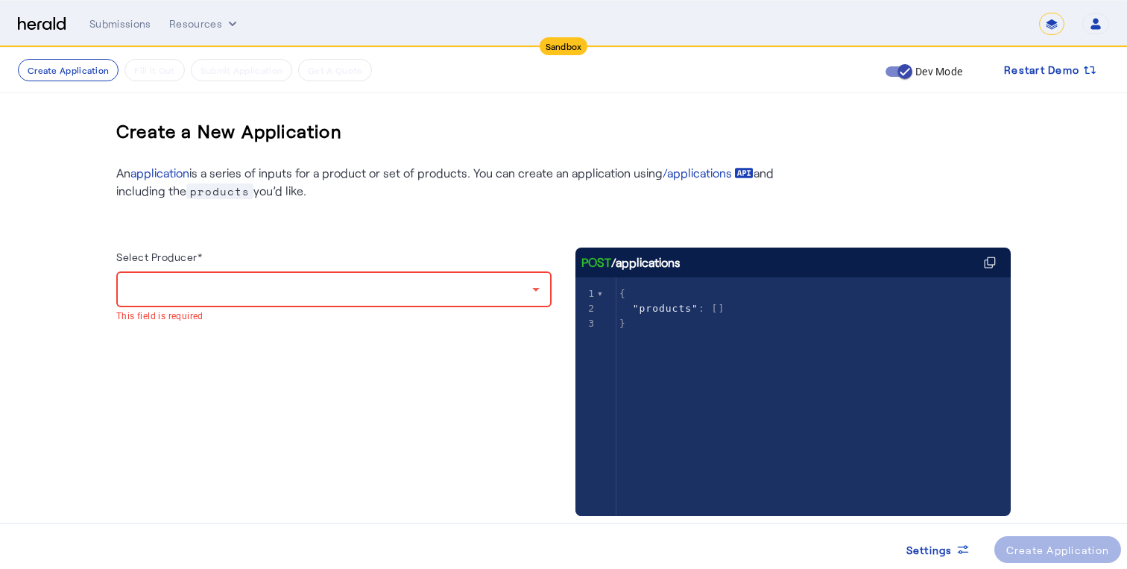
click at [165, 16] on div "Submissions Resources" at bounding box center [564, 23] width 950 height 15
click at [136, 24] on div "Submissions" at bounding box center [120, 23] width 62 height 15
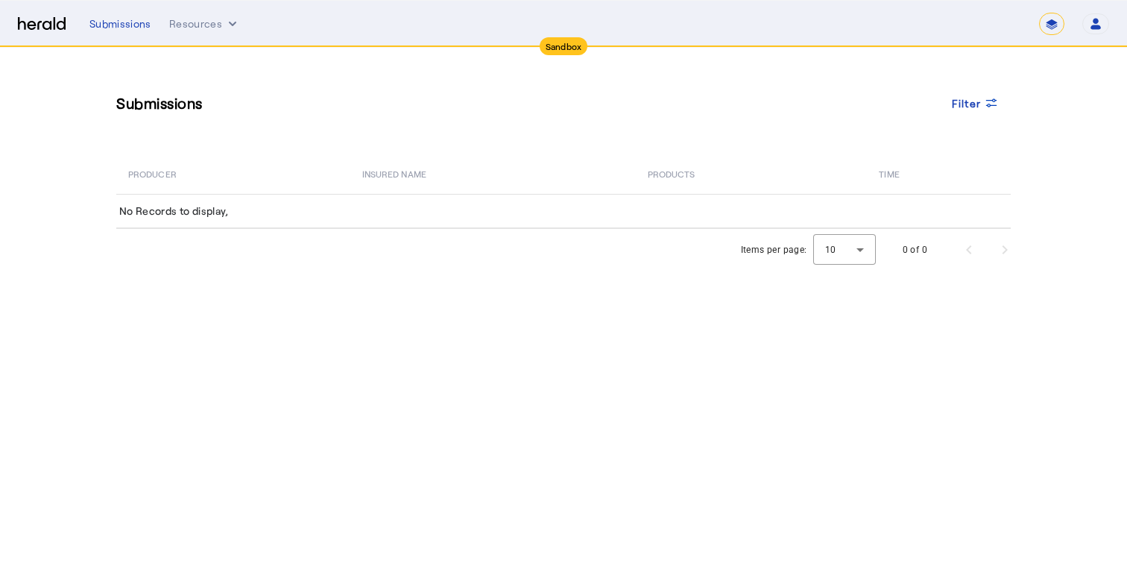
click at [261, 209] on td "No Records to display," at bounding box center [563, 211] width 895 height 34
click at [217, 40] on nav "**********" at bounding box center [563, 24] width 1127 height 46
click at [211, 26] on button "Resources" at bounding box center [204, 23] width 71 height 15
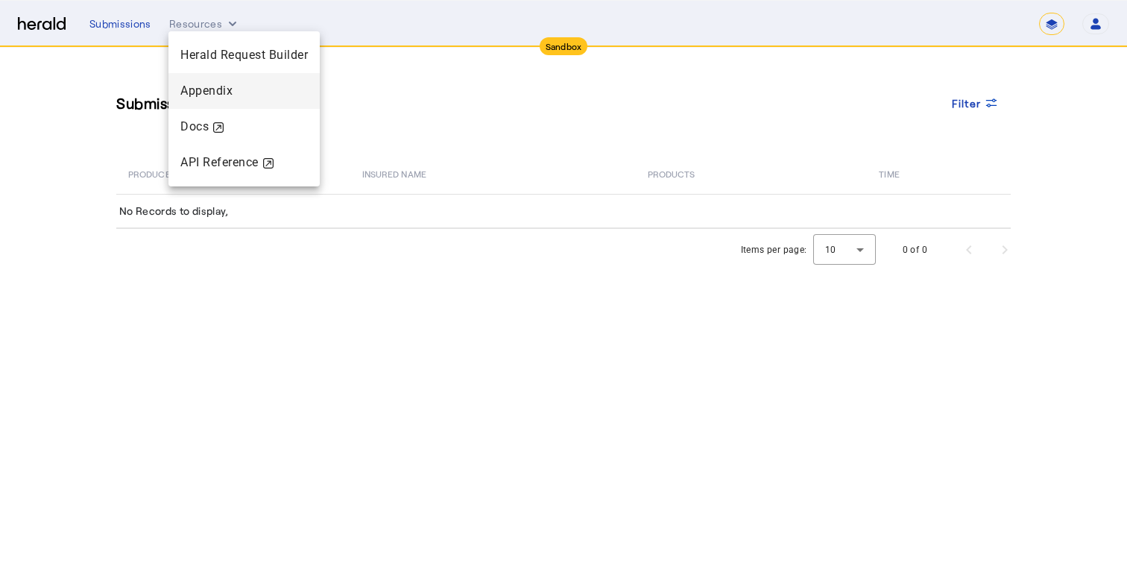
click at [211, 91] on span "Appendix" at bounding box center [206, 90] width 52 height 14
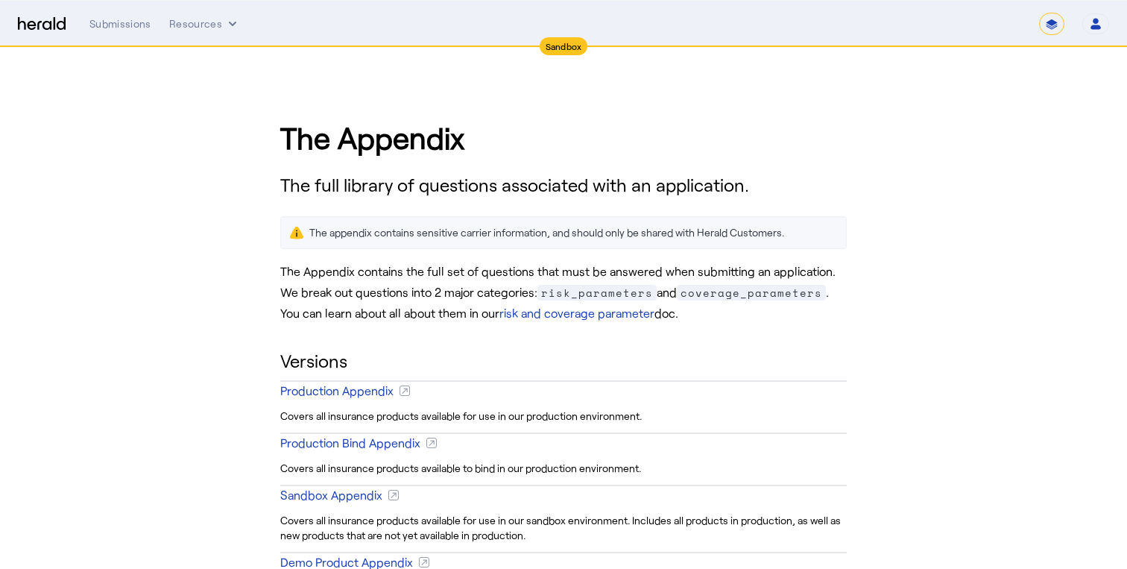
click at [192, 9] on nav "**********" at bounding box center [563, 24] width 1127 height 46
click at [192, 16] on button "Resources" at bounding box center [204, 23] width 71 height 15
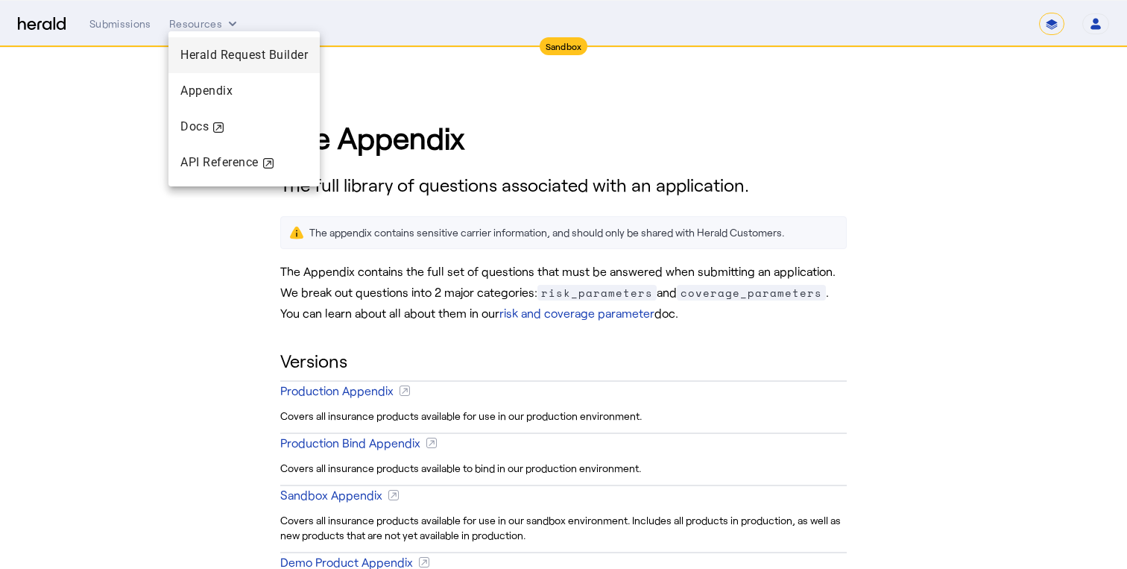
click at [226, 56] on span "Herald Request Builder" at bounding box center [243, 55] width 127 height 14
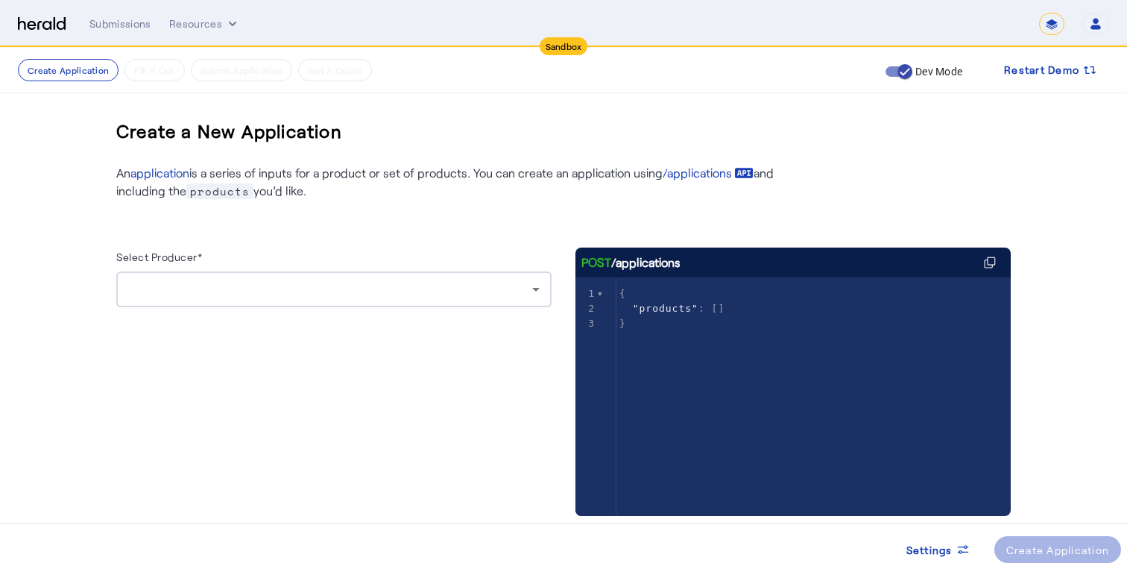
click at [526, 245] on div "Select Producer* POST /applications xxxxxxxxxx 3 1 { 2 "products" : [] 3 }" at bounding box center [563, 373] width 895 height 346
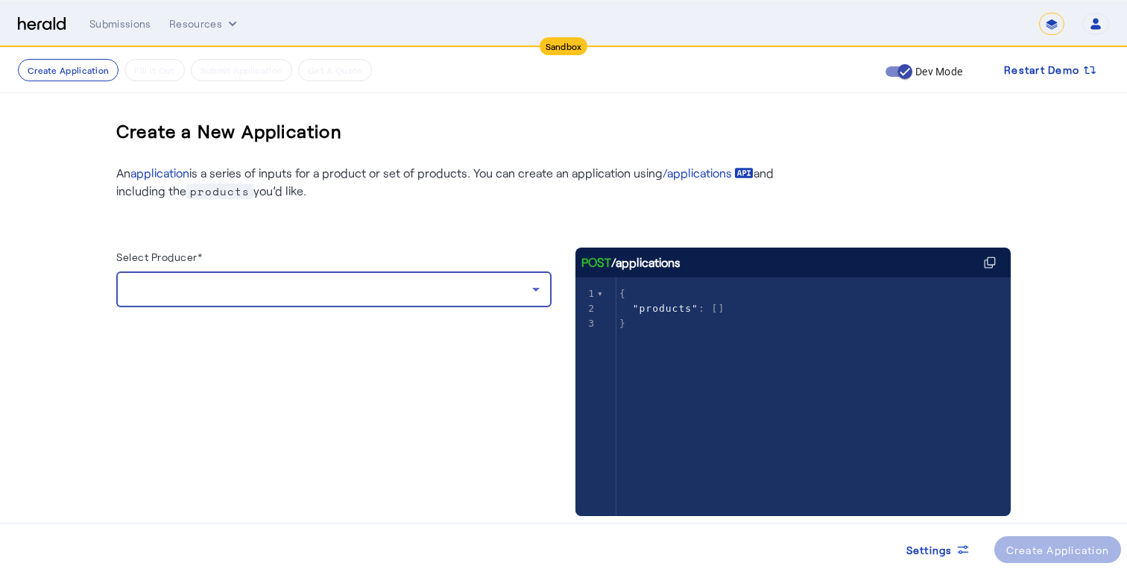
click at [376, 283] on div at bounding box center [330, 289] width 404 height 18
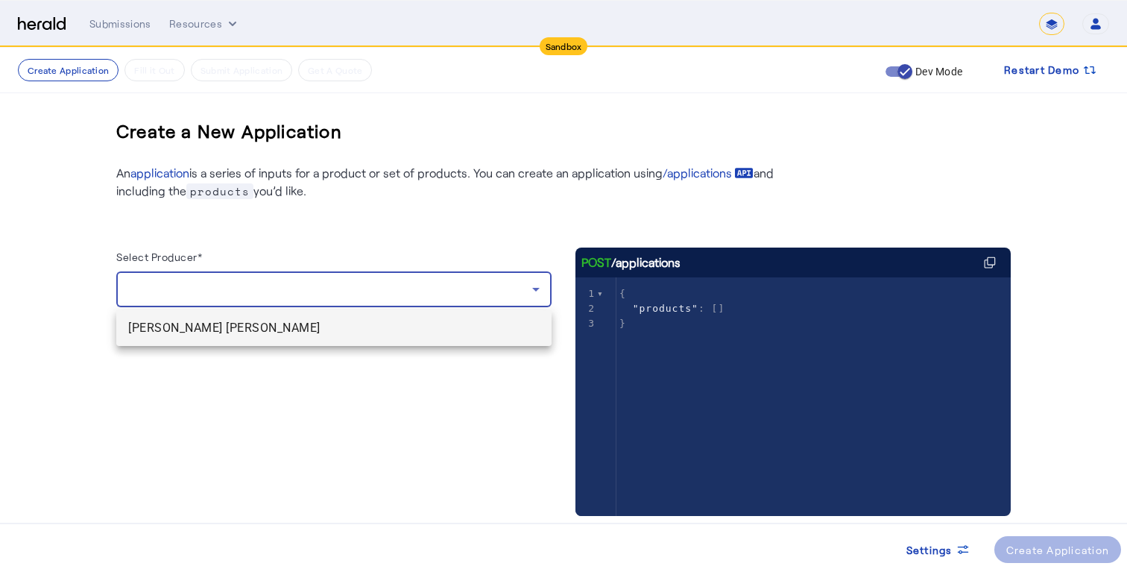
click at [430, 338] on mat-option "[PERSON_NAME] [PERSON_NAME]" at bounding box center [333, 328] width 435 height 36
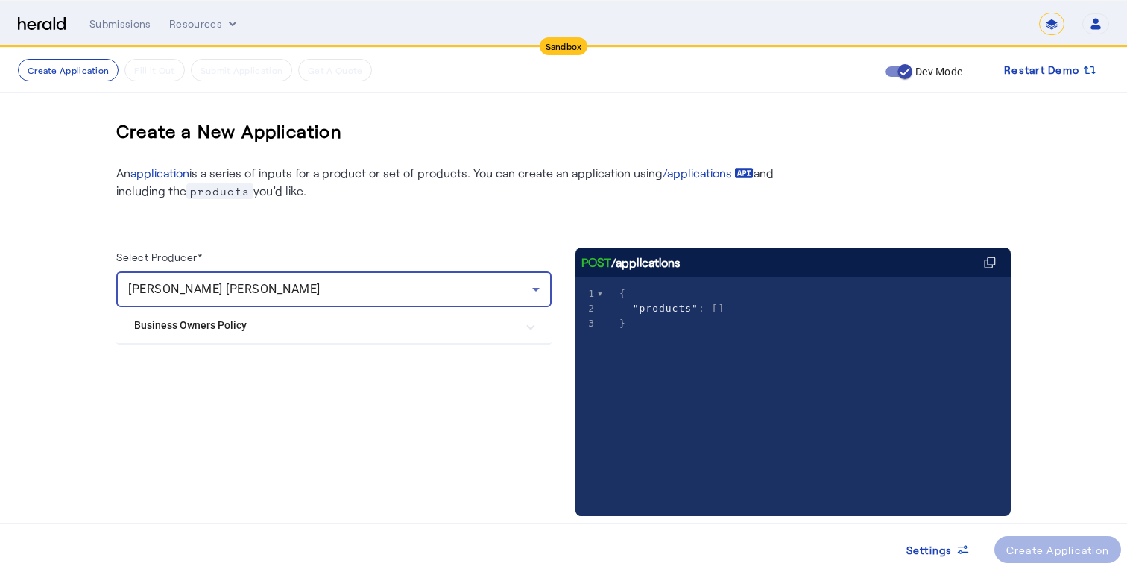
click at [398, 338] on mat-expansion-panel-header "Business Owners Policy" at bounding box center [333, 325] width 435 height 36
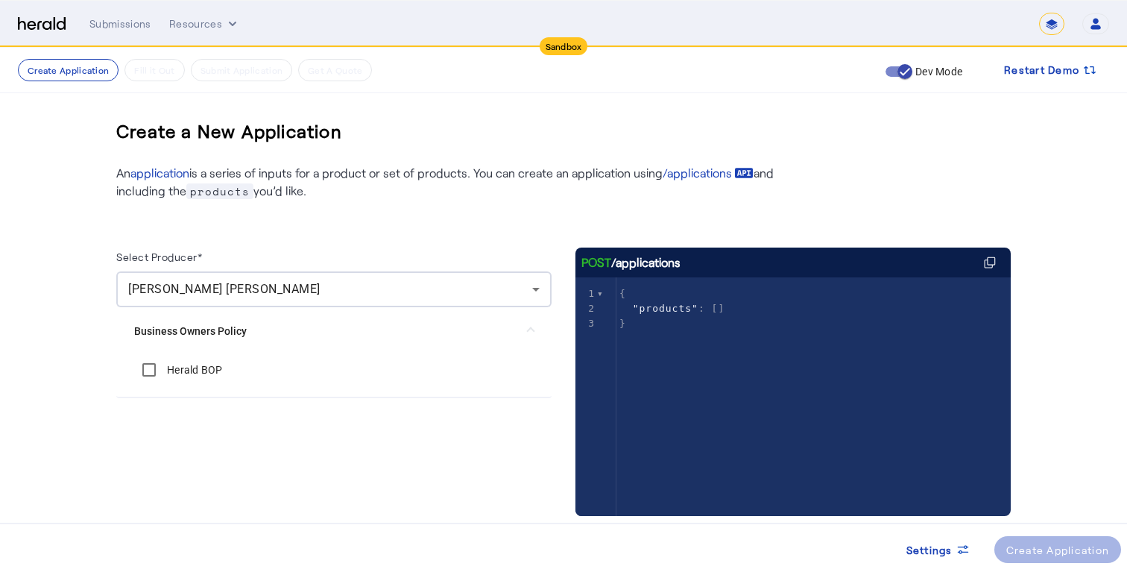
click at [362, 370] on BOP "Herald BOP" at bounding box center [334, 370] width 400 height 30
click at [187, 394] on div "Herald BOP" at bounding box center [333, 376] width 435 height 42
click at [183, 365] on label "Herald BOP" at bounding box center [193, 369] width 59 height 15
click at [1037, 539] on span at bounding box center [1057, 549] width 127 height 36
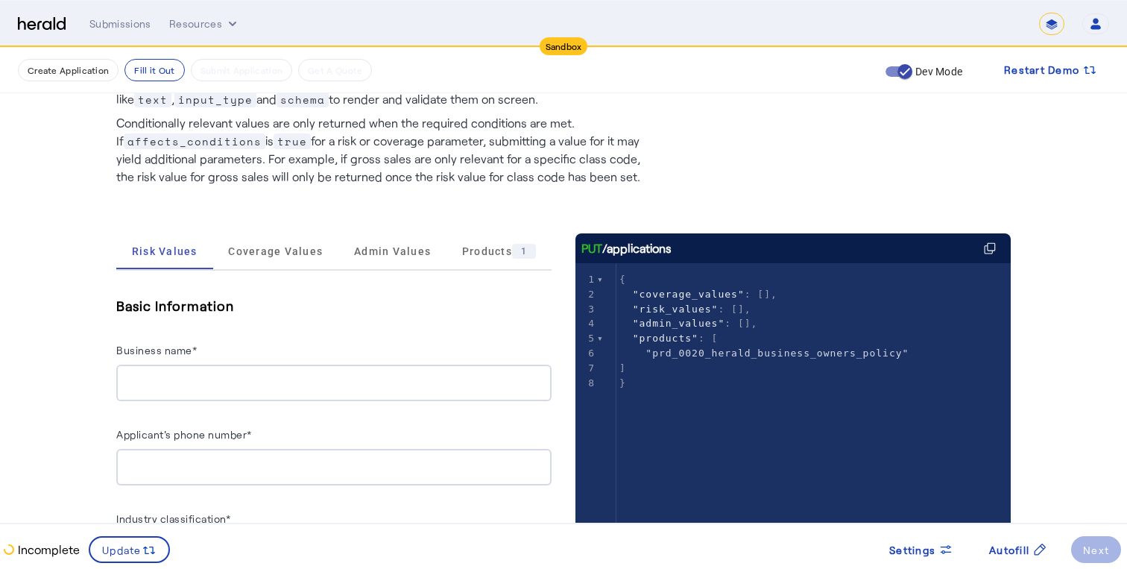
scroll to position [104, 0]
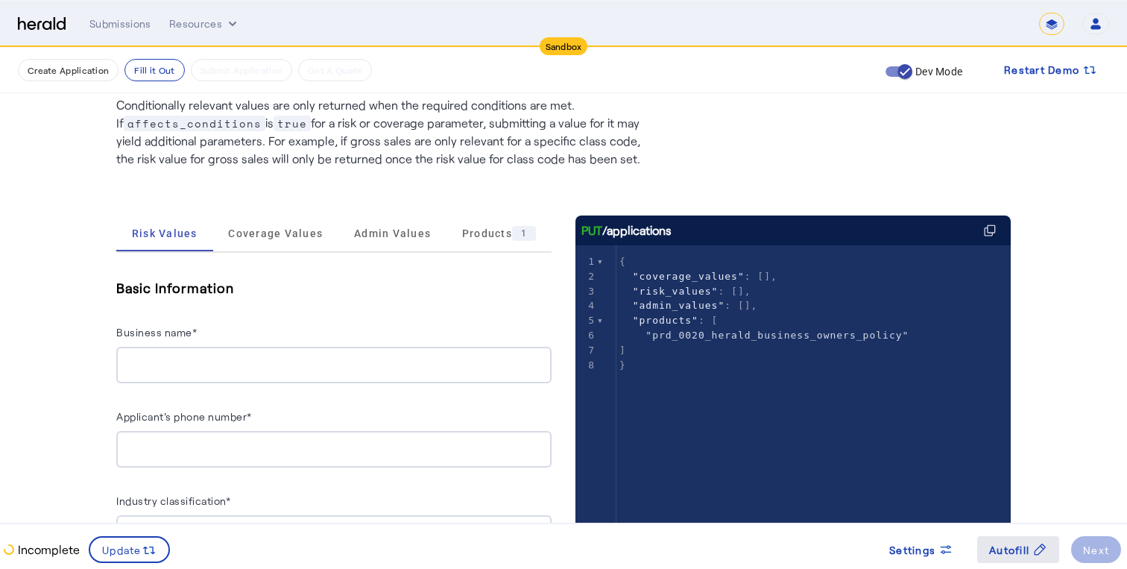
click at [1007, 543] on span "Autofill" at bounding box center [1009, 550] width 40 height 16
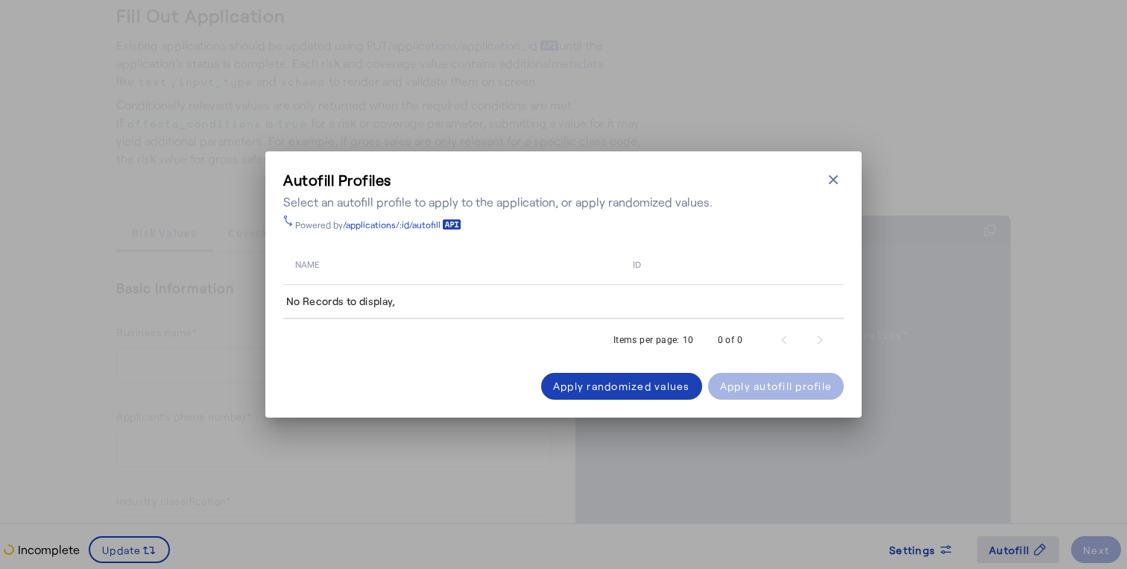
scroll to position [0, 0]
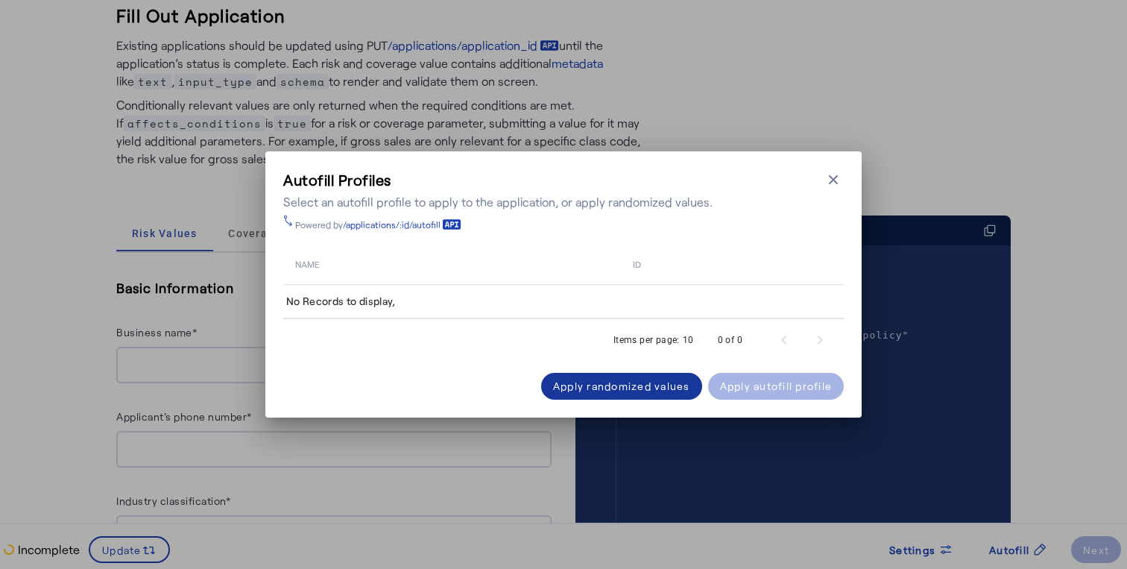
click at [658, 387] on div "Apply randomized values" at bounding box center [621, 386] width 137 height 16
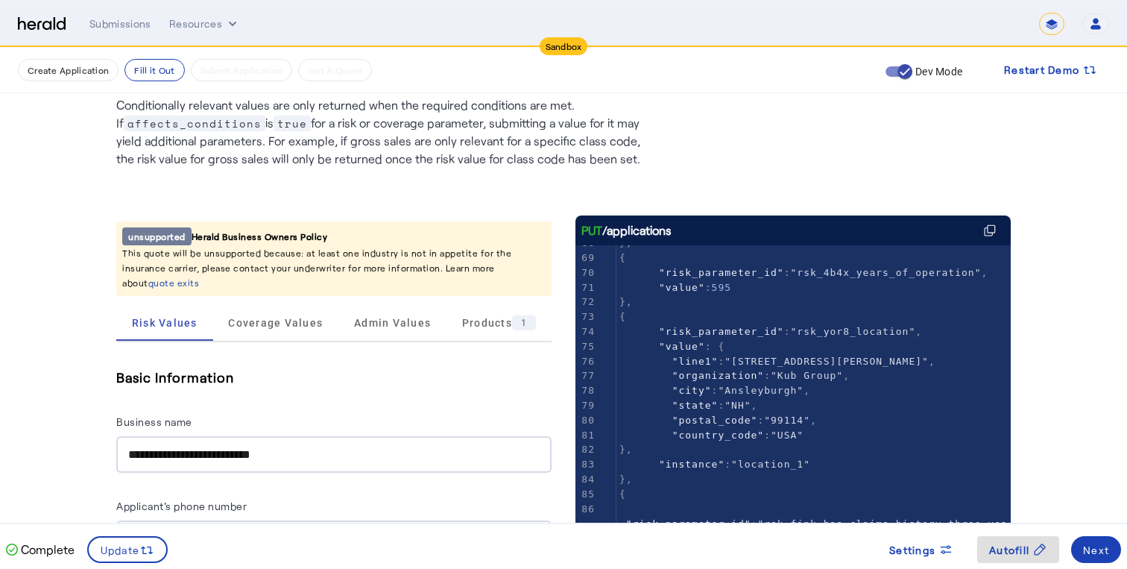
scroll to position [1283, 0]
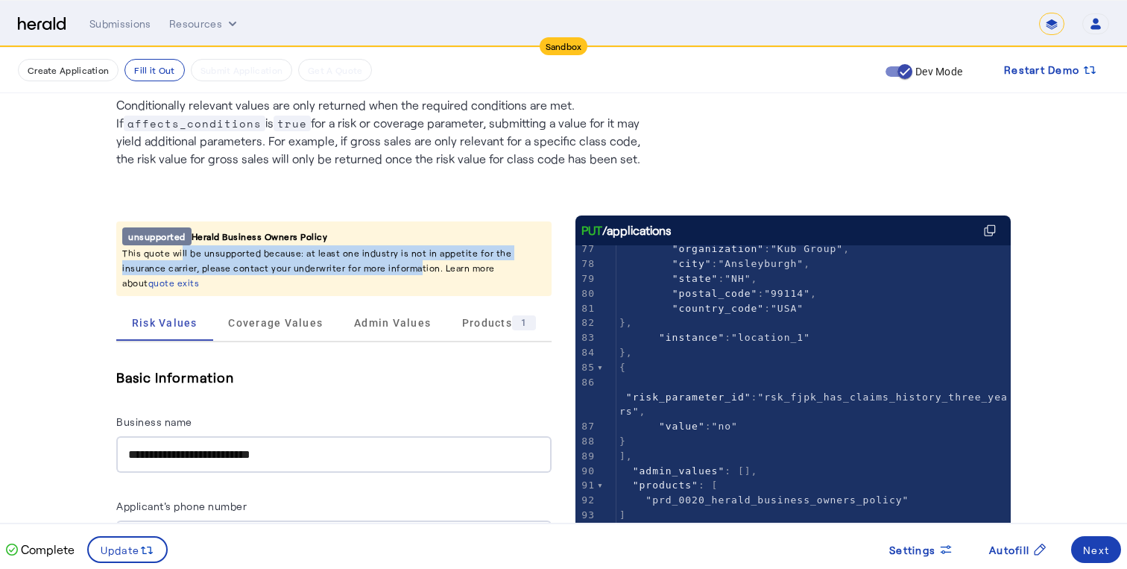
drag, startPoint x: 176, startPoint y: 249, endPoint x: 353, endPoint y: 270, distance: 178.6
click at [368, 272] on p "This quote will be unsupported because: at least one industry is not in appetit…" at bounding box center [333, 267] width 423 height 45
click at [353, 270] on p "This quote will be unsupported because: at least one industry is not in appetit…" at bounding box center [333, 267] width 423 height 45
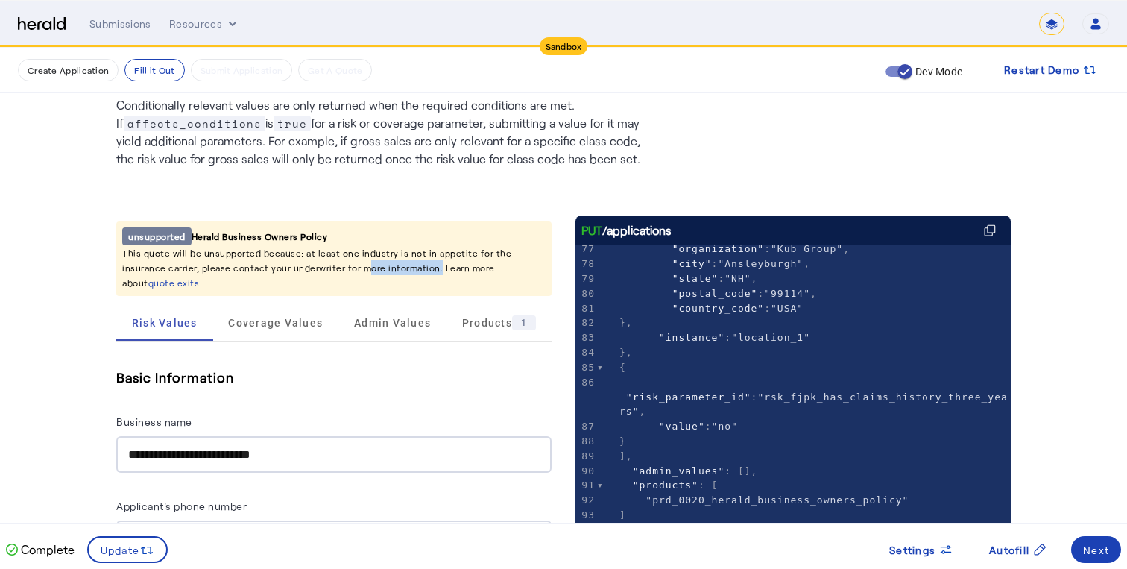
drag, startPoint x: 353, startPoint y: 270, endPoint x: 318, endPoint y: 262, distance: 35.8
click at [318, 262] on p "This quote will be unsupported because: at least one industry is not in appetit…" at bounding box center [333, 267] width 423 height 45
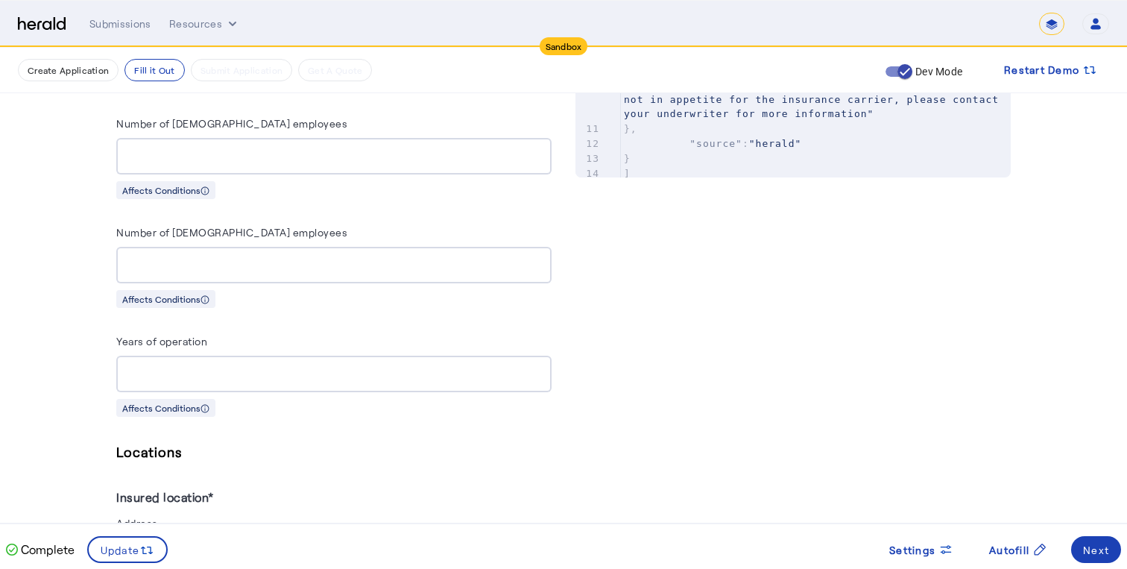
scroll to position [856, 0]
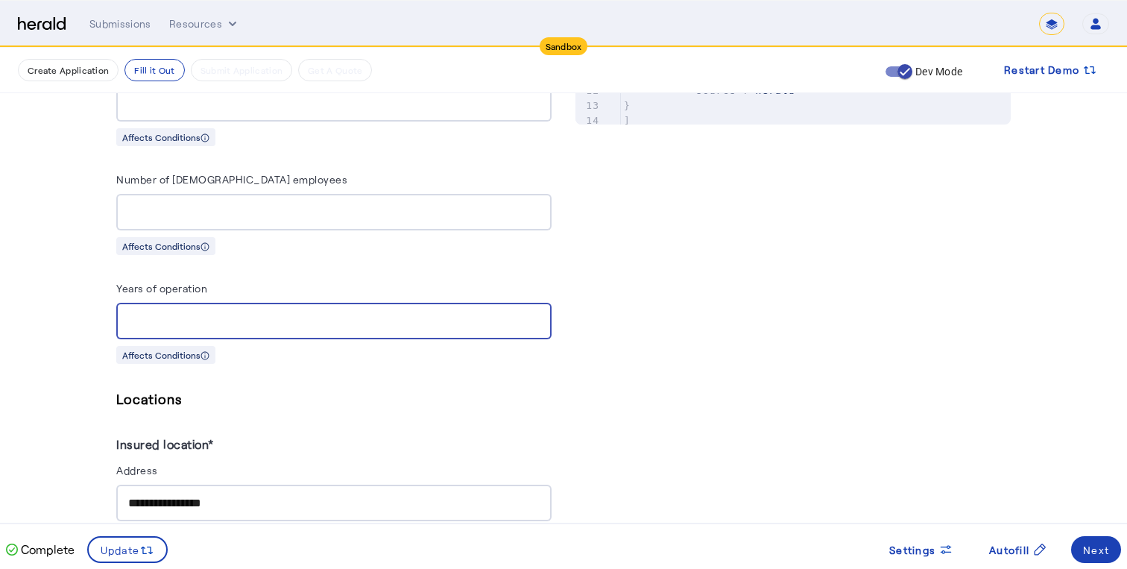
click at [280, 312] on input "***" at bounding box center [333, 321] width 411 height 18
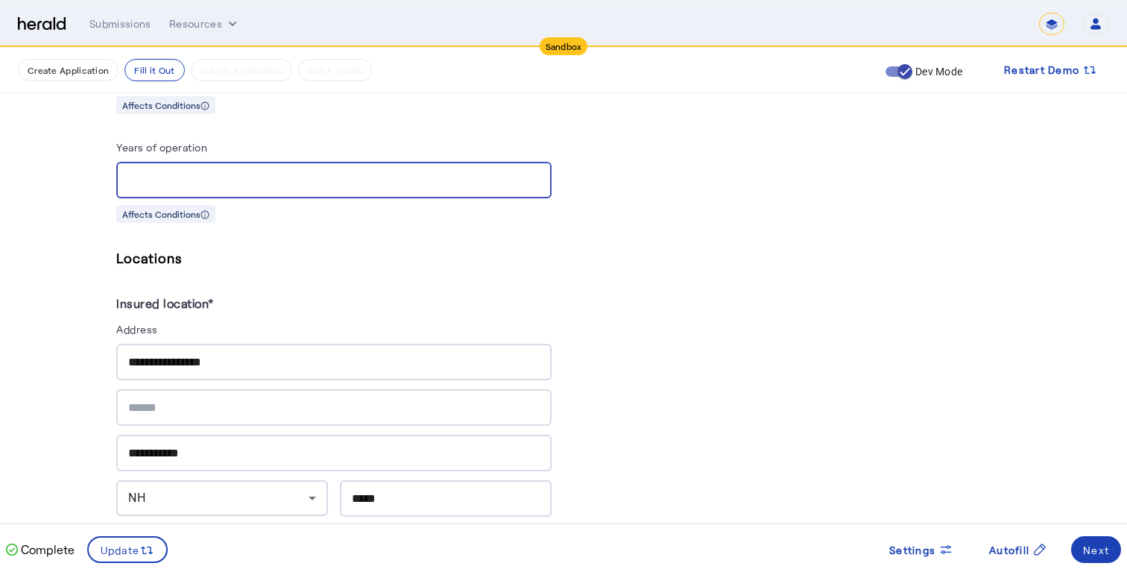
scroll to position [1165, 0]
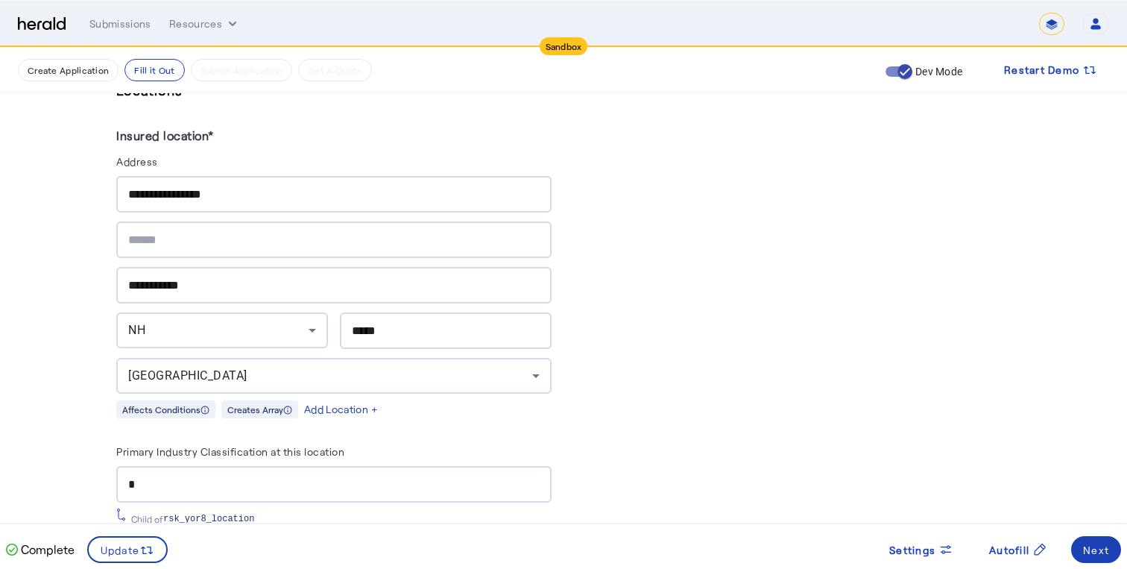
type input "***"
click at [649, 284] on div "PUT /applications xxxxxxxxxx 8 29 { 1 { 58 "risk_parameter_id" : "rsk_837r_lega…" at bounding box center [792, 329] width 435 height 2351
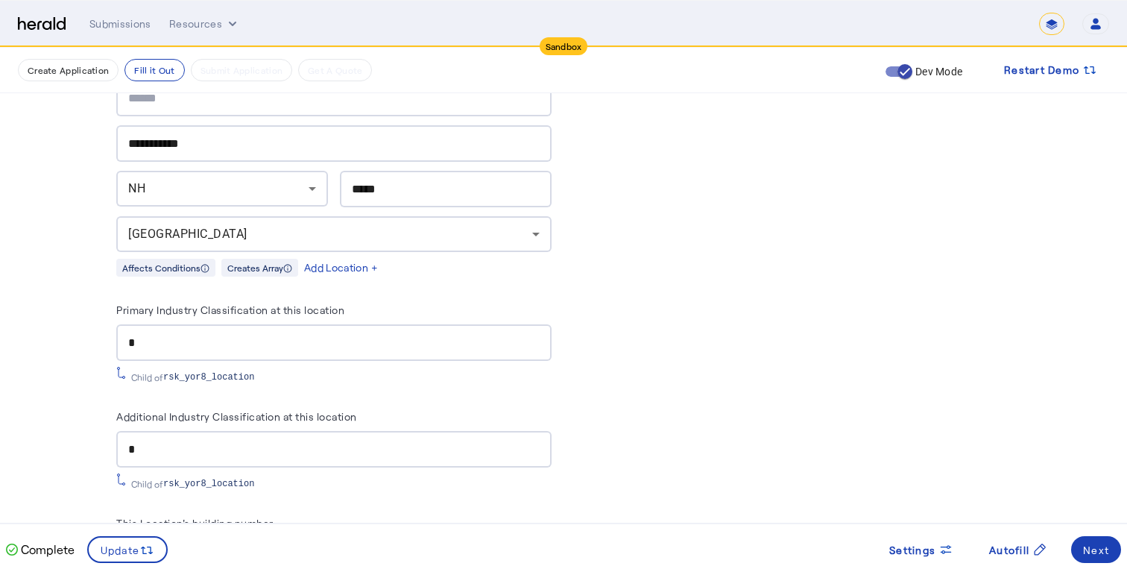
scroll to position [1304, 0]
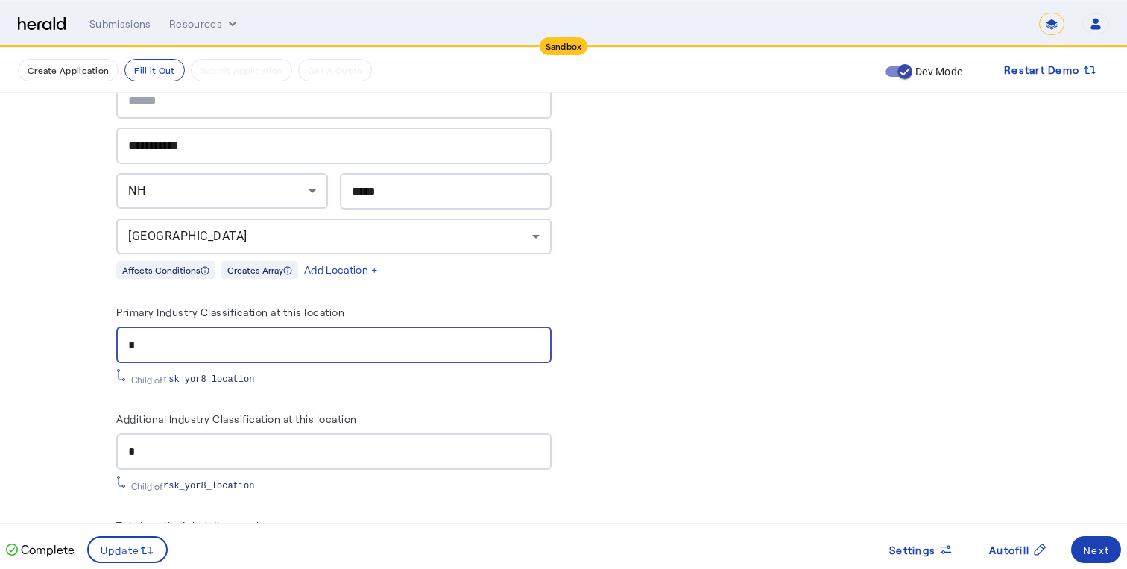
click at [442, 336] on input "*" at bounding box center [333, 345] width 411 height 18
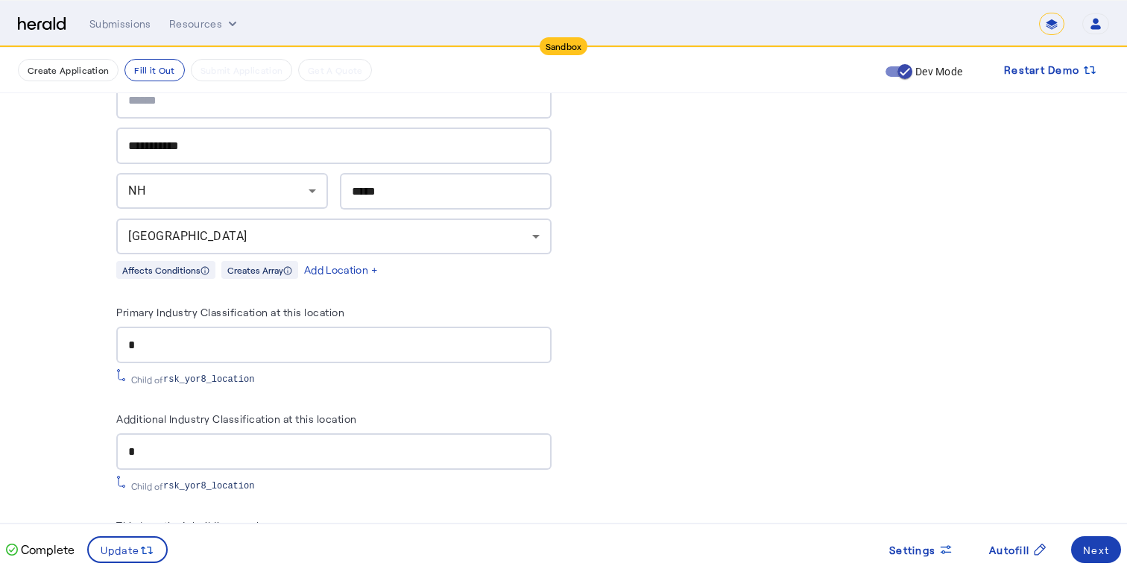
click at [620, 291] on div "PUT /applications xxxxxxxxxx 8 29 { 1 { 58 "risk_parameter_id" : "rsk_837r_lega…" at bounding box center [792, 190] width 435 height 2351
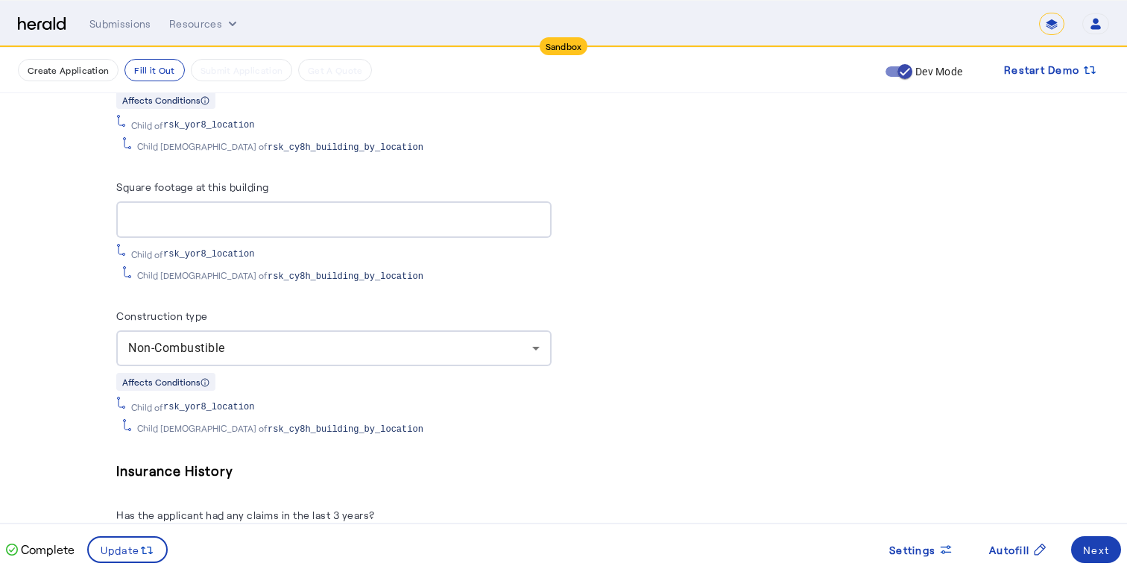
scroll to position [2138, 0]
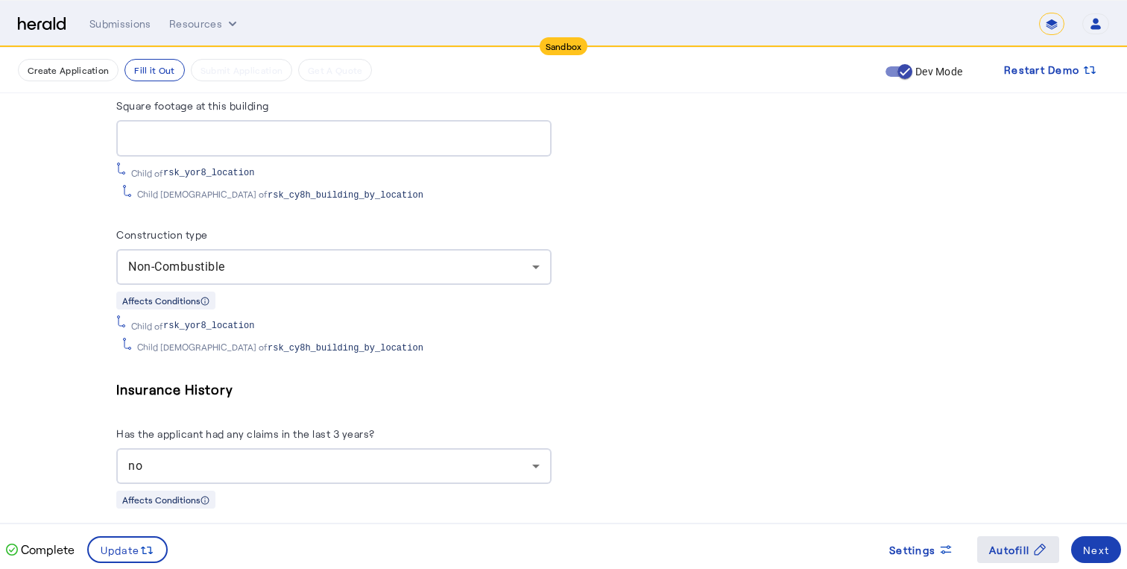
click at [988, 543] on span at bounding box center [1018, 549] width 82 height 36
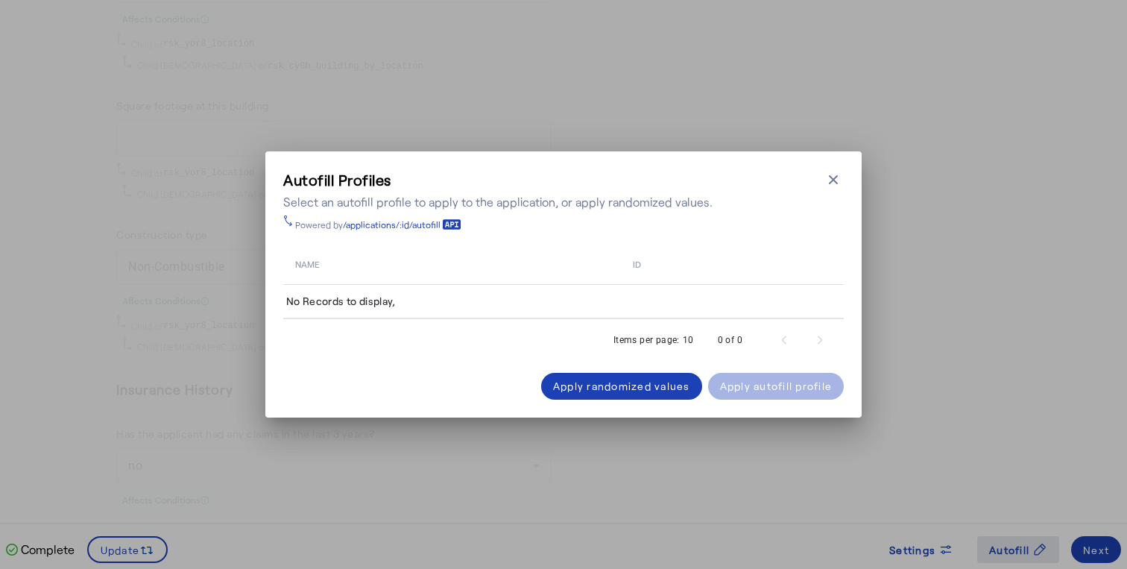
scroll to position [0, 0]
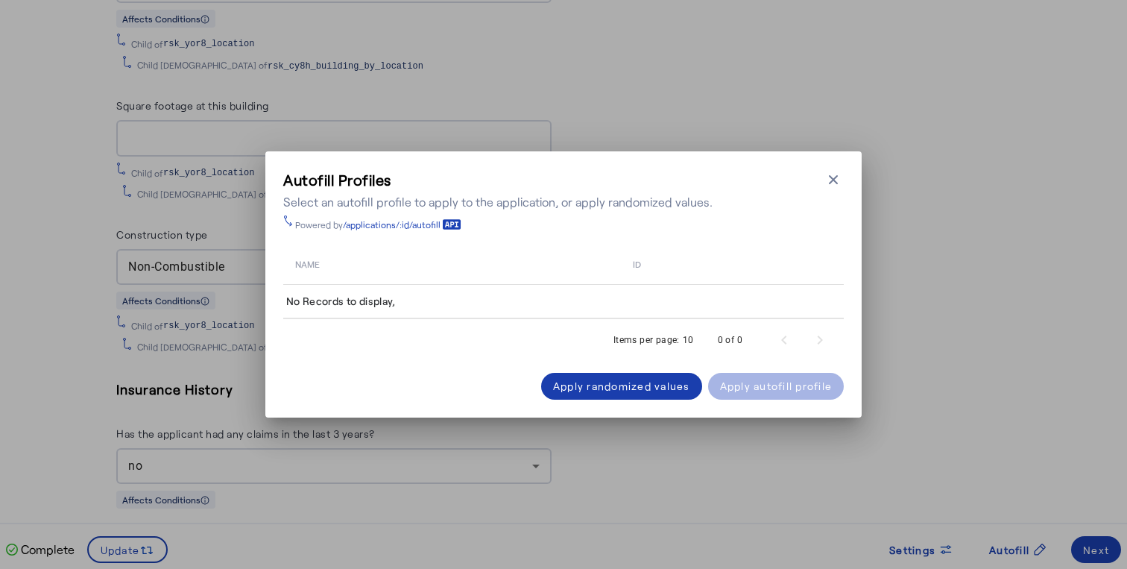
click at [657, 394] on span at bounding box center [621, 386] width 161 height 36
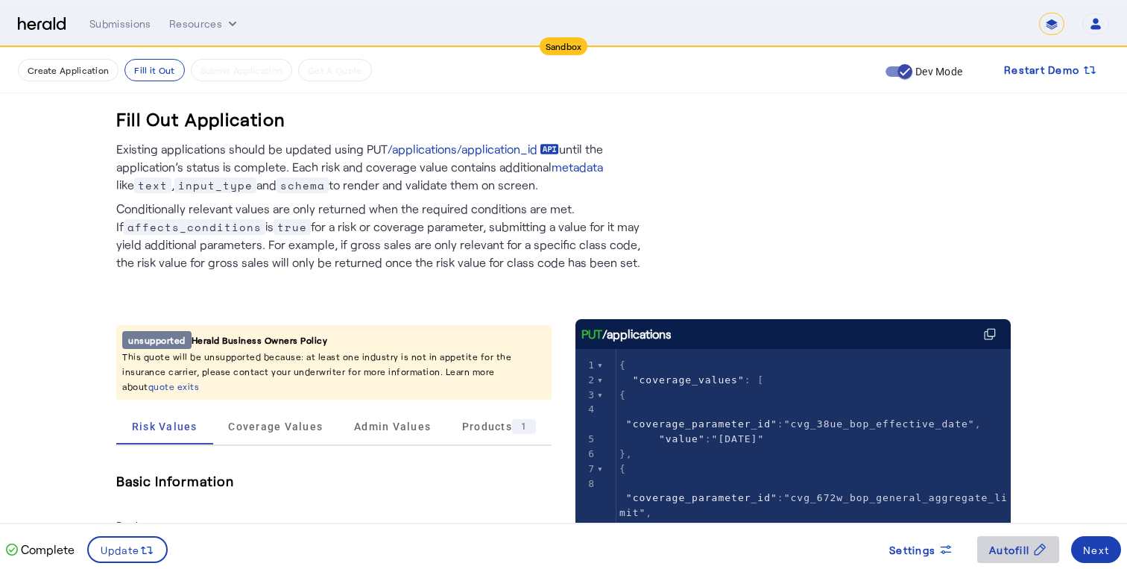
click at [1003, 551] on span "Autofill" at bounding box center [1009, 550] width 40 height 16
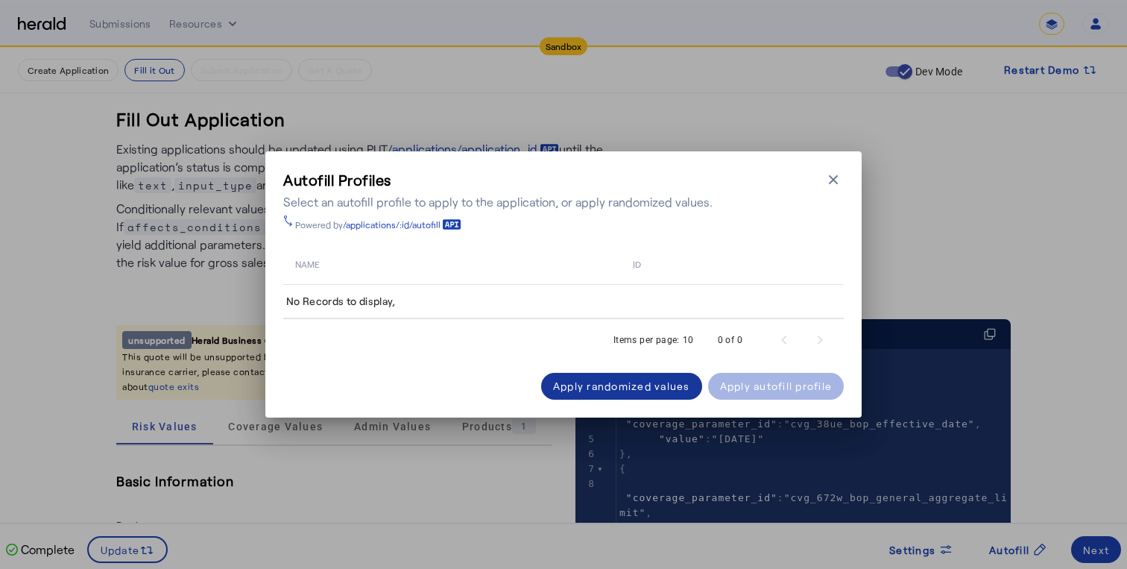
click at [593, 373] on span at bounding box center [621, 386] width 161 height 36
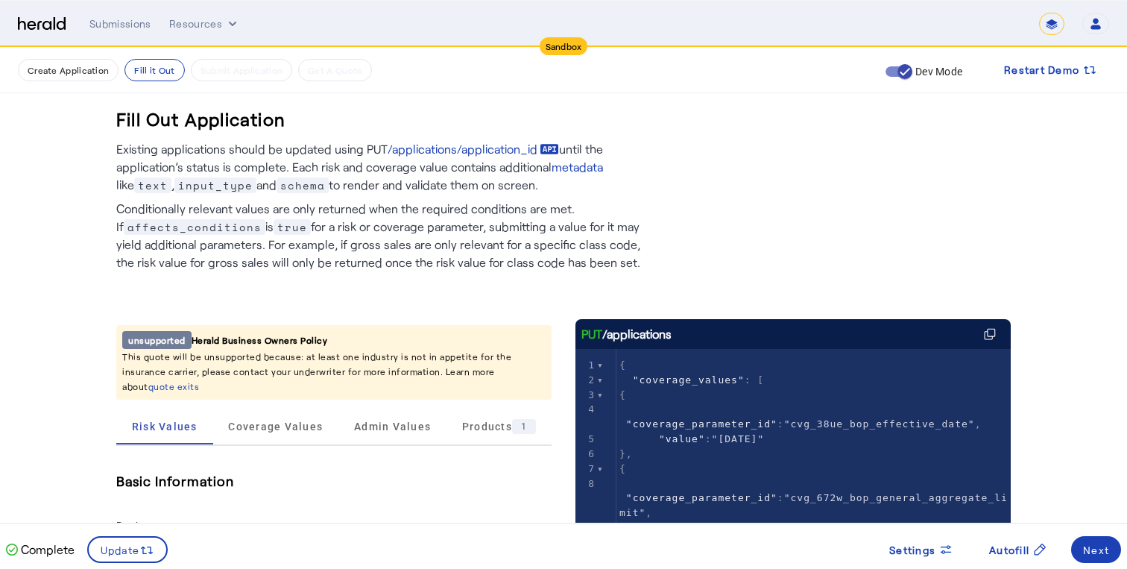
click at [372, 366] on p "This quote will be unsupported because: at least one industry is not in appetit…" at bounding box center [333, 371] width 423 height 45
click at [482, 419] on span "Products 1" at bounding box center [499, 426] width 74 height 15
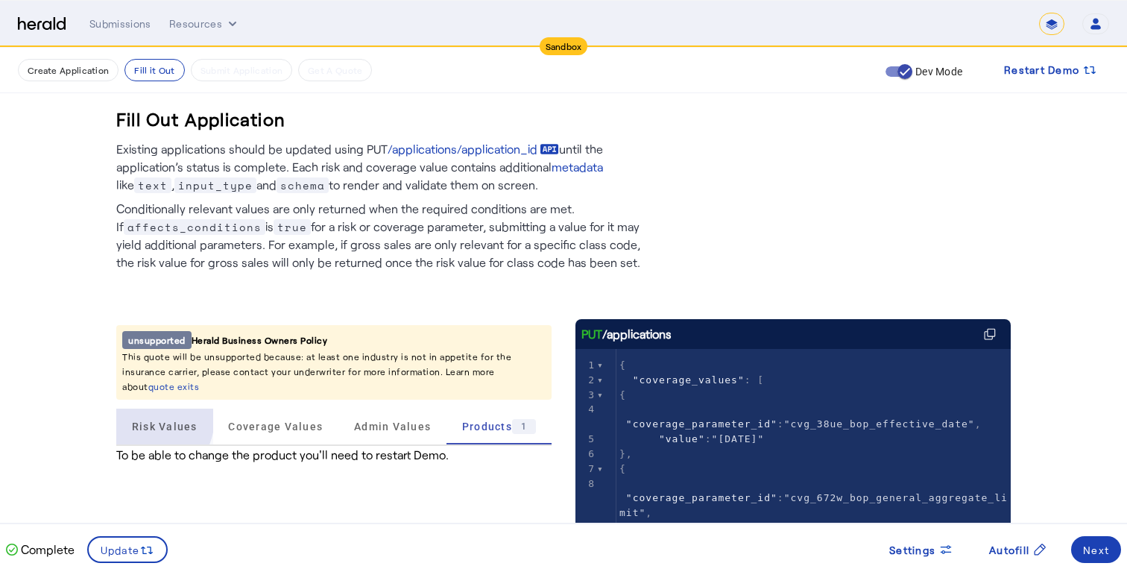
click at [142, 408] on span "Risk Values" at bounding box center [165, 426] width 66 height 36
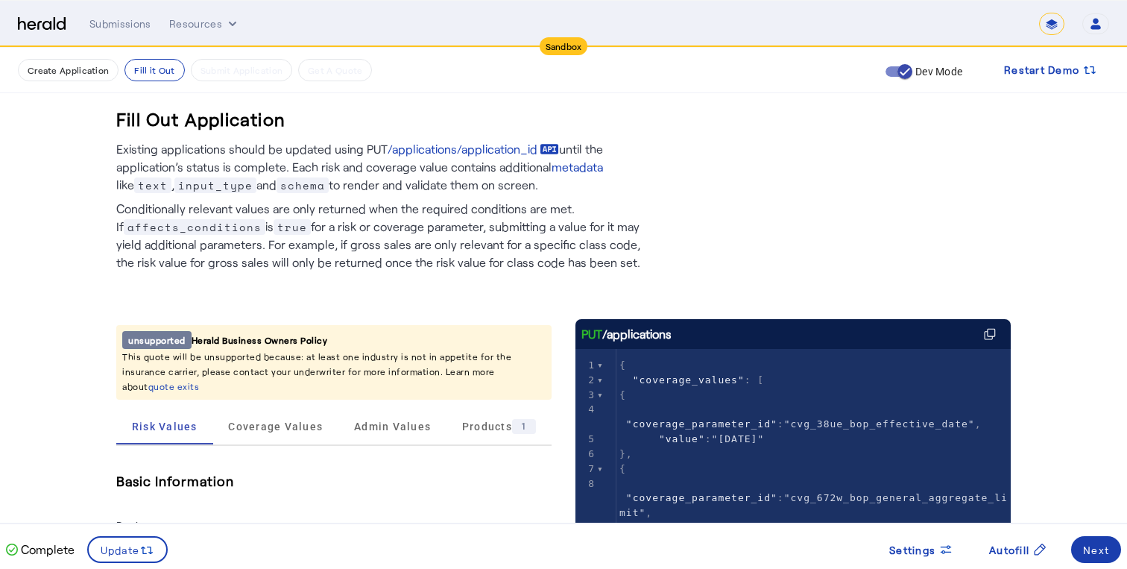
click at [1092, 548] on div "Next" at bounding box center [1096, 550] width 26 height 16
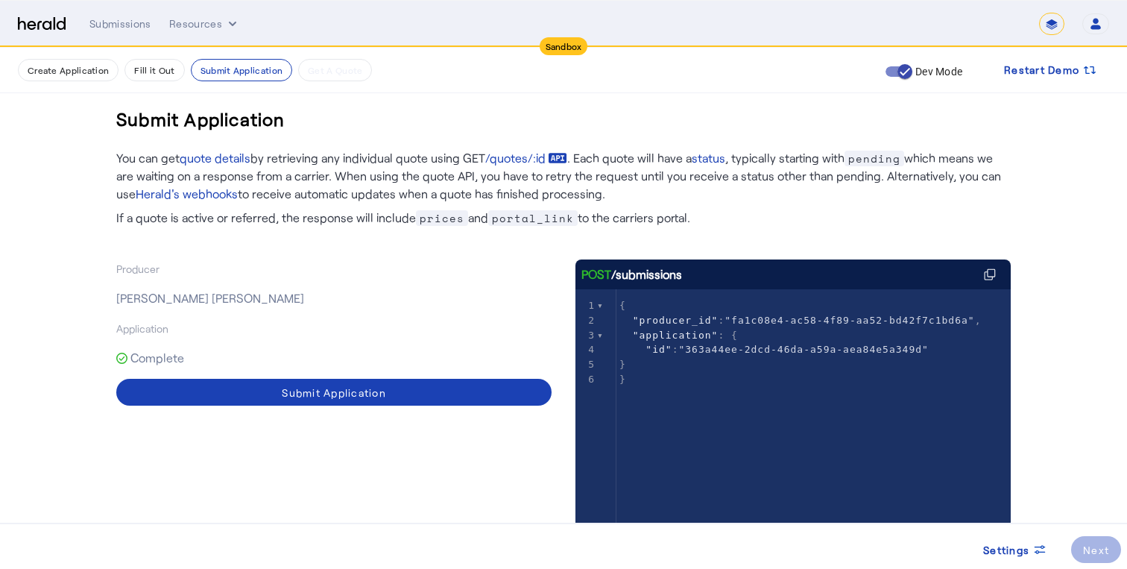
click at [675, 155] on p "You can get quote details by retrieving any individual quote using GET /quotes/…" at bounding box center [563, 167] width 895 height 72
